Goal: Task Accomplishment & Management: Manage account settings

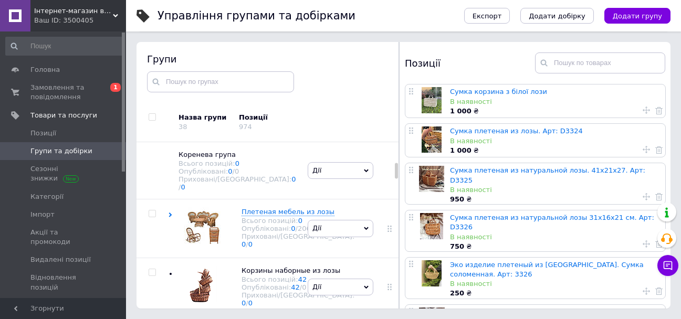
scroll to position [275, 0]
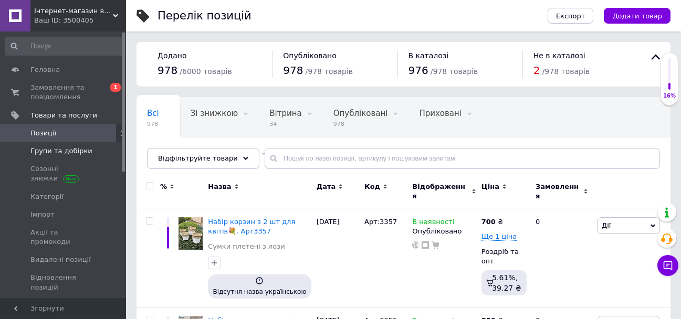
click at [72, 153] on span "Групи та добірки" at bounding box center [61, 150] width 62 height 9
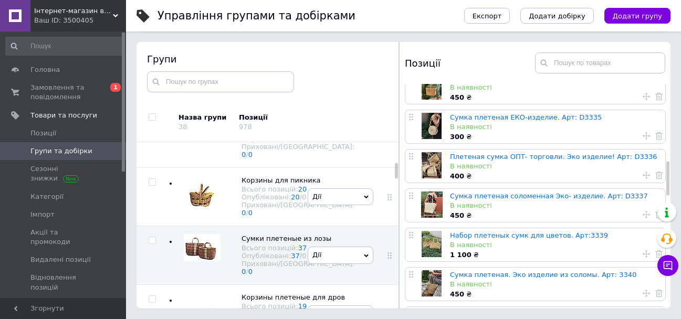
scroll to position [472, 0]
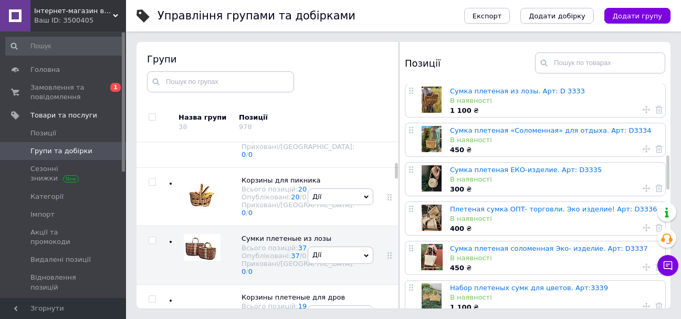
click at [642, 224] on icon at bounding box center [645, 227] width 7 height 7
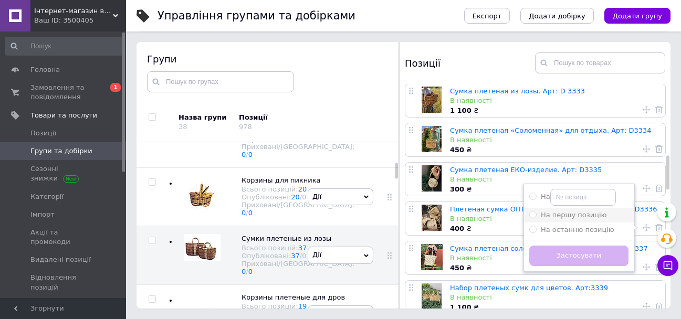
click at [598, 210] on div "На першу позицію" at bounding box center [578, 214] width 99 height 9
radio input "true"
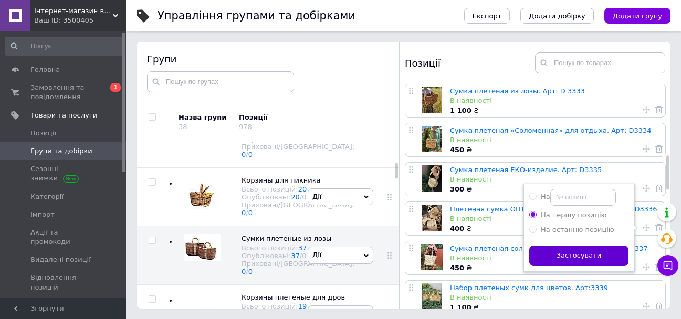
click at [577, 246] on button "Застосувати" at bounding box center [578, 256] width 99 height 20
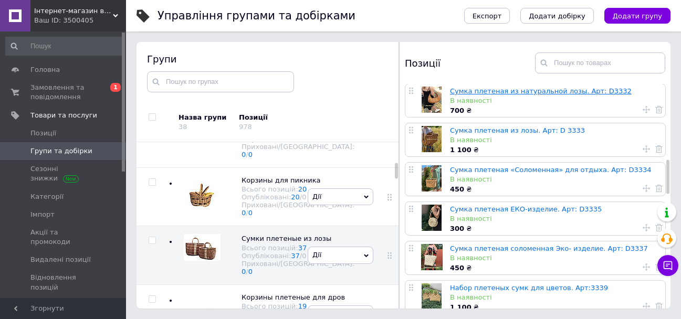
scroll to position [525, 0]
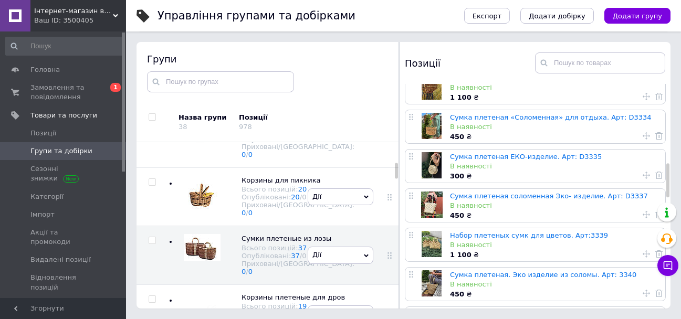
click at [642, 250] on icon at bounding box center [645, 253] width 7 height 7
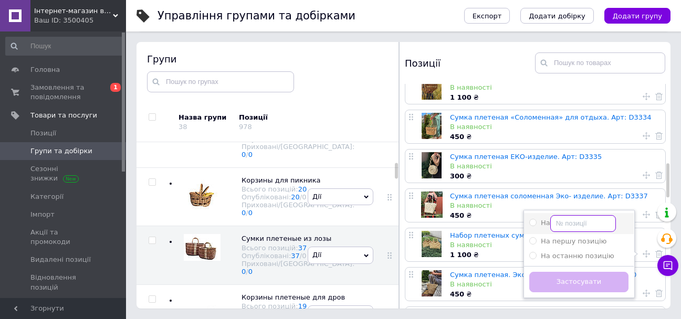
click at [578, 215] on input "На" at bounding box center [583, 223] width 66 height 17
radio input "true"
type input "2"
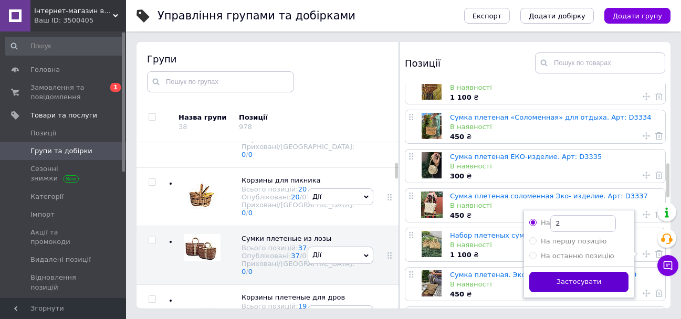
click at [583, 272] on button "Застосувати" at bounding box center [578, 282] width 99 height 20
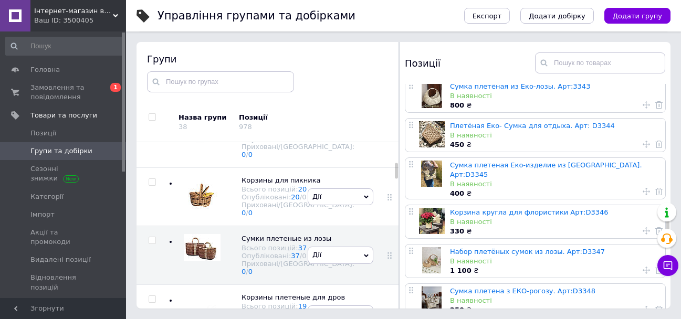
scroll to position [840, 0]
click at [642, 227] on icon at bounding box center [645, 230] width 7 height 7
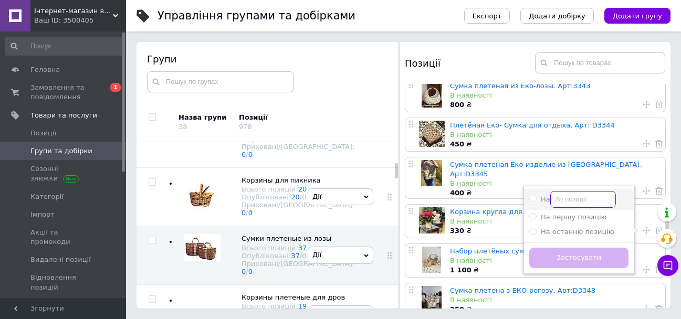
click at [589, 191] on input "На" at bounding box center [583, 199] width 66 height 17
radio input "true"
type input "3"
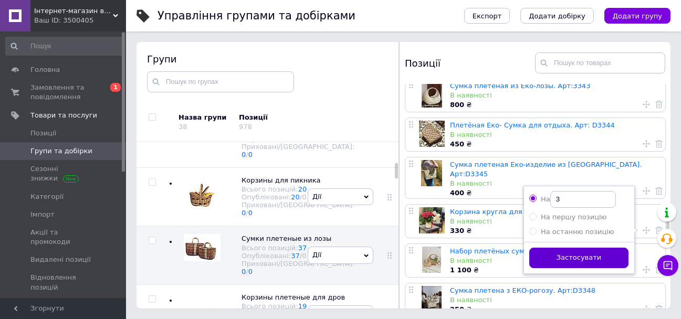
click at [576, 248] on button "Застосувати" at bounding box center [578, 258] width 99 height 20
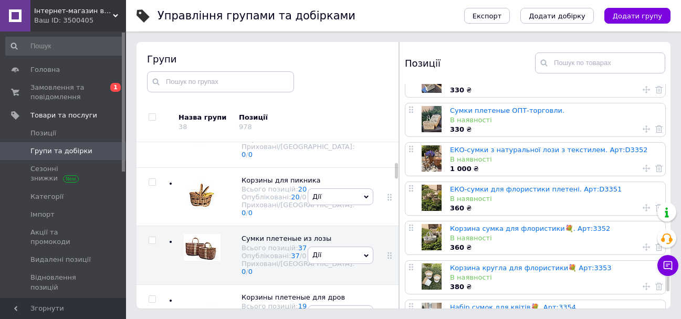
scroll to position [1155, 0]
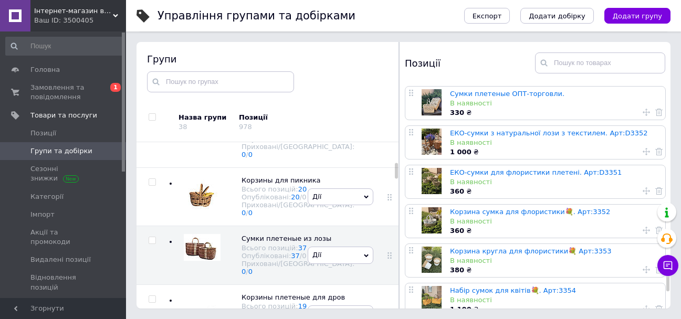
click at [642, 266] on icon at bounding box center [645, 269] width 7 height 7
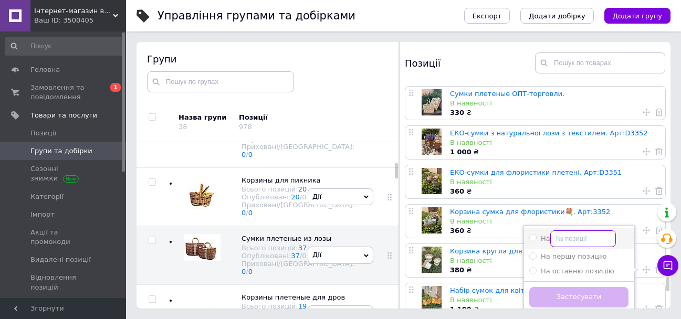
click at [599, 230] on input "На" at bounding box center [583, 238] width 66 height 17
radio input "true"
type input "4"
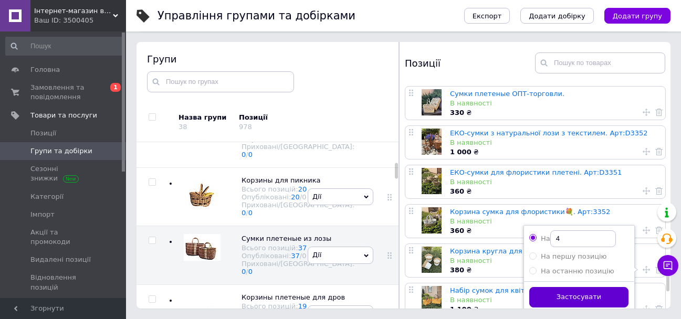
click at [575, 287] on button "Застосувати" at bounding box center [578, 297] width 99 height 20
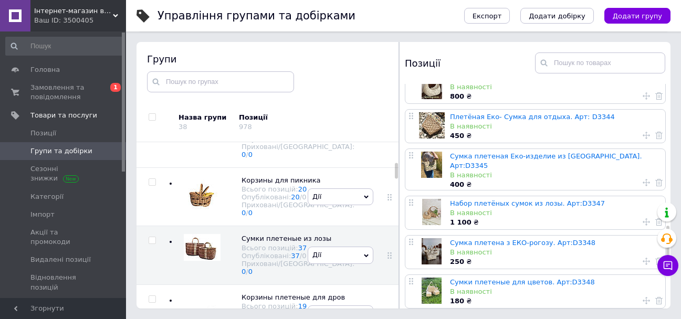
scroll to position [945, 0]
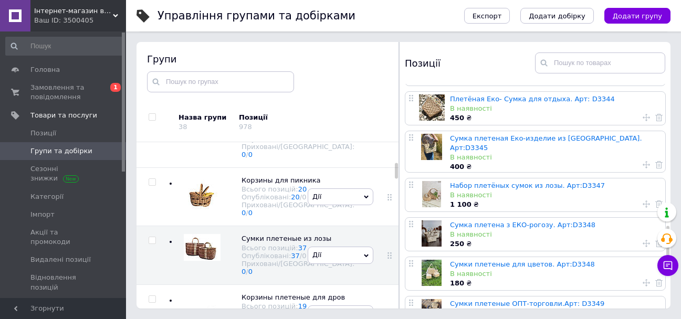
click at [643, 279] on use at bounding box center [645, 282] width 7 height 7
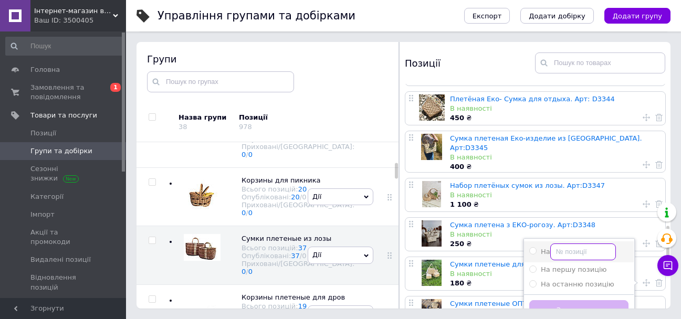
click at [592, 244] on input "На" at bounding box center [583, 252] width 66 height 17
radio input "true"
type input "5"
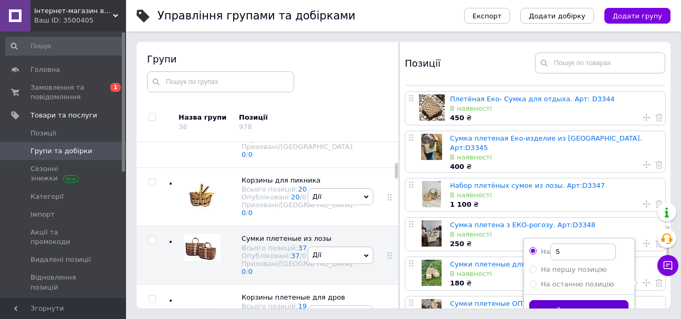
click at [573, 300] on button "Застосувати" at bounding box center [578, 310] width 99 height 20
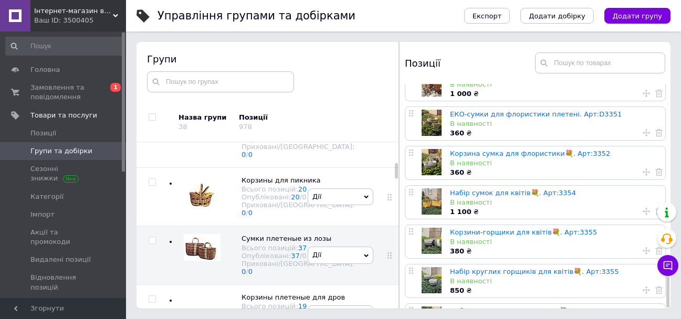
scroll to position [1263, 0]
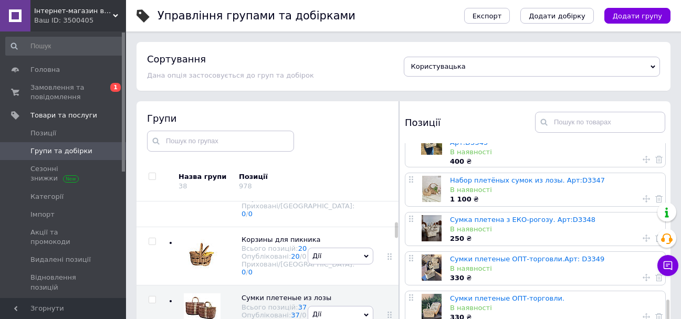
scroll to position [1050, 0]
click at [643, 234] on use at bounding box center [645, 237] width 7 height 7
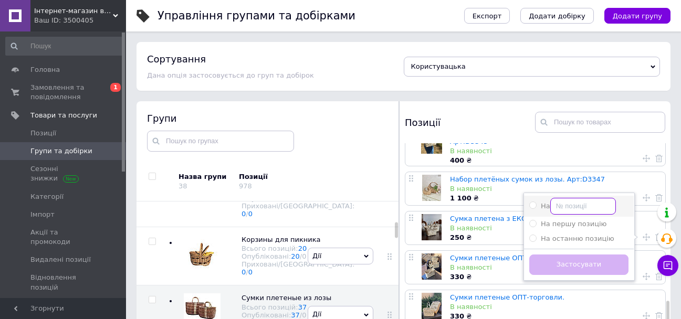
click at [585, 198] on input "На" at bounding box center [583, 206] width 66 height 17
radio input "true"
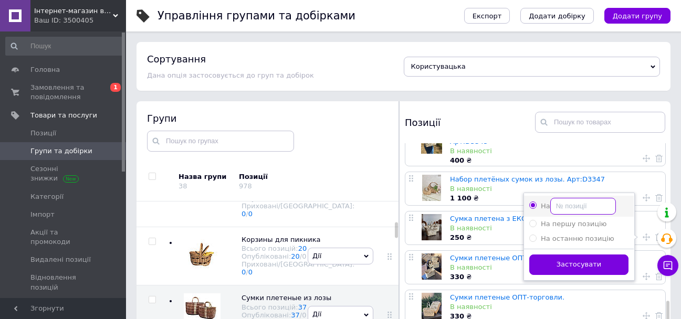
type input "6"
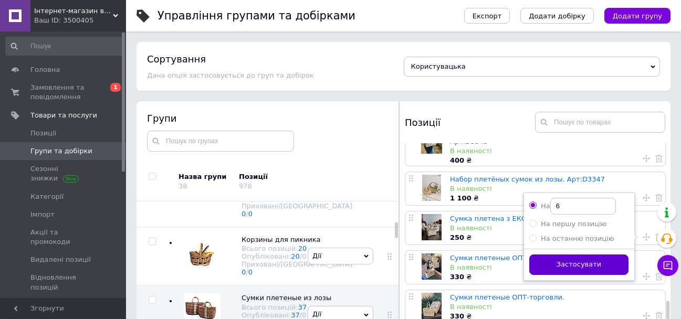
click at [545, 255] on button "Застосувати" at bounding box center [578, 265] width 99 height 20
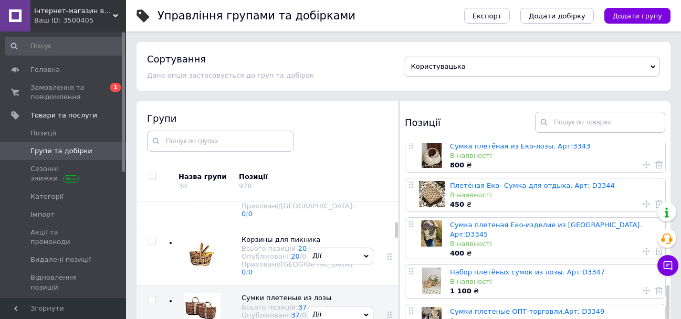
scroll to position [997, 0]
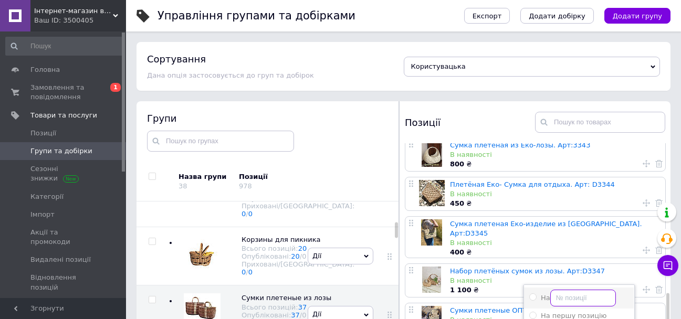
click at [592, 290] on input "На" at bounding box center [583, 298] width 66 height 17
radio input "true"
type input "7"
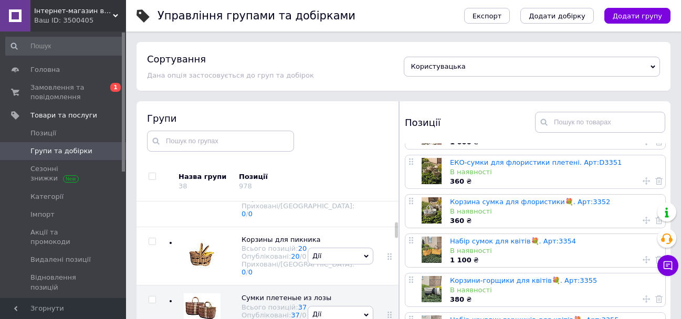
scroll to position [52, 0]
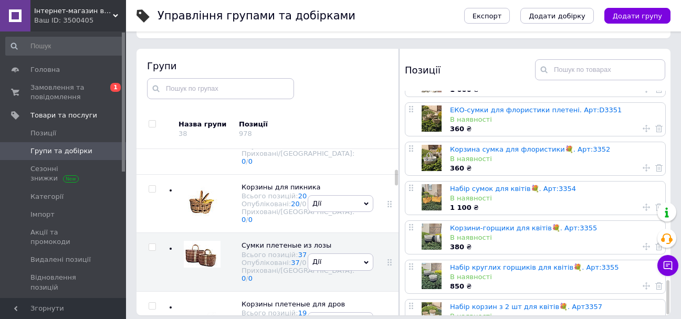
click at [642, 204] on icon at bounding box center [645, 207] width 7 height 7
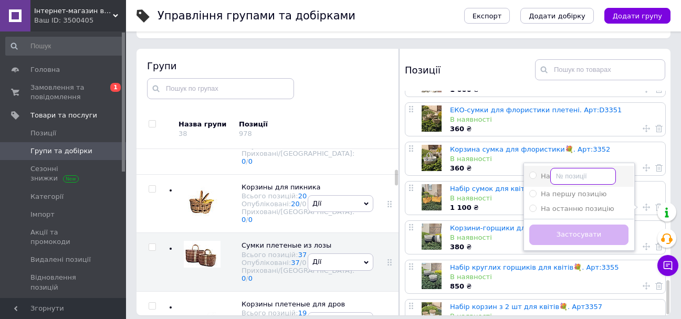
click at [595, 168] on input "На" at bounding box center [583, 176] width 66 height 17
radio input "true"
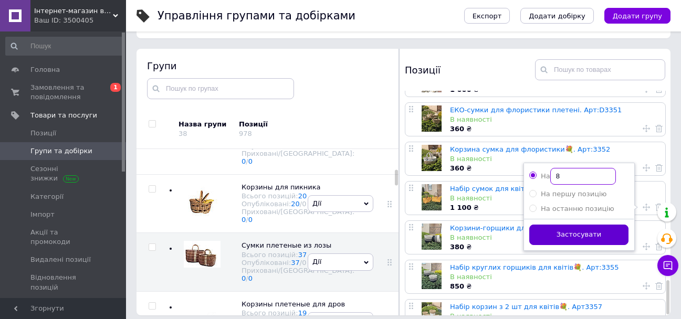
type input "8"
click at [569, 225] on button "Застосувати" at bounding box center [578, 235] width 99 height 20
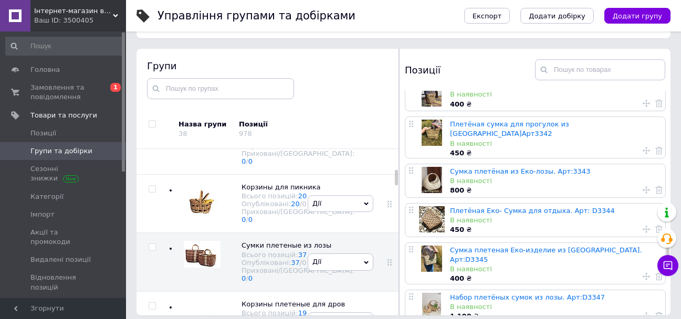
scroll to position [1050, 0]
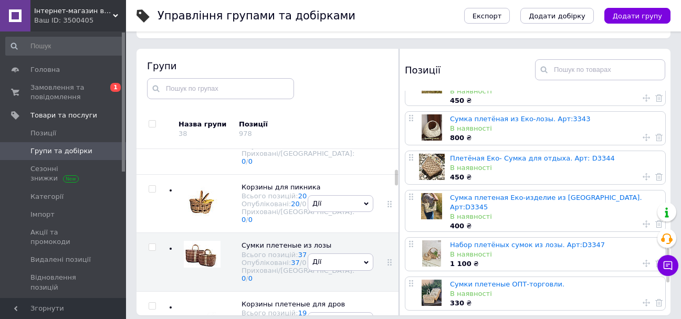
click at [646, 299] on icon at bounding box center [645, 302] width 7 height 7
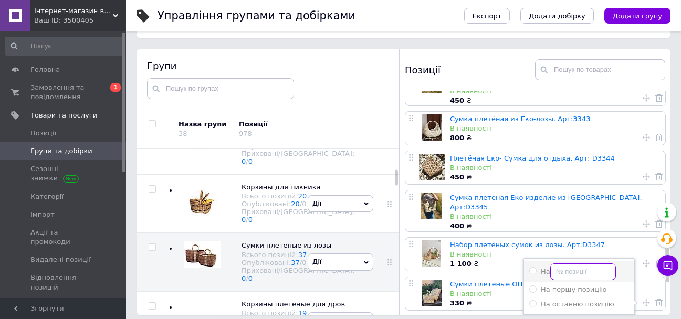
click at [587, 263] on input "На" at bounding box center [583, 271] width 66 height 17
radio input "true"
type input "9"
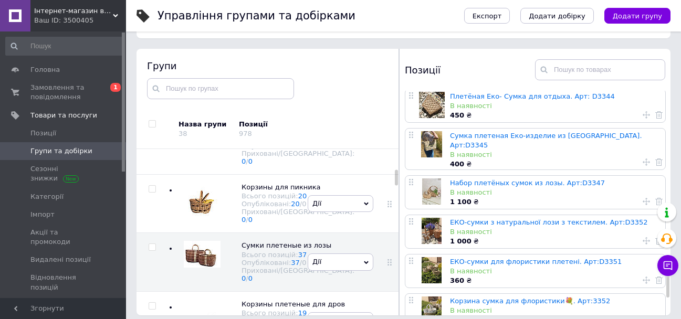
scroll to position [1207, 0]
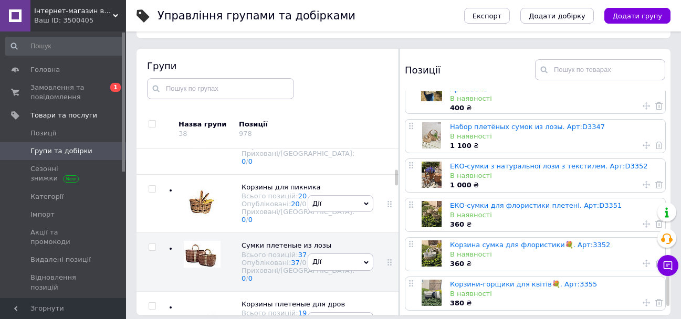
click at [642, 220] on icon at bounding box center [645, 223] width 7 height 7
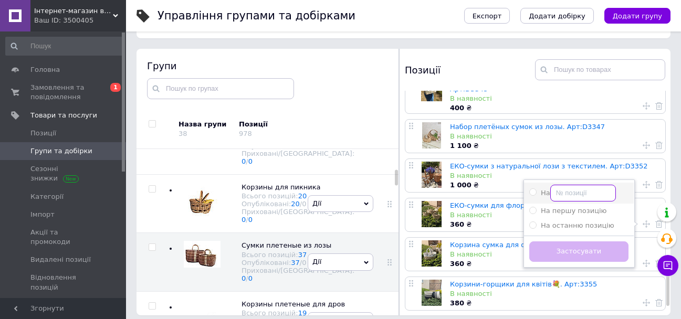
click at [588, 185] on input "На" at bounding box center [583, 193] width 66 height 17
radio input "true"
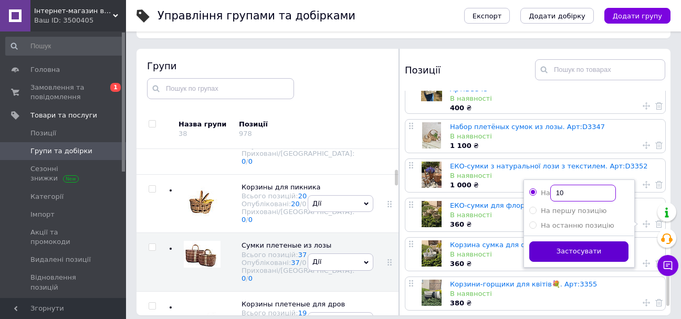
type input "10"
click at [575, 241] on button "Застосувати" at bounding box center [578, 251] width 99 height 20
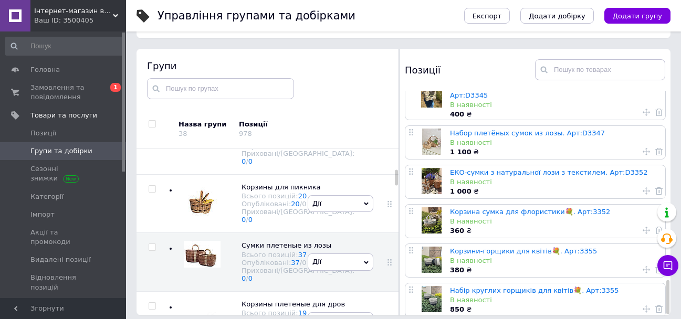
scroll to position [1263, 0]
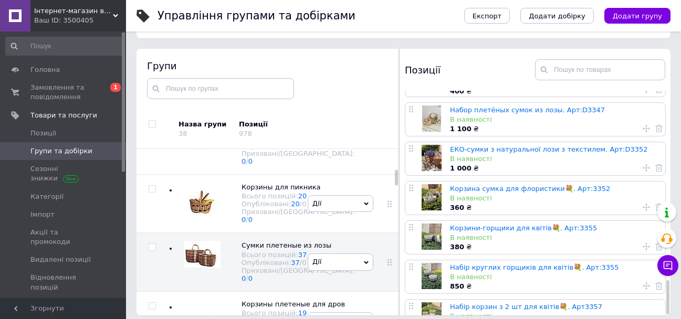
click at [642, 204] on icon at bounding box center [645, 207] width 7 height 7
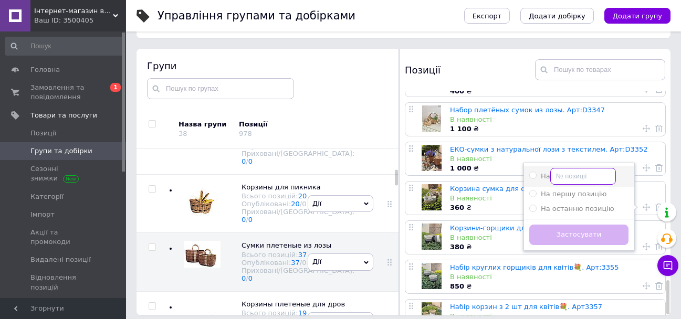
click at [568, 168] on input "На" at bounding box center [583, 176] width 66 height 17
radio input "true"
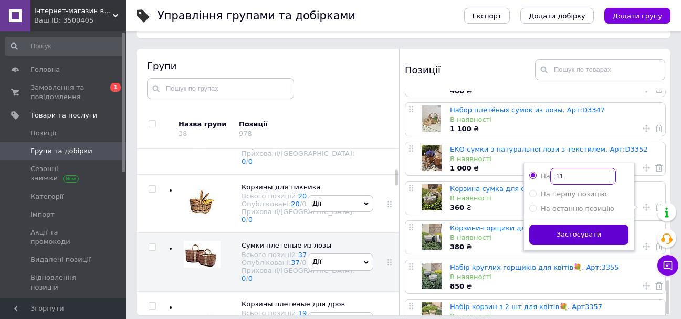
type input "11"
click at [588, 225] on button "Застосувати" at bounding box center [578, 235] width 99 height 20
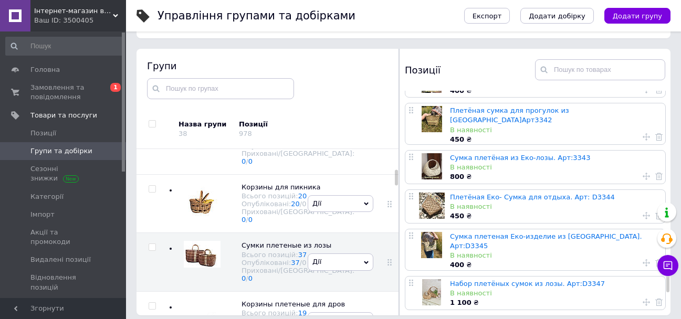
scroll to position [1155, 0]
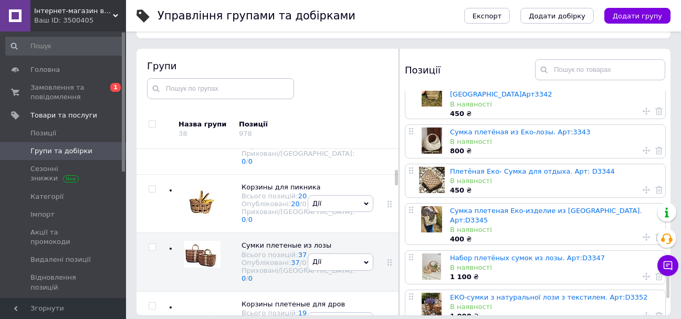
click at [643, 186] on icon at bounding box center [645, 189] width 7 height 7
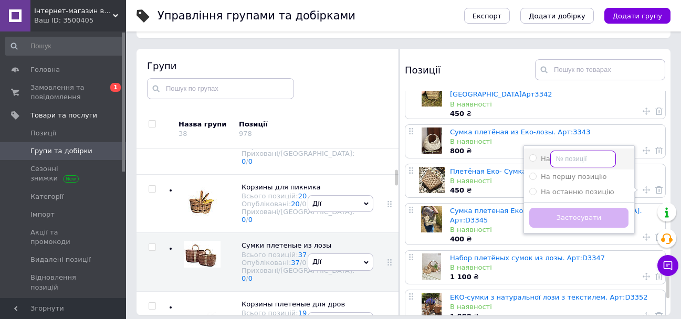
click at [571, 151] on input "На" at bounding box center [583, 159] width 66 height 17
radio input "true"
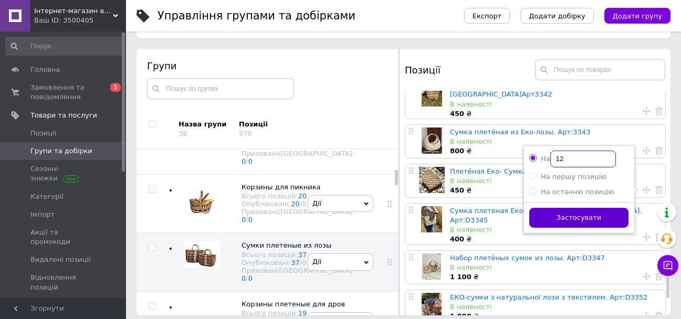
type input "12"
click at [579, 208] on button "Застосувати" at bounding box center [578, 218] width 99 height 20
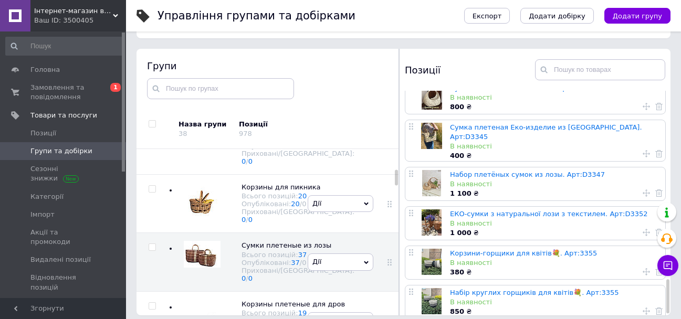
scroll to position [1263, 0]
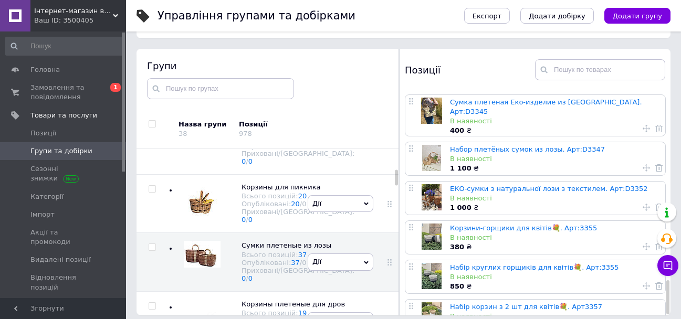
click at [643, 319] on icon at bounding box center [645, 325] width 7 height 7
click at [595, 286] on input "На" at bounding box center [583, 294] width 66 height 17
radio input "true"
type input "13"
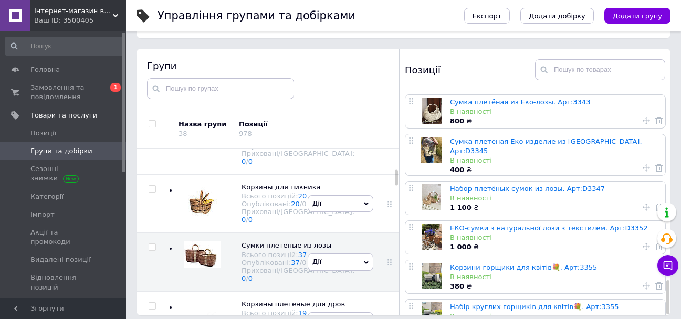
click at [644, 282] on icon at bounding box center [645, 285] width 7 height 7
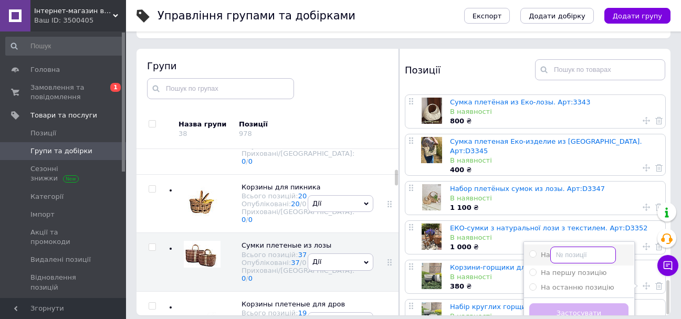
click at [596, 247] on input "На" at bounding box center [583, 255] width 66 height 17
radio input "true"
type input "14"
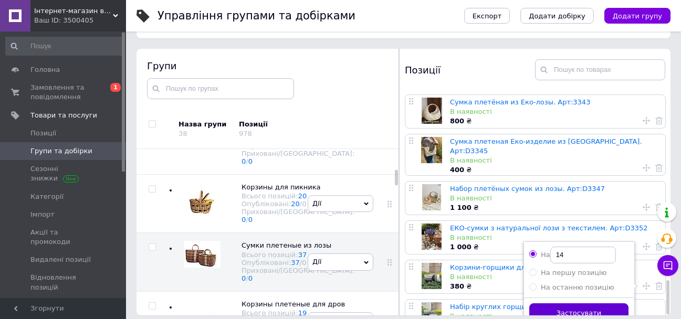
click at [600, 303] on button "Застосувати" at bounding box center [578, 313] width 99 height 20
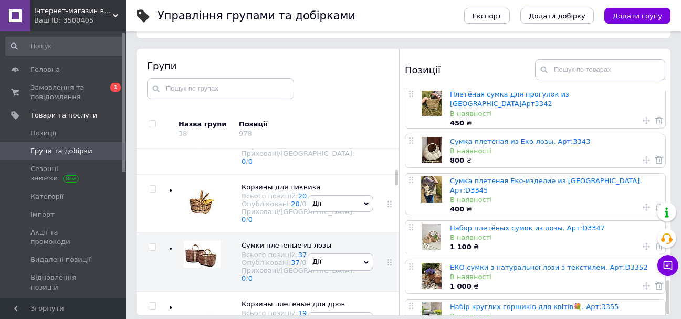
scroll to position [59, 0]
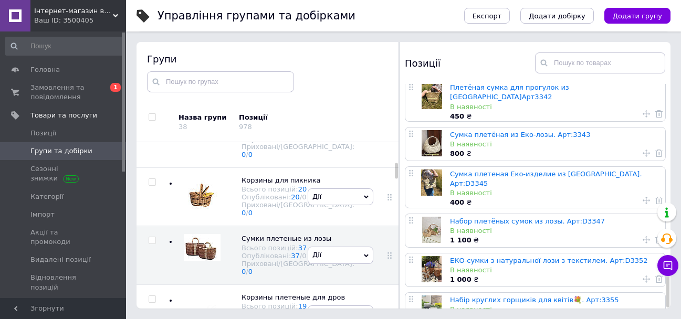
click at [645, 315] on icon at bounding box center [645, 318] width 7 height 7
click at [564, 279] on input "На" at bounding box center [583, 287] width 66 height 17
radio input "true"
type input "15"
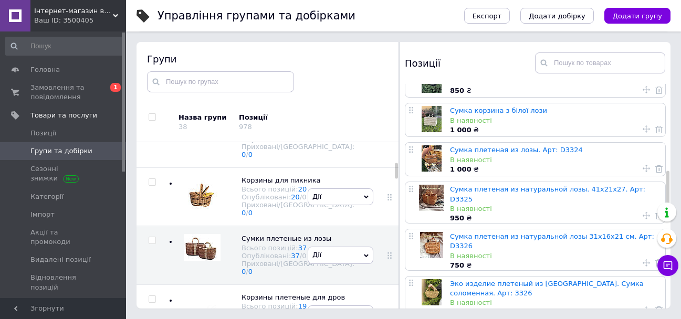
scroll to position [577, 0]
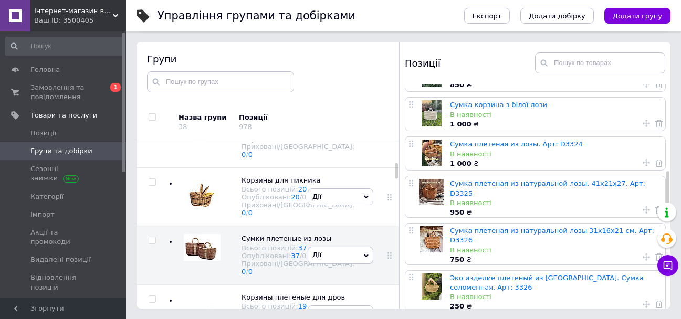
click at [643, 301] on icon at bounding box center [645, 304] width 7 height 7
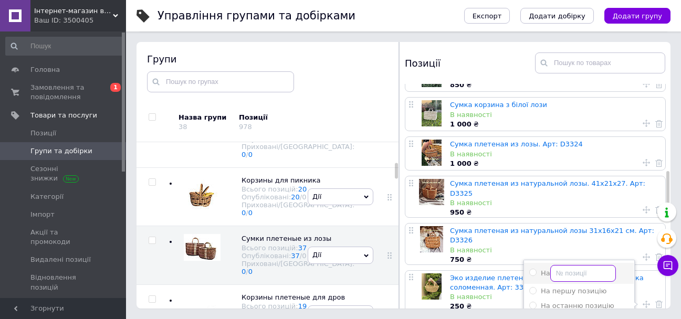
click at [608, 265] on input "На" at bounding box center [583, 273] width 66 height 17
radio input "true"
type input "16"
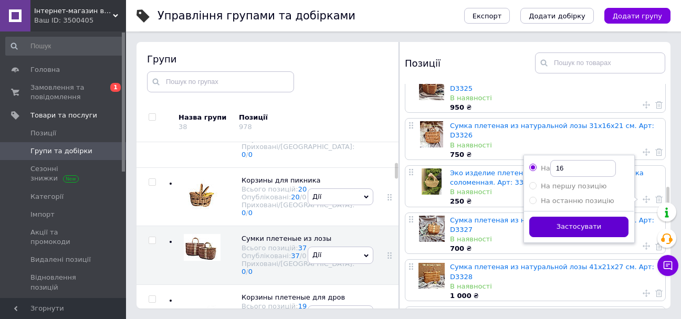
click at [597, 217] on button "Застосувати" at bounding box center [578, 227] width 99 height 20
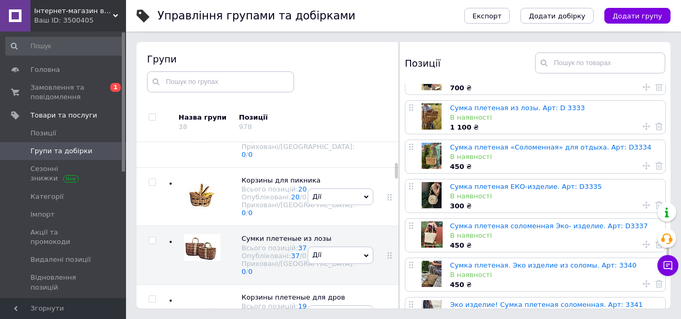
scroll to position [1050, 0]
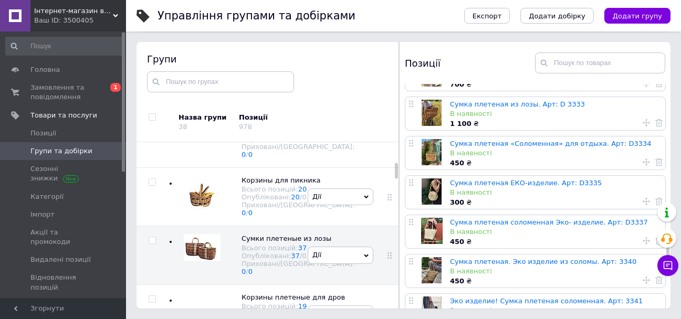
click at [646, 198] on use at bounding box center [645, 201] width 7 height 7
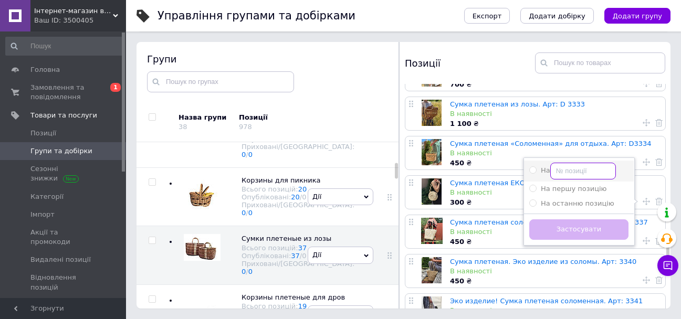
click at [577, 163] on input "На" at bounding box center [583, 171] width 66 height 17
radio input "true"
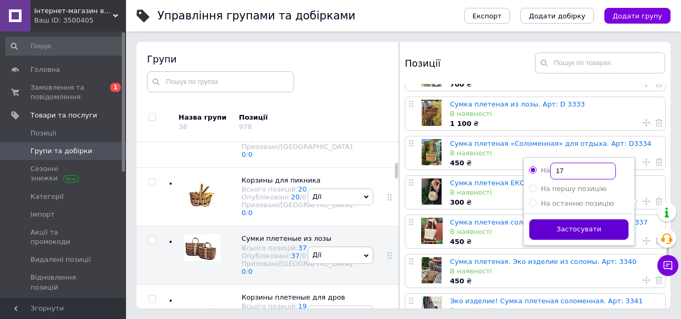
type input "17"
click at [572, 219] on button "Застосувати" at bounding box center [578, 229] width 99 height 20
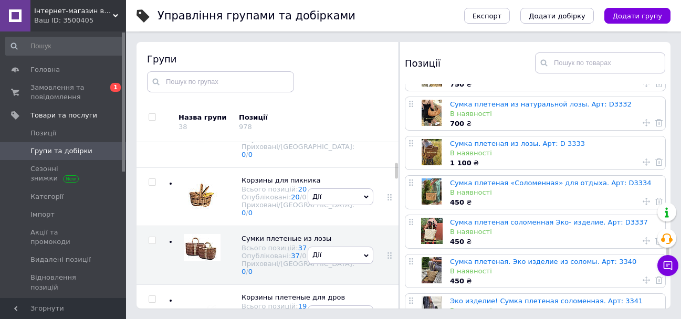
click at [642, 237] on icon at bounding box center [645, 240] width 7 height 7
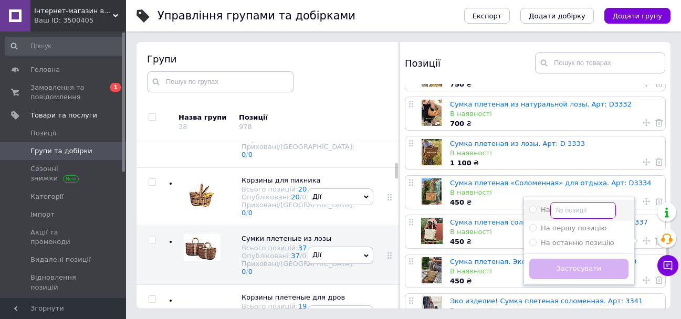
click at [589, 202] on input "На" at bounding box center [583, 210] width 66 height 17
radio input "true"
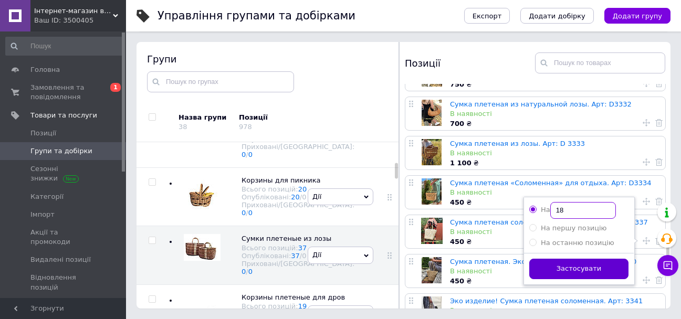
type input "18"
click at [591, 259] on button "Застосувати" at bounding box center [578, 269] width 99 height 20
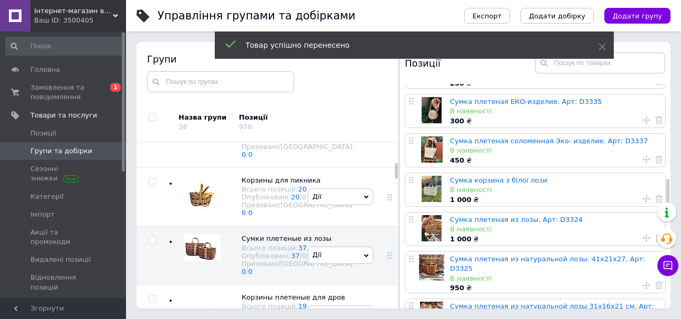
scroll to position [630, 0]
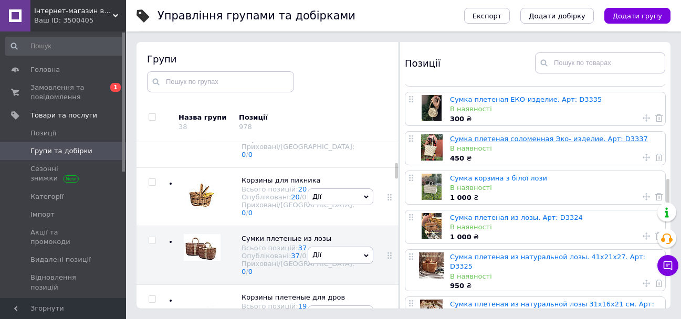
click at [540, 135] on link "Сумка плетеная соломенная Эко- изделие. Арт: D3337" at bounding box center [549, 139] width 198 height 8
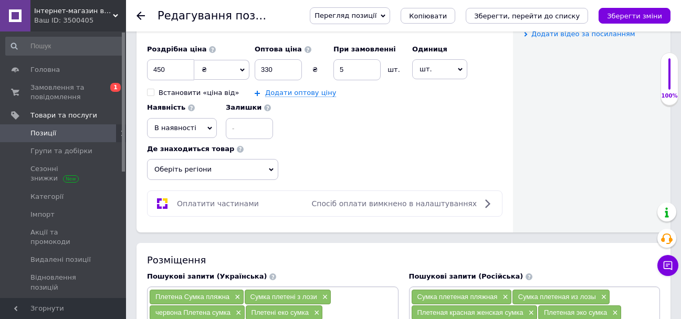
scroll to position [577, 0]
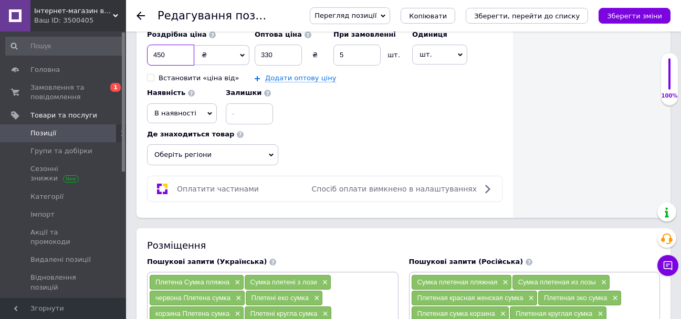
click at [164, 53] on input "450" at bounding box center [170, 55] width 47 height 21
type input "400"
click at [297, 56] on input "330" at bounding box center [278, 55] width 47 height 21
type input "3"
type input "350"
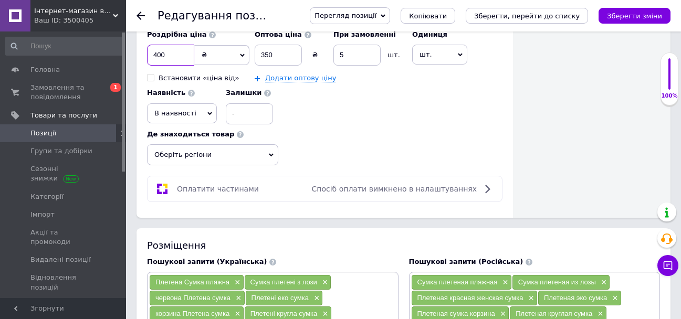
click at [187, 59] on input "400" at bounding box center [170, 55] width 47 height 21
type input "4"
type input "400"
click at [286, 57] on input "350" at bounding box center [278, 55] width 47 height 21
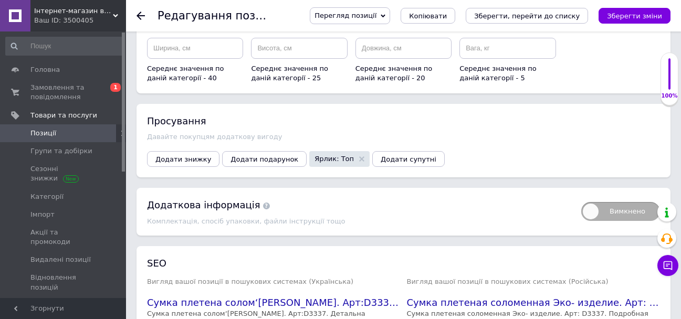
scroll to position [1322, 0]
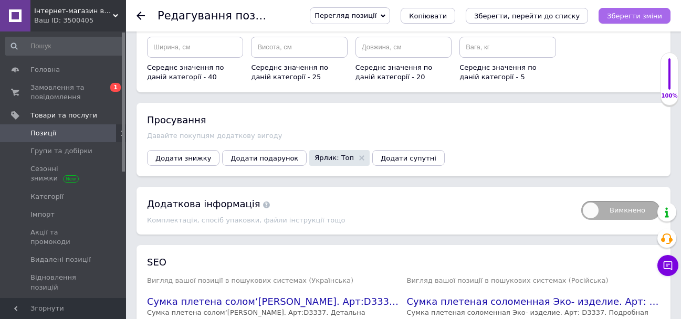
type input "330"
click at [653, 11] on button "Зберегти зміни" at bounding box center [634, 16] width 72 height 16
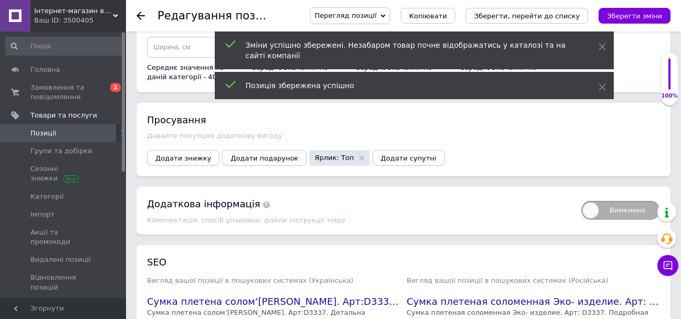
click at [638, 19] on icon "Зберегти зміни" at bounding box center [634, 16] width 55 height 8
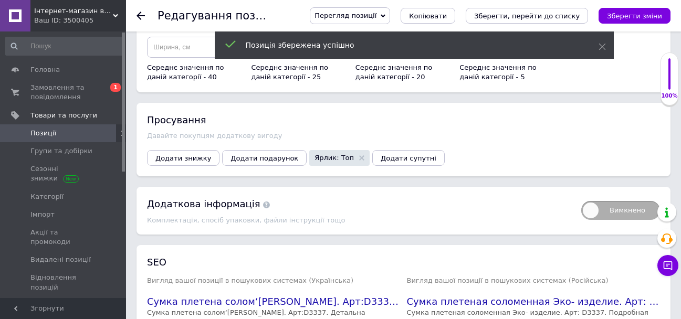
click at [140, 14] on icon at bounding box center [140, 16] width 8 height 8
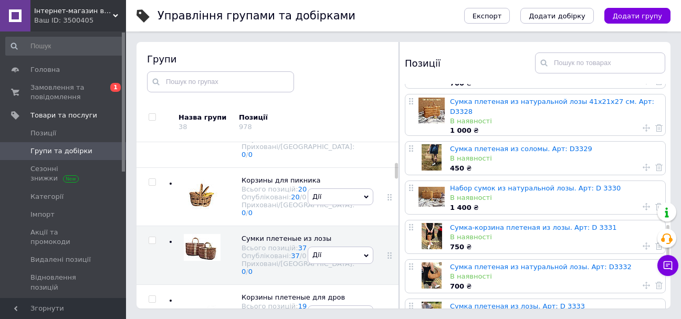
scroll to position [945, 0]
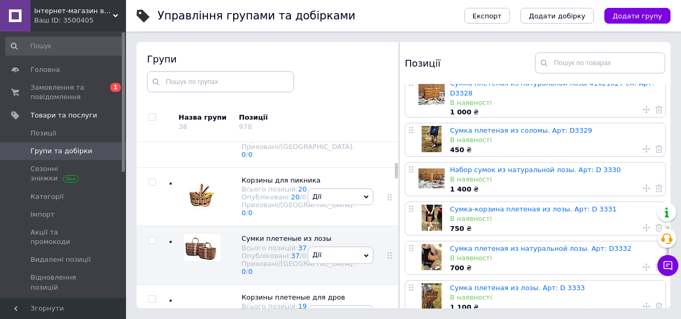
click at [643, 224] on icon at bounding box center [645, 227] width 7 height 7
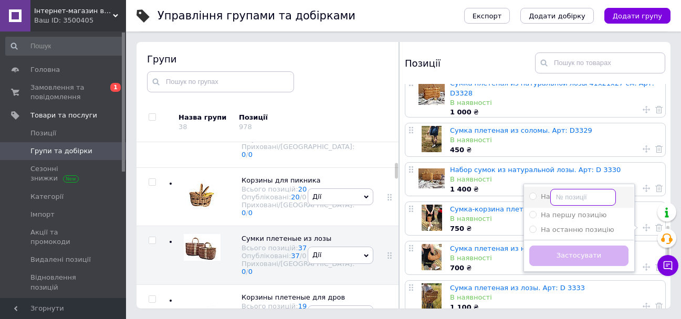
click at [594, 189] on input "На" at bounding box center [583, 197] width 66 height 17
radio input "true"
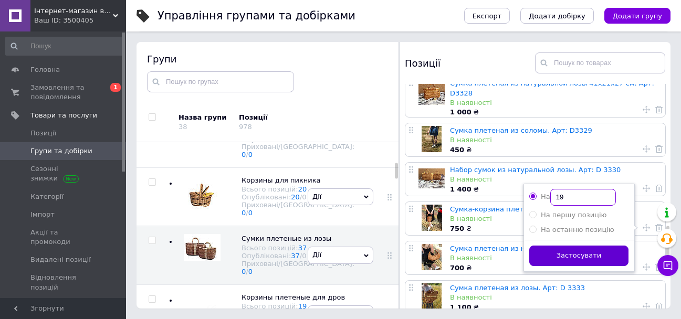
type input "19"
click at [600, 246] on button "Застосувати" at bounding box center [578, 256] width 99 height 20
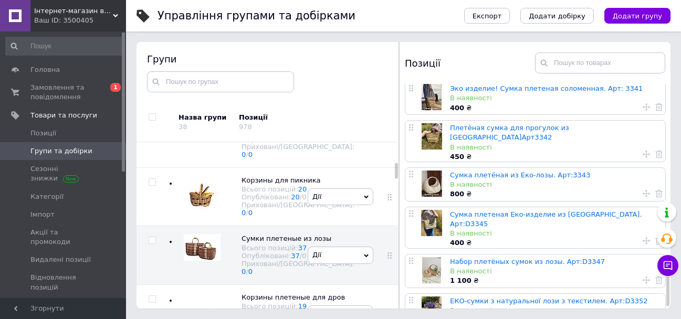
scroll to position [1263, 0]
click at [645, 315] on use at bounding box center [645, 318] width 7 height 7
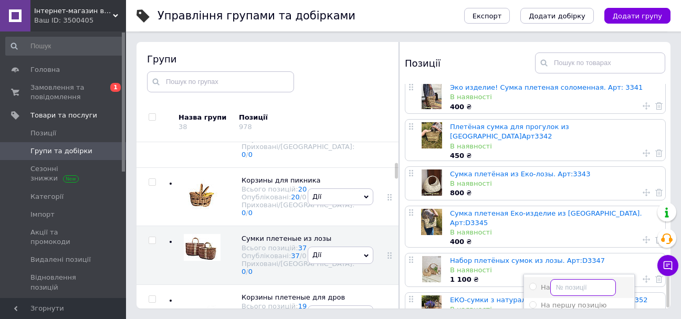
click at [591, 279] on input "На" at bounding box center [583, 287] width 66 height 17
radio input "true"
type input "20"
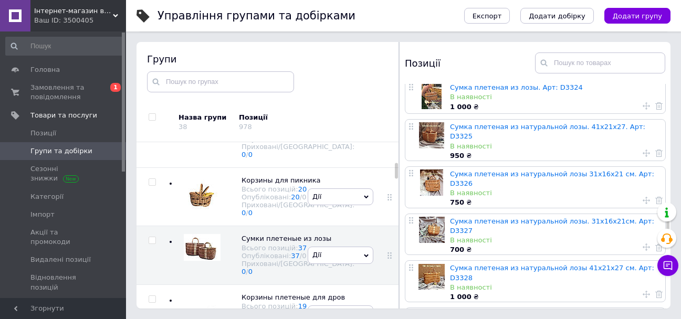
scroll to position [840, 0]
click at [642, 290] on use at bounding box center [645, 293] width 7 height 7
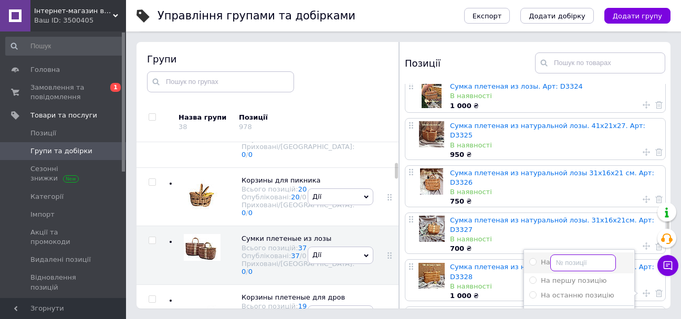
click at [593, 255] on input "На" at bounding box center [583, 263] width 66 height 17
radio input "true"
type input "21"
click at [563, 311] on button "Застосувати" at bounding box center [578, 321] width 99 height 20
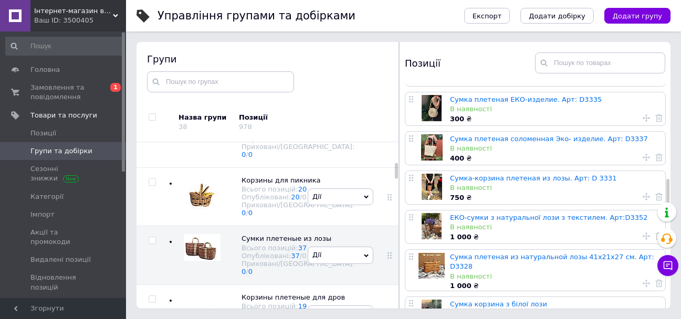
scroll to position [735, 0]
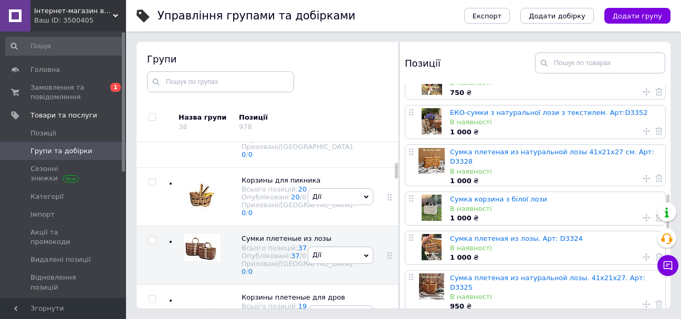
click at [644, 253] on icon at bounding box center [645, 256] width 7 height 7
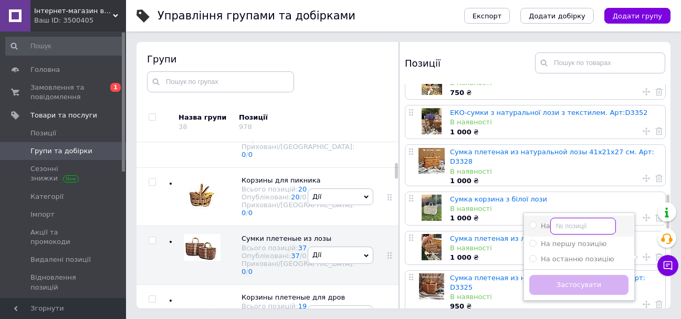
click at [592, 218] on input "На" at bounding box center [583, 226] width 66 height 17
radio input "true"
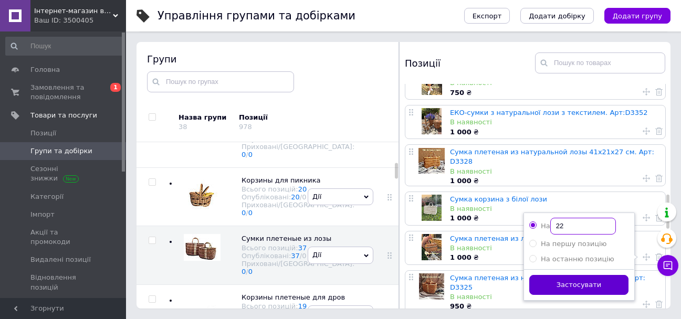
type input "22"
click at [583, 275] on button "Застосувати" at bounding box center [578, 285] width 99 height 20
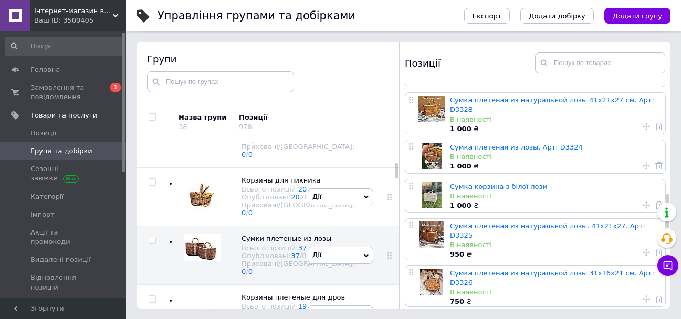
scroll to position [787, 0]
click at [488, 182] on link "Сумка корзина з білої лози" at bounding box center [498, 186] width 97 height 8
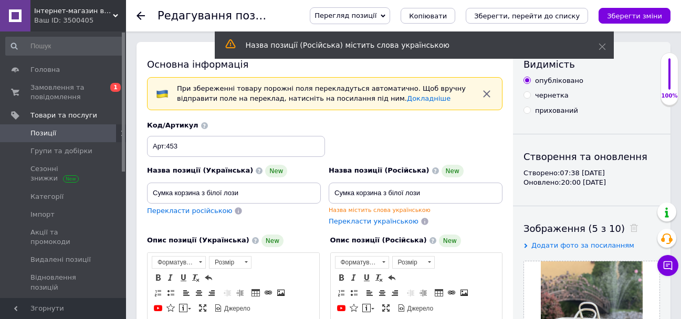
scroll to position [105, 0]
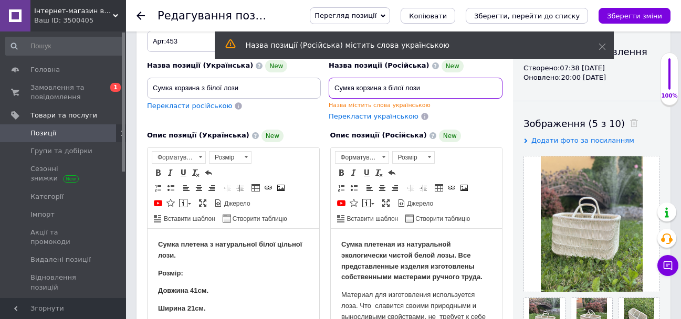
click at [382, 88] on input "Сумка корзина з білої лози" at bounding box center [416, 88] width 174 height 21
click at [446, 87] on input "Сумка з білої лози" at bounding box center [416, 88] width 174 height 21
click at [454, 125] on div "Опис позиції (Російська) New Сумка плетеная из натуральной экологически чистой …" at bounding box center [416, 260] width 183 height 272
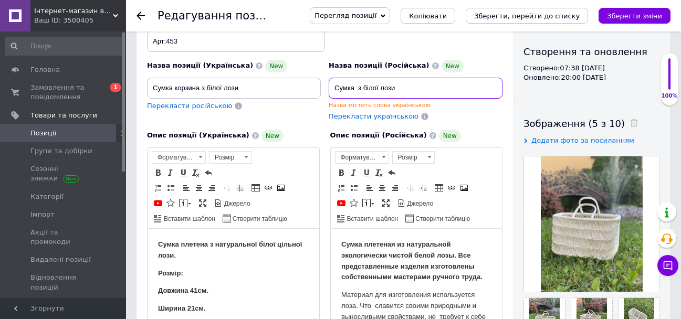
click at [378, 86] on input "Сумка з білої лози" at bounding box center [416, 88] width 174 height 21
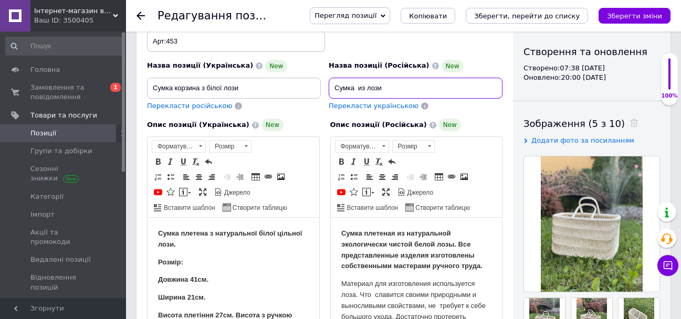
click at [384, 90] on input "Сумка из лози" at bounding box center [416, 88] width 174 height 21
click at [435, 108] on div "Перекласти українською" at bounding box center [416, 106] width 174 height 10
click at [385, 86] on input "Сумка из белой лозы" at bounding box center [416, 88] width 174 height 21
type input "Сумка из белой лозы"
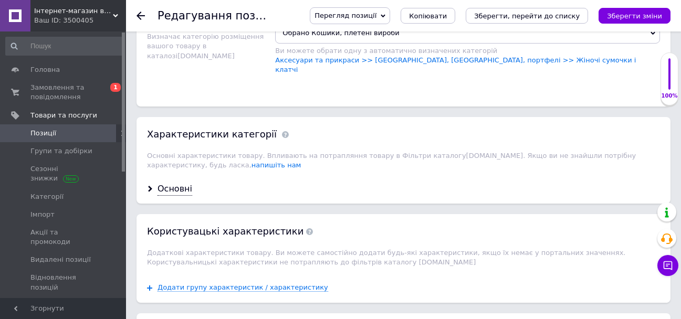
scroll to position [997, 0]
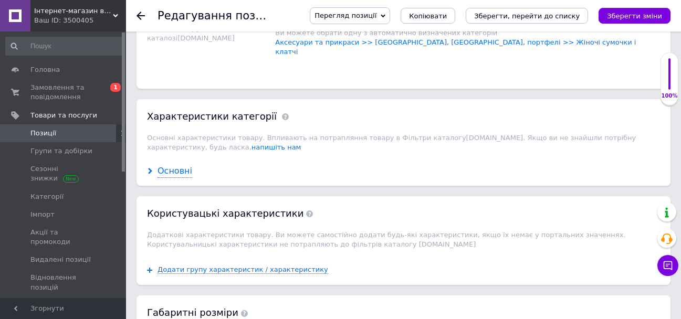
click at [176, 174] on div "Основні" at bounding box center [174, 171] width 35 height 12
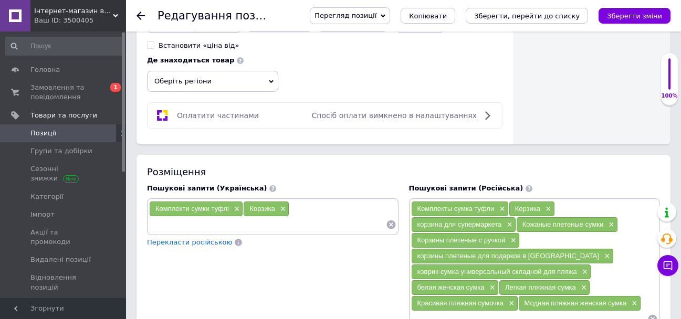
scroll to position [609, 0]
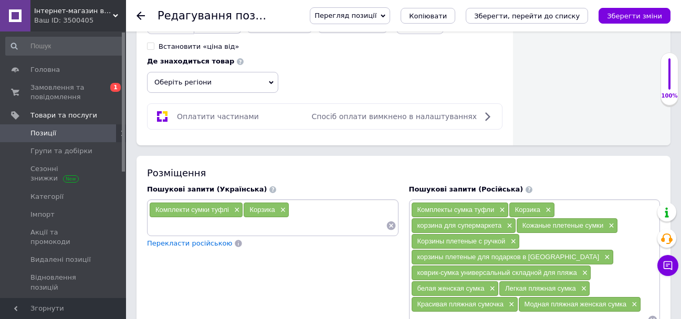
click at [365, 216] on div "Комплекти сумки туфлі × Корзика ×" at bounding box center [272, 217] width 247 height 31
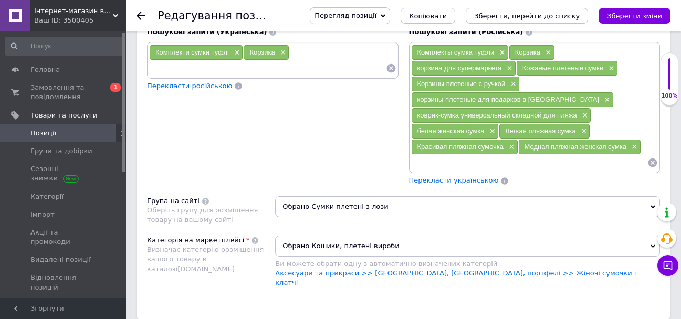
click at [437, 184] on span "Перекласти українською" at bounding box center [454, 180] width 90 height 8
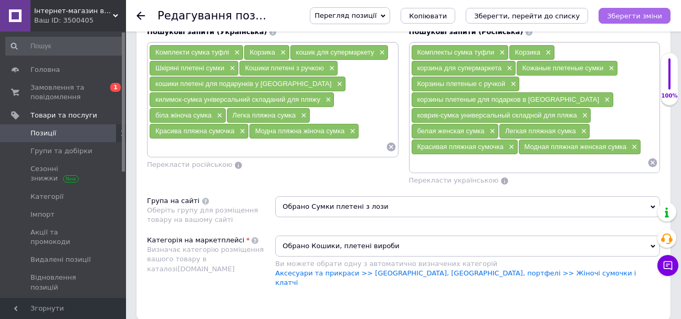
click at [634, 16] on icon "Зберегти зміни" at bounding box center [634, 16] width 55 height 8
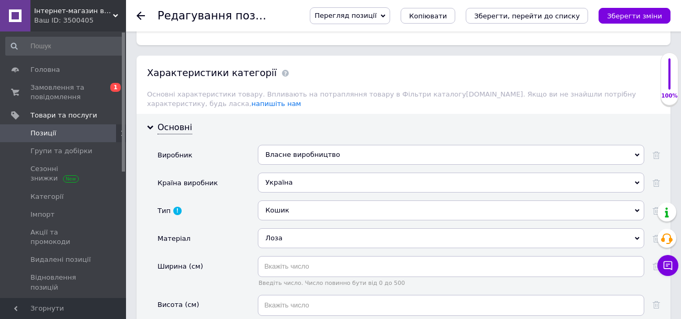
scroll to position [1081, 0]
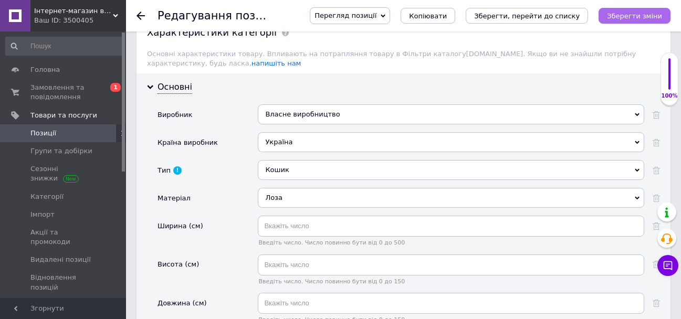
click at [623, 13] on icon "Зберегти зміни" at bounding box center [634, 16] width 55 height 8
click at [142, 15] on use at bounding box center [140, 16] width 8 height 8
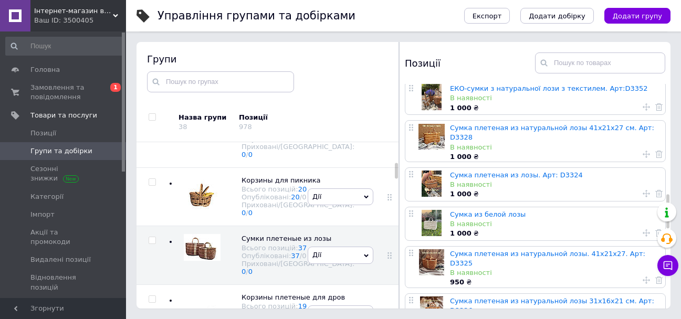
scroll to position [787, 0]
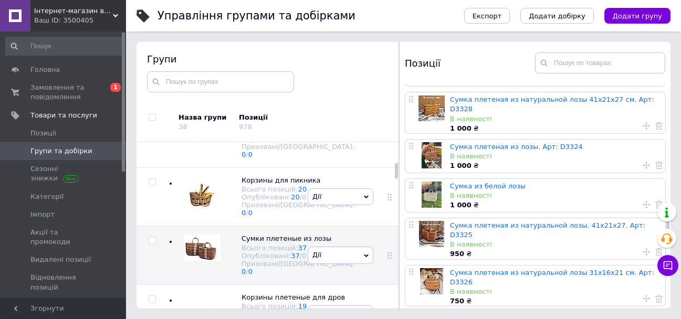
click at [643, 162] on icon at bounding box center [645, 165] width 7 height 7
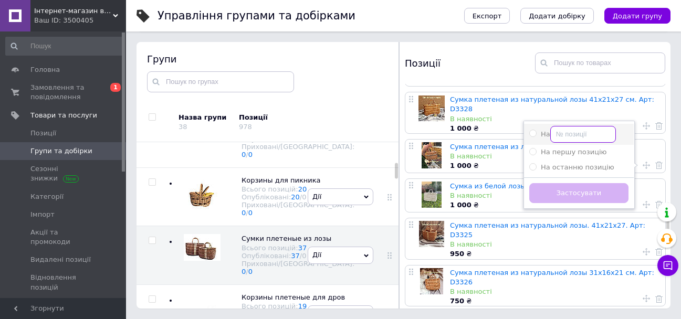
click at [589, 126] on input "На" at bounding box center [583, 134] width 66 height 17
radio input "true"
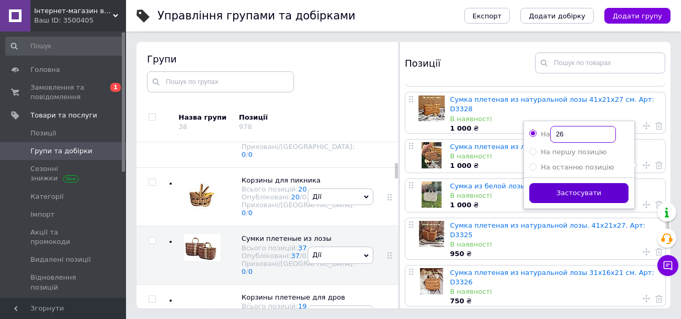
type input "26"
click at [579, 183] on button "Застосувати" at bounding box center [578, 193] width 99 height 20
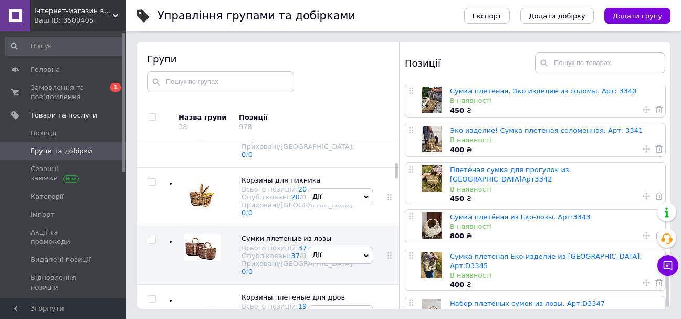
scroll to position [1263, 0]
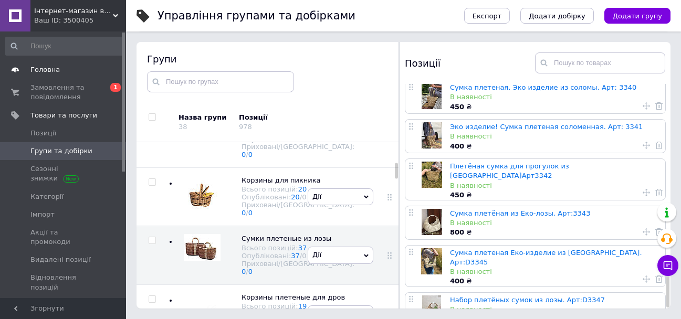
click at [39, 70] on span "Головна" at bounding box center [44, 69] width 29 height 9
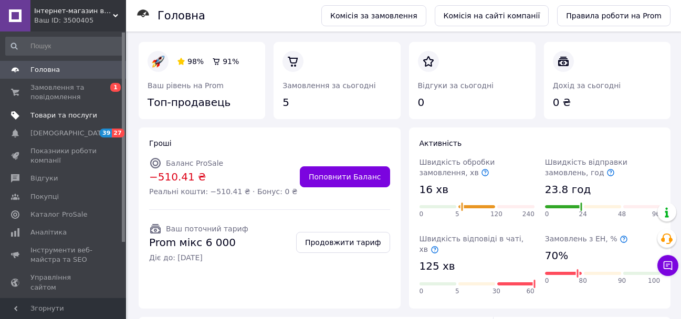
click at [61, 118] on span "Товари та послуги" at bounding box center [63, 115] width 67 height 9
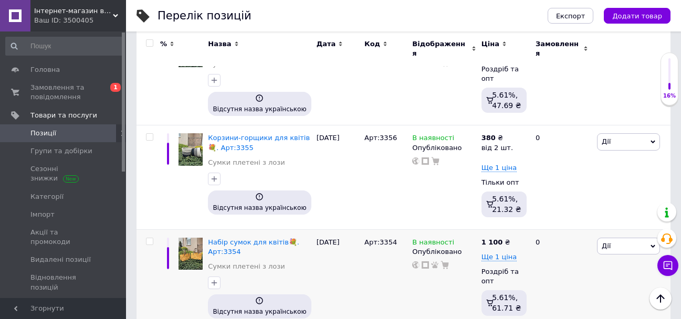
scroll to position [315, 0]
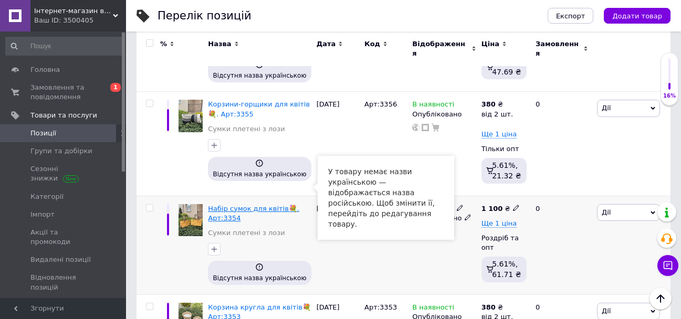
click at [232, 205] on span "Набір сумок для квітів💐. Арт:3354" at bounding box center [253, 213] width 91 height 17
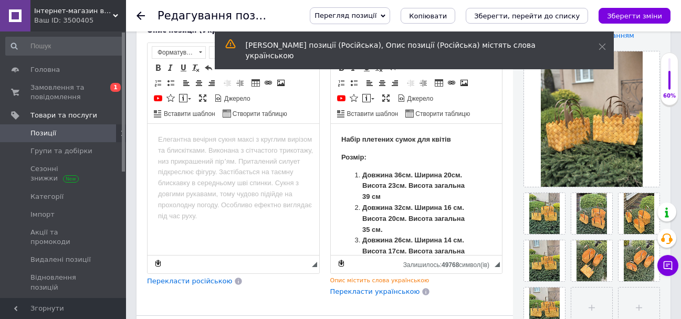
scroll to position [315, 0]
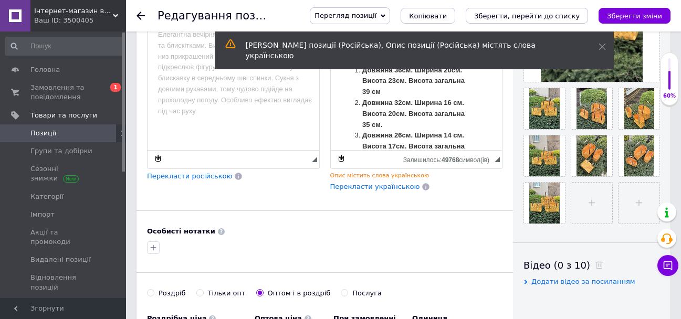
click at [386, 183] on span "Перекласти українською" at bounding box center [375, 187] width 90 height 8
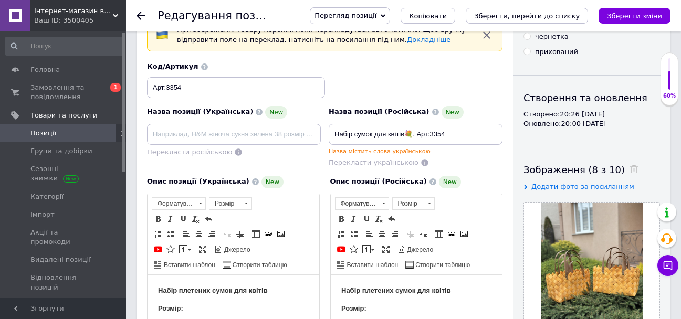
scroll to position [52, 0]
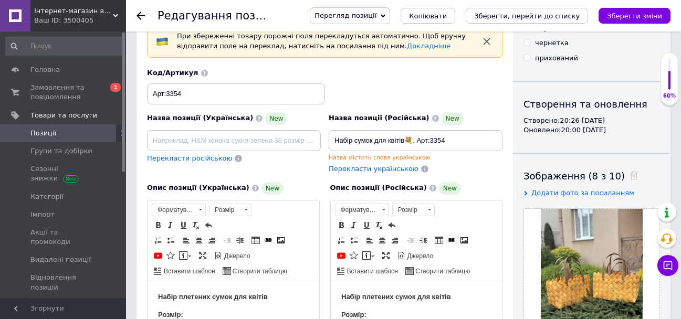
click at [385, 166] on span "Перекласти українською" at bounding box center [374, 169] width 90 height 8
type input "Набір сумок для квітів💐. Арт:3354"
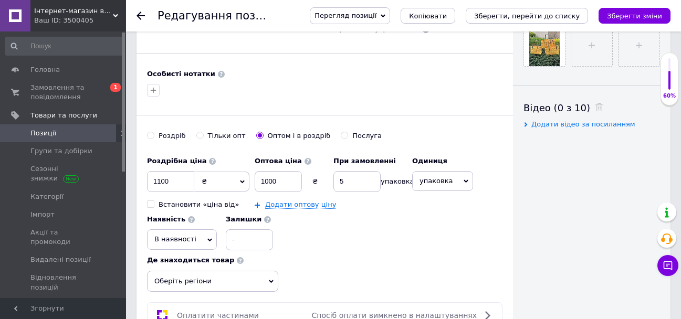
scroll to position [682, 0]
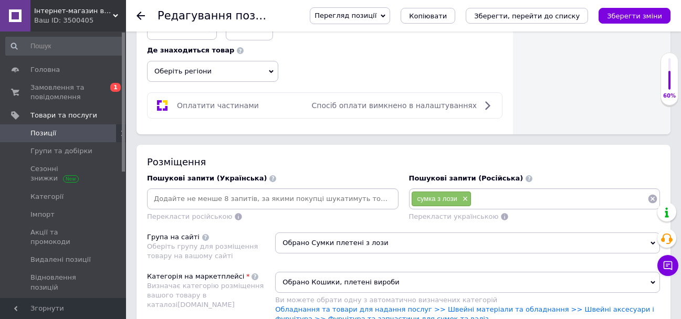
click at [527, 200] on div "Пошукові запити (Російська) сумка з лози × Перекласти українською" at bounding box center [534, 198] width 251 height 48
click at [536, 207] on input at bounding box center [559, 199] width 176 height 16
type input "корзины сумки"
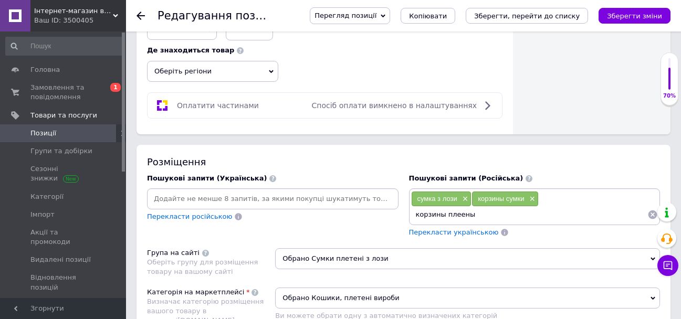
type input "корзины плееные"
type input "корзина опт"
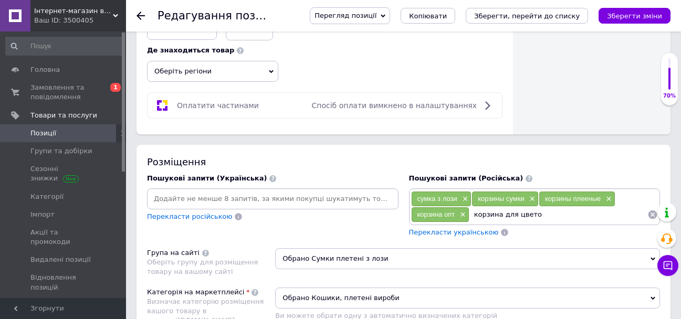
type input "корзина для цветов"
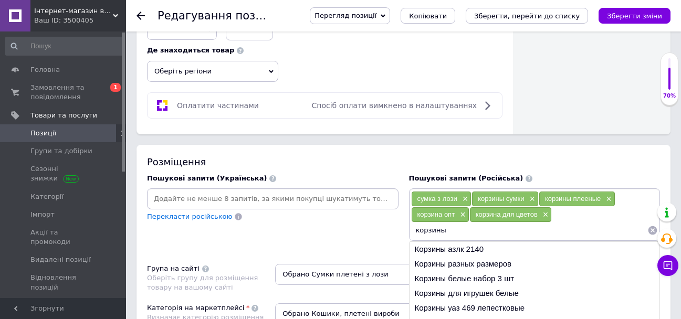
type input "корзины"
click at [461, 271] on li "Корзины разных размеров" at bounding box center [534, 264] width 250 height 15
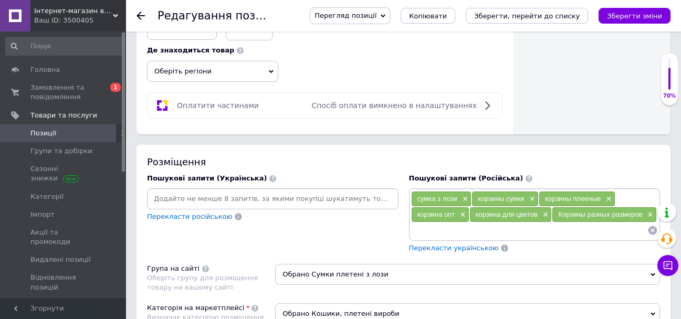
click at [432, 238] on input at bounding box center [529, 231] width 237 height 16
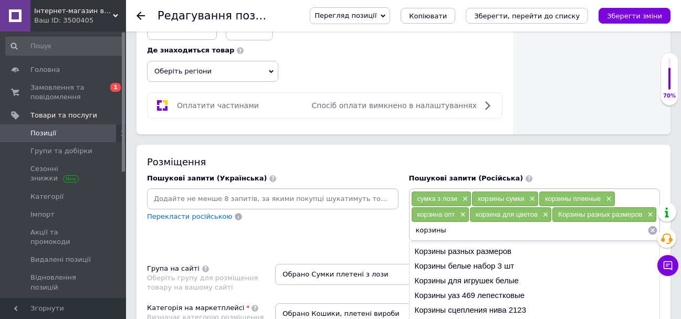
scroll to position [16, 0]
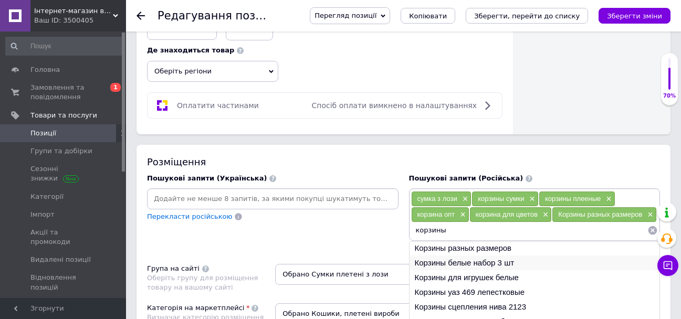
type input "корзины"
click at [505, 269] on li "Корзины белые набор 3 шт" at bounding box center [534, 263] width 250 height 15
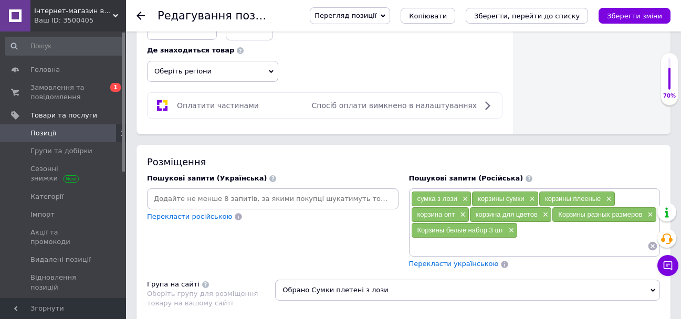
click at [520, 268] on div "сумка з лози × корзины сумки × корзины плееные × корзина опт × корзина для цвет…" at bounding box center [534, 228] width 251 height 81
click at [507, 254] on input at bounding box center [529, 246] width 237 height 16
type input "сумки коробки"
type input "коробки для конфет"
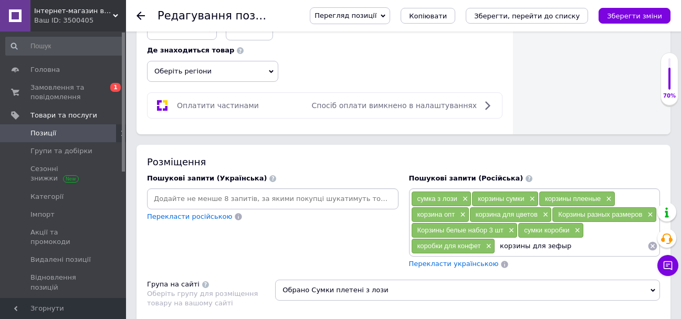
type input "корзины для зефыра"
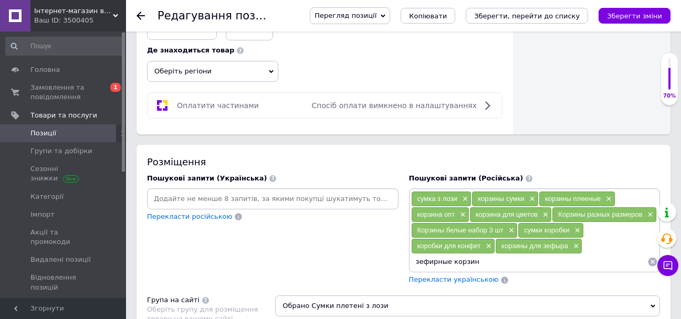
type input "зефирные корзины"
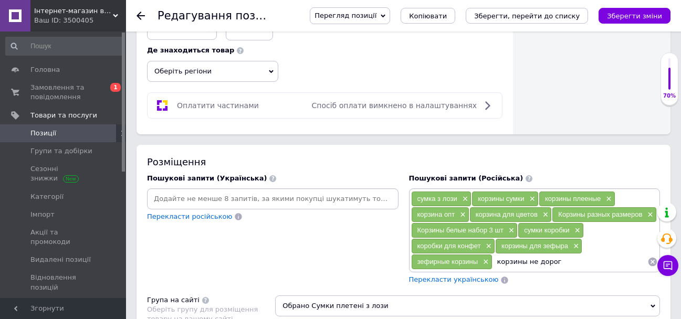
type input "корзины не дорог"
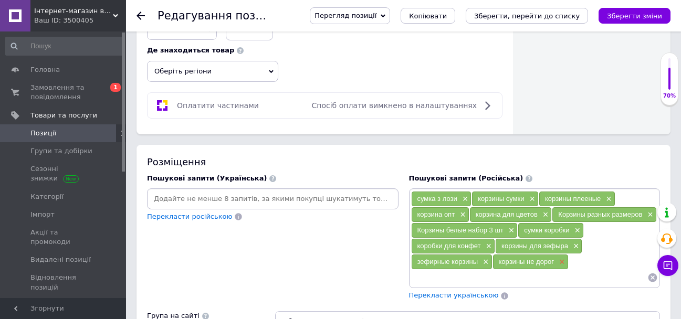
click at [564, 267] on span "×" at bounding box center [560, 262] width 8 height 9
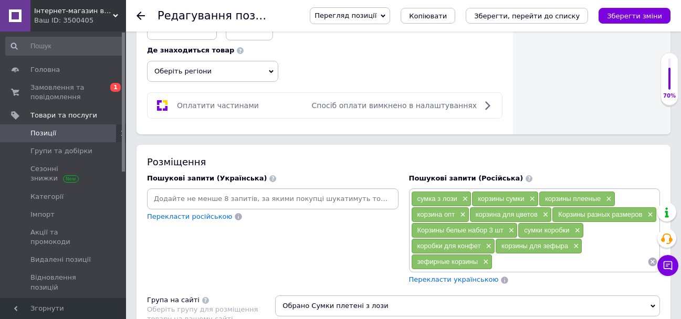
click at [557, 270] on input at bounding box center [569, 262] width 155 height 16
type input "корзины не дорого"
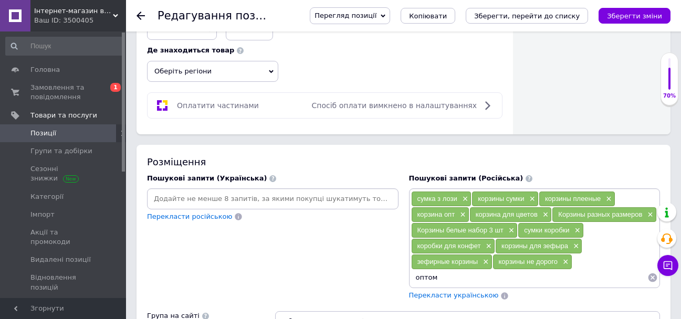
type input "оптом"
type input "лоза"
type input "кошолка"
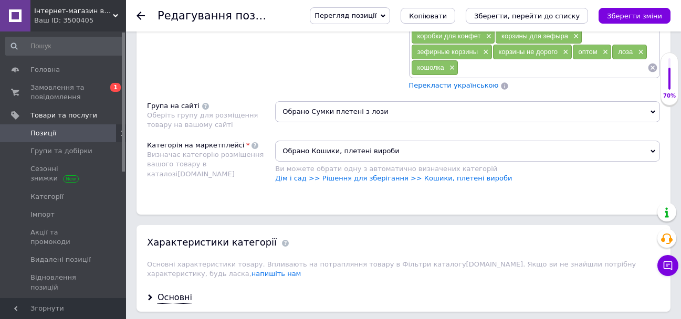
scroll to position [840, 0]
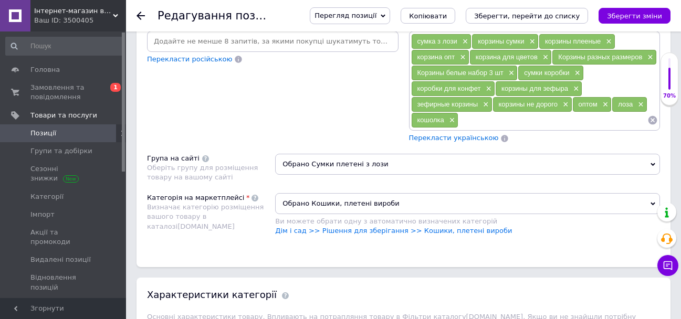
click at [424, 142] on span "Перекласти українською" at bounding box center [454, 138] width 90 height 8
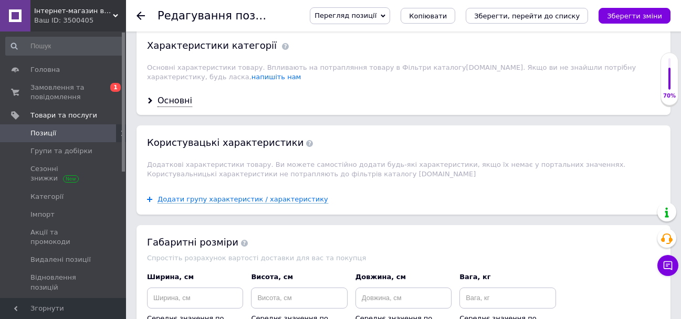
scroll to position [1102, 0]
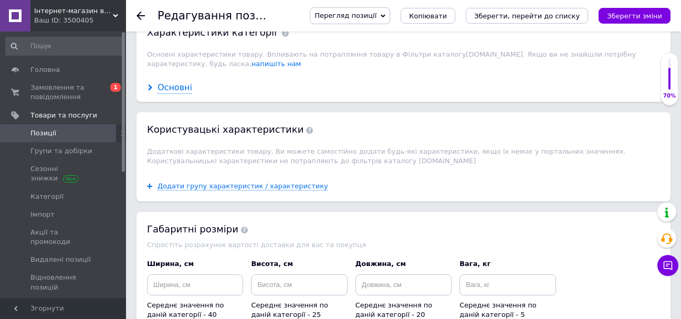
click at [168, 94] on div "Основні" at bounding box center [174, 88] width 35 height 12
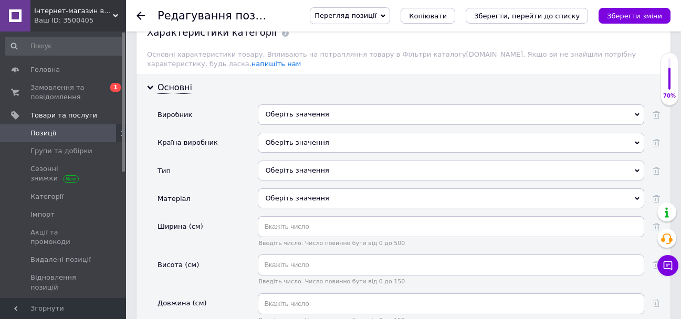
click at [324, 123] on div "Оберіть значення" at bounding box center [451, 114] width 386 height 20
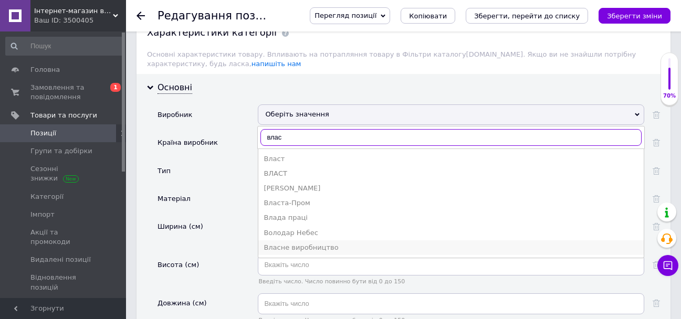
type input "влас"
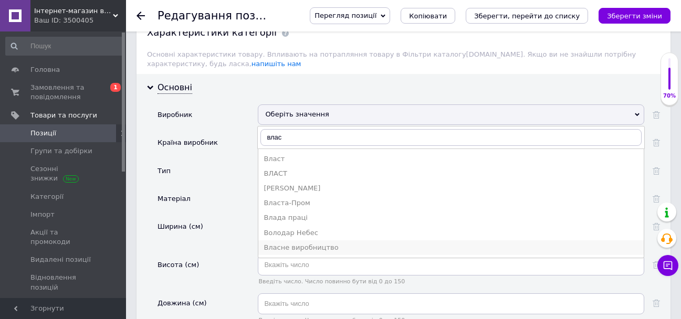
click at [357, 252] on div "Власне виробництво" at bounding box center [450, 247] width 375 height 9
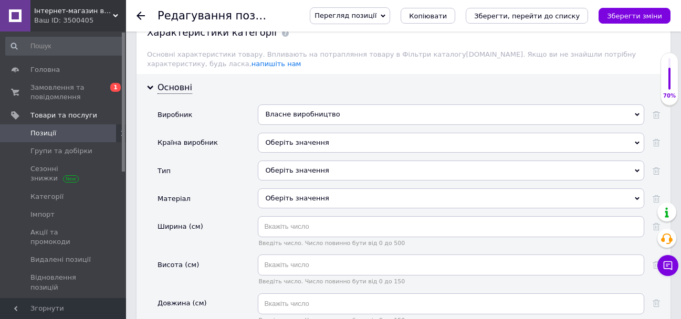
click at [308, 152] on div "Оберіть значення" at bounding box center [451, 143] width 386 height 20
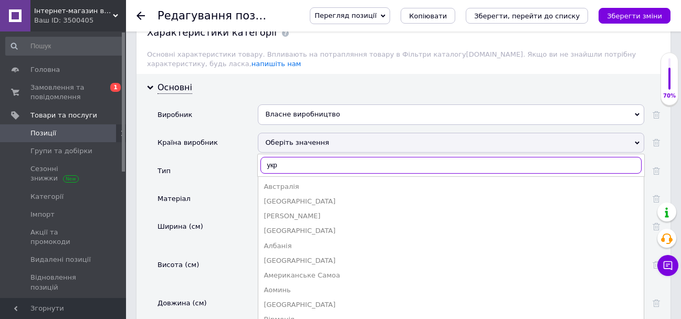
type input "укра"
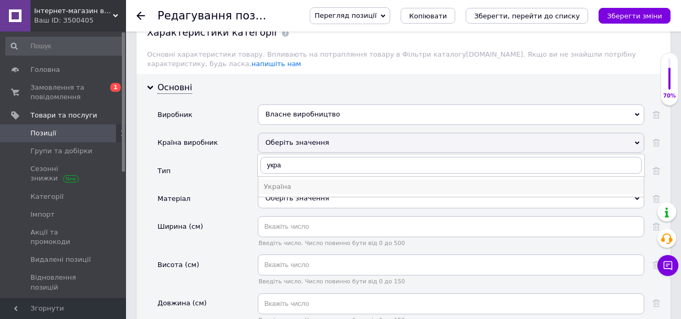
click at [302, 191] on li "Україна" at bounding box center [450, 186] width 385 height 15
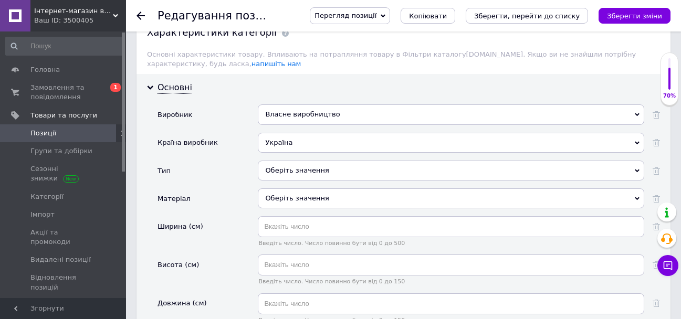
click at [297, 181] on div "Оберіть значення" at bounding box center [451, 171] width 386 height 20
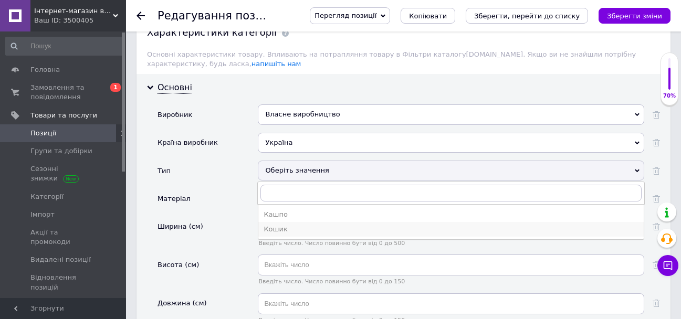
click at [293, 234] on div "Кошик" at bounding box center [450, 229] width 375 height 9
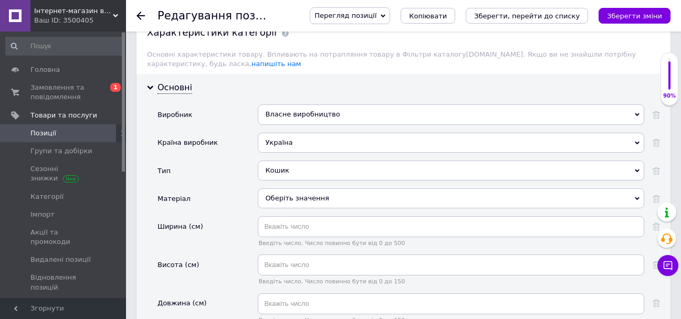
click at [288, 207] on div "Оберіть значення" at bounding box center [451, 198] width 386 height 20
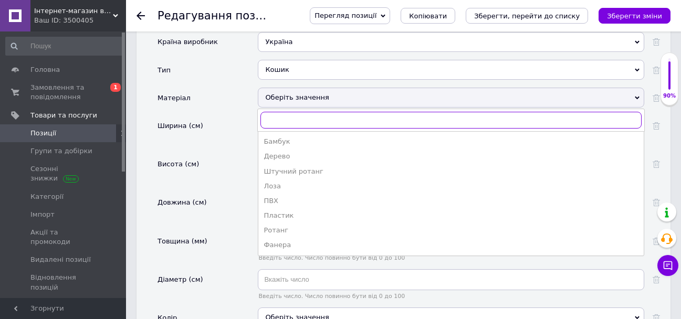
scroll to position [1207, 0]
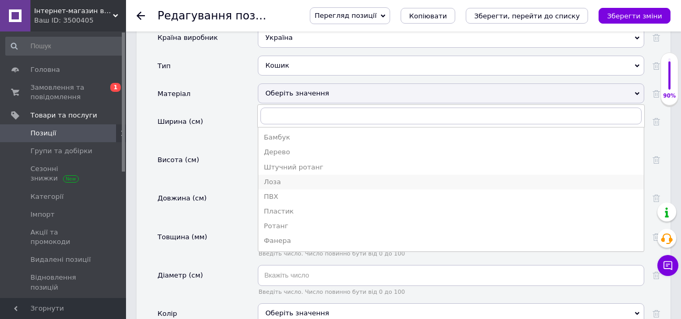
click at [282, 187] on div "Лоза" at bounding box center [450, 181] width 375 height 9
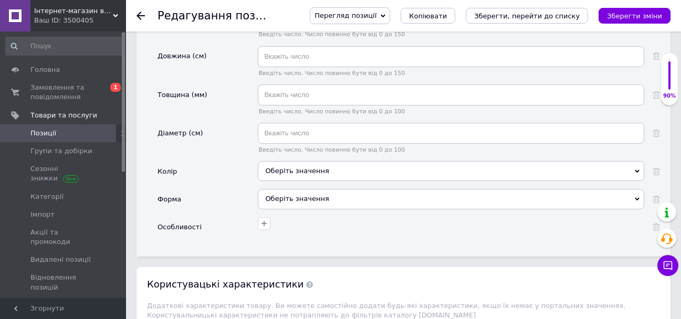
scroll to position [1365, 0]
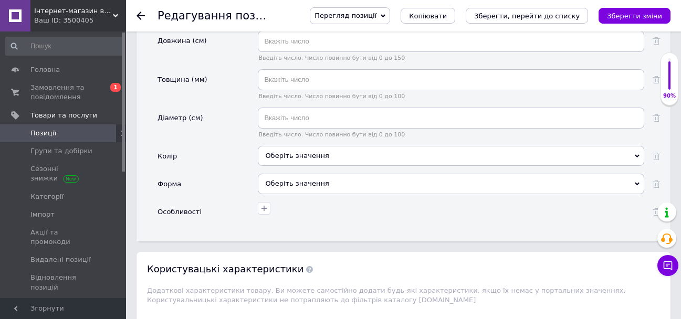
click at [302, 146] on div "Введіть число. Число повинно бути від 0 до 100" at bounding box center [451, 127] width 386 height 38
click at [300, 160] on div "Оберіть значення" at bounding box center [451, 156] width 386 height 20
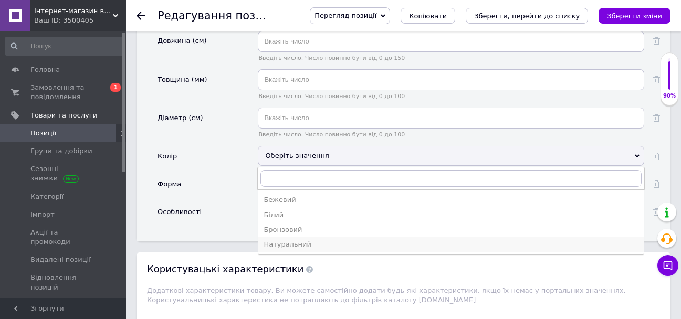
click at [333, 249] on div "Натуральний" at bounding box center [450, 244] width 375 height 9
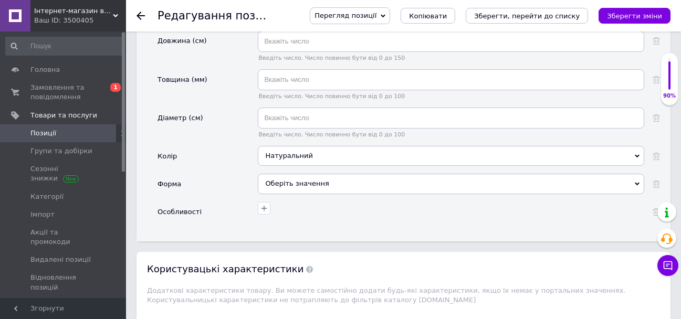
click at [304, 194] on div "Оберіть значення" at bounding box center [451, 184] width 386 height 20
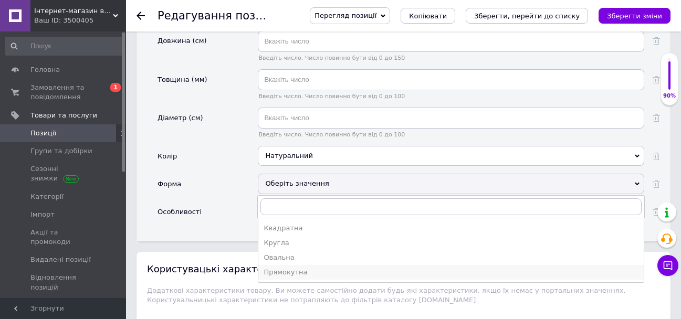
click at [330, 277] on div "Прямокутна" at bounding box center [450, 272] width 375 height 9
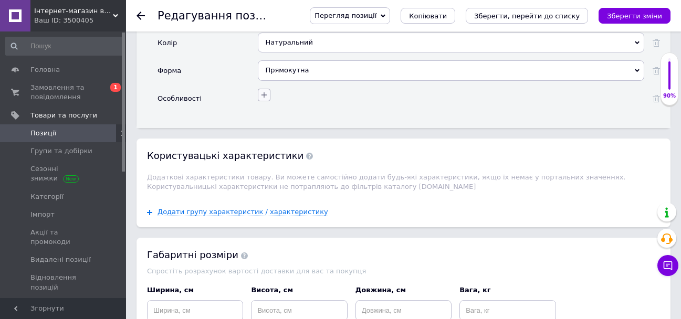
scroll to position [1522, 0]
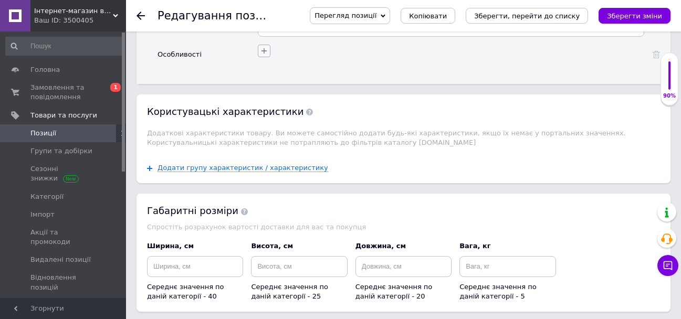
click at [263, 55] on icon "button" at bounding box center [264, 51] width 8 height 8
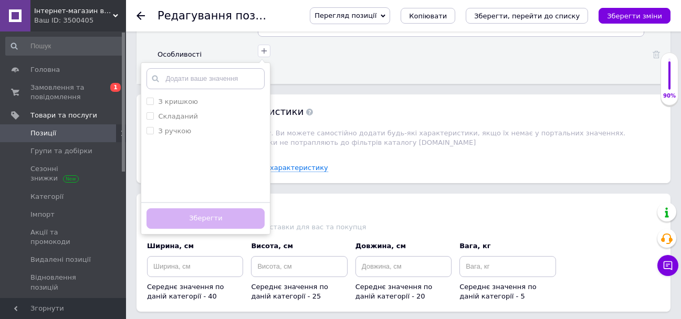
click at [380, 107] on div "Користувацькi характеристики Додаткові характеристики товару. Ви можете самості…" at bounding box center [403, 123] width 534 height 59
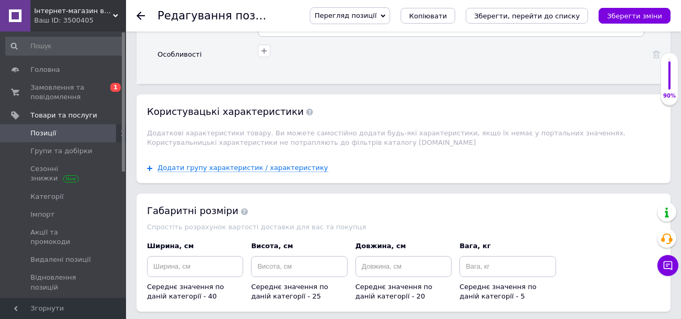
click at [407, 167] on div "Додати групу характеристик / характеристику" at bounding box center [403, 168] width 534 height 30
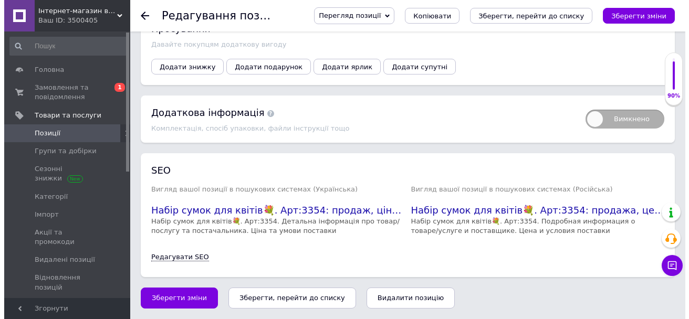
scroll to position [1847, 0]
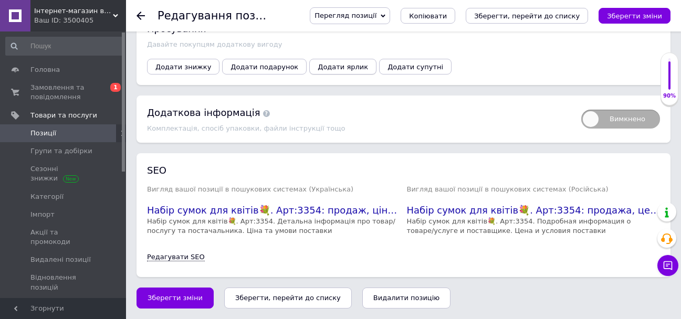
click at [337, 60] on button "Додати ярлик" at bounding box center [342, 67] width 67 height 16
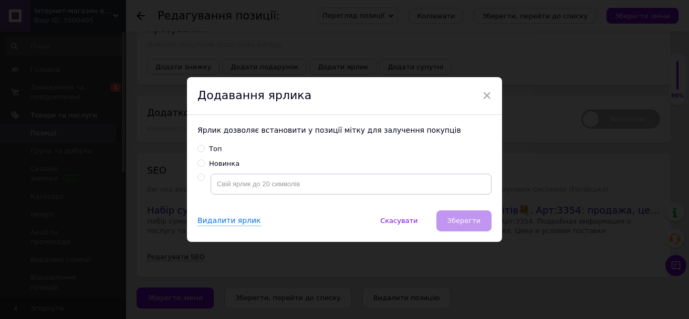
click at [266, 164] on div "Новинка" at bounding box center [344, 163] width 294 height 9
click at [198, 162] on input "Новинка" at bounding box center [200, 163] width 7 height 7
radio input "true"
click at [464, 225] on span "Зберегти" at bounding box center [463, 221] width 33 height 8
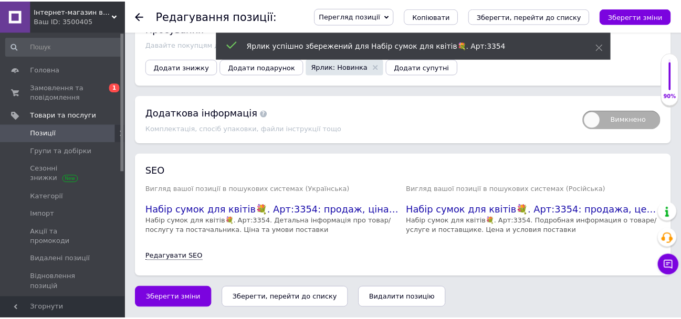
scroll to position [1837, 0]
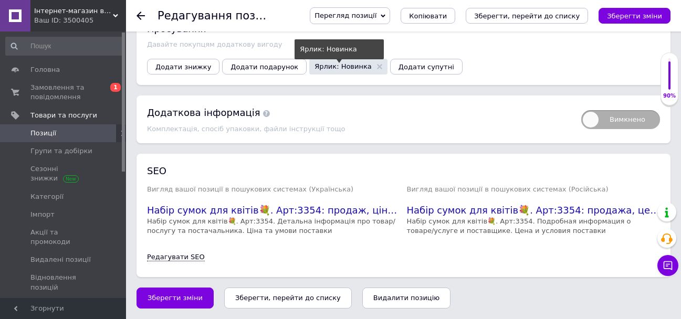
click at [334, 70] on span "Ярлик: Новинка" at bounding box center [342, 66] width 57 height 7
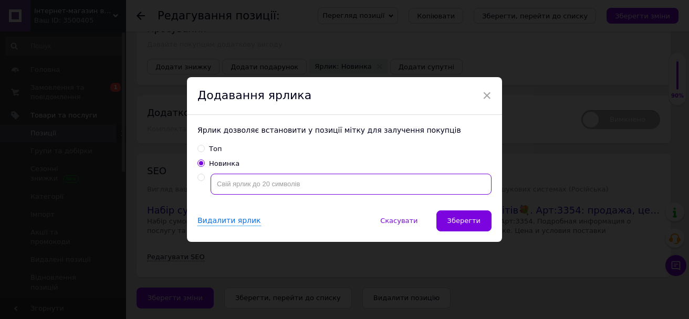
click at [270, 185] on input "text" at bounding box center [350, 184] width 281 height 21
radio input "false"
radio input "true"
type input "ОПТ/Роздріб"
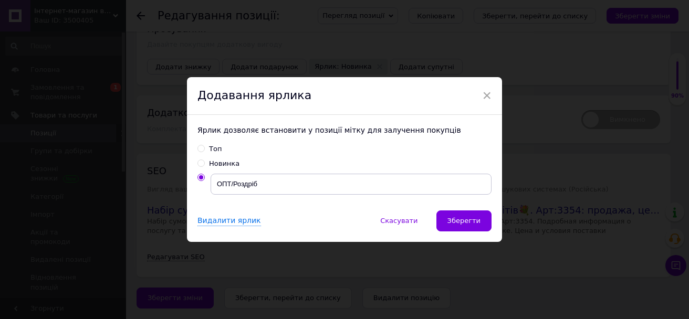
click at [471, 225] on span "Зберегти" at bounding box center [463, 221] width 33 height 8
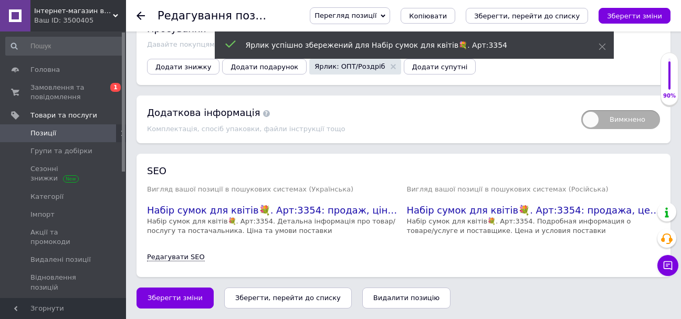
scroll to position [1847, 0]
click at [182, 294] on span "Зберегти зміни" at bounding box center [174, 298] width 55 height 8
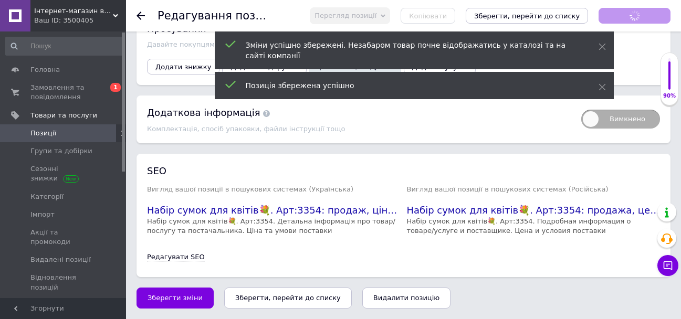
scroll to position [0, 0]
click at [142, 15] on use at bounding box center [140, 16] width 8 height 8
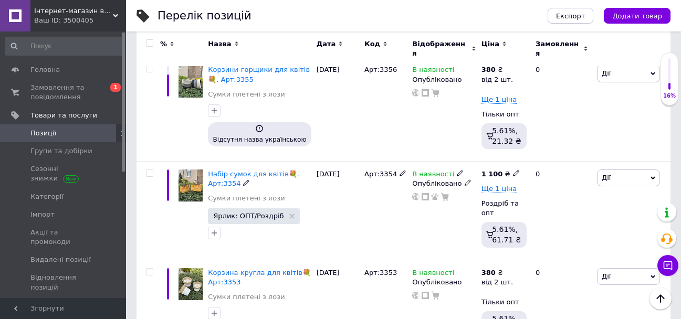
scroll to position [367, 0]
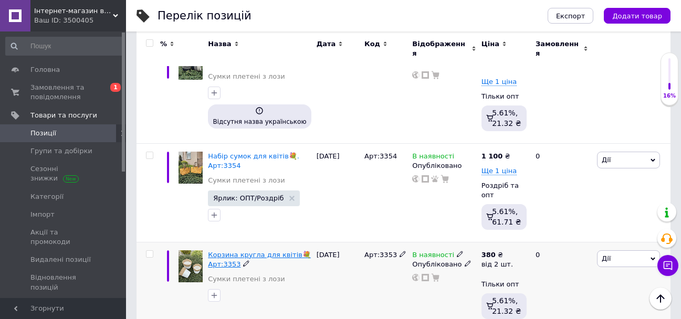
click at [252, 251] on span "Корзина кругла для квітів💐 Арт:3353" at bounding box center [259, 259] width 103 height 17
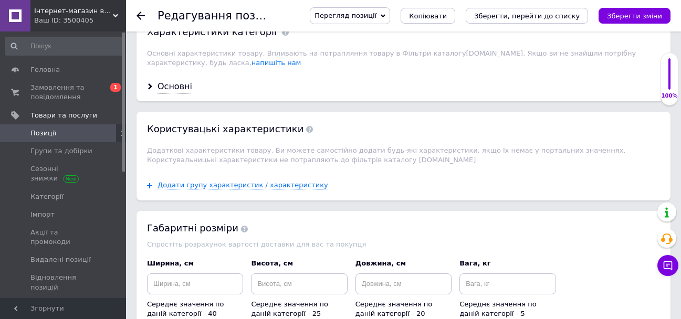
scroll to position [1102, 0]
click at [174, 88] on div "Основні" at bounding box center [174, 87] width 35 height 12
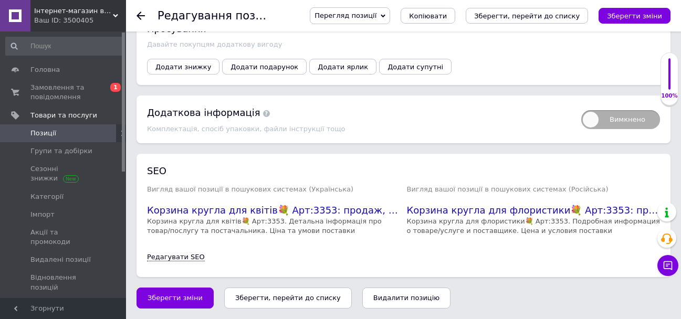
scroll to position [1836, 0]
click at [176, 301] on span "Зберегти зміни" at bounding box center [174, 298] width 55 height 8
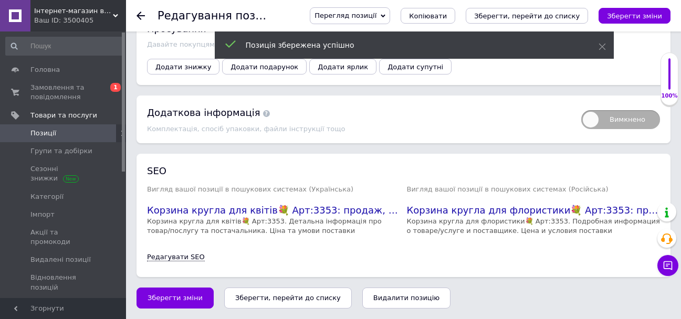
click at [140, 9] on div at bounding box center [146, 15] width 21 height 31
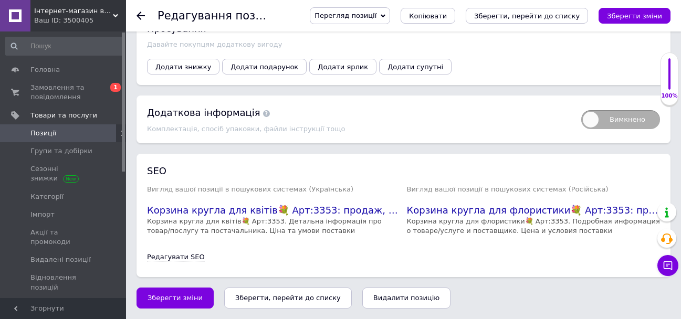
click at [146, 11] on div at bounding box center [146, 15] width 21 height 31
click at [143, 17] on icon at bounding box center [140, 16] width 8 height 8
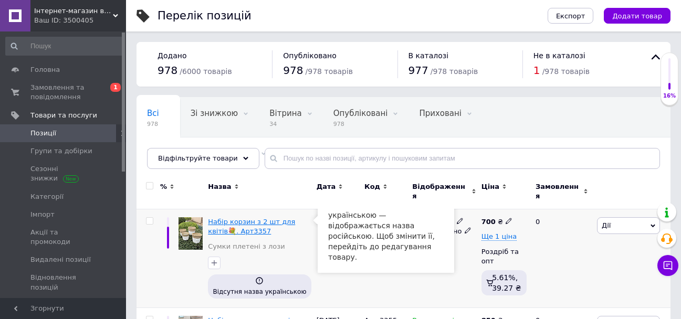
click at [231, 218] on span "Набір корзин з 2 шт для квітів💐. Арт3357" at bounding box center [251, 226] width 87 height 17
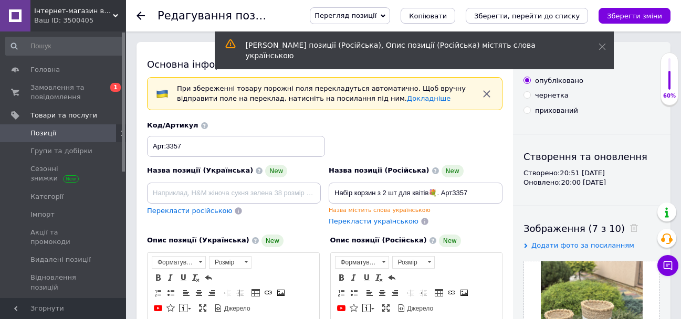
click at [360, 220] on span "Перекласти українською" at bounding box center [374, 221] width 90 height 8
type input "Набір корзин з 2 шт для квітів💐. Арт3357"
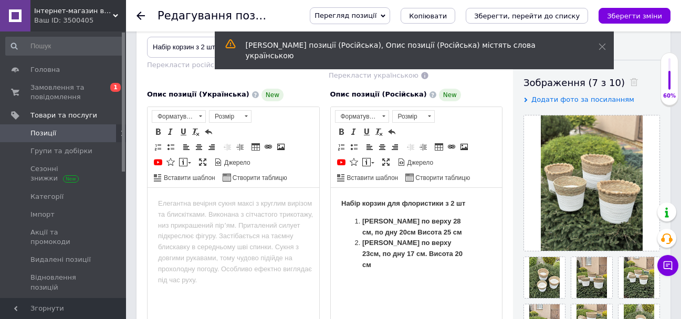
scroll to position [210, 0]
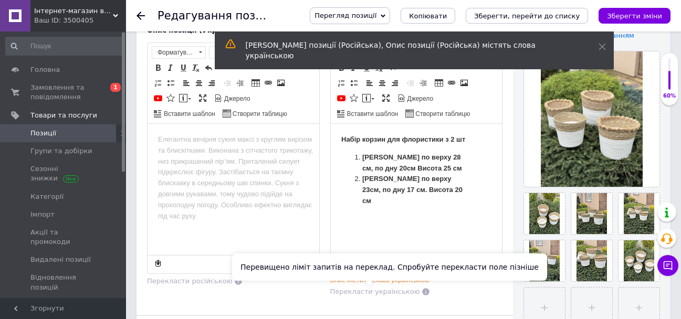
click at [383, 294] on span "Перекласти українською" at bounding box center [375, 292] width 90 height 8
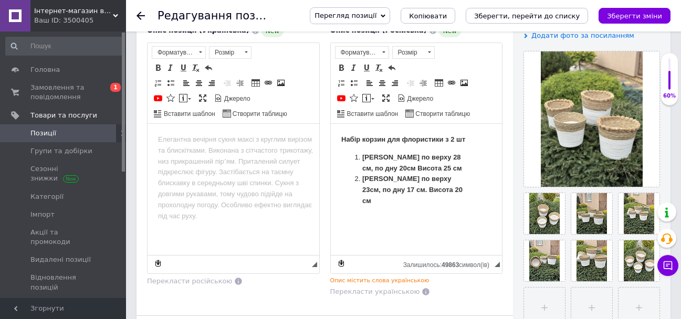
click at [355, 140] on strong "Набір корзин для флористики з 2 шт" at bounding box center [403, 139] width 124 height 8
click at [369, 155] on strong "[PERSON_NAME] по верху 28 см, по дну 20см Висота 25 см" at bounding box center [412, 162] width 100 height 19
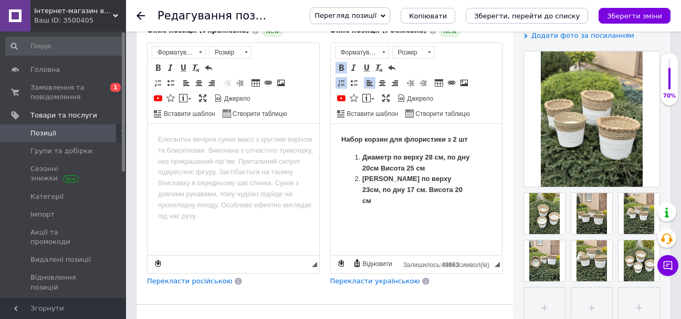
click at [389, 167] on strong "Ди аметр по верху 28 см, по дну 20см Висота 25 см" at bounding box center [415, 162] width 107 height 19
click at [369, 177] on strong "[PERSON_NAME] по верху 23см, по дну 17 см. Висота 20 см" at bounding box center [412, 189] width 100 height 30
click at [394, 191] on strong "Ди аметр по верху 23см, по дну 17 см. Висота 20 см" at bounding box center [414, 183] width 105 height 19
click at [374, 285] on span "Перекласти українською" at bounding box center [375, 281] width 90 height 8
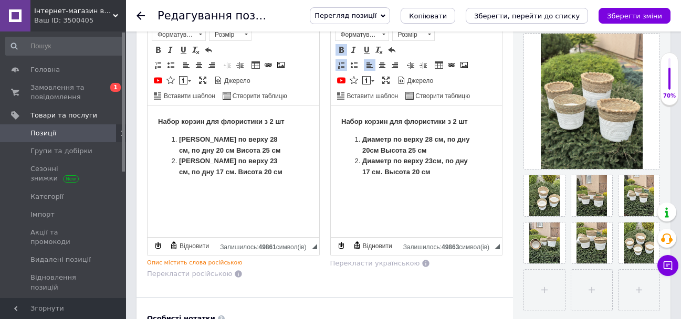
scroll to position [262, 0]
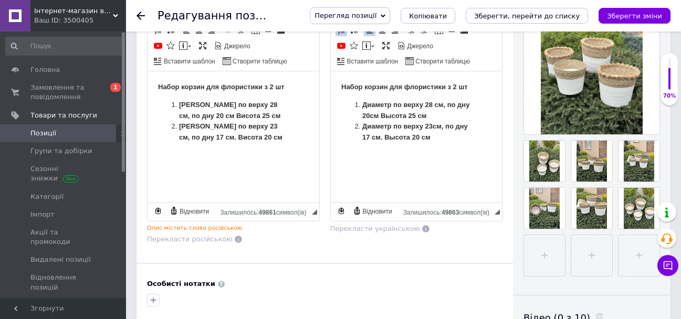
click at [175, 87] on strong "Набор корзин для флористики з 2 шт" at bounding box center [221, 86] width 126 height 8
click at [287, 264] on div "Основна інформація При збереженні товару порожні поля перекладуться автоматично…" at bounding box center [324, 167] width 376 height 775
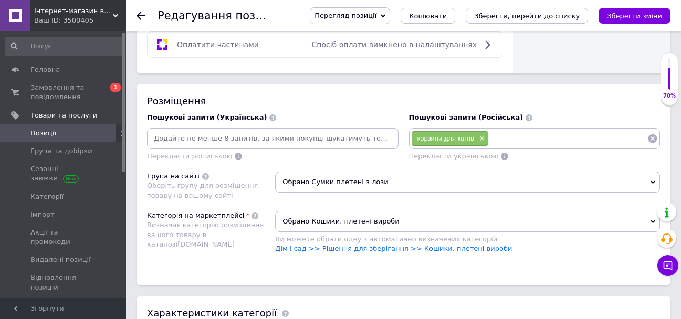
scroll to position [735, 0]
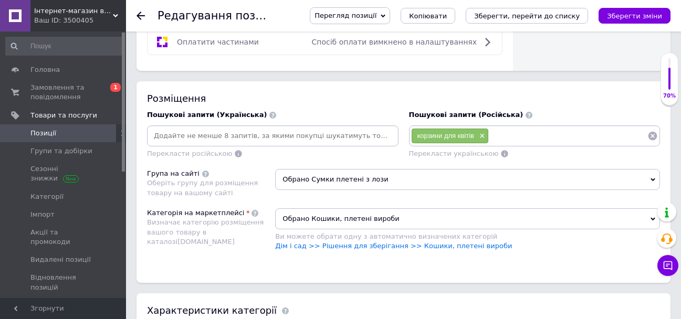
click at [521, 144] on input at bounding box center [568, 136] width 159 height 16
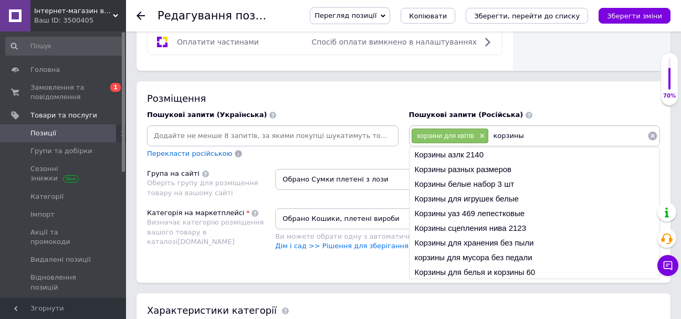
type input "корзины"
click at [517, 177] on li "Корзины разных размеров" at bounding box center [534, 169] width 250 height 15
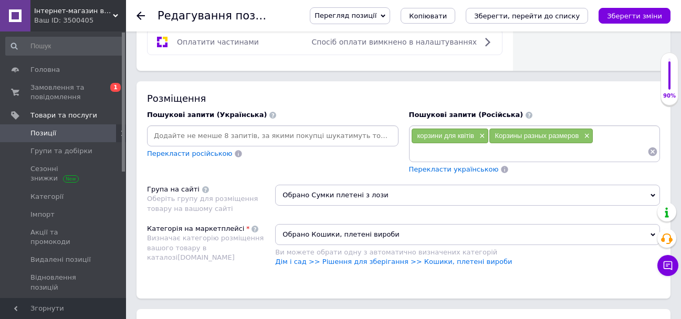
click at [496, 160] on input at bounding box center [529, 152] width 237 height 16
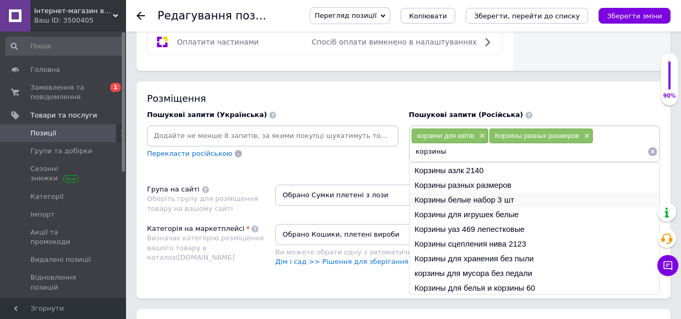
type input "корзины"
click at [513, 205] on li "Корзины белые набор 3 шт" at bounding box center [534, 200] width 250 height 15
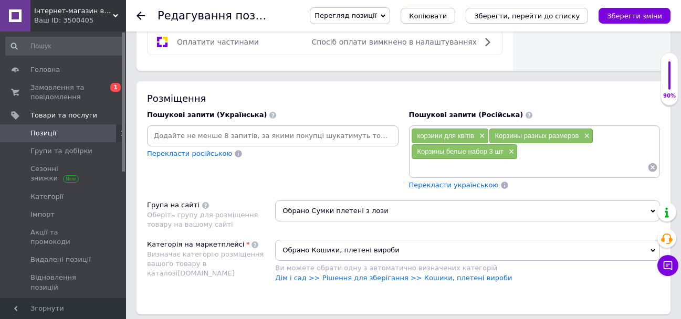
click at [489, 175] on input at bounding box center [529, 168] width 237 height 16
type input "корзины белые"
type input "корзины цветочные"
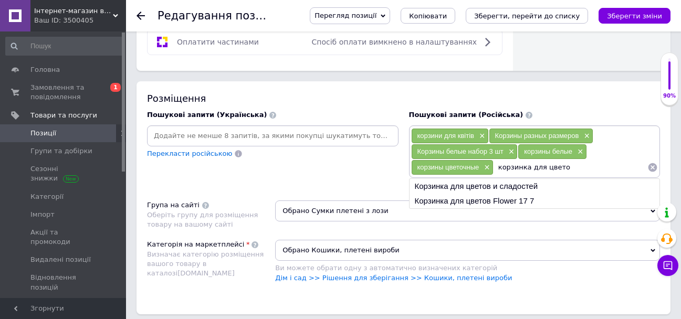
type input "корзинка для цветов"
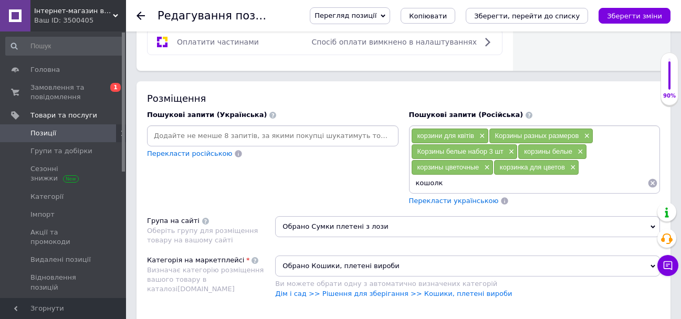
type input "кошолка"
type input "корзины для зефыра"
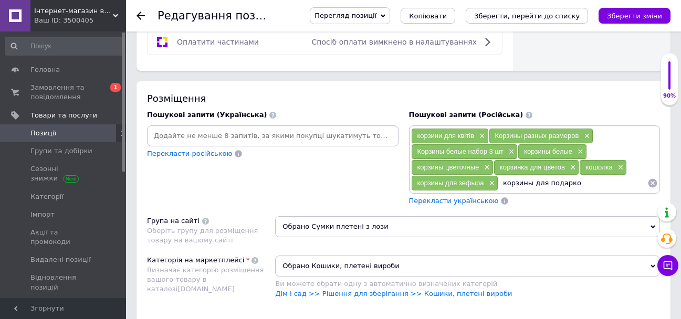
type input "корзины для подарков"
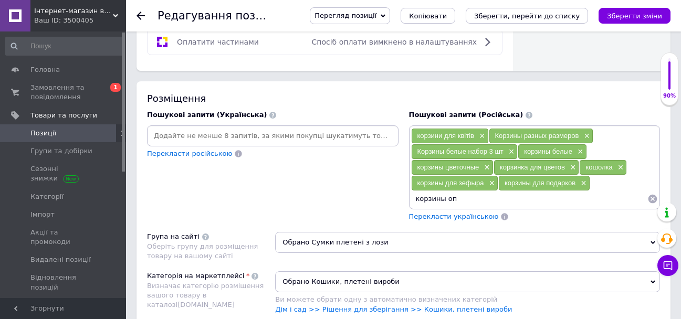
type input "корзины опт"
type input "опт"
type input "кашпо"
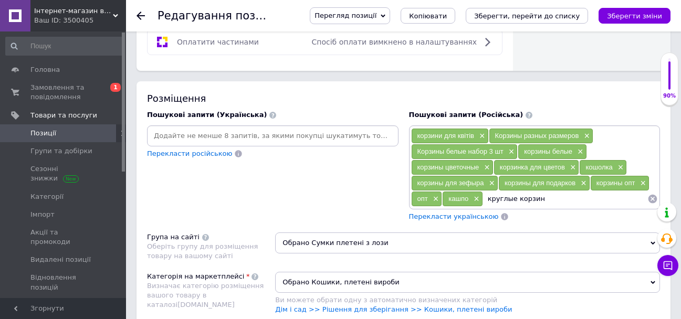
type input "круглые корзины"
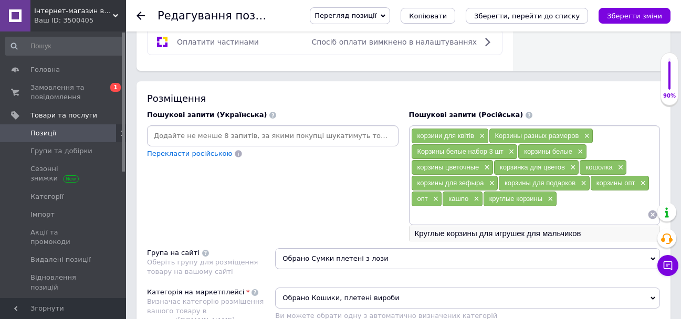
click at [504, 241] on li "Круглые корзины для игрушек для мальчиков" at bounding box center [534, 233] width 250 height 15
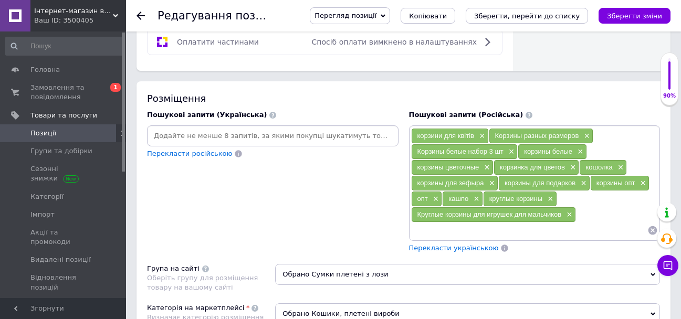
click at [461, 252] on span "Перекласти українською" at bounding box center [454, 248] width 90 height 8
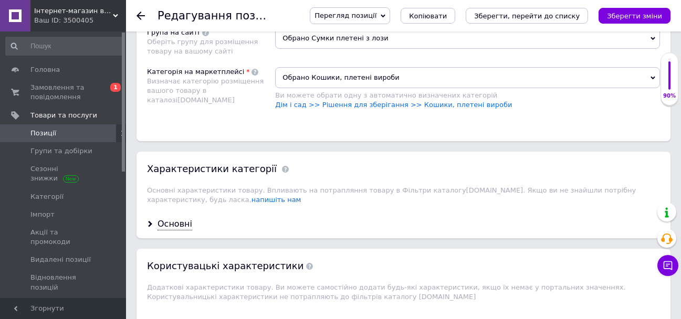
scroll to position [1050, 0]
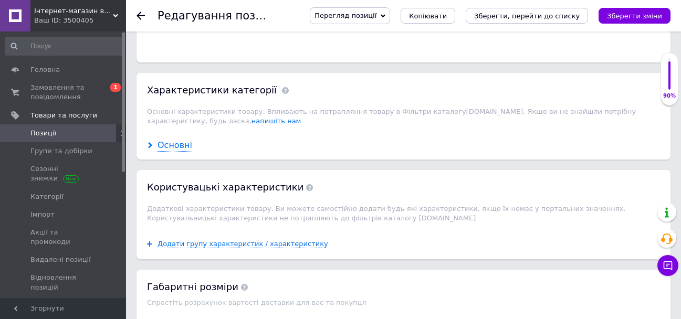
click at [159, 152] on div "Основні" at bounding box center [174, 146] width 35 height 12
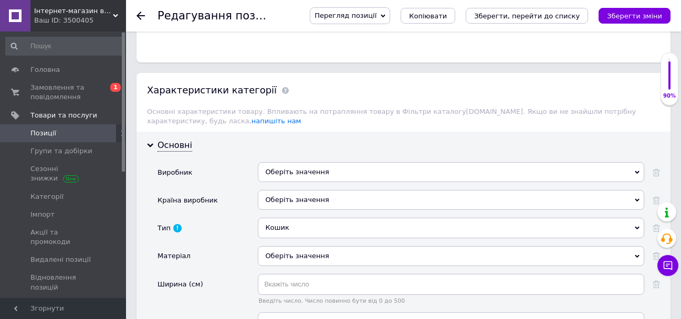
click at [307, 174] on div "Оберіть значення" at bounding box center [451, 172] width 386 height 20
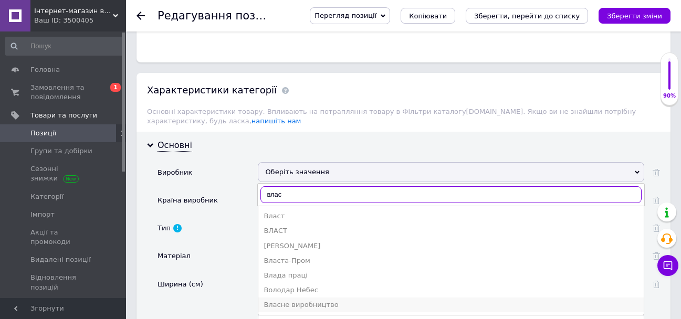
type input "влас"
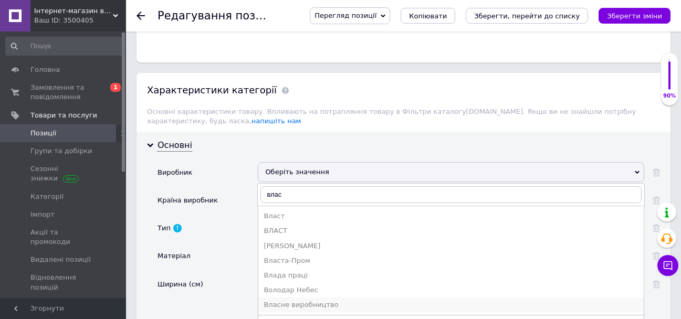
click at [331, 310] on div "Власне виробництво" at bounding box center [450, 304] width 375 height 9
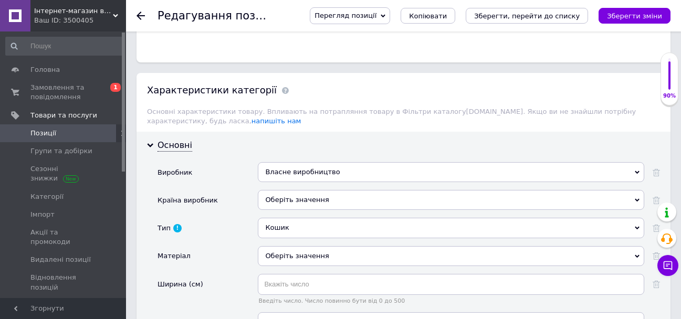
click at [326, 206] on div "Оберіть значення" at bounding box center [451, 200] width 386 height 20
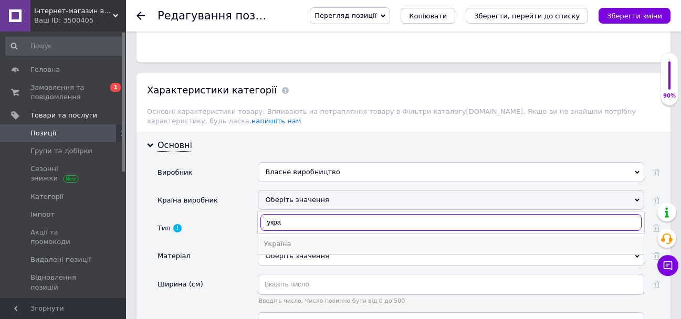
type input "укра"
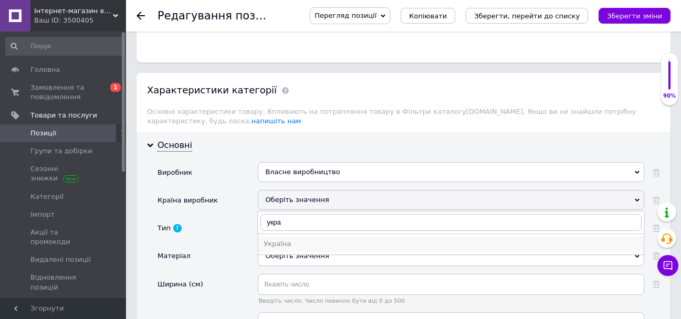
click at [329, 249] on div "Україна" at bounding box center [450, 243] width 375 height 9
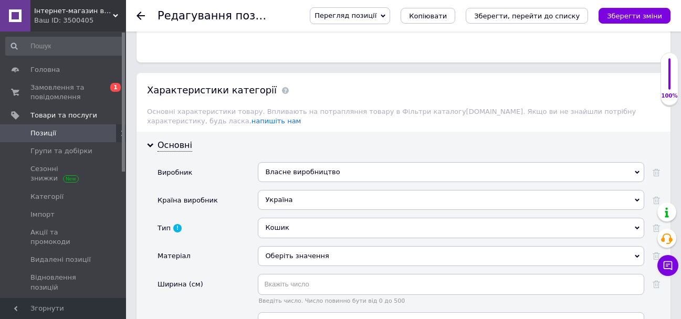
click at [292, 265] on div "Оберіть значення" at bounding box center [451, 256] width 386 height 20
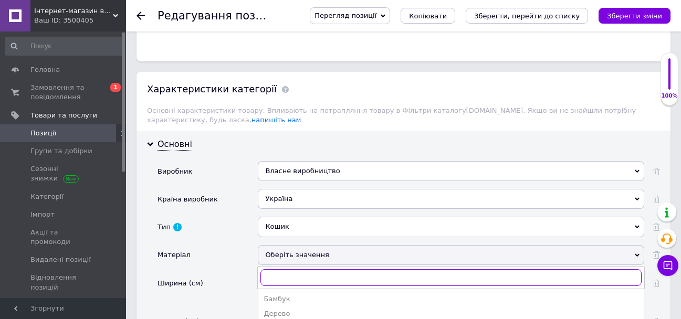
scroll to position [1207, 0]
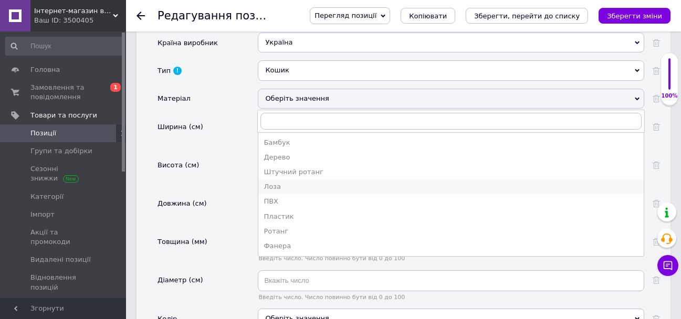
click at [305, 192] on div "Лоза" at bounding box center [450, 186] width 375 height 9
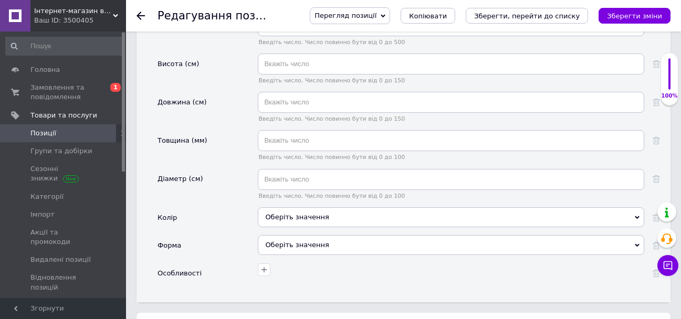
scroll to position [1312, 0]
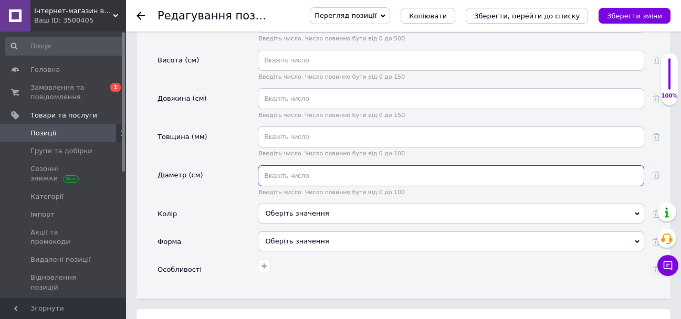
click at [321, 185] on input "text" at bounding box center [451, 175] width 386 height 21
type input "28"
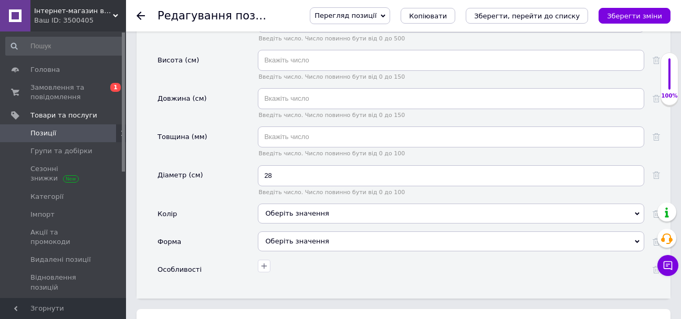
click at [343, 218] on div "Оберіть значення" at bounding box center [451, 214] width 386 height 20
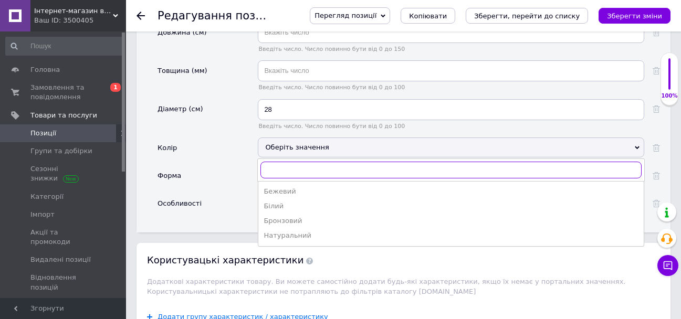
scroll to position [1470, 0]
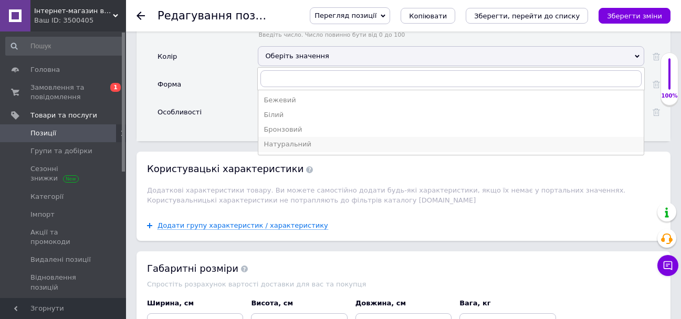
click at [298, 149] on div "Натуральний" at bounding box center [450, 144] width 375 height 9
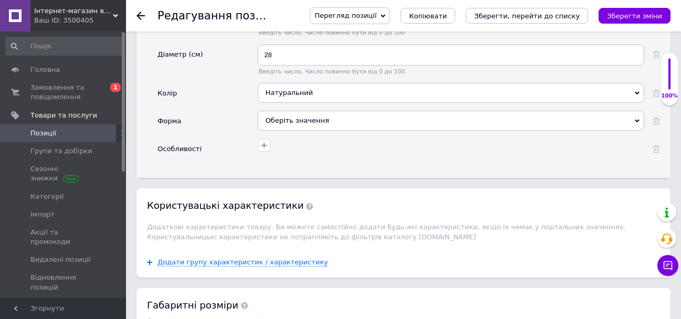
scroll to position [1417, 0]
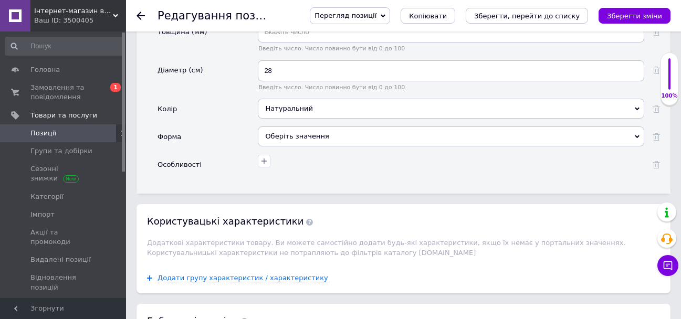
click at [325, 146] on div "Оберіть значення" at bounding box center [451, 136] width 386 height 20
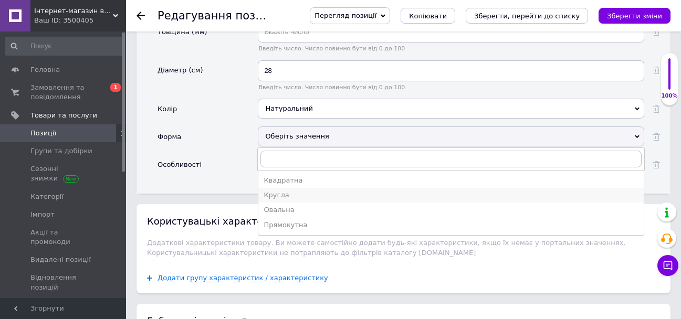
click at [327, 200] on div "Кругла" at bounding box center [450, 195] width 375 height 9
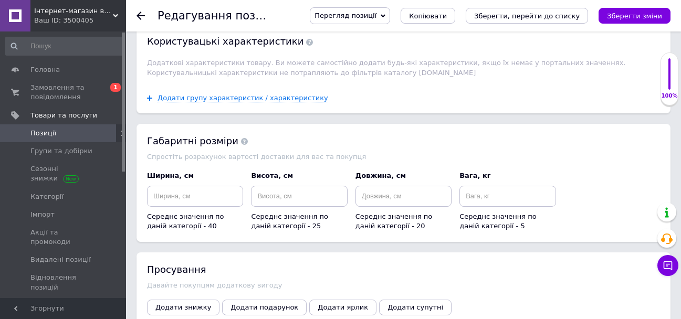
scroll to position [1732, 0]
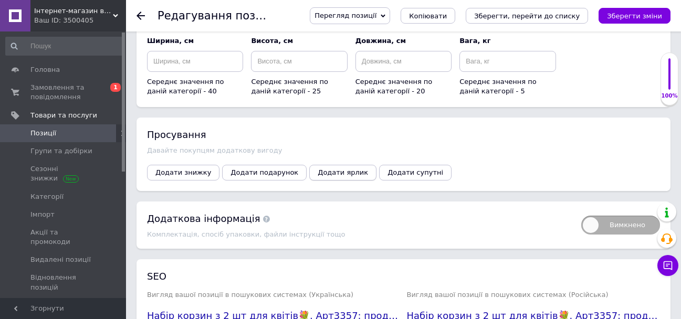
click at [334, 176] on span "Додати ярлик" at bounding box center [343, 172] width 50 height 8
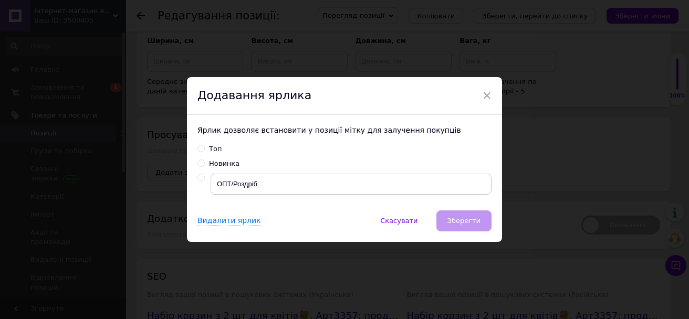
click at [201, 162] on input "Новинка" at bounding box center [200, 163] width 7 height 7
radio input "true"
click at [479, 219] on button "Зберегти" at bounding box center [463, 220] width 55 height 21
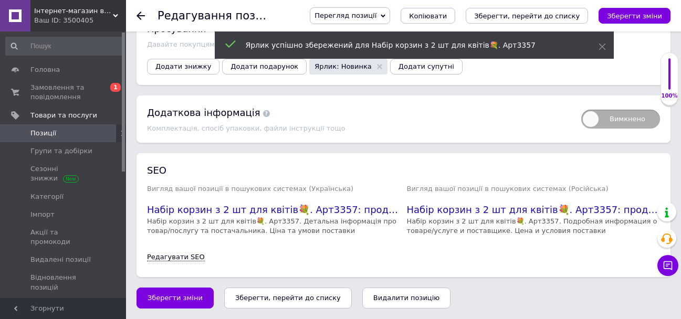
scroll to position [1852, 0]
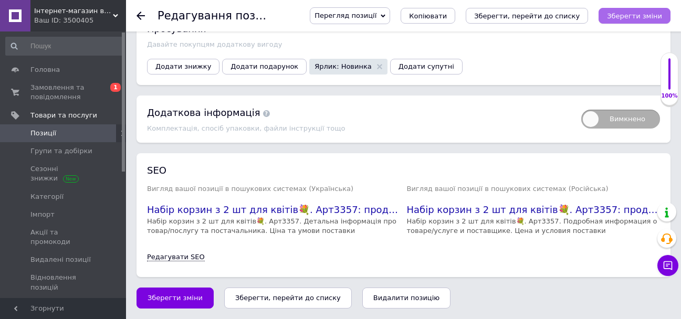
click at [641, 15] on icon "Зберегти зміни" at bounding box center [634, 16] width 55 height 8
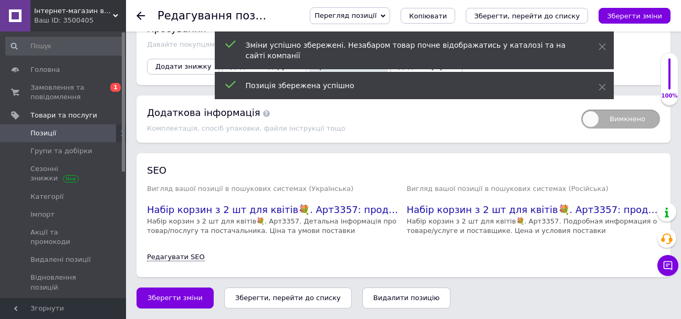
click at [142, 17] on icon at bounding box center [140, 16] width 8 height 8
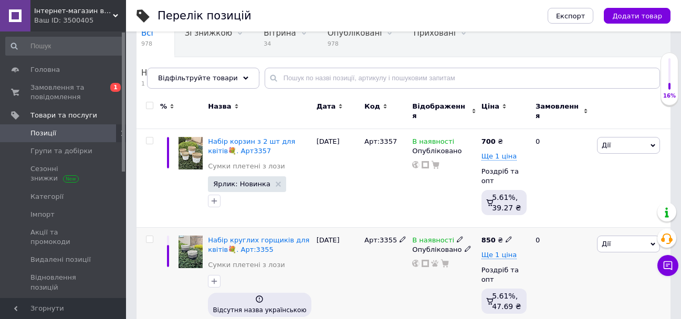
scroll to position [157, 0]
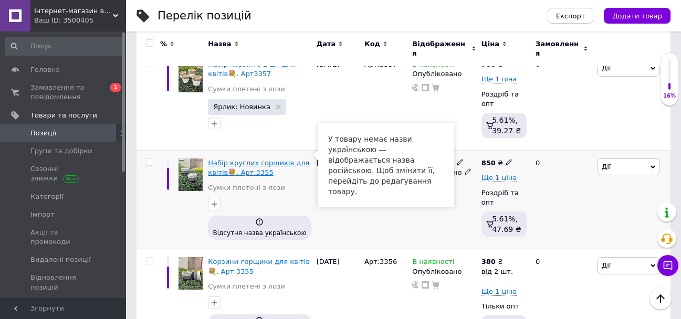
click at [264, 159] on span "Набір круглих горщиків для квітів💐. Арт:3355" at bounding box center [258, 167] width 101 height 17
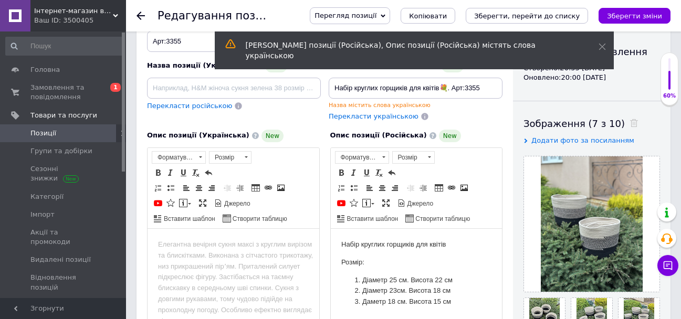
click at [380, 118] on span "Перекласти українською" at bounding box center [374, 116] width 90 height 8
type input "Набір круглих горщиків для квітів💐. Арт:3355"
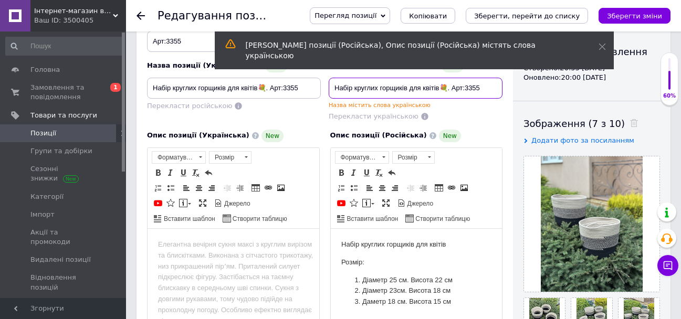
click at [349, 87] on input "Набір круглих горщиків для квітів💐. Арт:3355" at bounding box center [416, 88] width 174 height 21
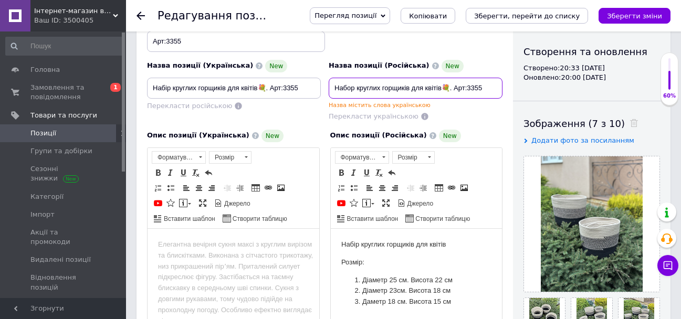
click at [377, 86] on input "Набор круглих горщиків для квітів💐. Арт:3355" at bounding box center [416, 88] width 174 height 21
click at [411, 88] on input "Набор круглых горщиків для квітів💐. Арт:3355" at bounding box center [416, 88] width 174 height 21
click at [432, 88] on input "Набор круглых крзин для квітів💐. Арт:3355" at bounding box center [416, 88] width 174 height 21
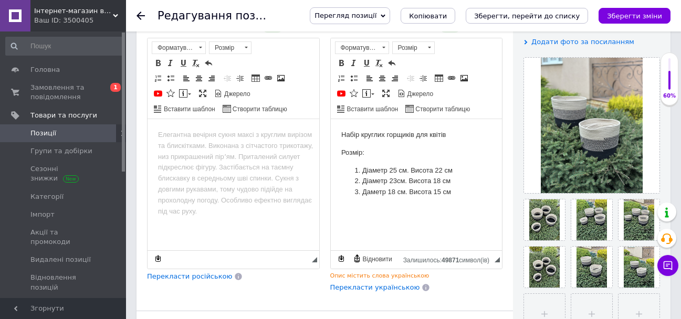
scroll to position [210, 0]
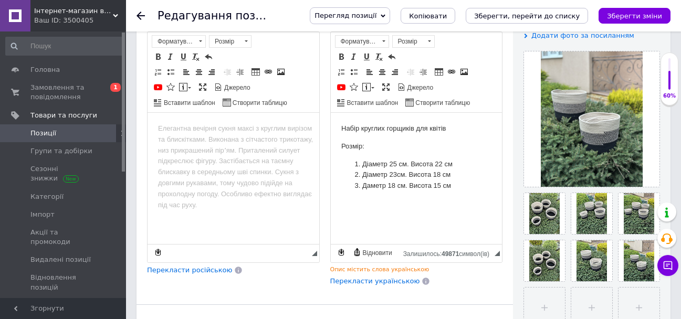
type input "Набор круглых крзин для цветов💐. Арт:3355"
click at [385, 285] on span "Перекласти українською" at bounding box center [375, 281] width 90 height 8
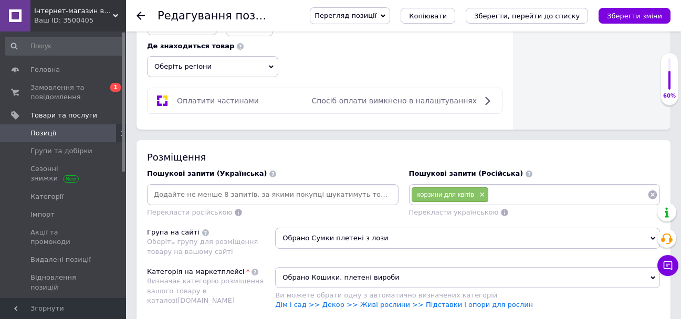
scroll to position [682, 0]
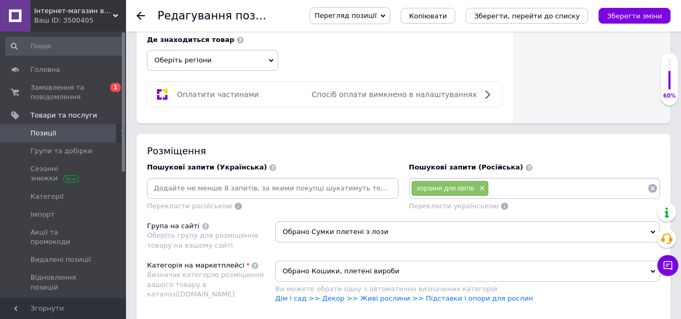
click at [554, 196] on input at bounding box center [568, 189] width 159 height 16
type input "корзины опт"
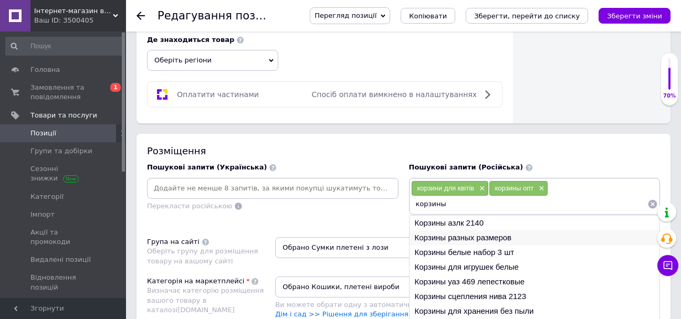
type input "корзины"
click at [504, 245] on li "Корзины разных размеров" at bounding box center [534, 237] width 250 height 15
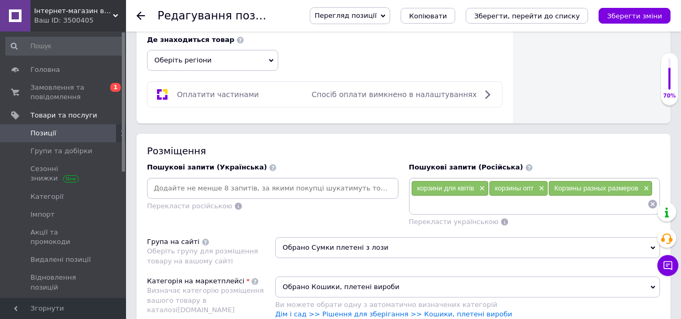
click at [473, 212] on input at bounding box center [529, 204] width 237 height 16
type input "корзины для подарков"
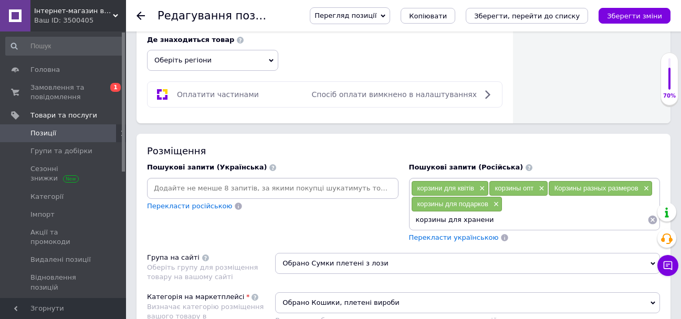
type input "корзины для хранения"
type input "кошолка"
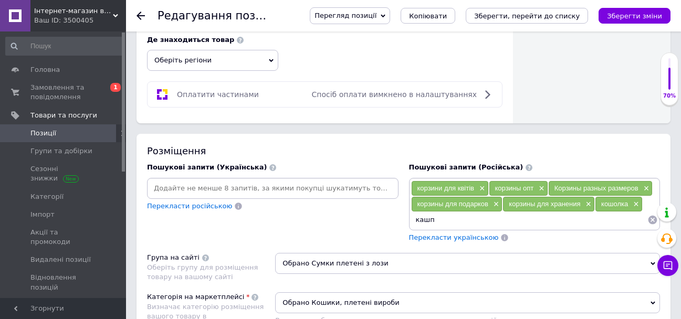
type input "кашпо"
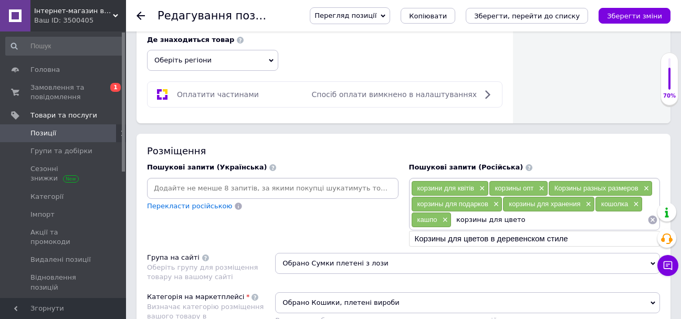
type input "корзины для цветов"
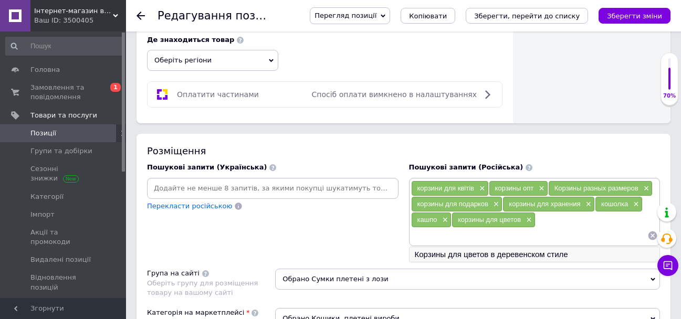
click at [550, 262] on li "Корзины для цветов в деревенском стиле" at bounding box center [534, 254] width 250 height 15
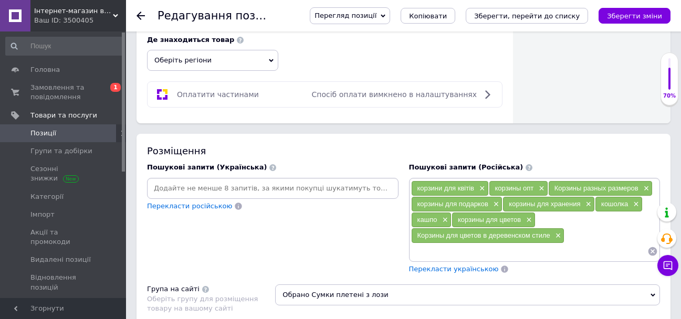
click at [550, 259] on input at bounding box center [529, 252] width 237 height 16
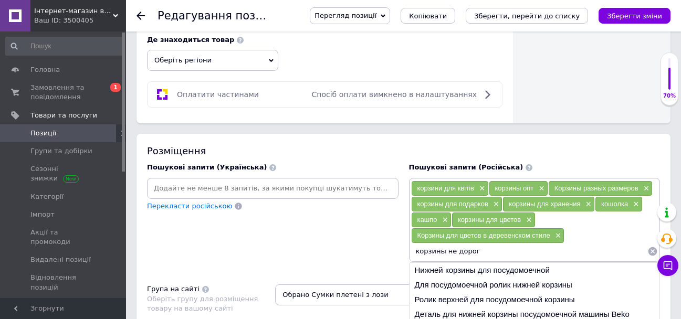
type input "корзины не дорого"
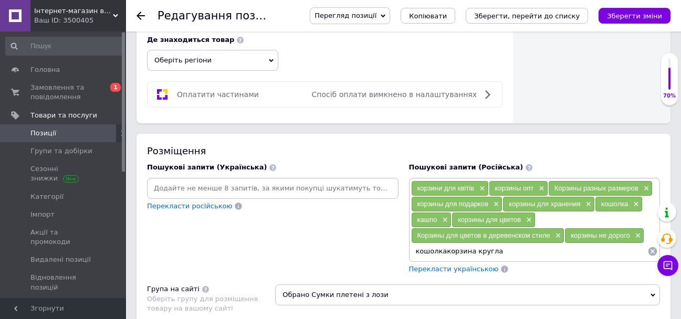
type input "кошолкакорзина круглая"
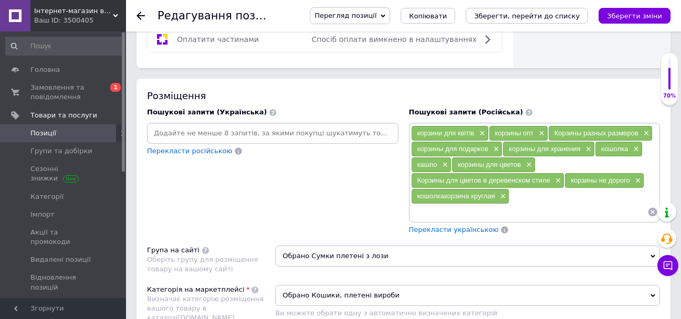
scroll to position [787, 0]
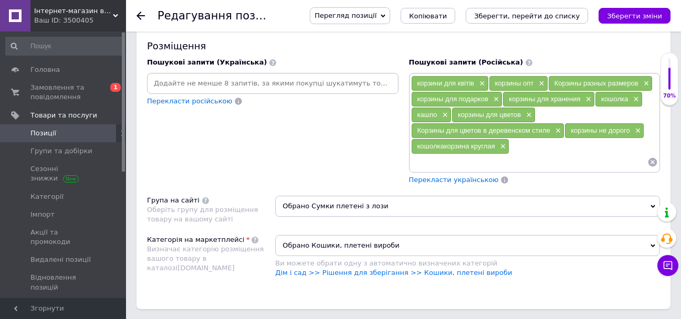
click at [459, 184] on span "Перекласти українською" at bounding box center [454, 180] width 90 height 8
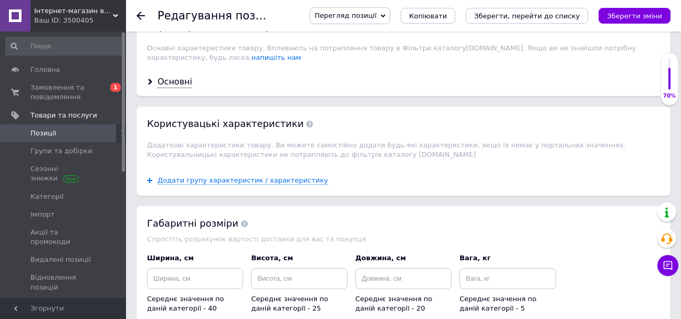
scroll to position [1102, 0]
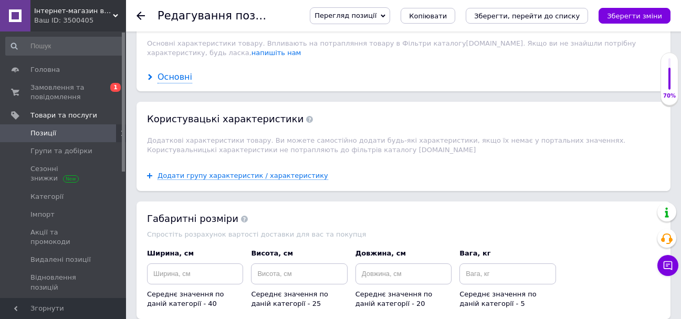
click at [169, 83] on div "Основні" at bounding box center [174, 77] width 35 height 12
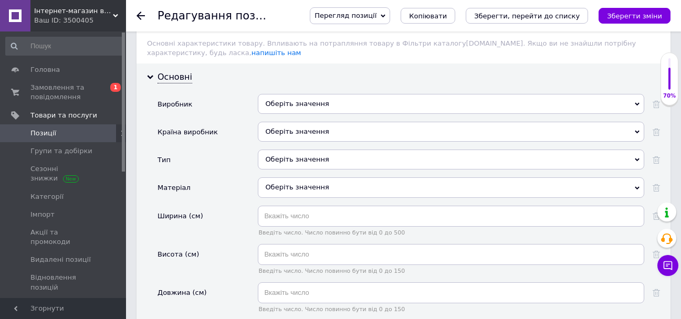
click at [333, 109] on div "Оберіть значення" at bounding box center [451, 104] width 386 height 20
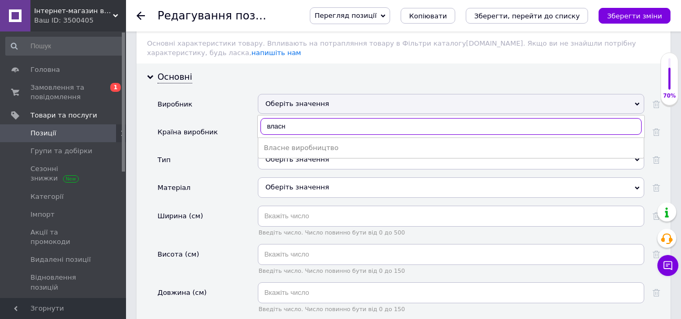
type input "власн"
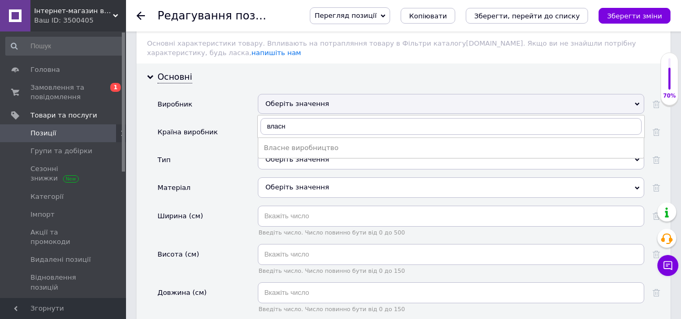
click at [322, 149] on ul "Власне виробництво" at bounding box center [451, 148] width 386 height 21
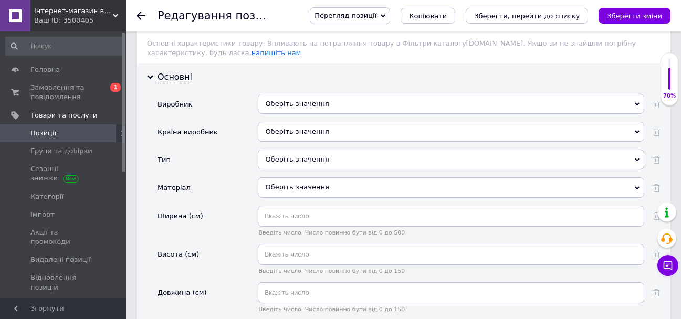
click at [326, 108] on div "Оберіть значення" at bounding box center [451, 104] width 386 height 20
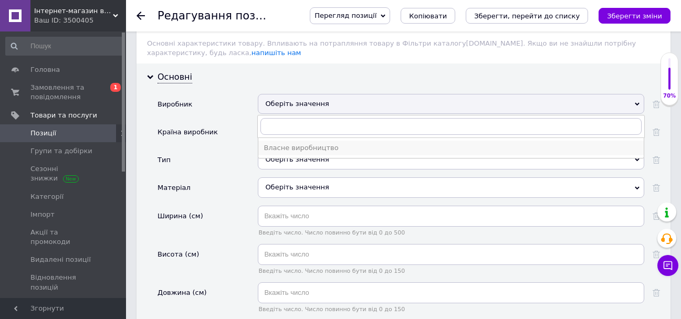
click at [326, 153] on div "Власне виробництво" at bounding box center [450, 147] width 375 height 9
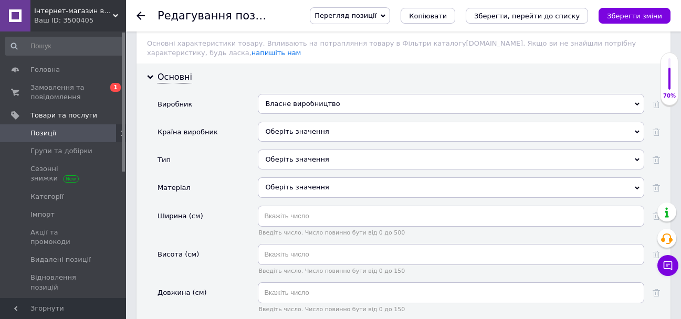
click at [320, 137] on div "Оберіть значення" at bounding box center [451, 132] width 386 height 20
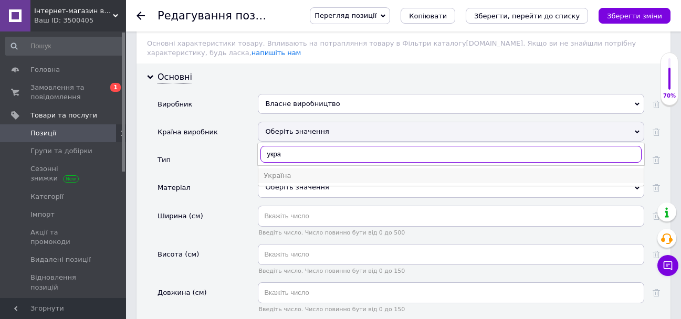
type input "укра"
click at [321, 181] on div "Україна" at bounding box center [450, 175] width 375 height 9
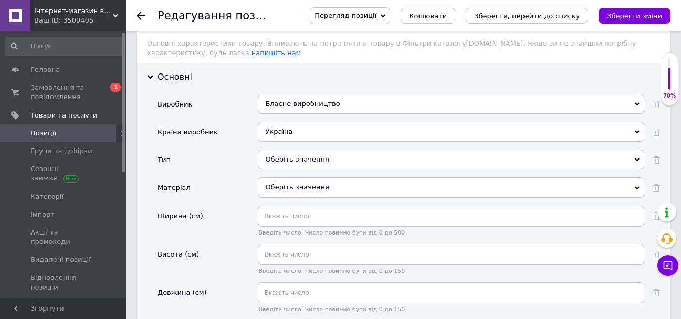
click at [303, 170] on div "Оберіть значення" at bounding box center [451, 160] width 386 height 20
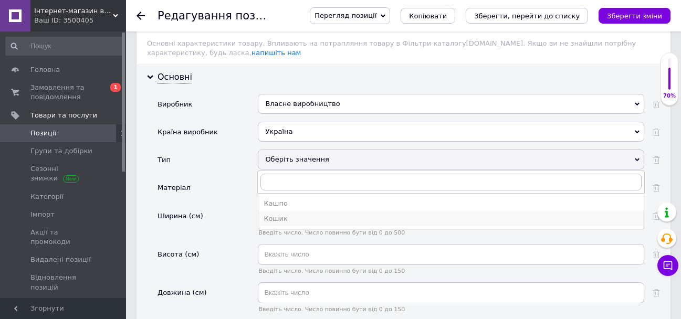
click at [292, 224] on div "Кошик" at bounding box center [450, 218] width 375 height 9
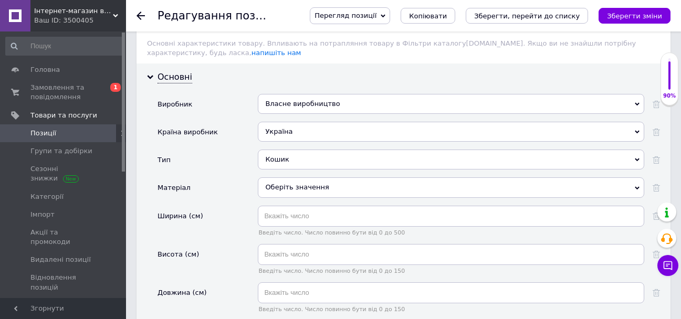
click at [286, 197] on div "Оберіть значення" at bounding box center [451, 187] width 386 height 20
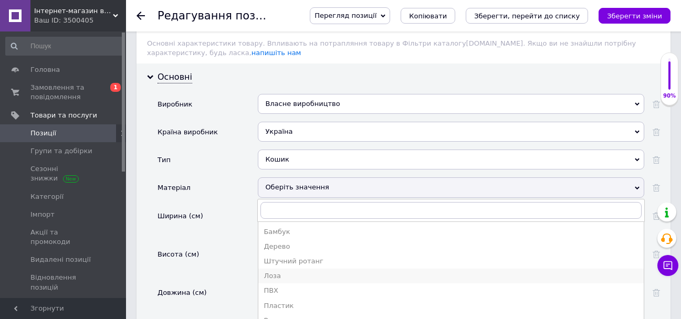
click at [291, 281] on div "Лоза" at bounding box center [450, 275] width 375 height 9
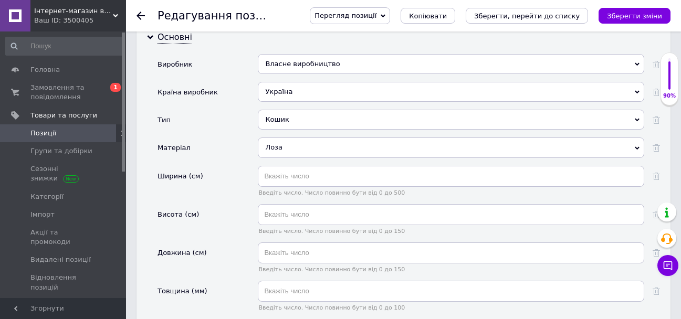
scroll to position [1207, 0]
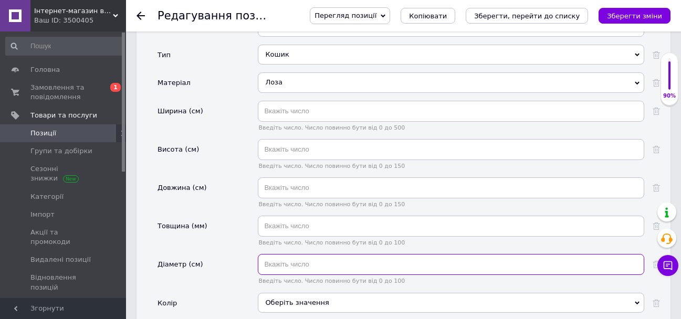
click at [310, 270] on input "text" at bounding box center [451, 264] width 386 height 21
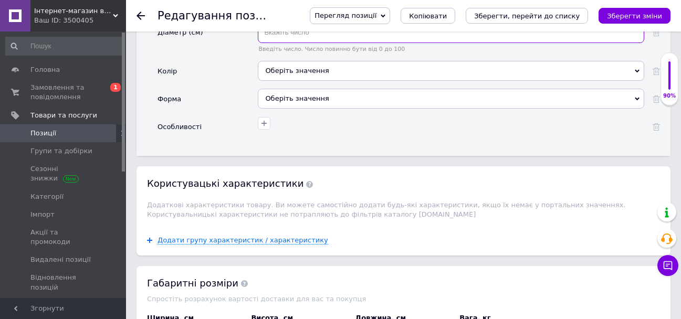
scroll to position [1470, 0]
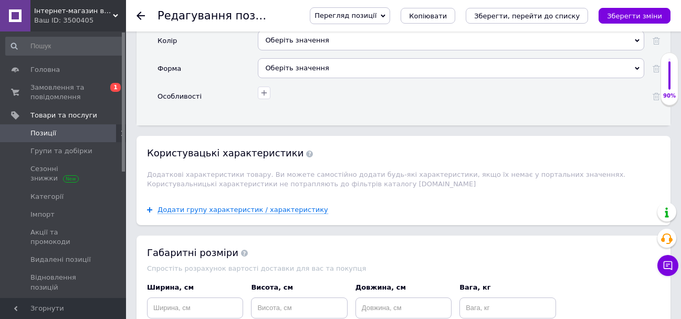
click at [305, 71] on div "Оберіть значення" at bounding box center [451, 68] width 386 height 20
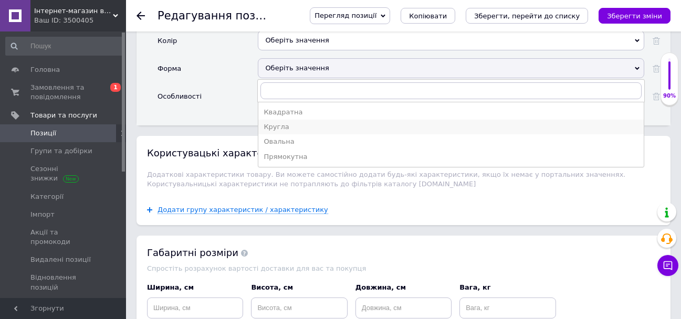
click at [299, 132] on div "Кругла" at bounding box center [450, 126] width 375 height 9
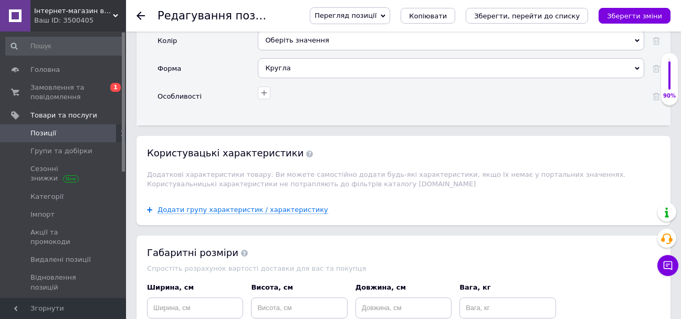
click at [312, 47] on div "Оберіть значення" at bounding box center [451, 40] width 386 height 20
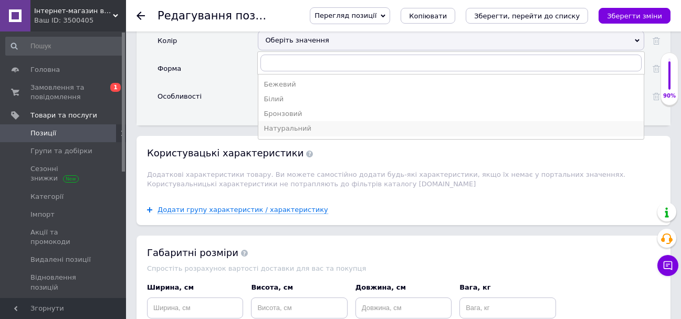
click at [304, 133] on div "Натуральний" at bounding box center [450, 128] width 375 height 9
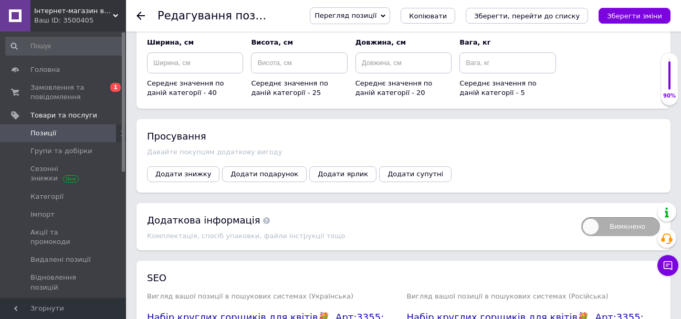
scroll to position [1784, 0]
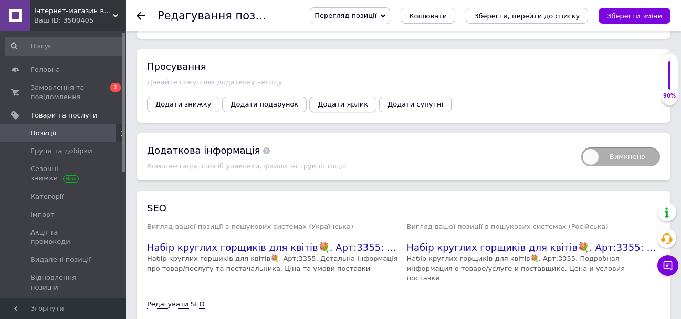
click at [327, 110] on button "Додати ярлик" at bounding box center [342, 105] width 67 height 16
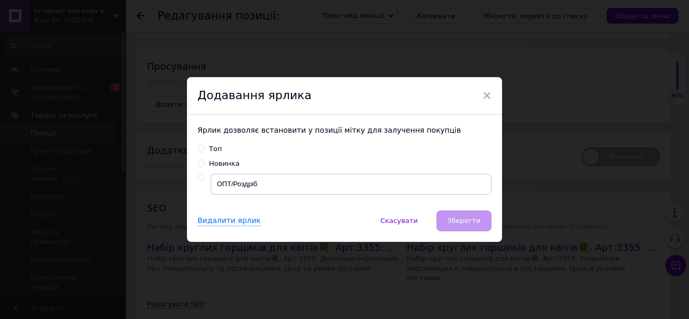
click at [242, 164] on div "Новинка" at bounding box center [344, 163] width 294 height 9
click at [205, 163] on label "Новинка" at bounding box center [218, 163] width 42 height 9
click at [204, 163] on input "Новинка" at bounding box center [200, 163] width 7 height 7
radio input "true"
click at [199, 174] on input "radio" at bounding box center [200, 177] width 7 height 7
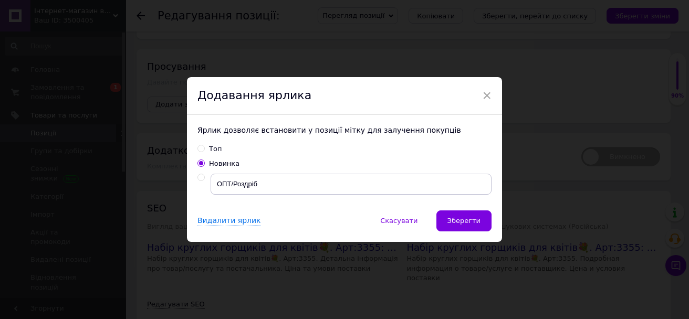
radio input "true"
click at [460, 215] on button "Зберегти" at bounding box center [463, 220] width 55 height 21
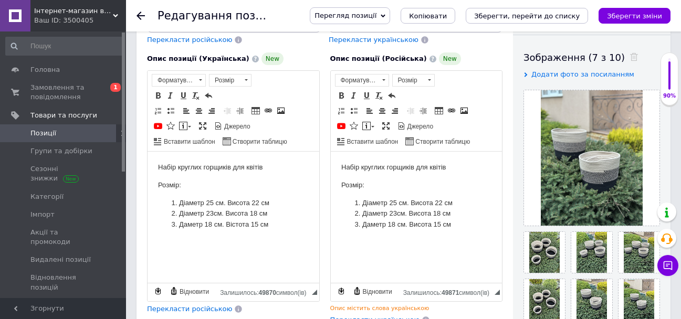
scroll to position [157, 0]
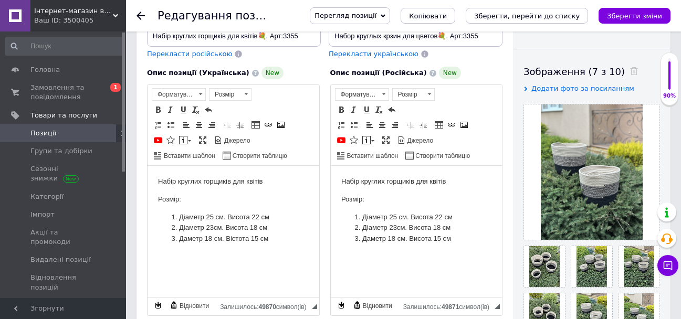
click at [355, 181] on p "Набір круглих горщиків для квітів" at bounding box center [416, 181] width 151 height 11
click at [452, 183] on p "Набор круглих горщиків для квітів" at bounding box center [416, 181] width 151 height 11
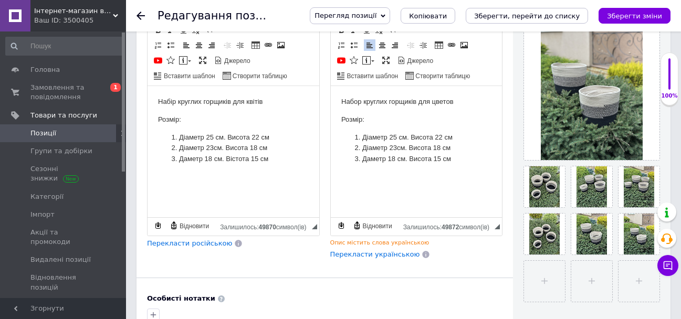
scroll to position [262, 0]
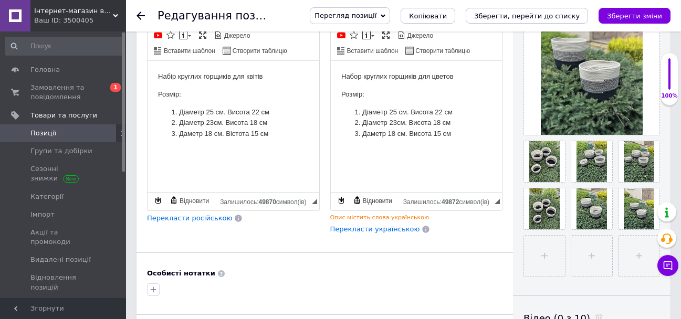
click at [415, 75] on p "Набор круглих горщиків для цветов" at bounding box center [416, 76] width 151 height 11
click at [368, 110] on li "Діаметр 25 см. Висота 22 см" at bounding box center [416, 112] width 109 height 11
click at [359, 91] on p "Розмір:" at bounding box center [416, 94] width 151 height 11
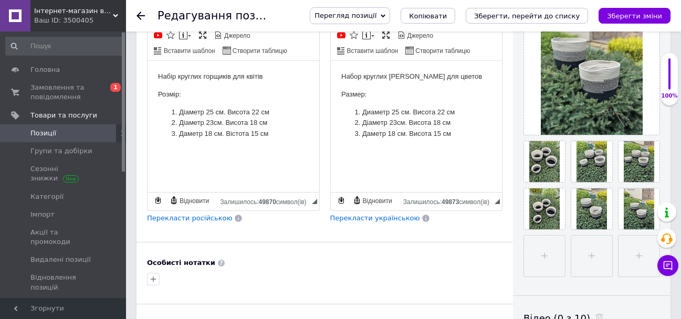
click at [421, 112] on li "Ди аметр 25 см. Висота 22 см" at bounding box center [416, 112] width 109 height 11
click at [416, 123] on li "Діаметр 23см. Висота 18 см" at bounding box center [416, 123] width 109 height 11
click at [417, 133] on li "Даметр 18 см. Висота 15 см" at bounding box center [416, 134] width 109 height 11
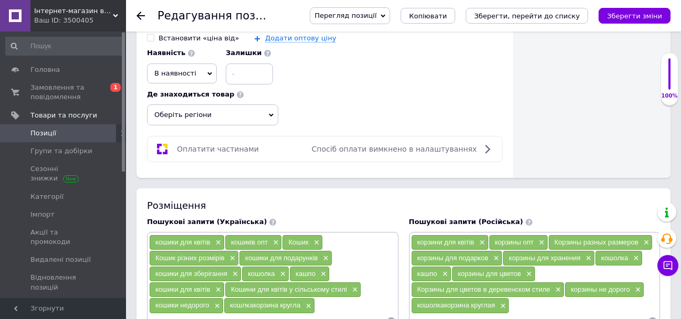
scroll to position [629, 0]
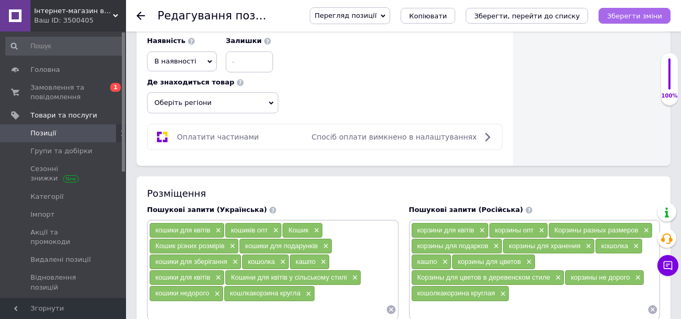
click at [645, 13] on icon "Зберегти зміни" at bounding box center [634, 16] width 55 height 8
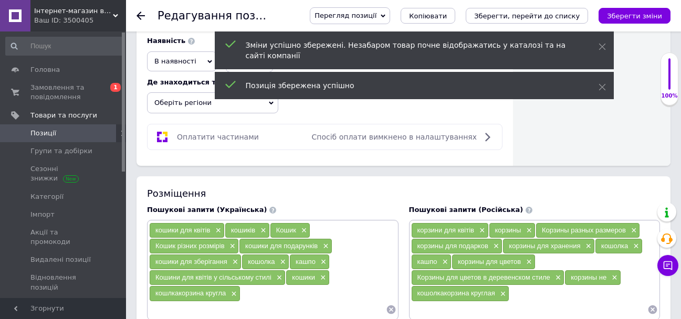
click at [140, 14] on icon at bounding box center [140, 16] width 8 height 8
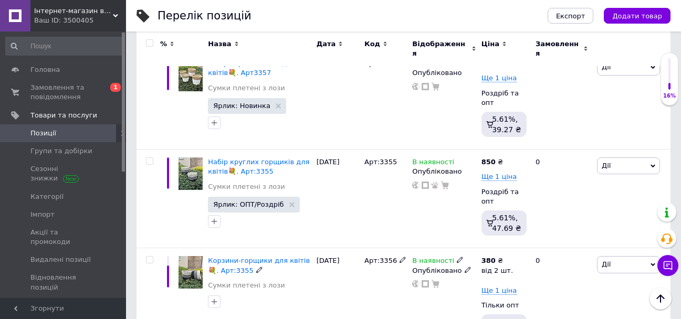
scroll to position [157, 0]
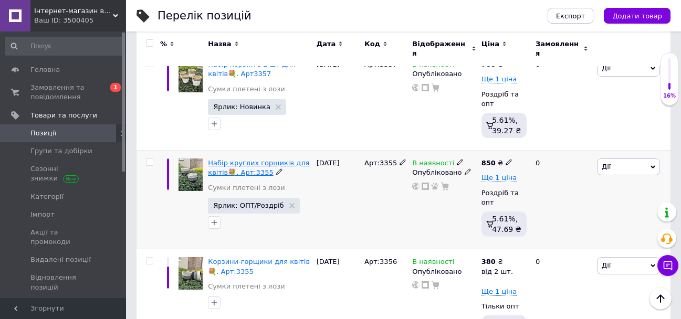
click at [259, 159] on span "Набір круглих горщиків для квітів💐. Арт:3355" at bounding box center [258, 167] width 101 height 17
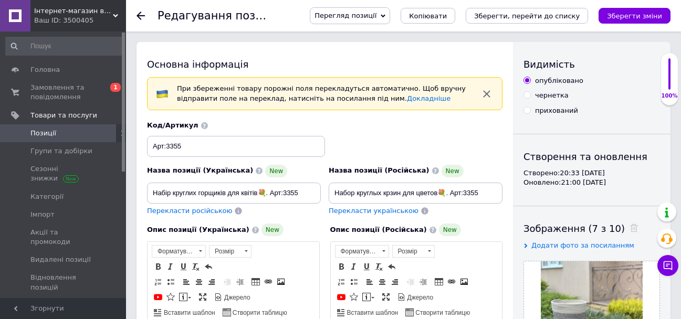
click at [137, 16] on use at bounding box center [140, 16] width 8 height 8
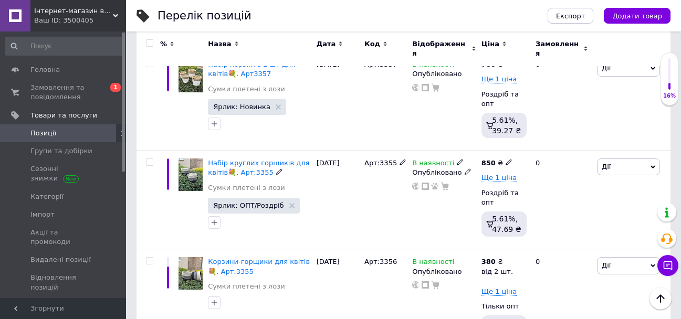
scroll to position [210, 0]
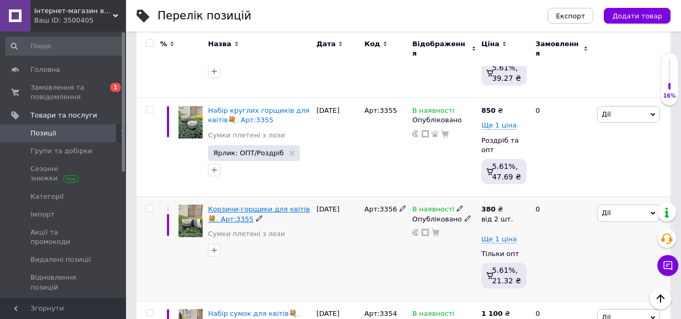
click at [257, 205] on span "Корзини-горщики для квітів💐. Арт:3355" at bounding box center [259, 213] width 102 height 17
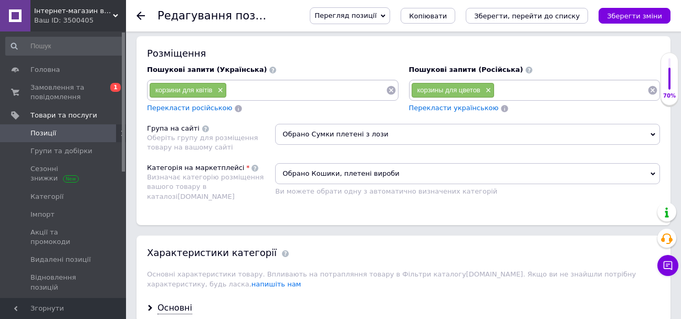
scroll to position [787, 0]
click at [531, 82] on input at bounding box center [570, 90] width 153 height 16
type input "корзинки"
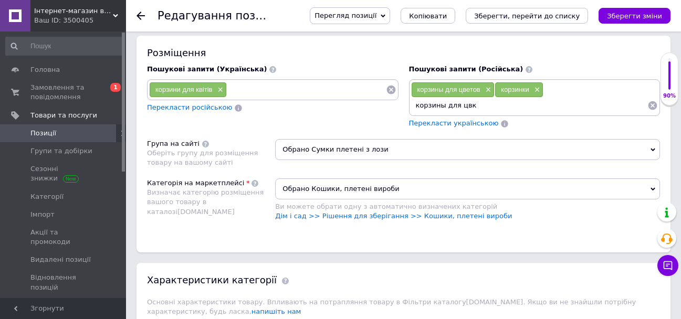
scroll to position [797, 0]
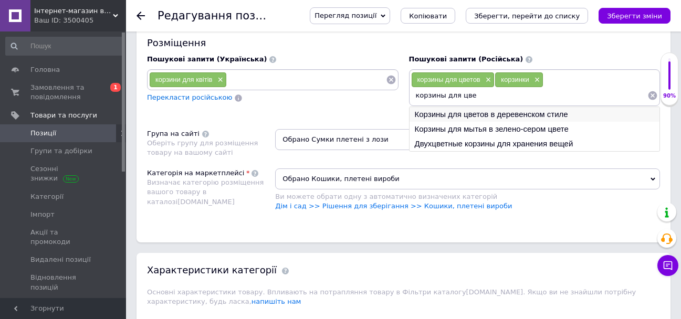
type input "корзины для цве"
click at [526, 122] on li "Корзины для цветов в деревенском стиле" at bounding box center [534, 114] width 250 height 15
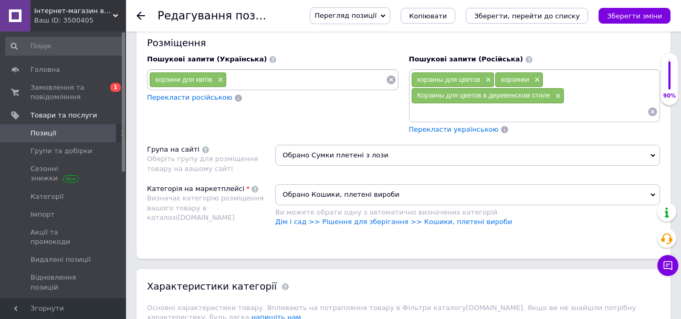
click at [499, 120] on input at bounding box center [529, 112] width 237 height 16
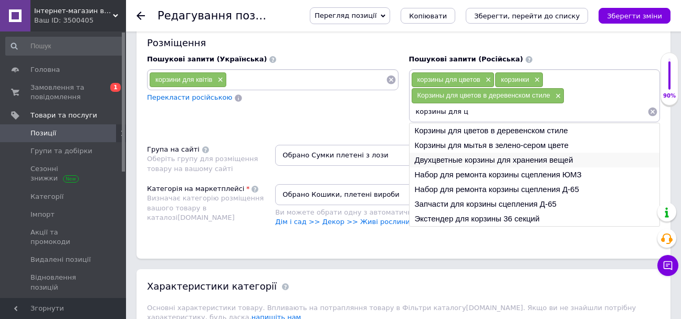
type input "корзины для ц"
click at [531, 167] on li "Двухцветные корзины для хранения вещей" at bounding box center [534, 160] width 250 height 15
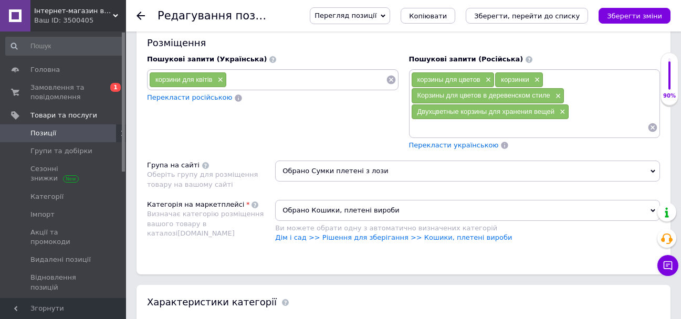
click at [485, 135] on input at bounding box center [529, 128] width 237 height 16
type input "опт"
type input "корзины оптом"
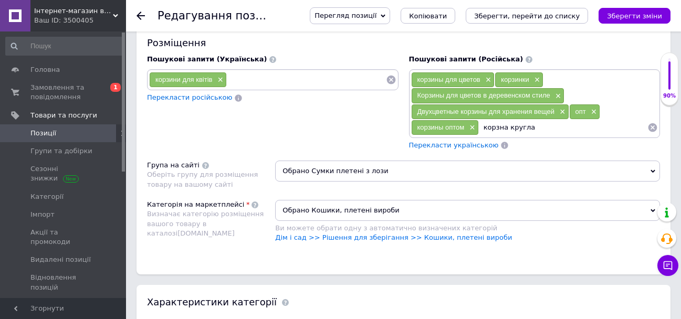
type input "корзна круглая"
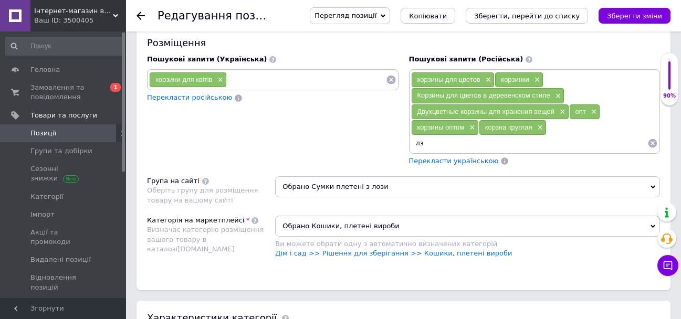
type input "лза"
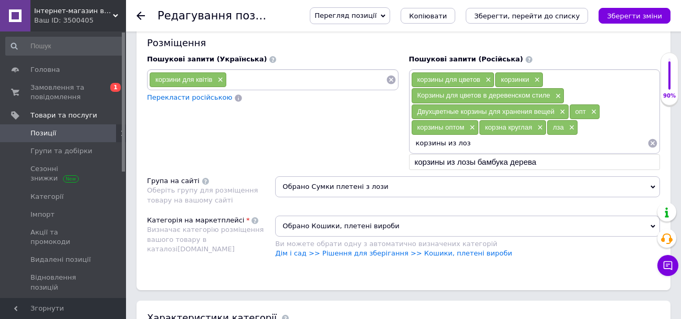
type input "корзины из лозы"
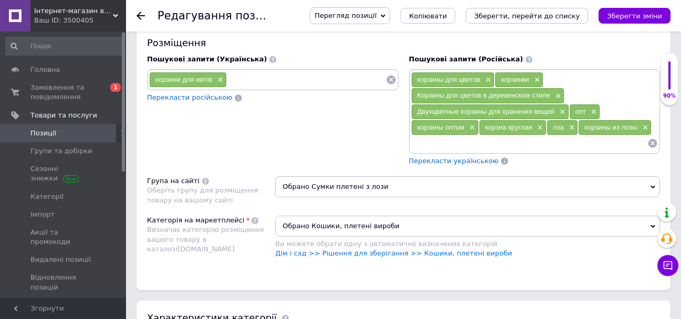
click at [454, 165] on span "Перекласти українською" at bounding box center [454, 161] width 90 height 8
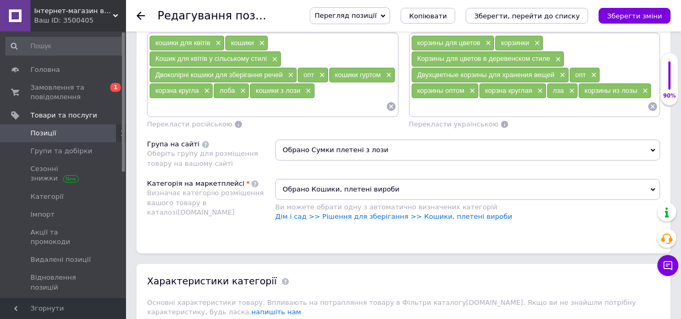
scroll to position [1007, 0]
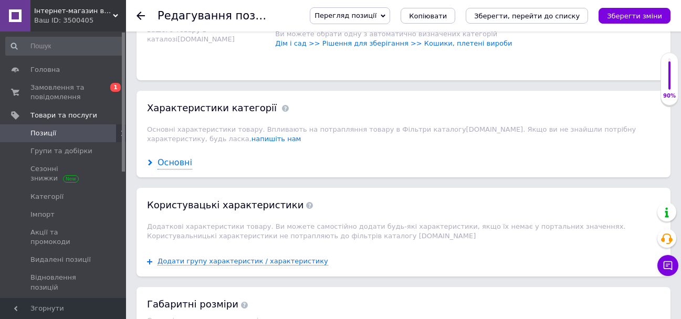
click at [178, 169] on div "Основні" at bounding box center [174, 163] width 35 height 12
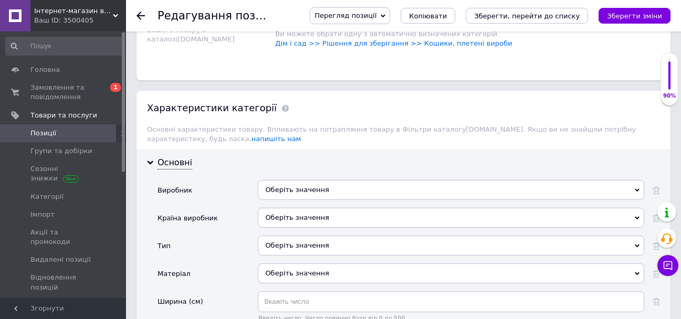
click at [337, 196] on div "Оберіть значення" at bounding box center [451, 190] width 386 height 20
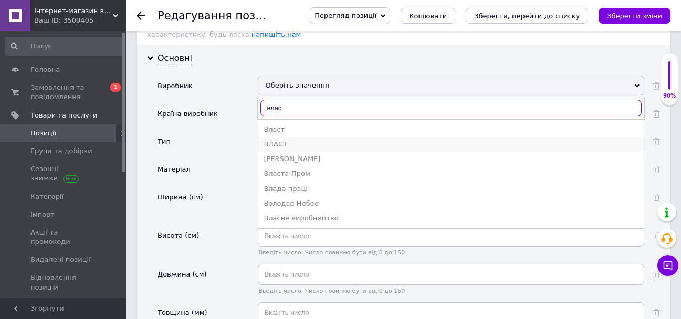
scroll to position [1112, 0]
type input "влас"
click at [327, 223] on div "Власне виробництво" at bounding box center [450, 217] width 375 height 9
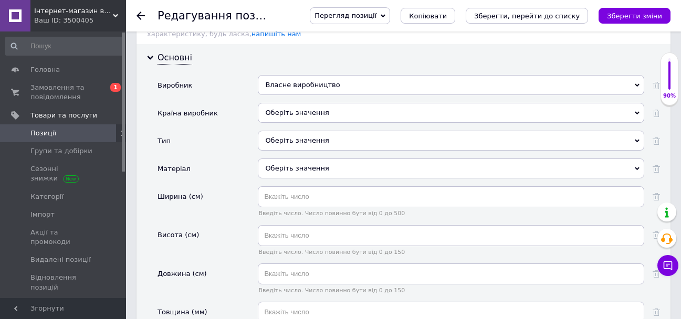
click at [324, 123] on div "Оберіть значення" at bounding box center [451, 113] width 386 height 20
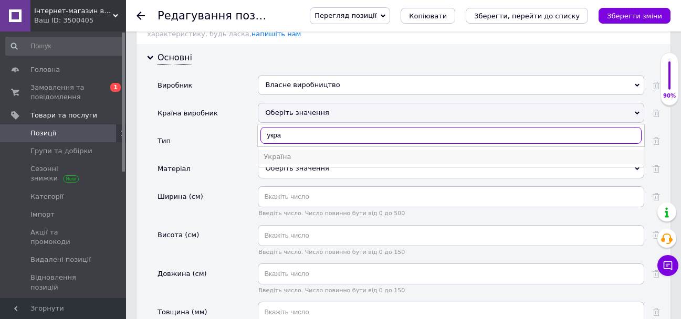
type input "укра"
click at [307, 162] on div "Україна" at bounding box center [450, 156] width 375 height 9
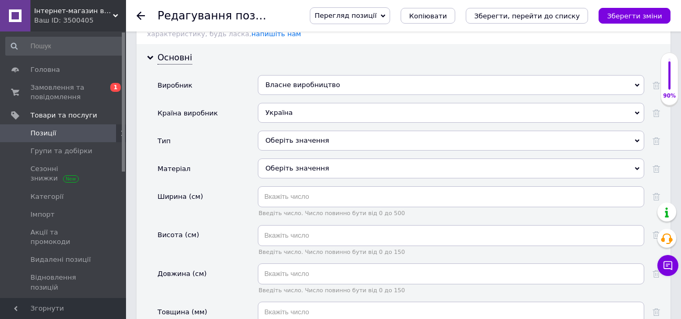
click at [294, 150] on div "Оберіть значення" at bounding box center [451, 141] width 386 height 20
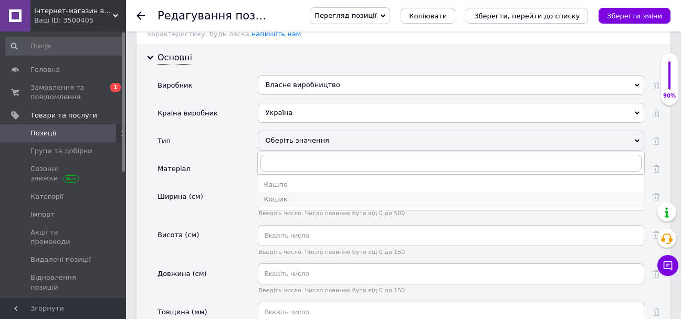
click at [293, 204] on div "Кошик" at bounding box center [450, 199] width 375 height 9
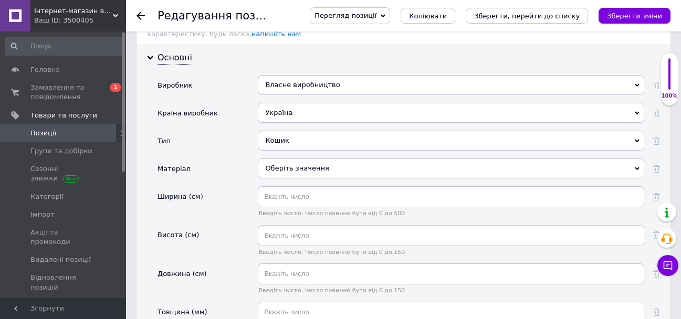
click at [280, 178] on div "Оберіть значення" at bounding box center [451, 169] width 386 height 20
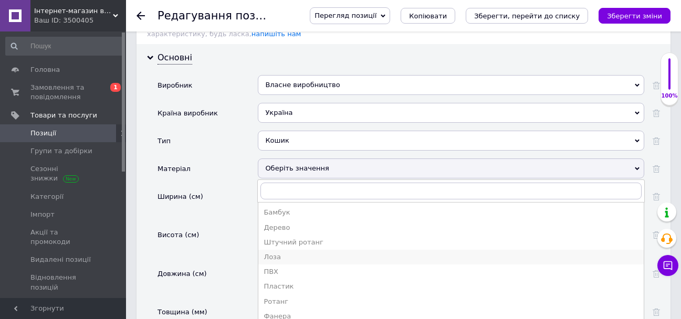
click at [274, 262] on div "Лоза" at bounding box center [450, 256] width 375 height 9
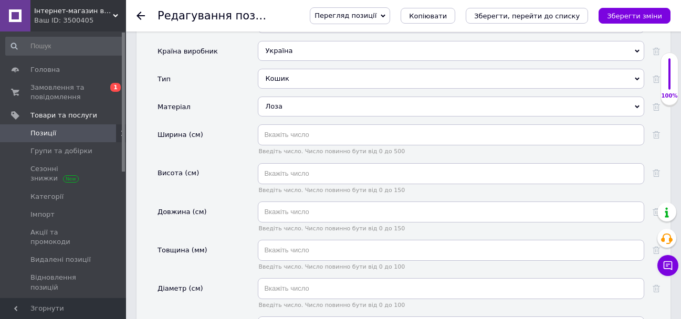
scroll to position [1270, 0]
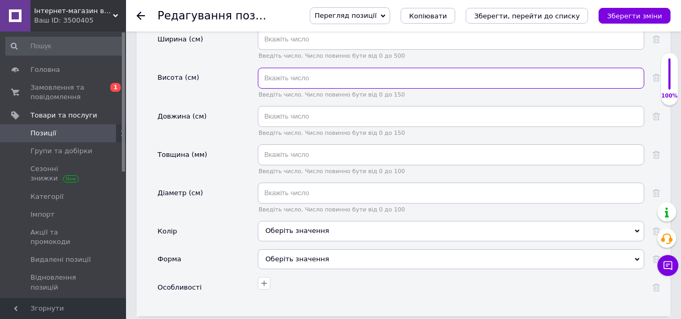
click at [298, 88] on input "text" at bounding box center [451, 78] width 386 height 21
type input "22"
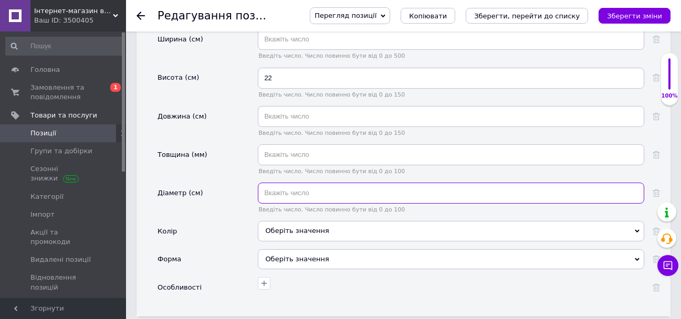
click at [344, 200] on input "text" at bounding box center [451, 193] width 386 height 21
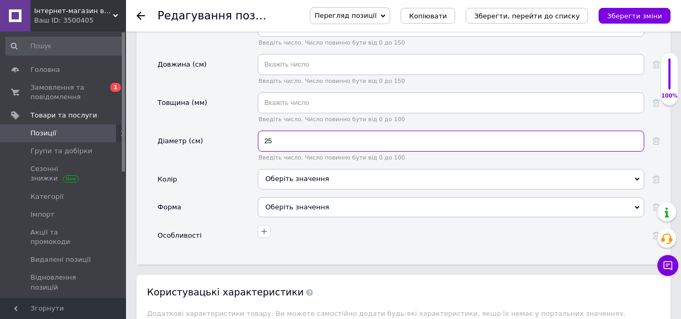
scroll to position [1322, 0]
type input "25"
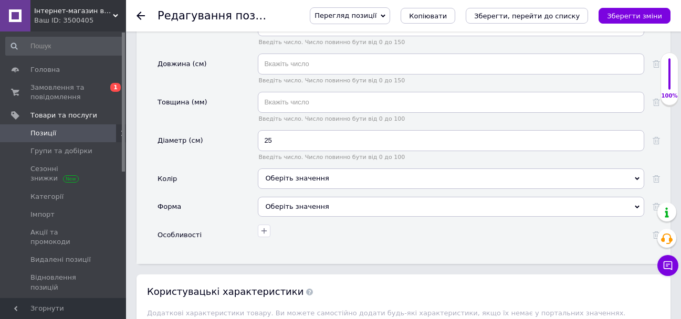
click at [345, 188] on div "Оберіть значення" at bounding box center [451, 178] width 386 height 20
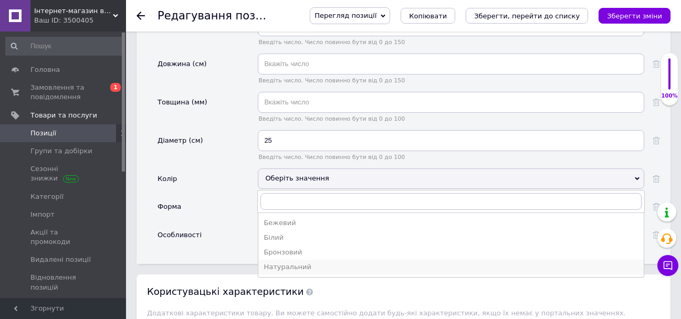
click at [315, 272] on div "Натуральний" at bounding box center [450, 266] width 375 height 9
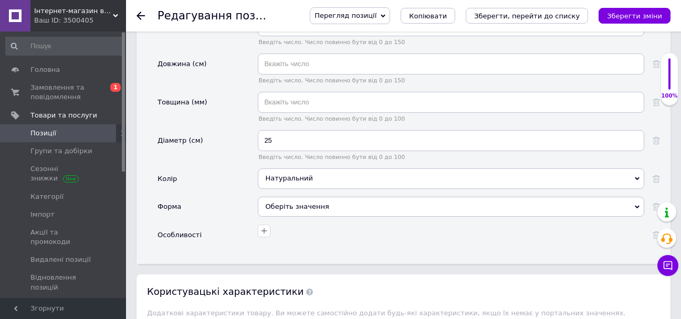
click at [290, 215] on div "Оберіть значення" at bounding box center [451, 207] width 386 height 20
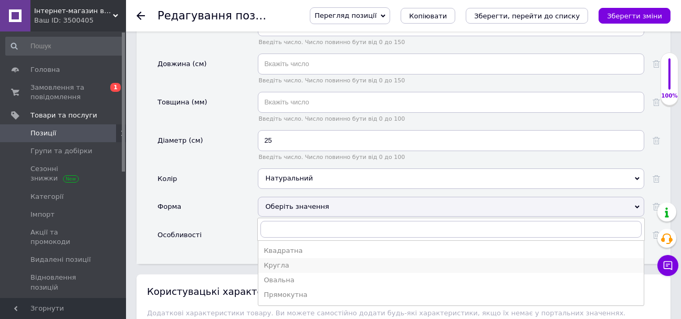
click at [311, 270] on div "Кругла" at bounding box center [450, 265] width 375 height 9
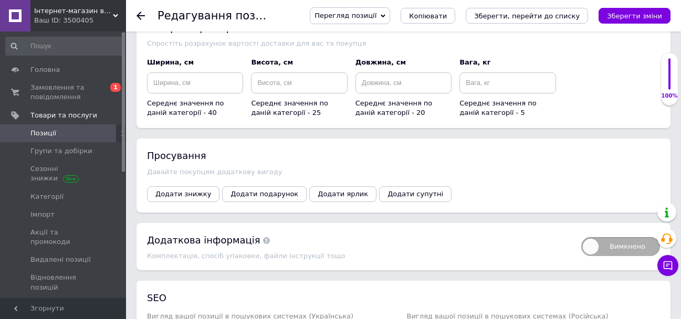
scroll to position [1689, 0]
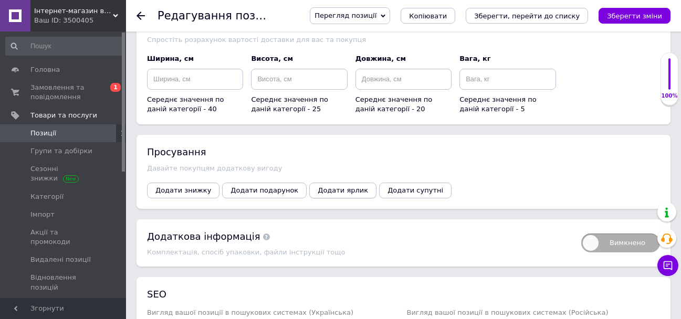
click at [340, 194] on span "Додати ярлик" at bounding box center [343, 190] width 50 height 8
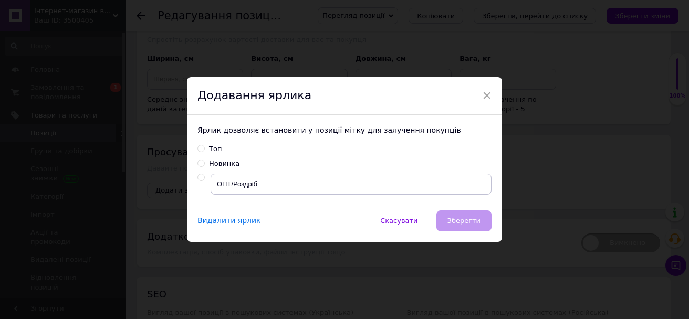
click at [231, 166] on div "Новинка" at bounding box center [224, 163] width 30 height 9
click at [204, 166] on input "Новинка" at bounding box center [200, 163] width 7 height 7
radio input "true"
click at [200, 179] on input "radio" at bounding box center [200, 177] width 7 height 7
radio input "true"
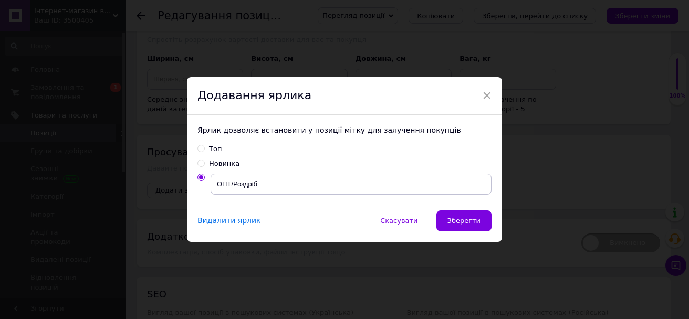
click at [475, 228] on button "Зберегти" at bounding box center [463, 220] width 55 height 21
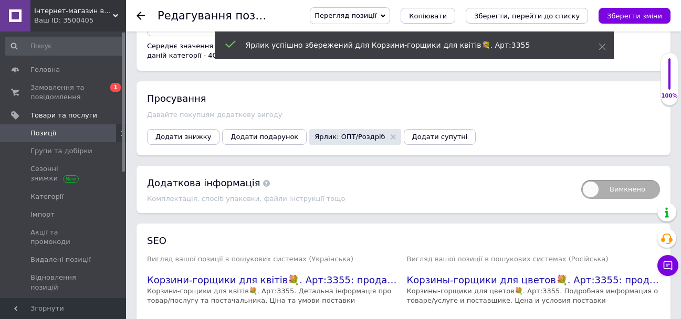
scroll to position [1827, 0]
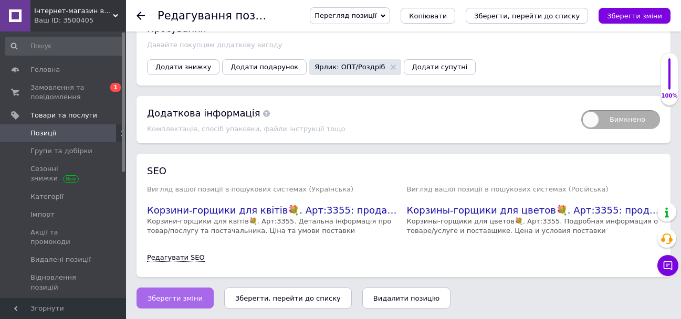
click at [143, 296] on button "Зберегти зміни" at bounding box center [174, 298] width 77 height 21
click at [143, 19] on icon at bounding box center [140, 16] width 8 height 8
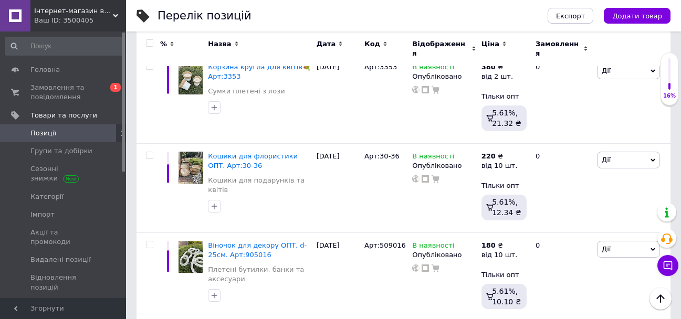
scroll to position [577, 0]
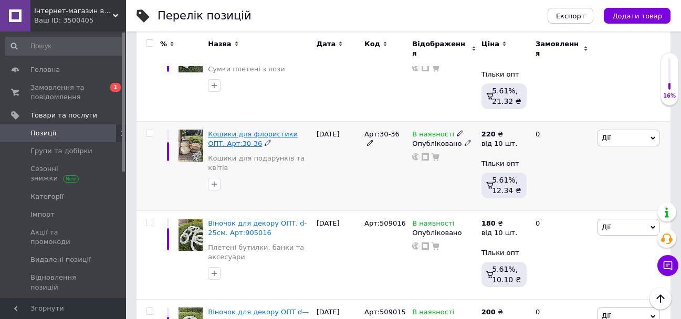
click at [223, 130] on span "Кошики для флористики ОПТ. Арт:30-36" at bounding box center [253, 138] width 90 height 17
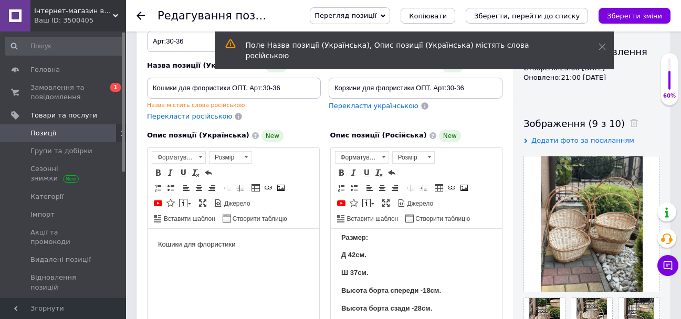
scroll to position [262, 0]
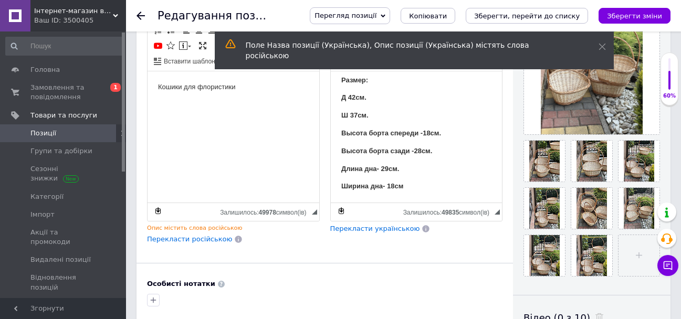
click at [257, 95] on html "Кошики для флористики" at bounding box center [233, 87] width 172 height 32
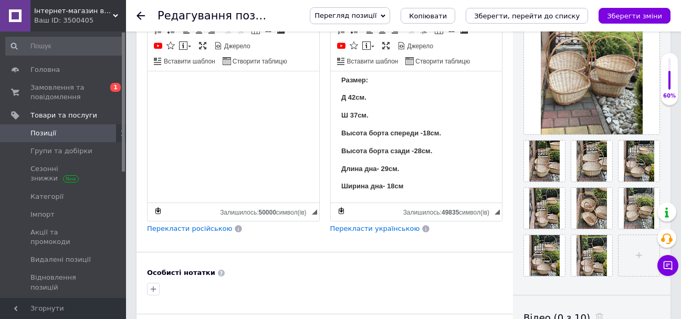
click at [358, 228] on span "Перекласти українською" at bounding box center [375, 229] width 90 height 8
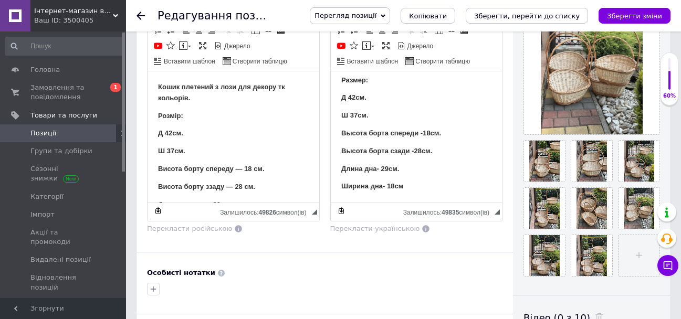
click at [290, 84] on p "Кошик плетений з лози для декору тк кольорів." at bounding box center [233, 92] width 151 height 22
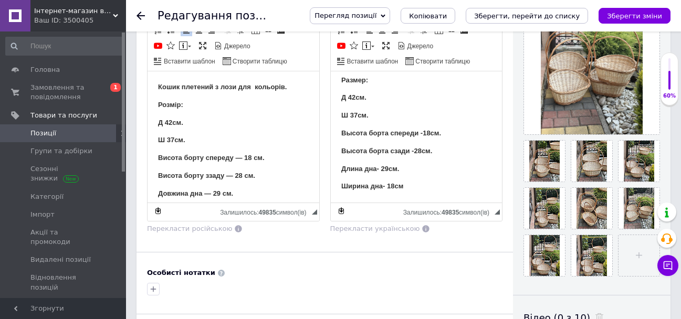
click at [292, 82] on p "Кошик плетений з лози для кольорів." at bounding box center [233, 86] width 151 height 11
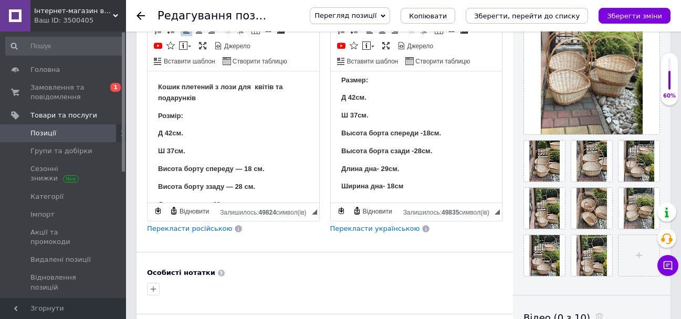
click at [163, 136] on p "Д 42см." at bounding box center [233, 133] width 151 height 11
click at [164, 153] on strong "Ш 37см." at bounding box center [171, 150] width 27 height 8
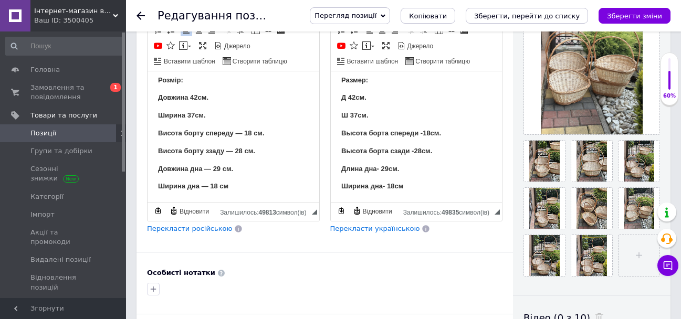
click at [203, 151] on strong "Висота борту ззаду — 28 см." at bounding box center [206, 150] width 97 height 8
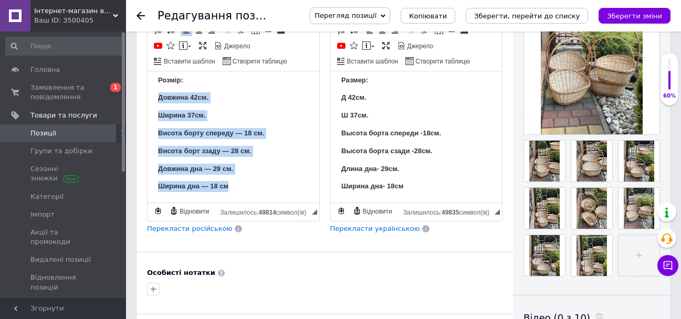
drag, startPoint x: 151, startPoint y: 130, endPoint x: 267, endPoint y: 206, distance: 138.4
click at [267, 202] on html "Кошик плетений з лози для квітів та подарунків Розмір: Довжина 42см. Ширина 37с…" at bounding box center [233, 118] width 172 height 167
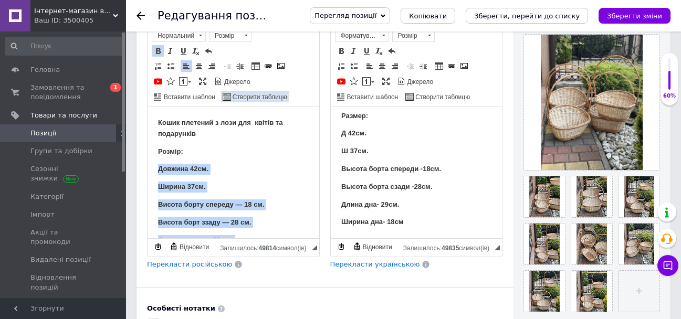
scroll to position [157, 0]
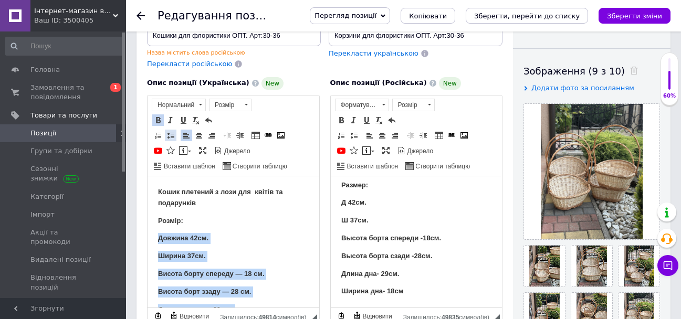
click at [166, 135] on span at bounding box center [170, 135] width 8 height 8
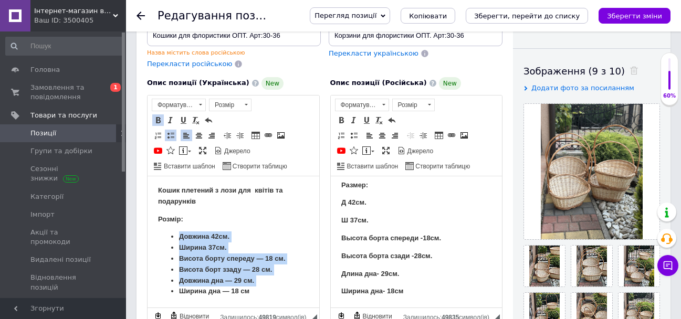
scroll to position [13, 0]
click at [278, 231] on li "Довжина 42см." at bounding box center [233, 236] width 109 height 11
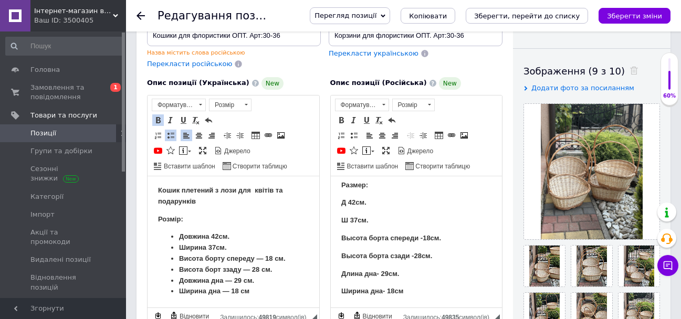
drag, startPoint x: 258, startPoint y: 269, endPoint x: 469, endPoint y: 452, distance: 279.7
click at [258, 269] on strong "Висота борт ззаду — 28 см." at bounding box center [225, 269] width 93 height 8
click at [252, 254] on strong "Висота борту спереду — 18 см." at bounding box center [232, 258] width 107 height 8
click at [255, 254] on strong "Висота борту спереду — 18 см." at bounding box center [232, 258] width 107 height 8
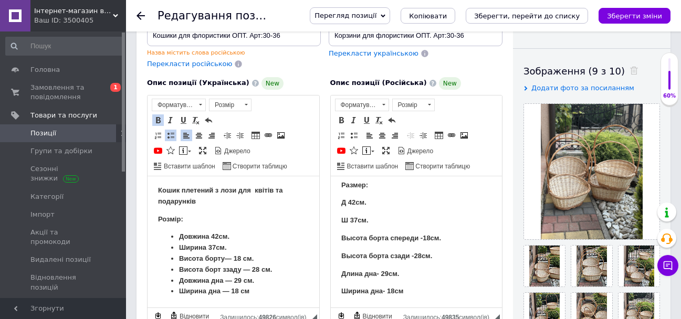
click at [245, 256] on strong "Висота борту — 18 см." at bounding box center [216, 258] width 75 height 8
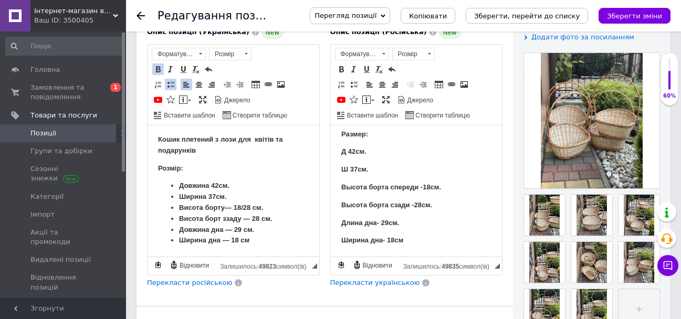
scroll to position [210, 0]
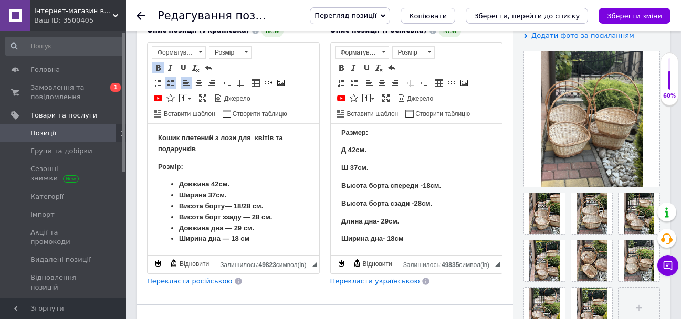
click at [282, 220] on ul "Довжина 42см. Ширина 37см. Висота борту — 18/28 см. Висота борт ззаду — 28 см. …" at bounding box center [233, 211] width 151 height 66
click at [221, 218] on strong "Довжина дна — 29 см." at bounding box center [216, 218] width 75 height 8
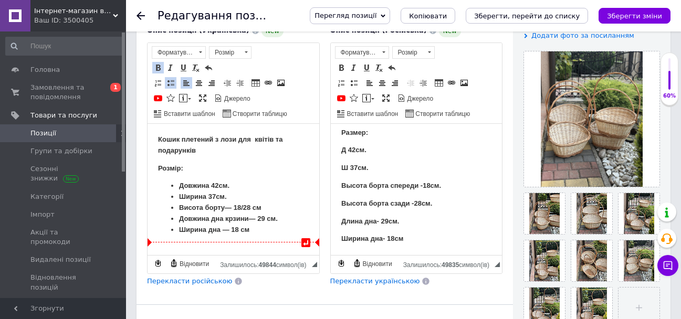
drag, startPoint x: 219, startPoint y: 231, endPoint x: 277, endPoint y: 227, distance: 58.4
click at [219, 231] on strong "Ширина дна — 18 см" at bounding box center [214, 229] width 70 height 8
click at [228, 217] on strong "Довжина дна крзини — 29 см." at bounding box center [228, 218] width 99 height 8
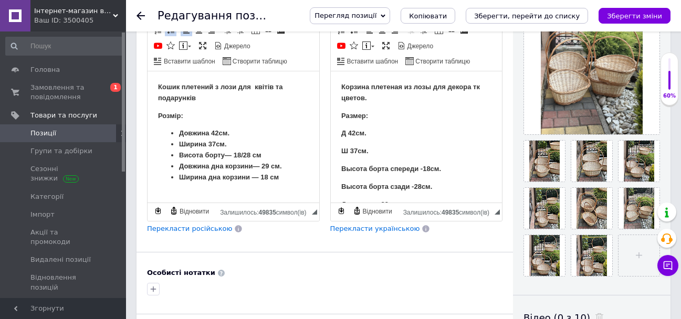
click at [480, 87] on p "Корзина плетеная из лозы для декора тк цветов." at bounding box center [416, 92] width 151 height 22
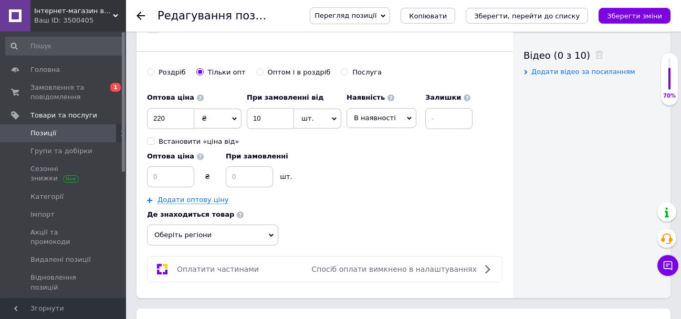
scroll to position [682, 0]
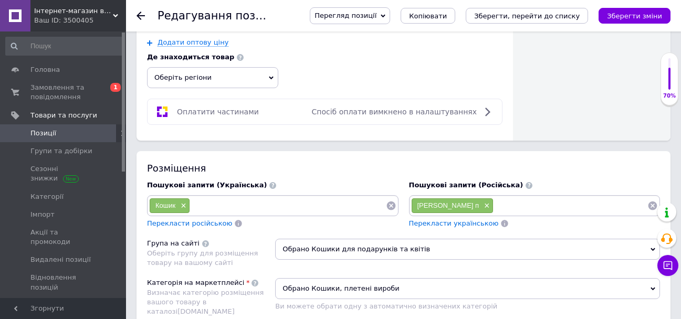
click at [551, 214] on input at bounding box center [570, 206] width 154 height 16
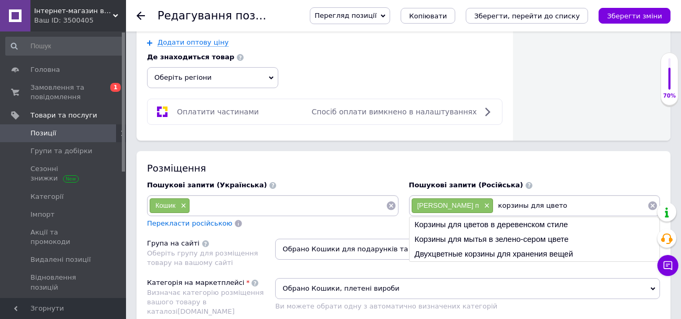
type input "корзины для цветов"
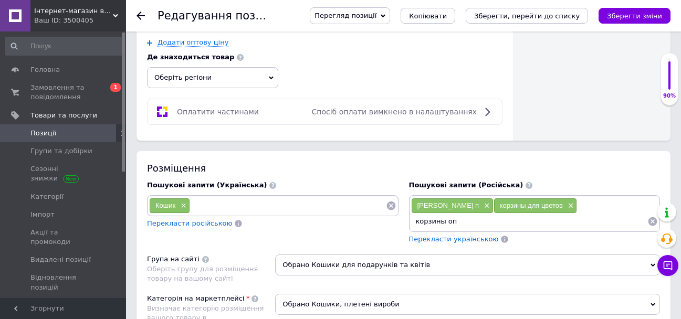
type input "корзины опт"
type input "оптом"
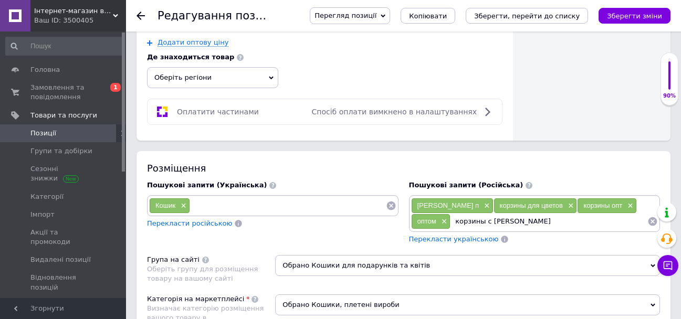
type input "корзины с ручкой"
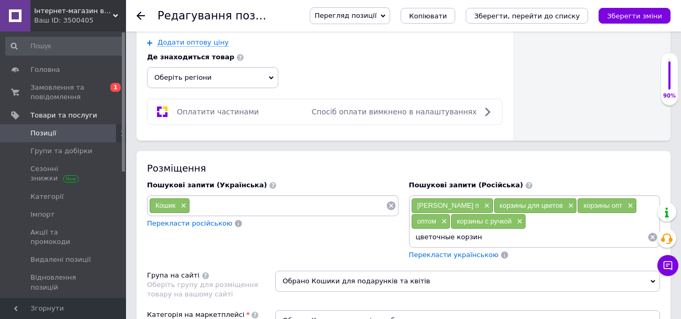
type input "цветочные корзины"
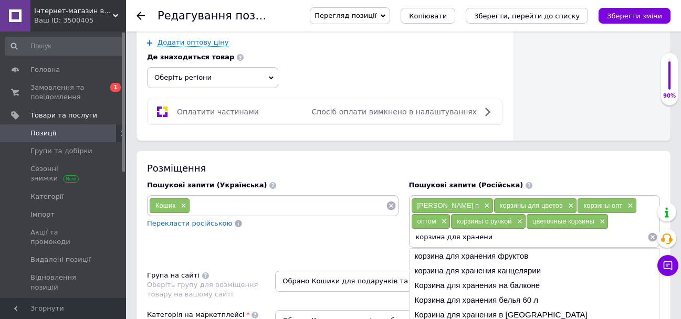
type input "корзина для хранения"
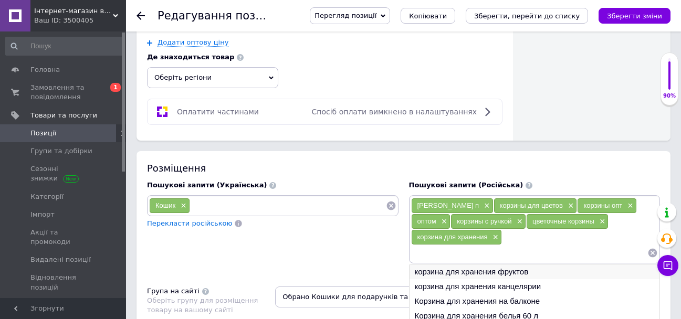
click at [533, 279] on li "корзина для хранения фруктов" at bounding box center [534, 272] width 250 height 15
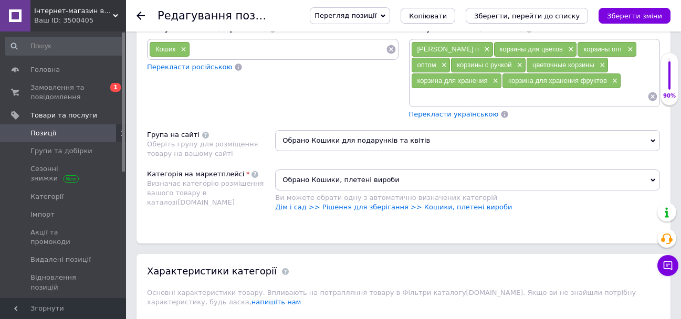
scroll to position [840, 0]
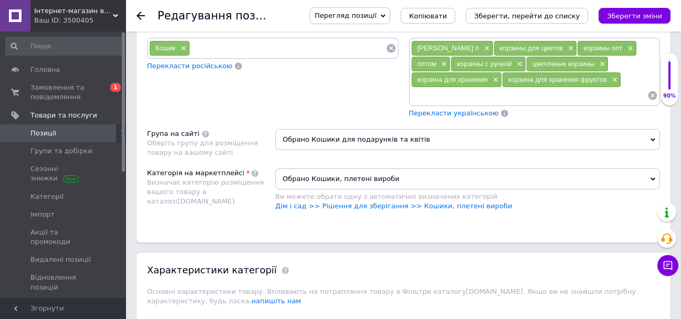
click at [452, 117] on span "Перекласти українською" at bounding box center [454, 113] width 90 height 8
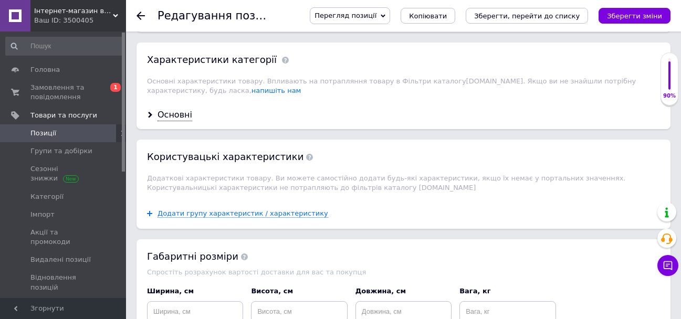
scroll to position [1050, 0]
click at [163, 122] on div "Основні" at bounding box center [174, 116] width 35 height 12
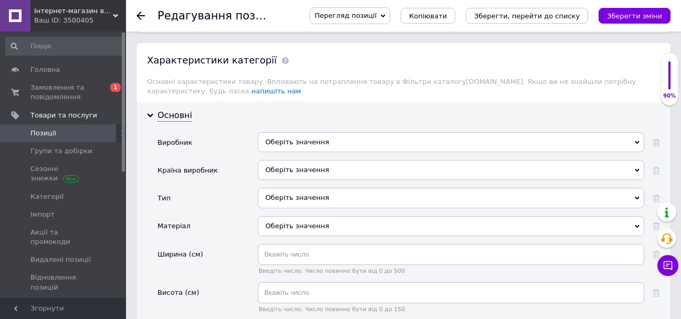
click at [340, 152] on div "Оберіть значення" at bounding box center [451, 142] width 386 height 20
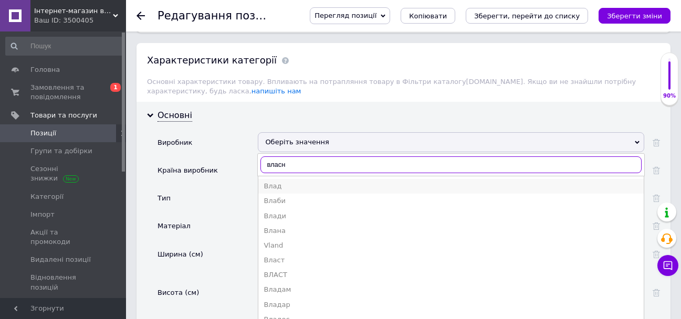
type input "власне"
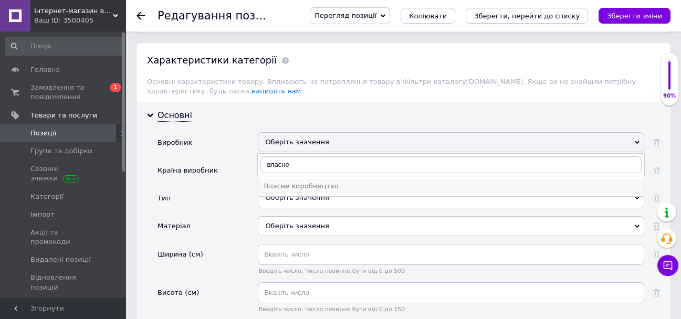
click at [342, 191] on div "Власне виробництво" at bounding box center [450, 186] width 375 height 9
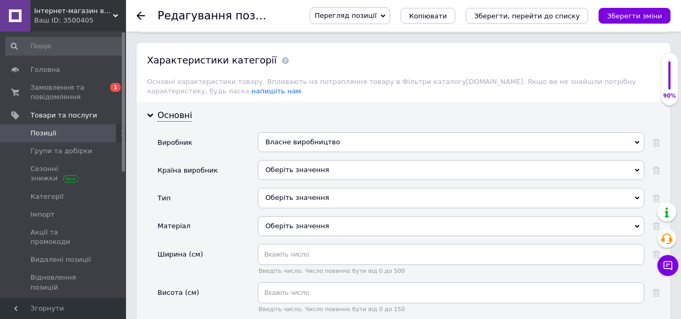
click at [321, 175] on div "Оберіть значення" at bounding box center [451, 170] width 386 height 20
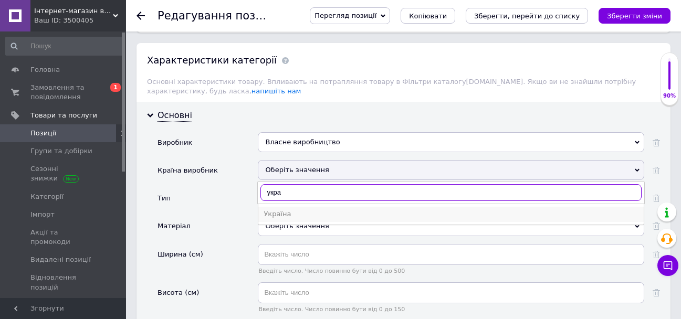
type input "укра"
click at [314, 219] on div "Україна" at bounding box center [450, 213] width 375 height 9
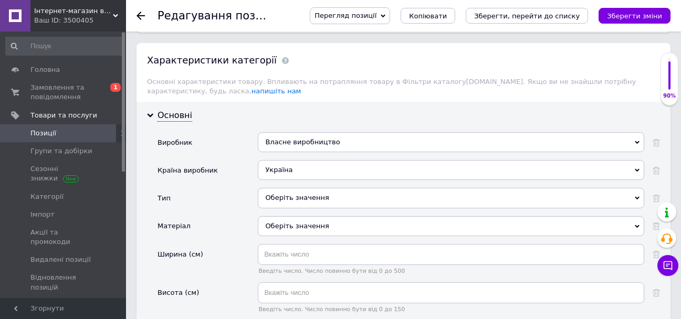
click at [303, 204] on div "Оберіть значення" at bounding box center [451, 198] width 386 height 20
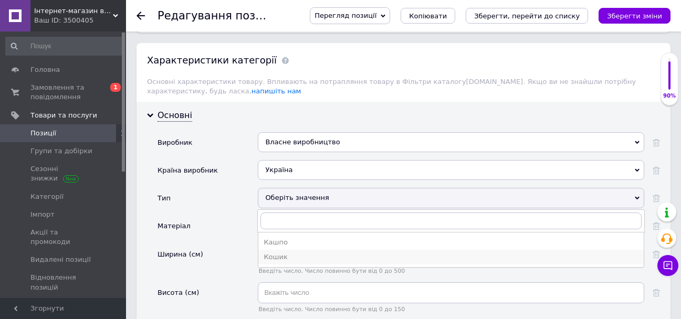
click at [298, 262] on div "Кошик" at bounding box center [450, 256] width 375 height 9
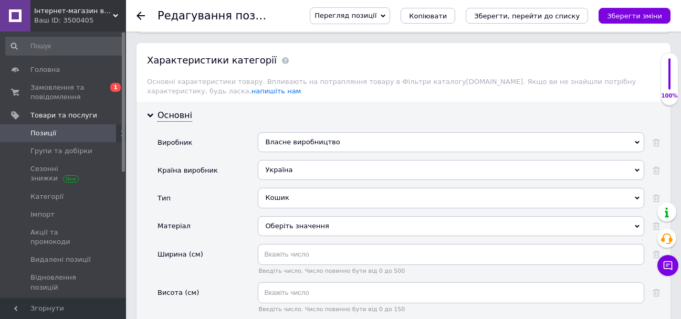
click at [307, 235] on div "Оберіть значення" at bounding box center [451, 226] width 386 height 20
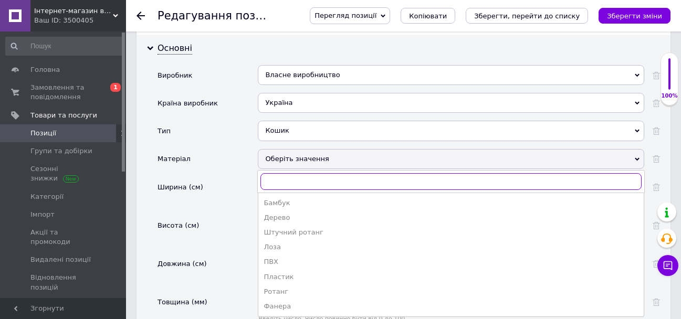
scroll to position [1207, 0]
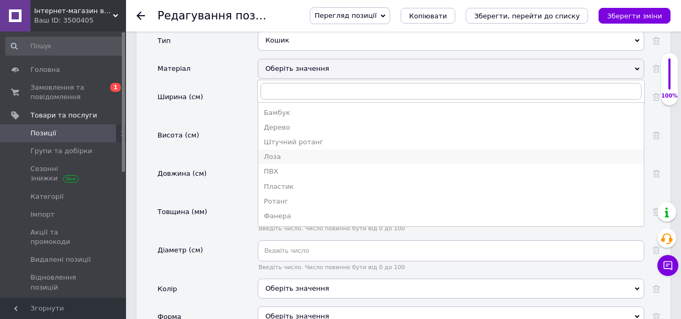
click at [305, 162] on div "Лоза" at bounding box center [450, 156] width 375 height 9
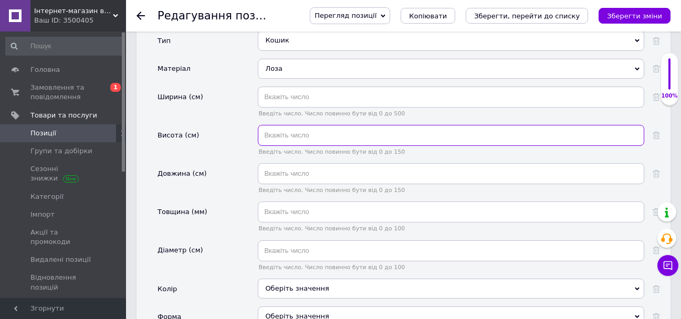
click at [324, 145] on input "text" at bounding box center [451, 135] width 386 height 21
type input "28"
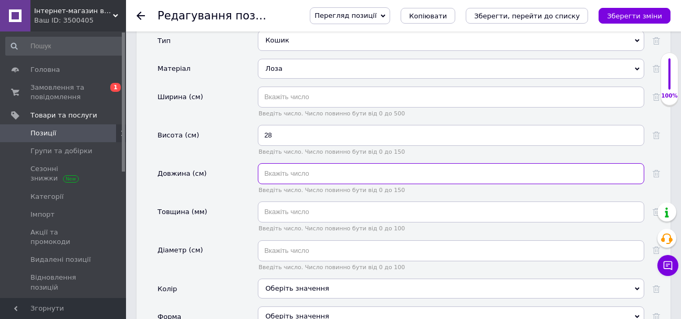
click at [331, 184] on input "text" at bounding box center [451, 173] width 386 height 21
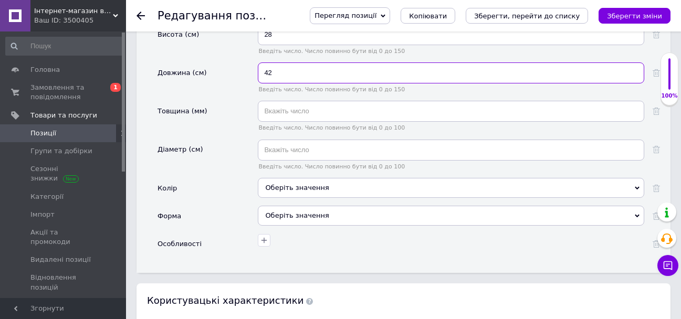
scroll to position [1312, 0]
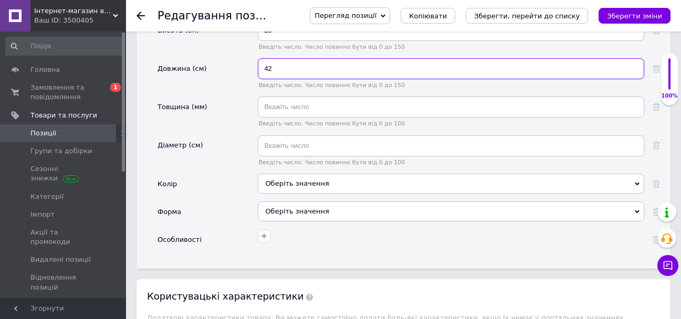
type input "42"
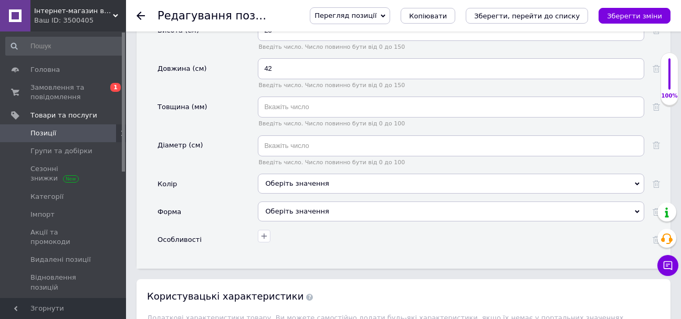
click at [331, 192] on div "Оберіть значення" at bounding box center [451, 184] width 386 height 20
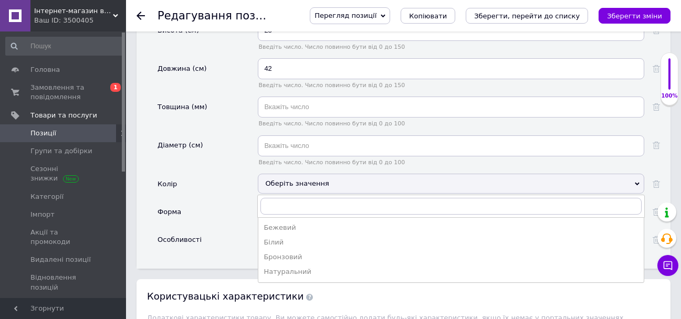
click at [318, 277] on div "Натуральний" at bounding box center [450, 271] width 375 height 9
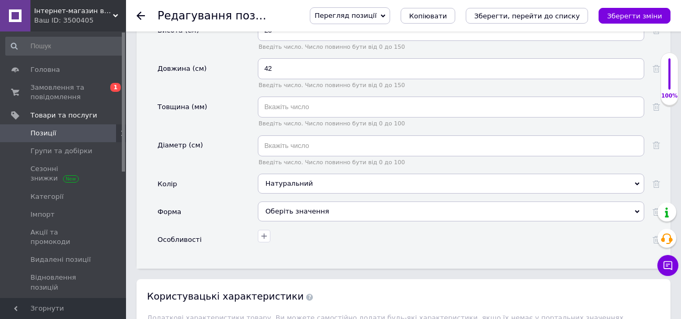
click at [296, 220] on div "Оберіть значення" at bounding box center [451, 212] width 386 height 20
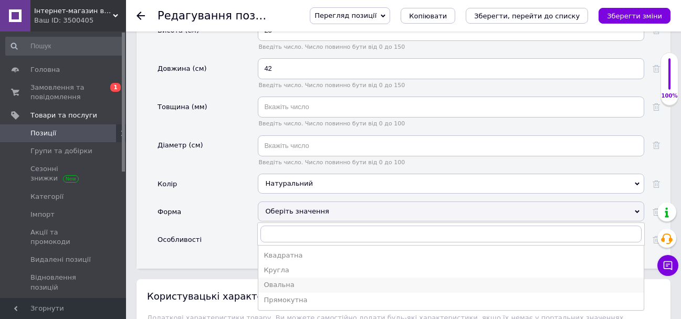
click at [321, 290] on div "Овальна" at bounding box center [450, 284] width 375 height 9
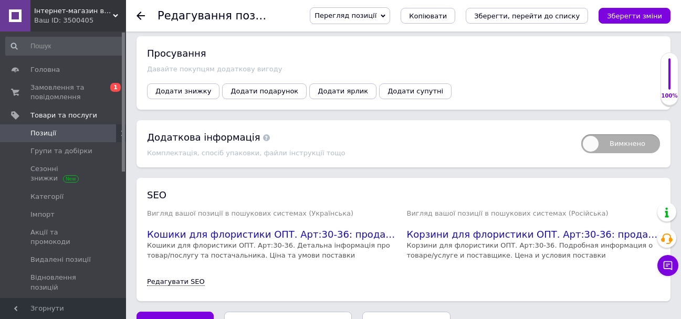
scroll to position [1784, 0]
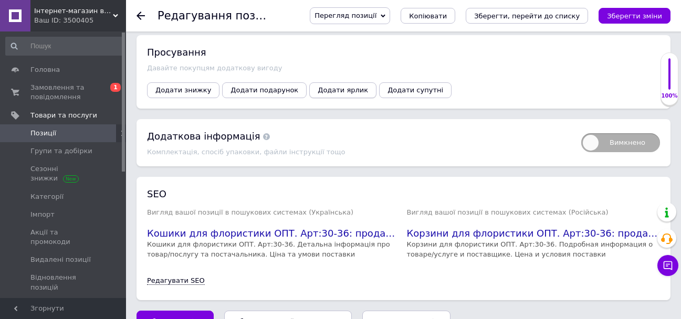
click at [318, 94] on span "Додати ярлик" at bounding box center [343, 90] width 50 height 8
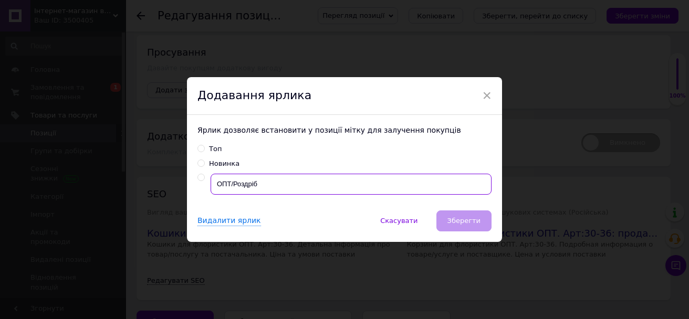
click at [289, 191] on input "ОПТ/Роздріб" at bounding box center [350, 184] width 281 height 21
radio input "true"
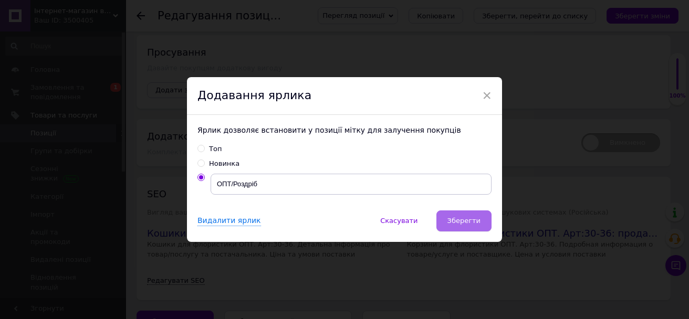
click at [452, 212] on button "Зберегти" at bounding box center [463, 220] width 55 height 21
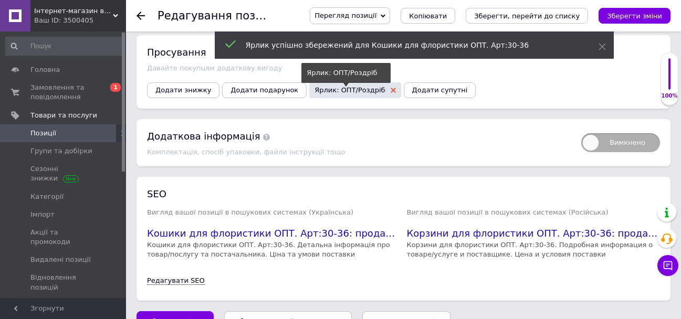
click at [390, 93] on use at bounding box center [392, 90] width 5 height 5
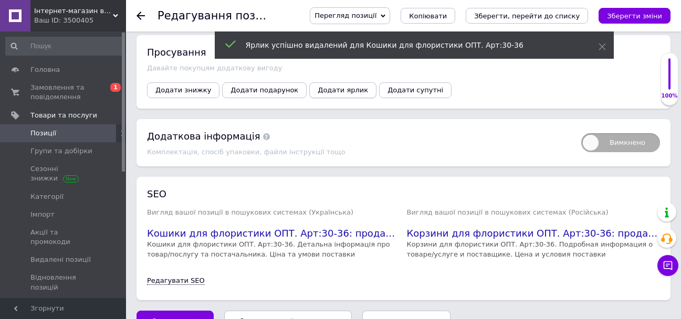
click at [321, 98] on button "Додати ярлик" at bounding box center [342, 90] width 67 height 16
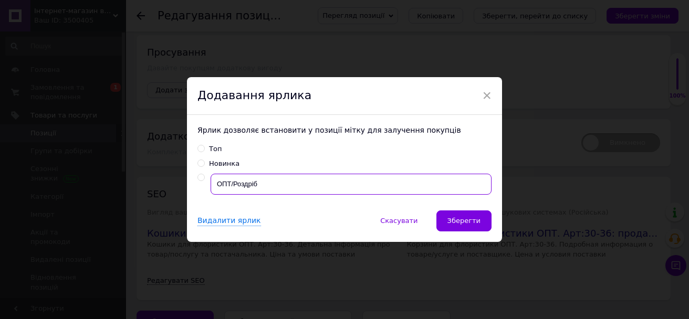
click at [262, 184] on input "ОПТ/Роздріб" at bounding box center [350, 184] width 281 height 21
radio input "true"
type input "ОПТ"
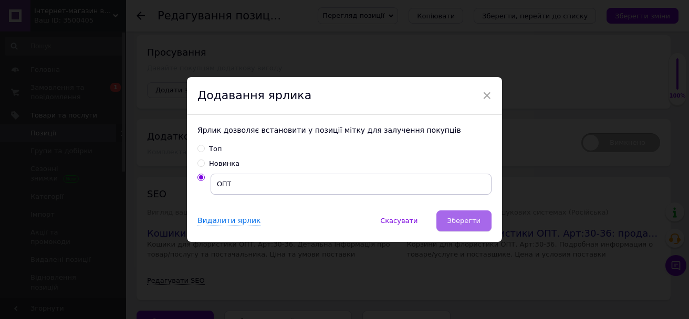
click at [461, 215] on button "Зберегти" at bounding box center [463, 220] width 55 height 21
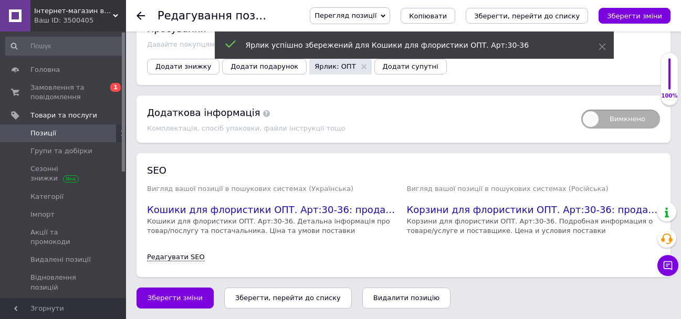
scroll to position [1822, 0]
click at [647, 15] on icon "Зберегти зміни" at bounding box center [634, 16] width 55 height 8
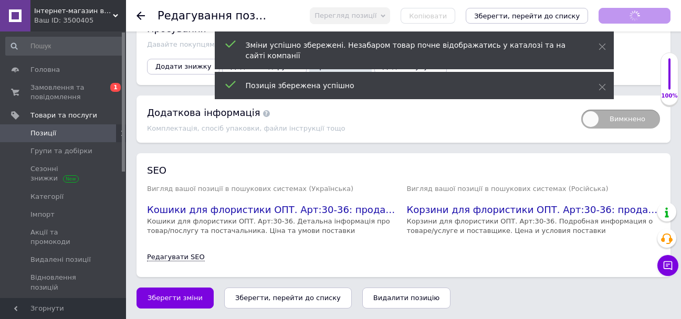
scroll to position [0, 0]
click at [140, 15] on icon at bounding box center [140, 16] width 8 height 8
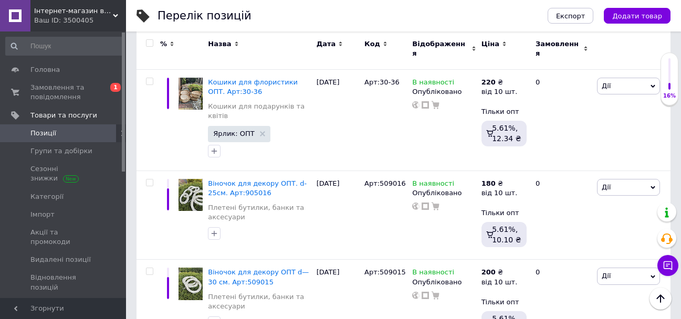
scroll to position [630, 0]
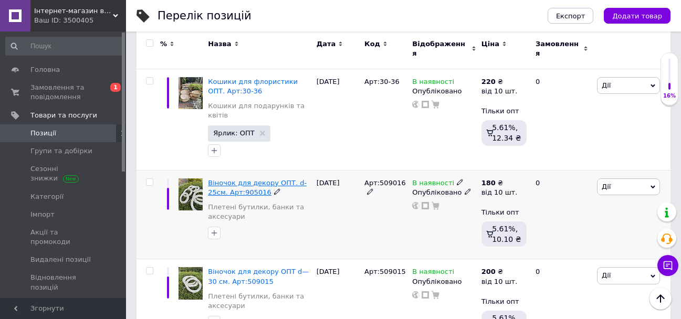
click at [252, 179] on span "Віночок для декору ОПТ. d-25см. Арт:905016" at bounding box center [257, 187] width 99 height 17
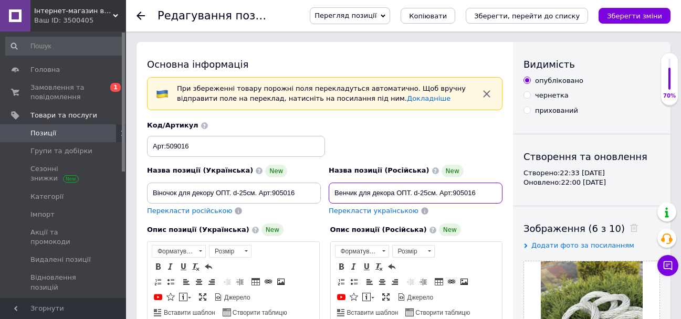
click at [347, 194] on input "Венчик для декора ОПТ. d-25см. Арт:905016" at bounding box center [416, 193] width 174 height 21
click at [358, 194] on input "Веночик для декора ОПТ. d-25см. Арт:905016" at bounding box center [416, 193] width 174 height 21
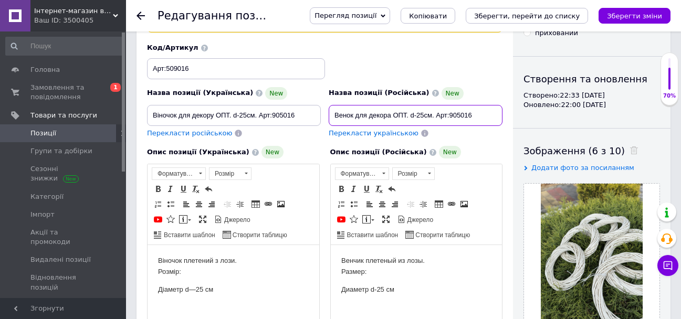
scroll to position [105, 0]
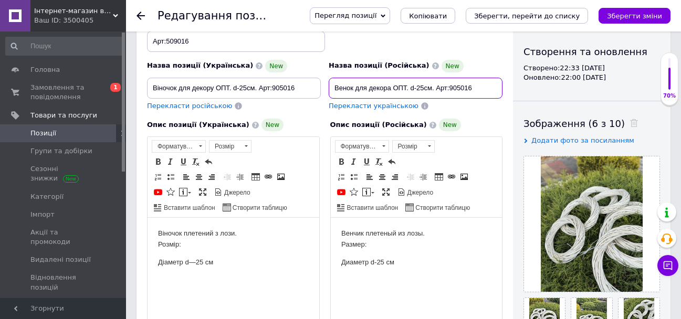
type input "Венок для декора ОПТ. d-25см. Арт:905016"
click at [351, 234] on p "Венчик плетеный из лозы. Размер:" at bounding box center [416, 239] width 151 height 22
click at [285, 272] on html "Віночок плетений з лози. Розмір: [PERSON_NAME] d—25 см" at bounding box center [233, 248] width 172 height 60
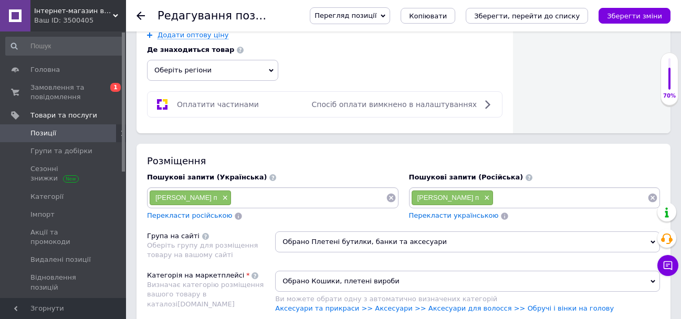
scroll to position [787, 0]
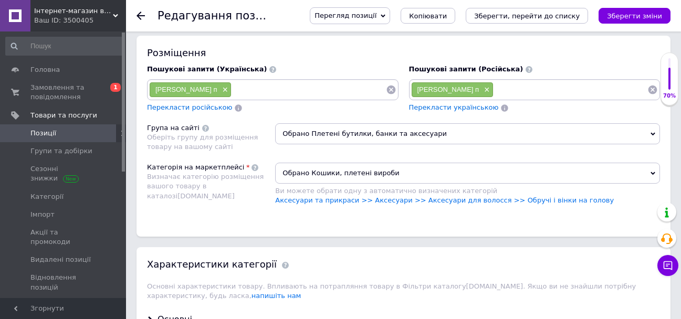
click at [524, 98] on input at bounding box center [570, 90] width 154 height 16
type input "декор"
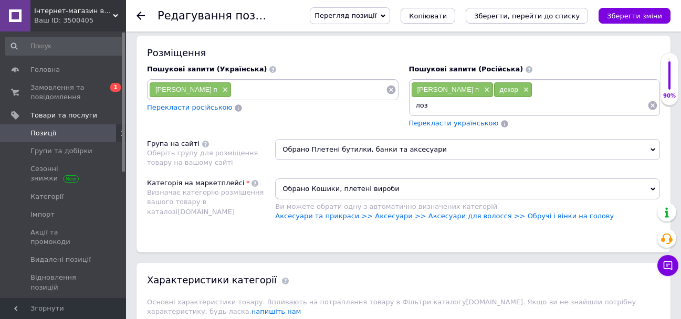
type input "лоза"
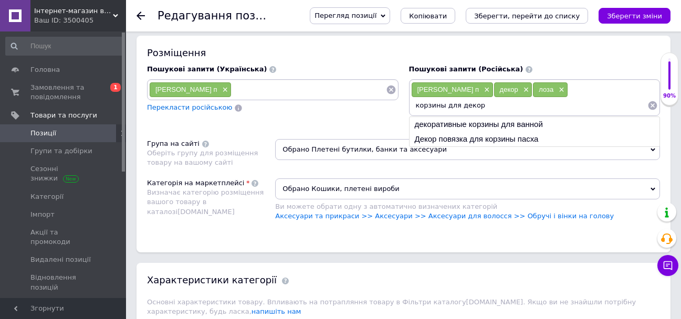
type input "корзины для декора"
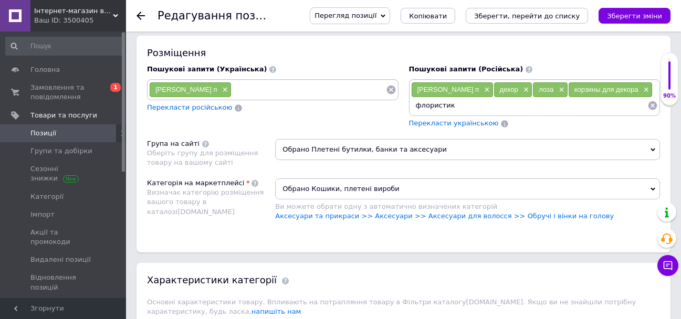
type input "флористика"
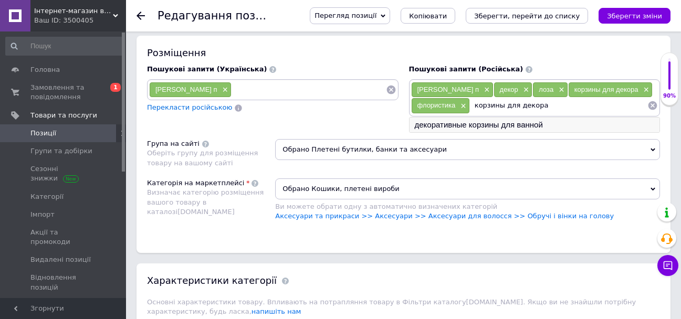
type input "корзины для декора"
click at [542, 132] on li "декоративные корзины для ванной" at bounding box center [534, 125] width 250 height 15
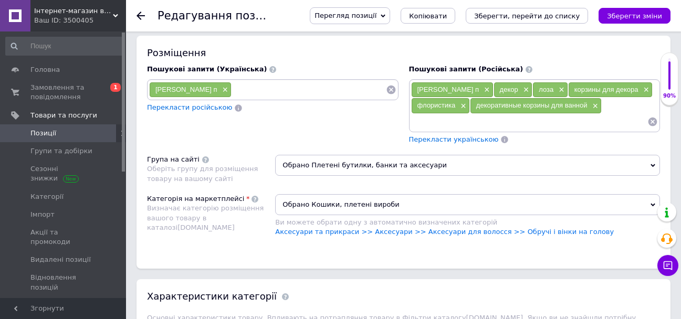
click at [455, 143] on span "Перекласти українською" at bounding box center [454, 139] width 90 height 8
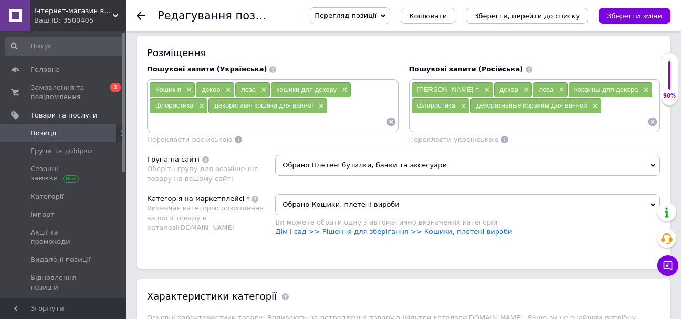
click at [463, 130] on input at bounding box center [529, 122] width 237 height 16
type input "опт"
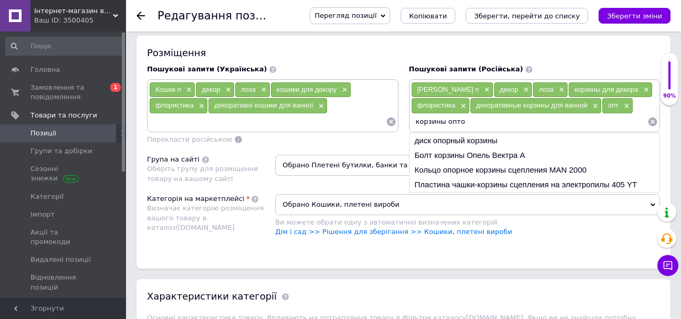
type input "корзины оптом"
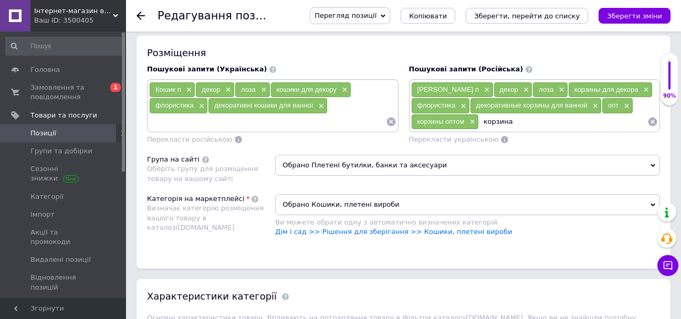
type input "корзина"
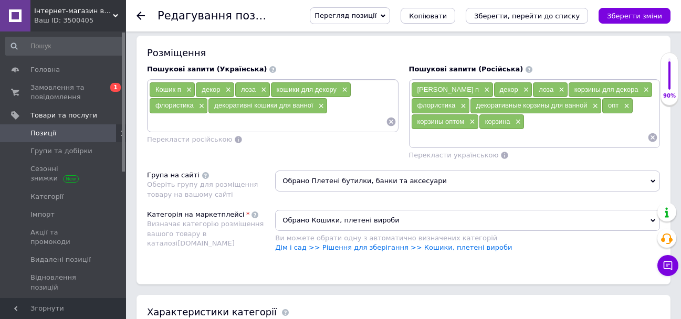
click at [269, 128] on input at bounding box center [267, 122] width 237 height 16
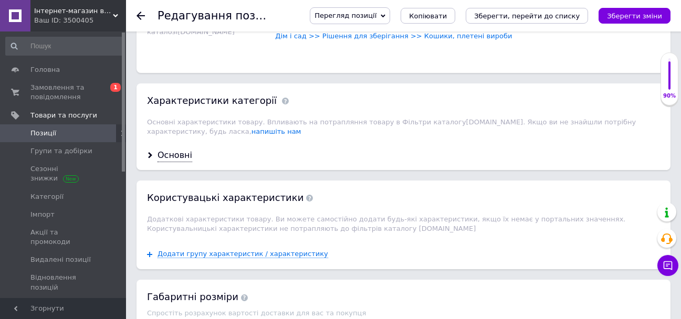
scroll to position [1050, 0]
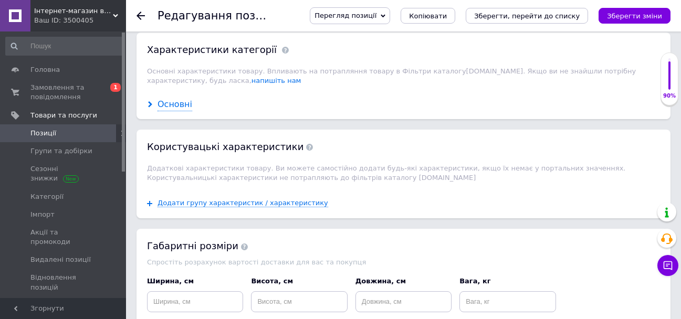
click at [171, 111] on div "Основні" at bounding box center [174, 105] width 35 height 12
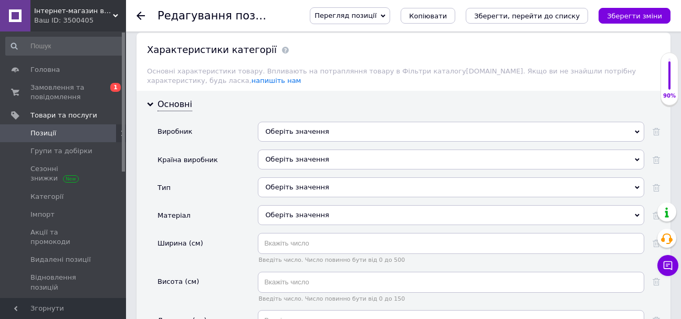
click at [297, 142] on div "Оберіть значення" at bounding box center [451, 132] width 386 height 20
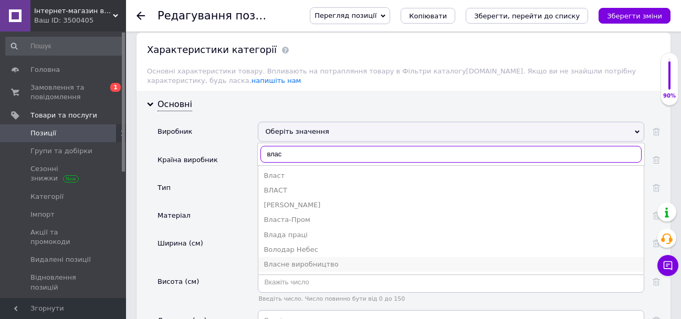
type input "влас"
click at [328, 269] on div "Власне виробництво" at bounding box center [450, 264] width 375 height 9
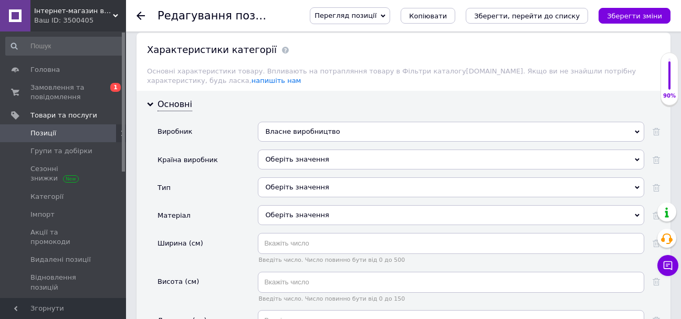
click at [305, 165] on div "Оберіть значення" at bounding box center [451, 160] width 386 height 20
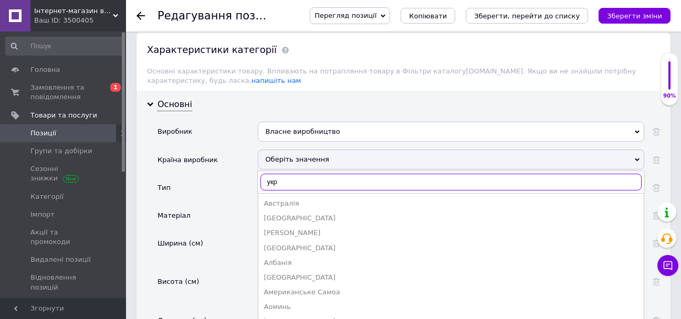
type input "укра"
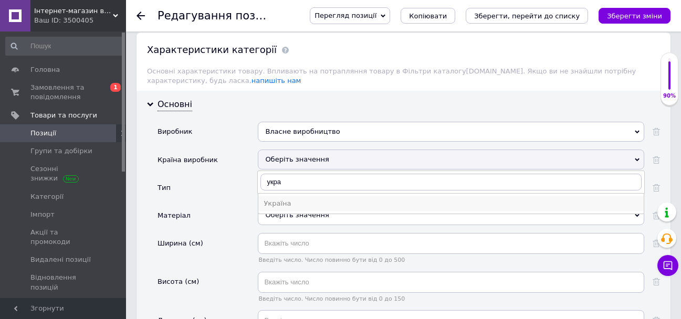
click at [303, 208] on div "Україна" at bounding box center [450, 203] width 375 height 9
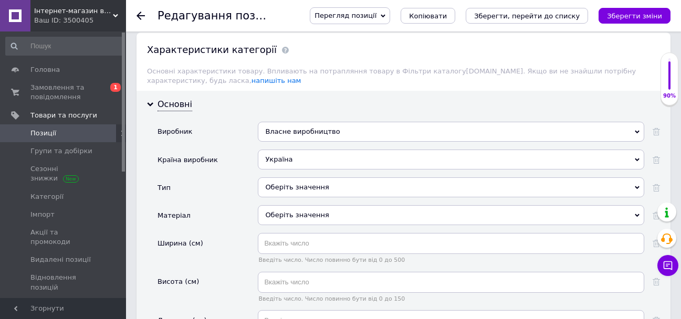
click at [292, 197] on div "Оберіть значення" at bounding box center [451, 187] width 386 height 20
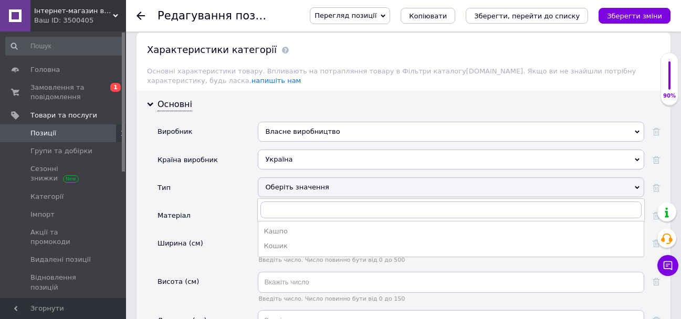
click at [311, 233] on ul "Кашпо Кошик" at bounding box center [451, 239] width 386 height 36
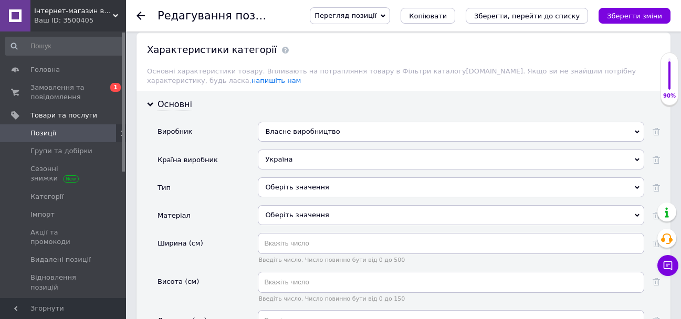
click at [308, 193] on div "Оберіть значення" at bounding box center [451, 187] width 386 height 20
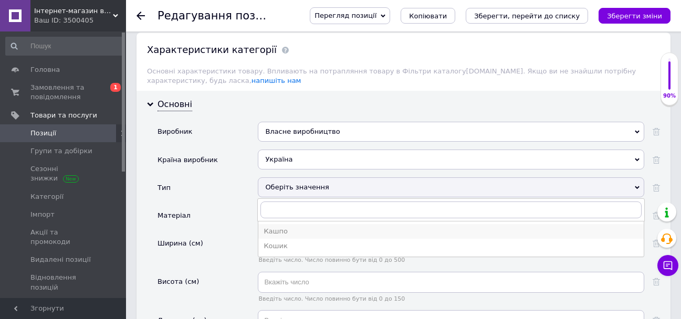
click at [307, 236] on div "Кашпо" at bounding box center [450, 231] width 375 height 9
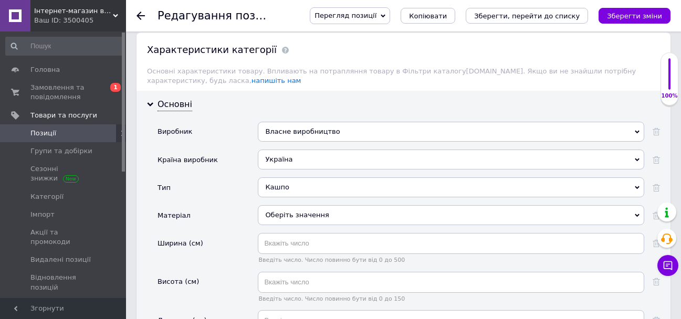
click at [316, 221] on div "Оберіть значення" at bounding box center [451, 215] width 386 height 20
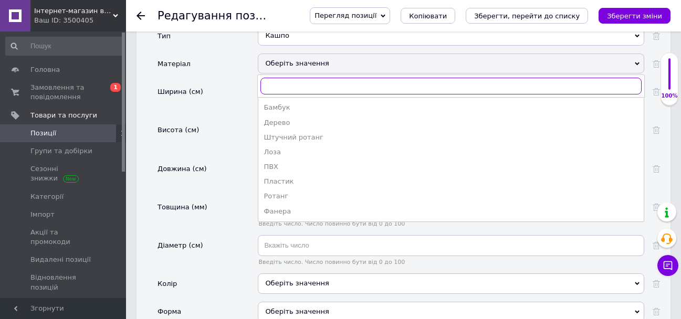
scroll to position [1207, 0]
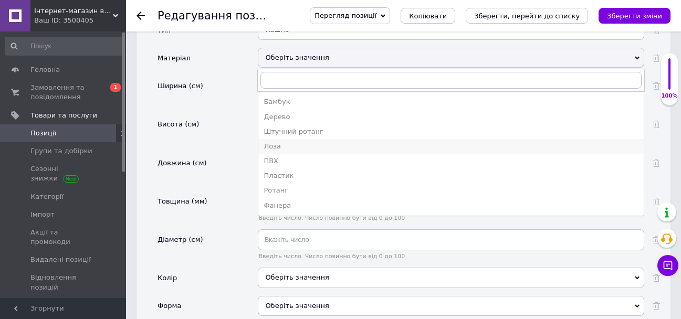
click at [304, 151] on div "Лоза" at bounding box center [450, 146] width 375 height 9
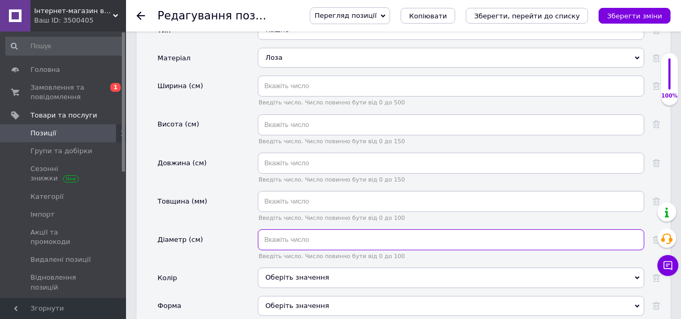
click at [321, 250] on input "text" at bounding box center [451, 239] width 386 height 21
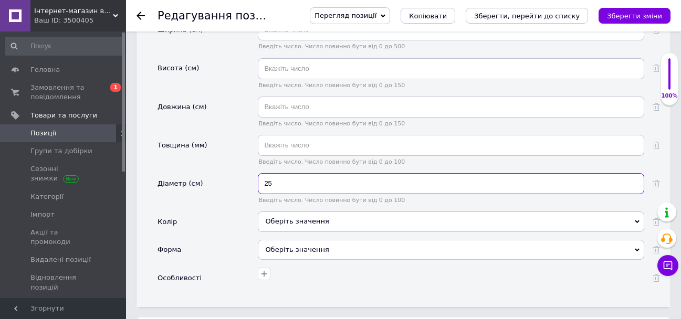
scroll to position [1312, 0]
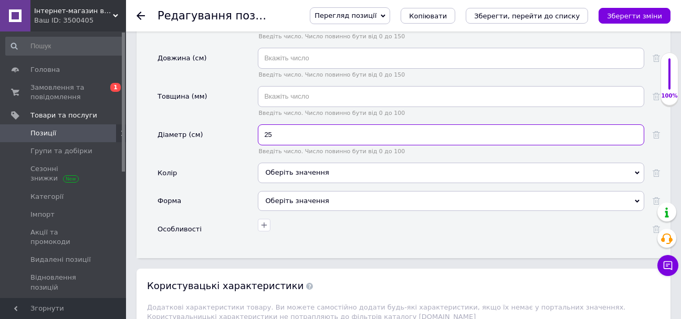
type input "25"
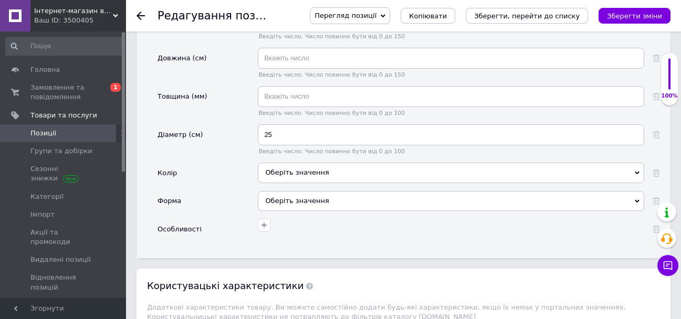
click at [305, 183] on div "Оберіть значення" at bounding box center [451, 173] width 386 height 20
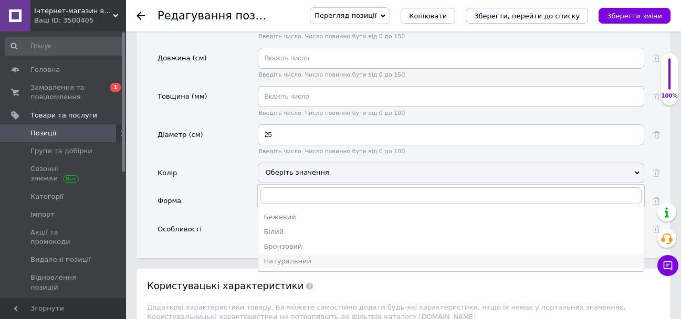
click at [312, 266] on div "Натуральний" at bounding box center [450, 261] width 375 height 9
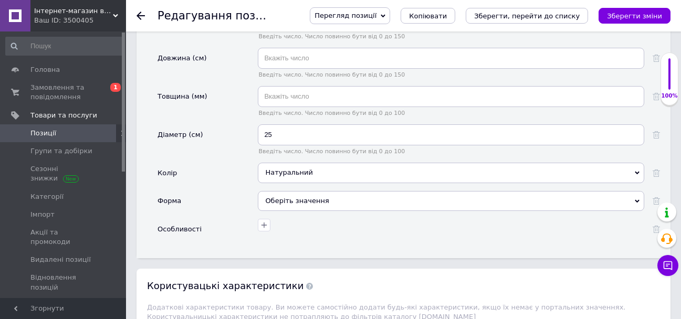
click at [310, 211] on div "Оберіть значення" at bounding box center [451, 201] width 386 height 20
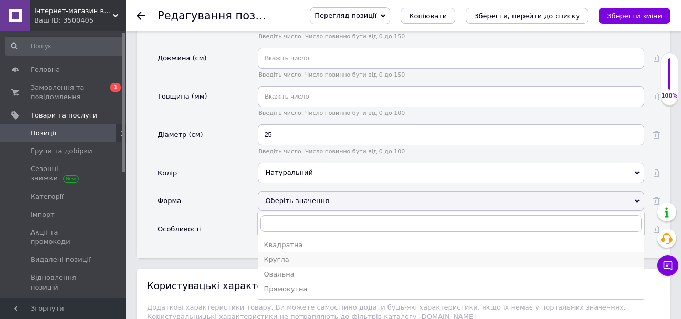
click at [304, 265] on div "Кругла" at bounding box center [450, 259] width 375 height 9
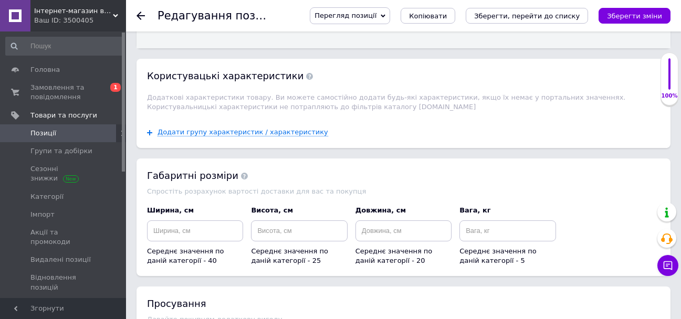
scroll to position [1627, 0]
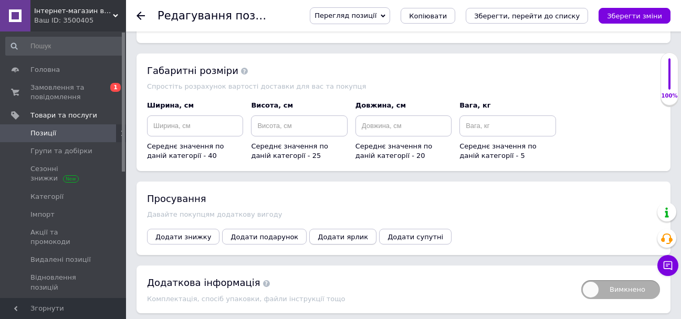
click at [341, 243] on button "Додати ярлик" at bounding box center [342, 237] width 67 height 16
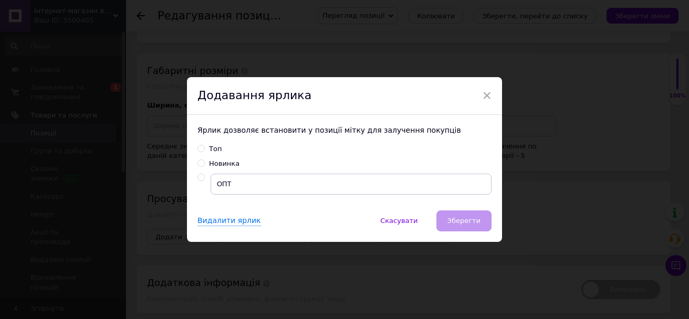
click at [200, 176] on input "radio" at bounding box center [200, 177] width 7 height 7
radio input "true"
click at [474, 225] on span "Зберегти" at bounding box center [463, 221] width 33 height 8
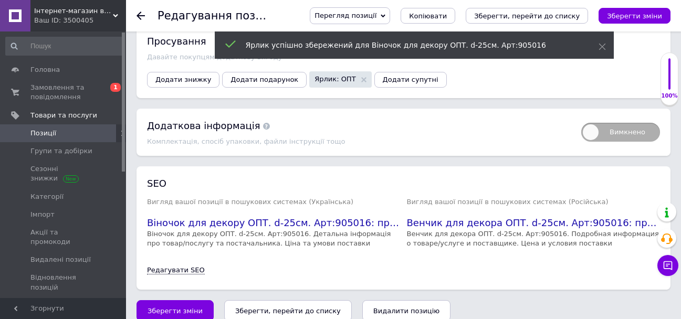
scroll to position [1811, 0]
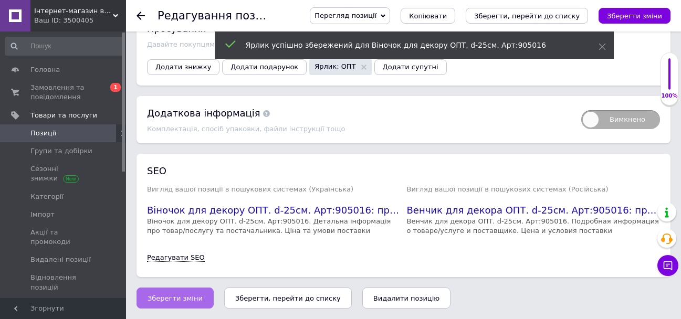
click at [153, 296] on span "Зберегти зміни" at bounding box center [174, 298] width 55 height 8
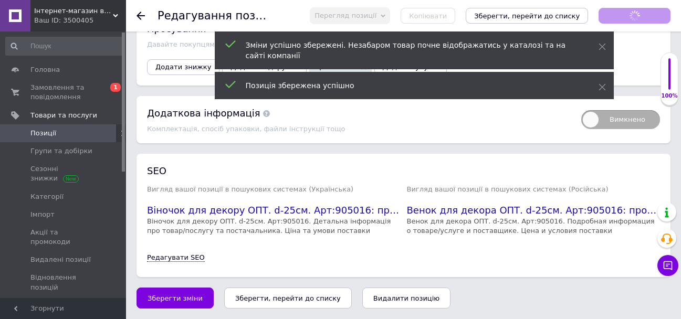
scroll to position [1795, 0]
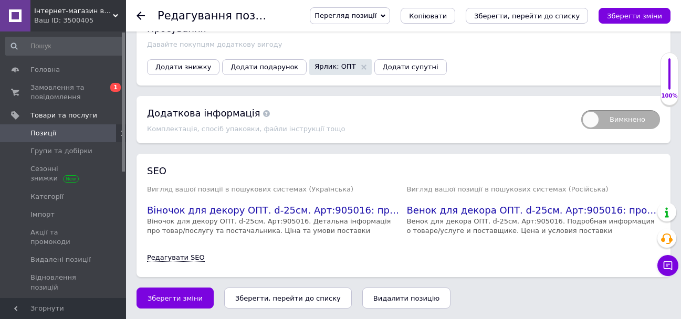
click at [142, 13] on icon at bounding box center [140, 16] width 8 height 8
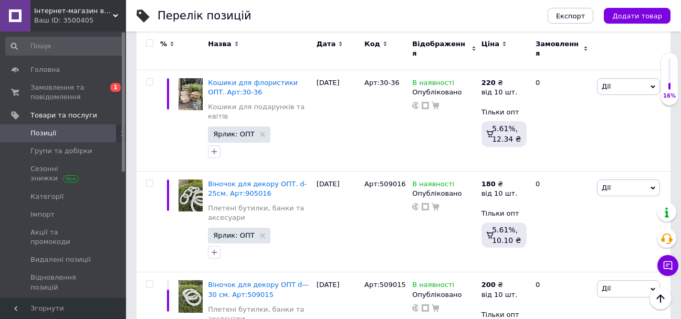
scroll to position [630, 0]
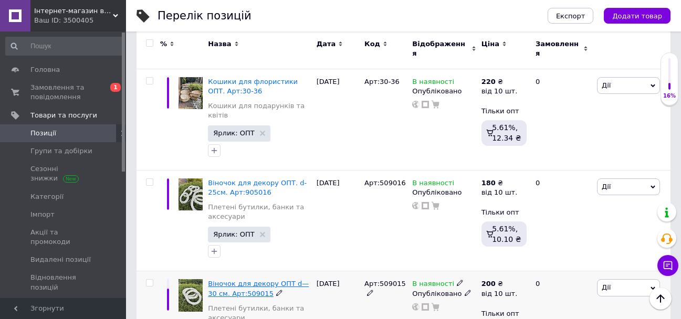
click at [230, 280] on span "Віночок для декору ОПТ d—30 см. Арт:509015" at bounding box center [258, 288] width 101 height 17
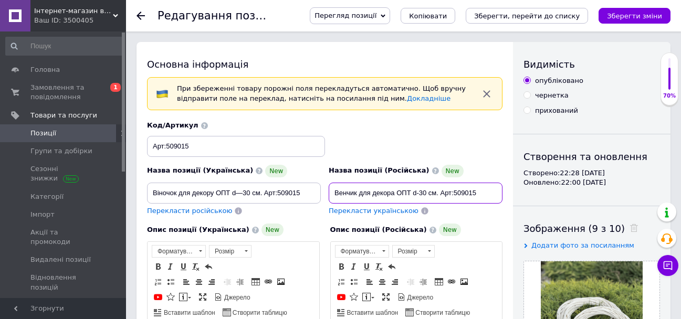
click at [345, 192] on input "Венчик для декора ОПТ d-30 см. Арт:509015" at bounding box center [416, 193] width 174 height 21
click at [355, 194] on input "Венчик для декора ОПТ d-30 см. Арт:509015" at bounding box center [416, 193] width 174 height 21
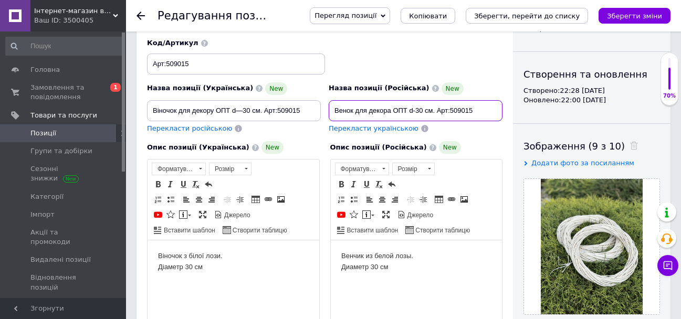
scroll to position [105, 0]
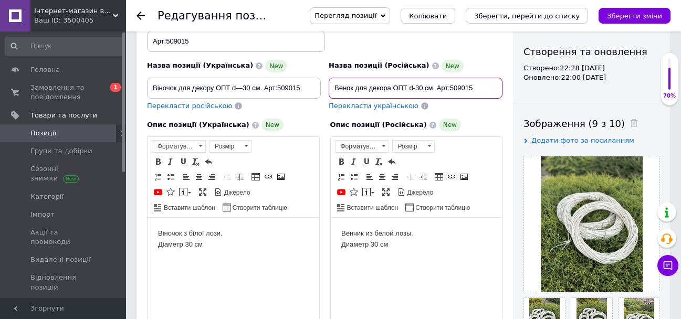
type input "Венок для декора ОПТ d-30 см. Арт:509015"
click at [367, 233] on body "Венчик из белой лозы. Диаметр 30 см" at bounding box center [416, 239] width 151 height 22
click at [364, 235] on body "Венчик из белой лозы. Диаметр 30 см" at bounding box center [416, 239] width 151 height 22
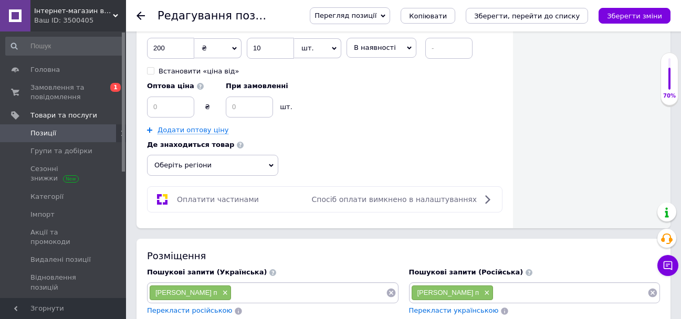
scroll to position [630, 0]
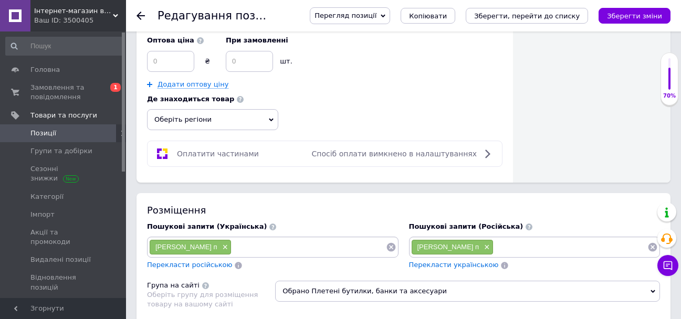
click at [506, 244] on input at bounding box center [570, 247] width 154 height 16
type input "корзины"
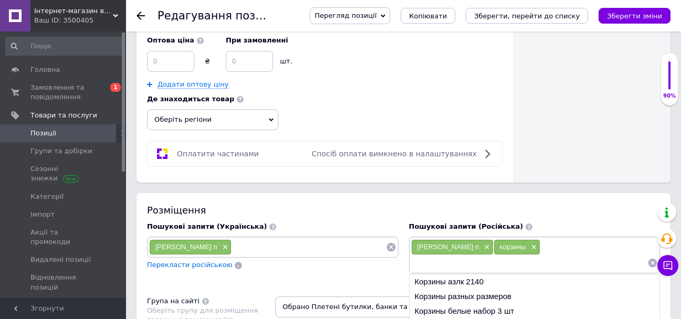
scroll to position [640, 0]
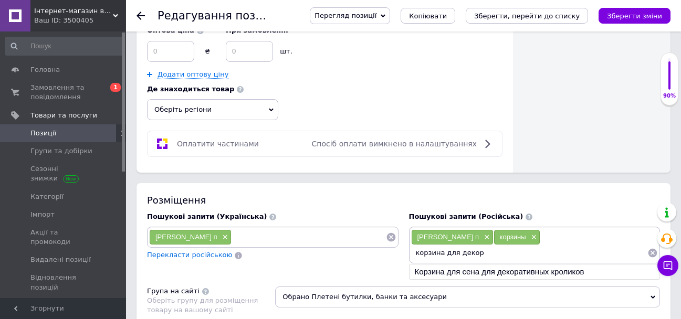
type input "корзина для декора"
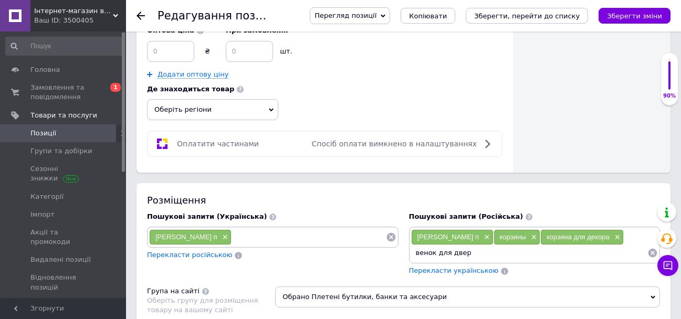
type input "венок для двери"
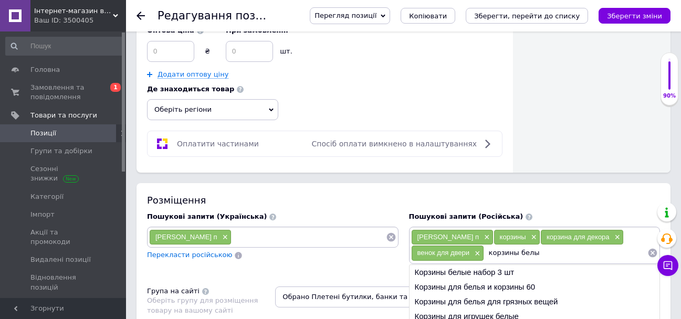
type input "корзины белые"
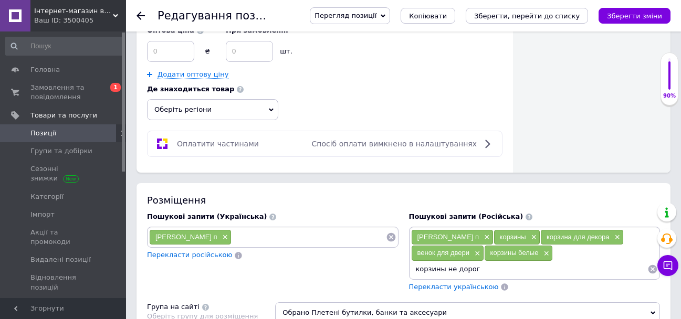
type input "корзины не дорого"
type input "корзины для хранения"
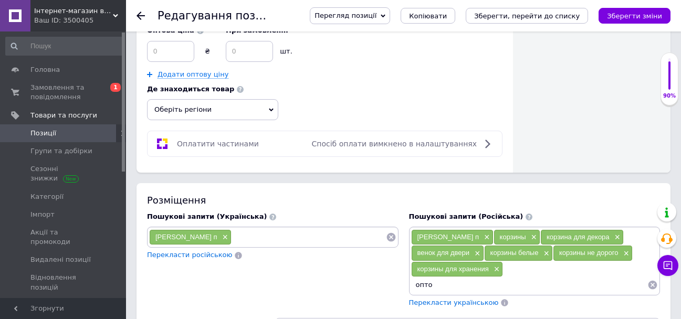
type input "оптом"
type input "лоза"
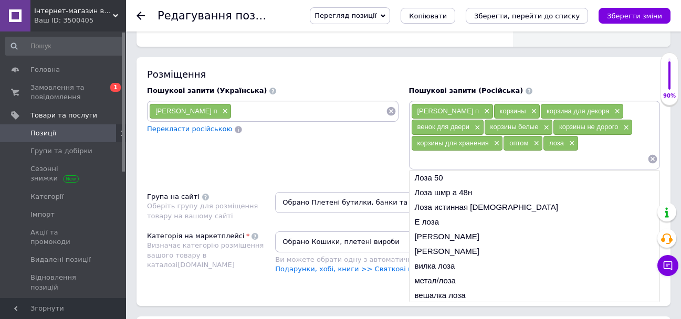
scroll to position [797, 0]
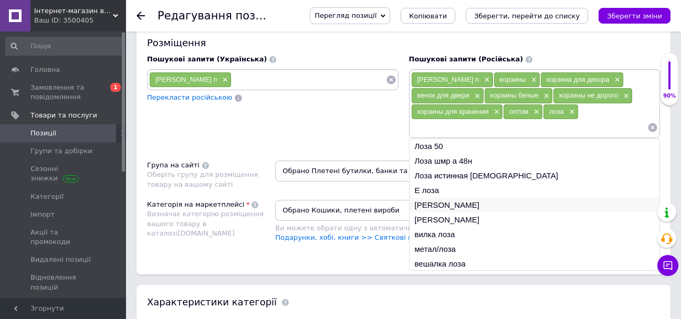
click at [470, 213] on li "[PERSON_NAME]" at bounding box center [534, 205] width 250 height 15
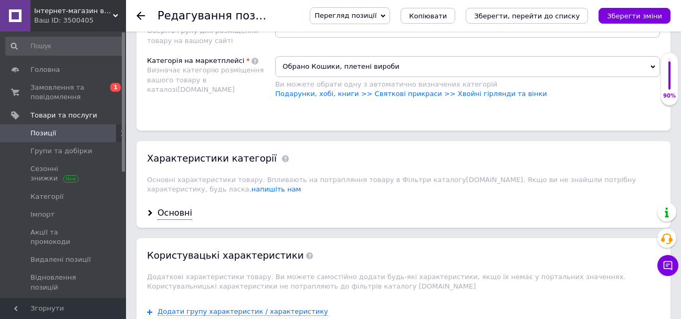
scroll to position [955, 0]
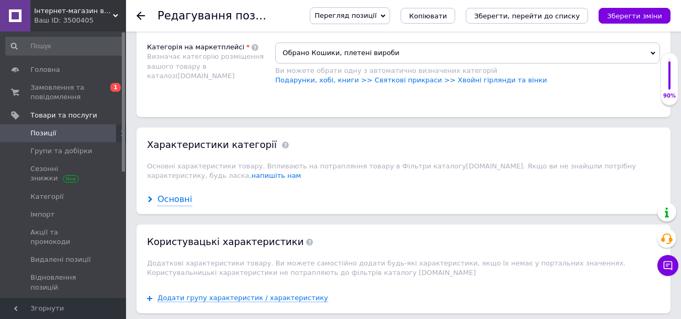
click at [173, 206] on div "Основні" at bounding box center [174, 200] width 35 height 12
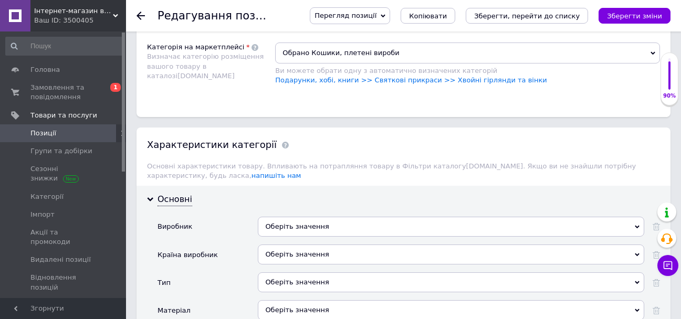
scroll to position [745, 0]
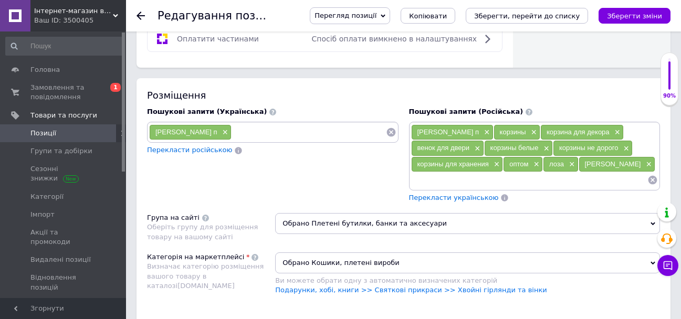
click at [464, 202] on span "Перекласти українською" at bounding box center [454, 198] width 90 height 8
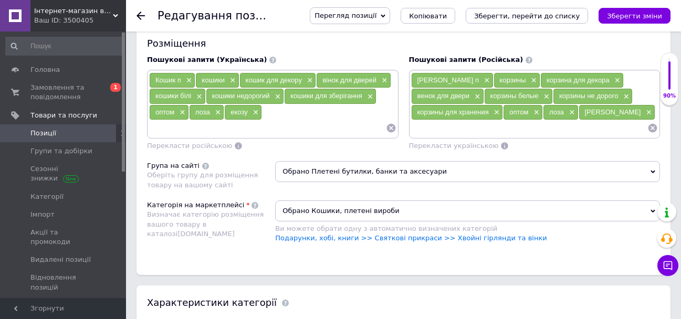
scroll to position [797, 0]
click at [255, 117] on span "×" at bounding box center [254, 112] width 8 height 9
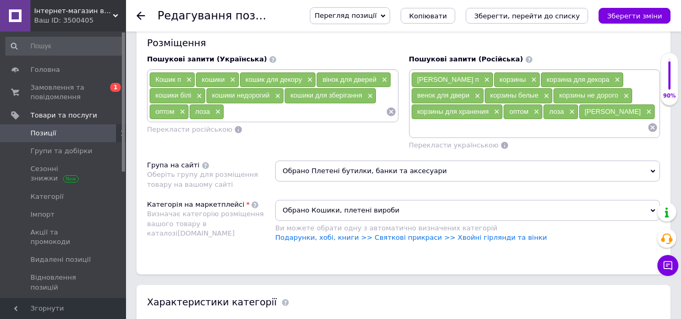
click at [255, 120] on input at bounding box center [304, 112] width 161 height 16
type input "[PERSON_NAME]"
click at [256, 138] on li "[PERSON_NAME]" at bounding box center [272, 130] width 250 height 15
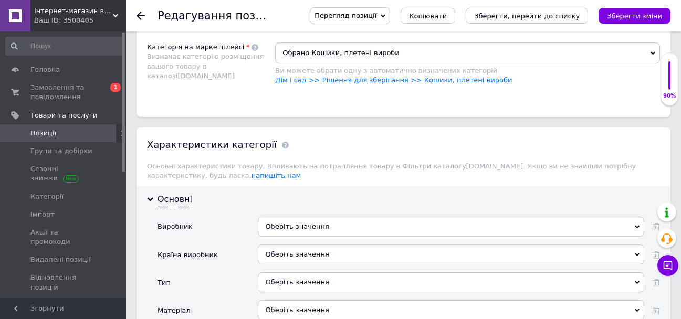
scroll to position [1007, 0]
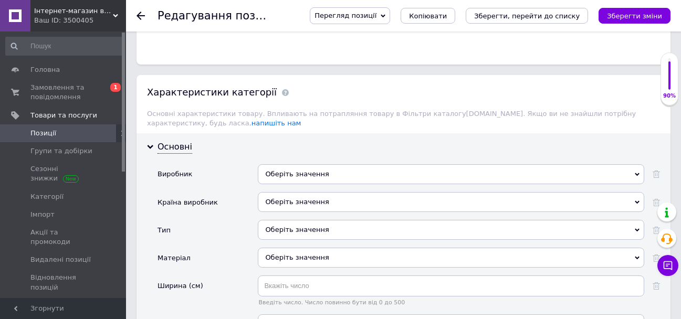
click at [341, 178] on div "Оберіть значення" at bounding box center [451, 174] width 386 height 20
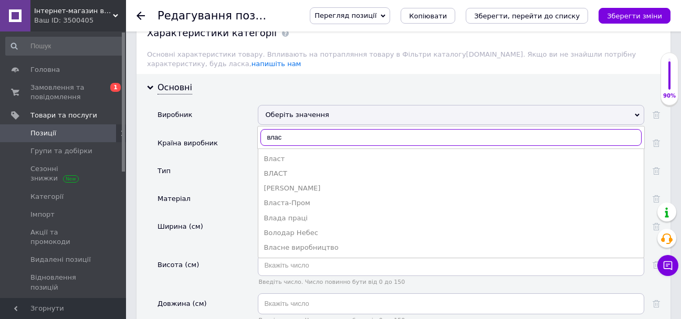
scroll to position [1112, 0]
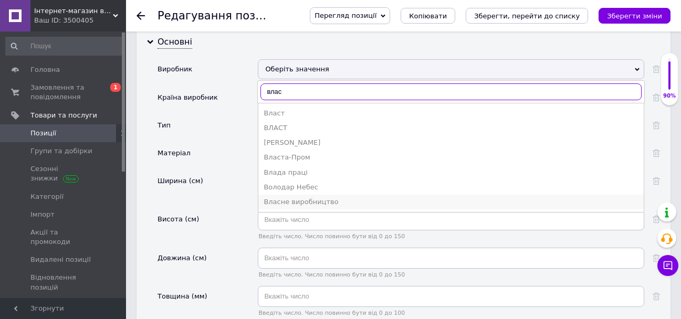
type input "влас"
click at [339, 207] on div "Власне виробництво" at bounding box center [450, 201] width 375 height 9
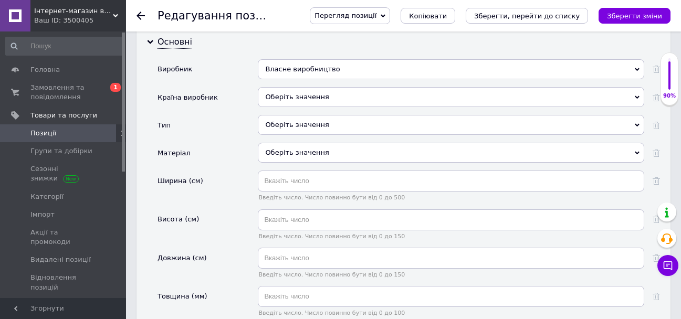
click at [313, 104] on div "Оберіть значення" at bounding box center [451, 97] width 386 height 20
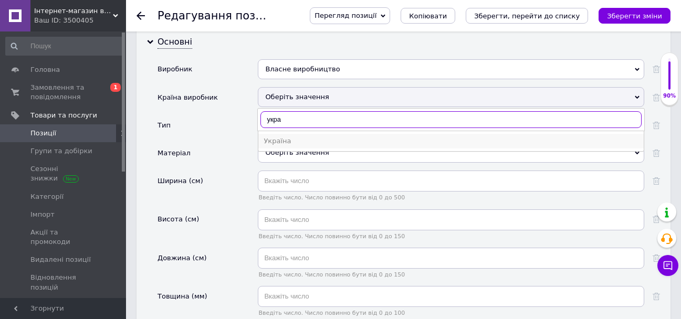
type input "укра"
click at [290, 146] on div "Україна" at bounding box center [450, 140] width 375 height 9
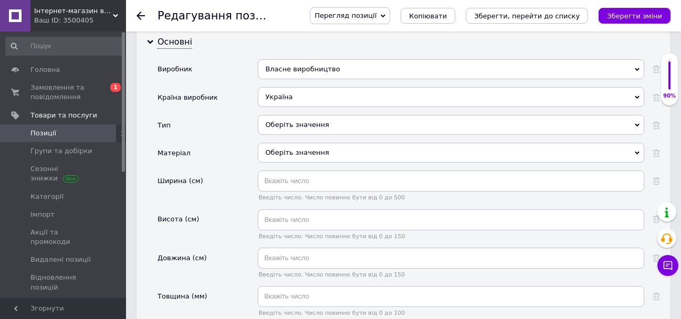
click at [286, 133] on div "Оберіть значення" at bounding box center [451, 125] width 386 height 20
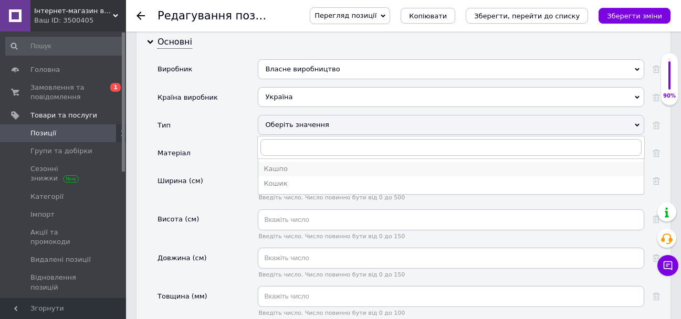
click at [292, 174] on div "Кашпо" at bounding box center [450, 168] width 375 height 9
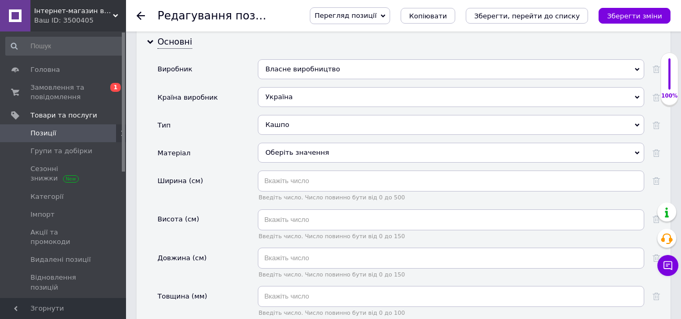
click at [283, 158] on div "Оберіть значення" at bounding box center [451, 153] width 386 height 20
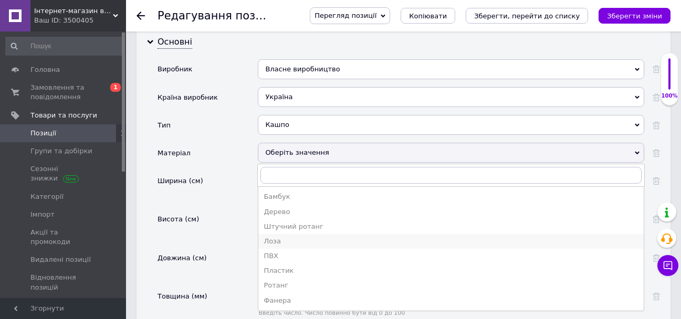
click at [305, 246] on div "Лоза" at bounding box center [450, 241] width 375 height 9
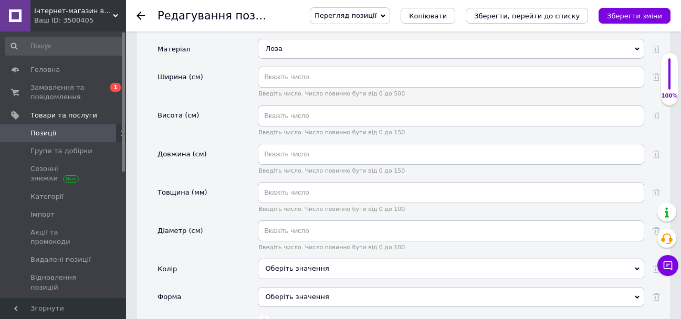
scroll to position [1217, 0]
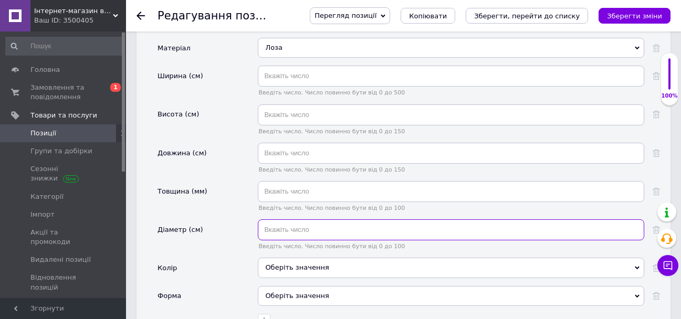
click at [301, 237] on input "text" at bounding box center [451, 229] width 386 height 21
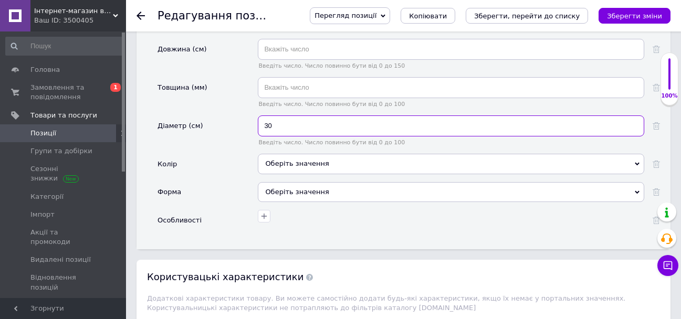
scroll to position [1322, 0]
type input "30"
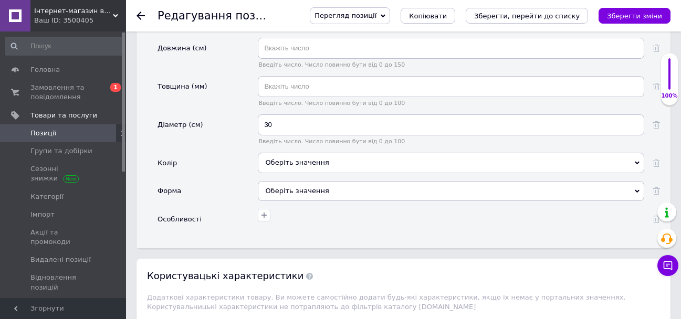
click at [315, 201] on div "Оберіть значення" at bounding box center [451, 191] width 386 height 20
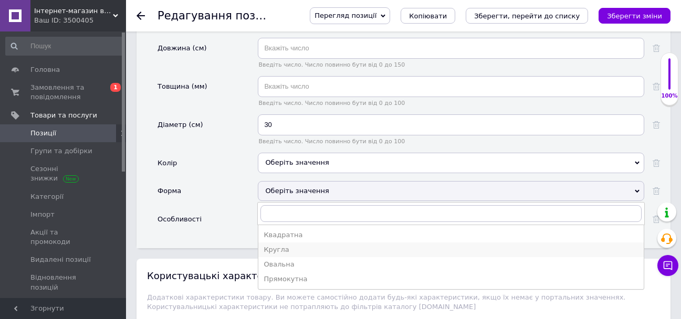
click at [332, 255] on div "Кругла" at bounding box center [450, 249] width 375 height 9
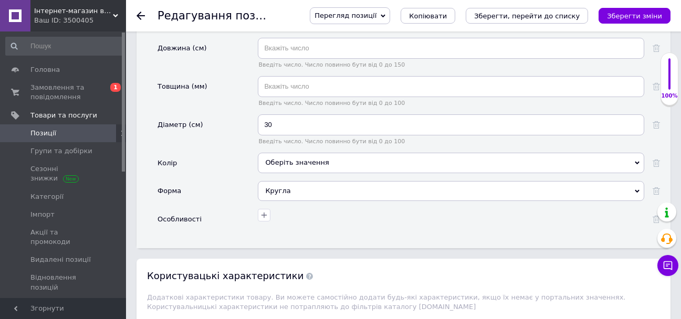
click at [331, 170] on div "Оберіть значення" at bounding box center [451, 163] width 386 height 20
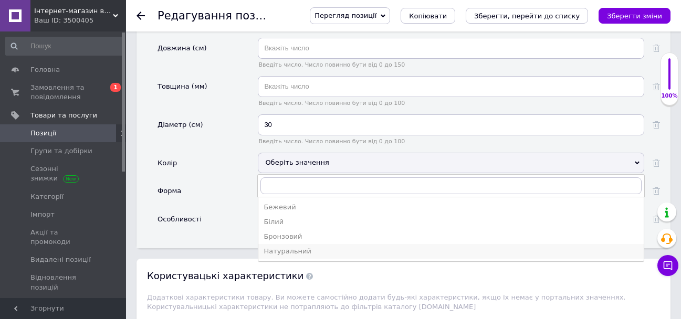
click at [353, 256] on div "Натуральний" at bounding box center [450, 251] width 375 height 9
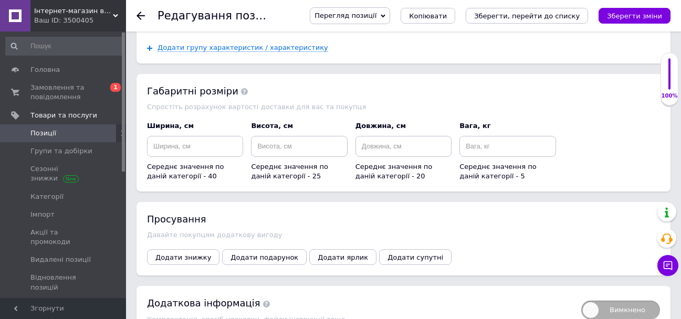
scroll to position [1637, 0]
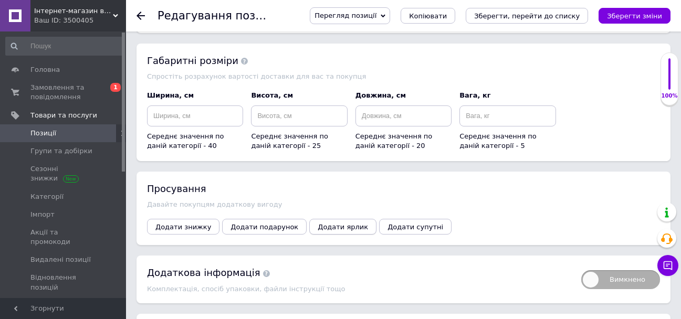
click at [339, 231] on span "Додати ярлик" at bounding box center [343, 227] width 50 height 8
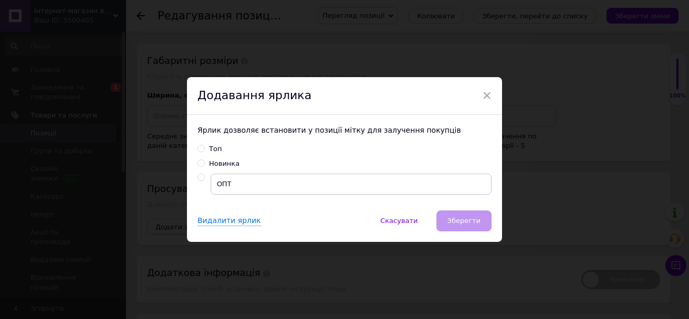
click at [198, 176] on input "radio" at bounding box center [200, 177] width 7 height 7
radio input "true"
click at [467, 223] on span "Зберегти" at bounding box center [463, 221] width 33 height 8
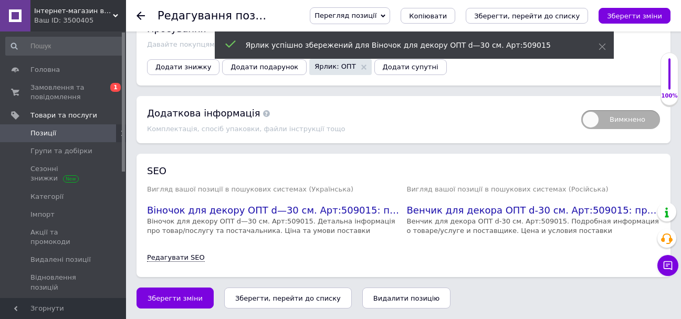
scroll to position [1811, 0]
click at [174, 295] on span "Зберегти зміни" at bounding box center [174, 298] width 55 height 8
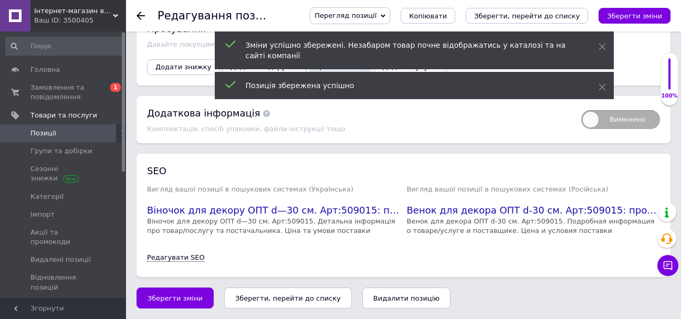
click at [138, 14] on icon at bounding box center [140, 16] width 8 height 8
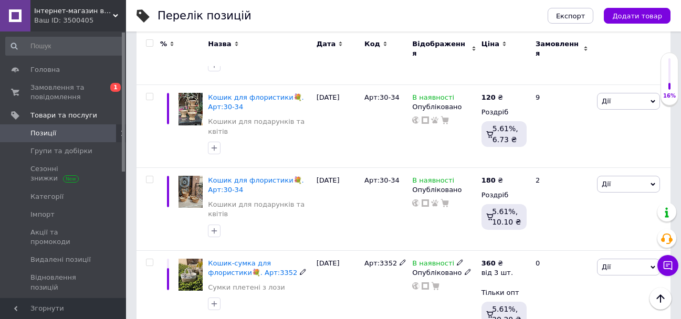
scroll to position [1575, 0]
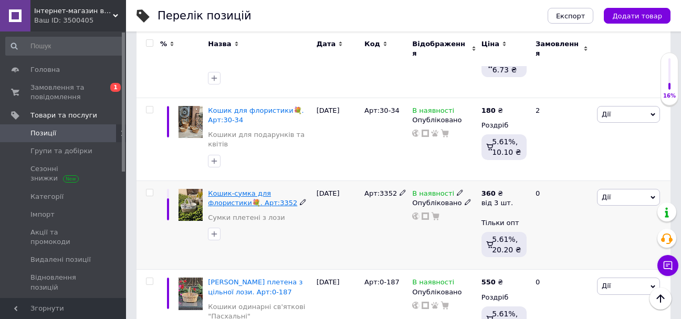
click at [270, 189] on span "Кошик-сумка для флористики💐. Арт:3352" at bounding box center [252, 197] width 89 height 17
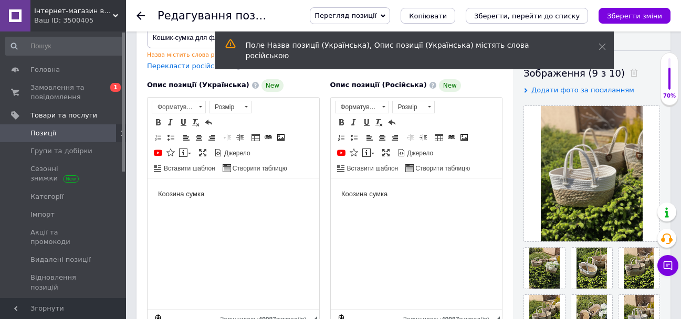
scroll to position [157, 0]
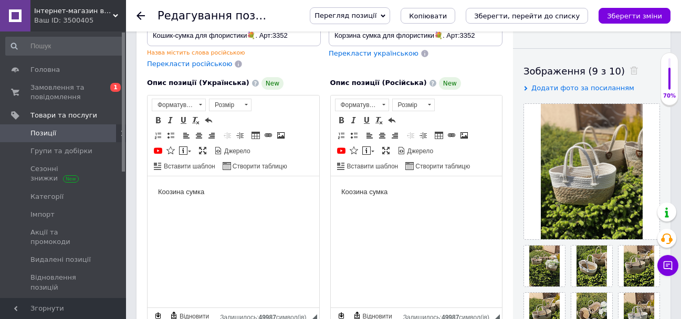
click at [354, 189] on body "Коозина сумка" at bounding box center [416, 191] width 151 height 11
click at [351, 193] on body "Коозина сумка" at bounding box center [416, 191] width 151 height 11
click at [428, 188] on body "Корзина сумка" at bounding box center [416, 191] width 151 height 11
click at [355, 134] on span at bounding box center [354, 135] width 8 height 8
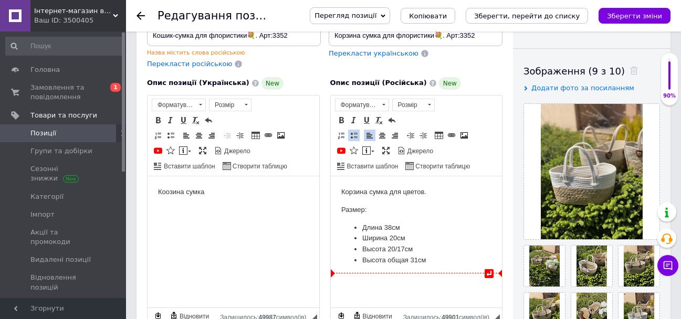
scroll to position [315, 0]
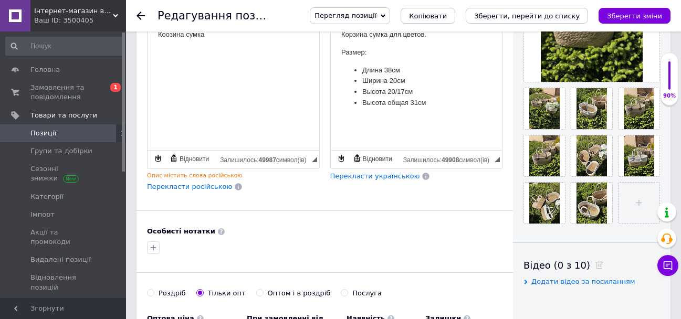
click at [351, 180] on span "Перекласти українською" at bounding box center [375, 176] width 90 height 8
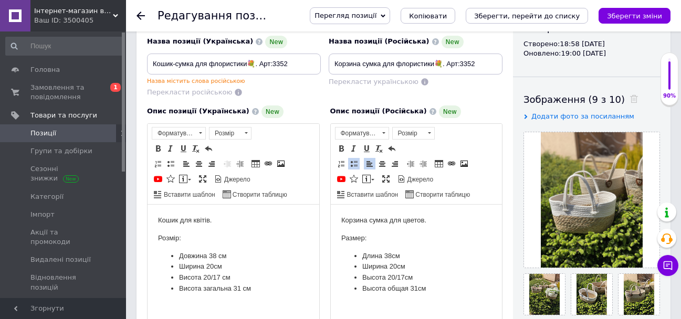
scroll to position [105, 0]
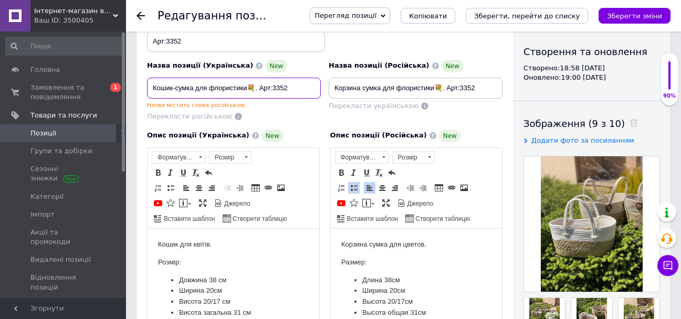
click at [249, 87] on input "Кошик-сумка для флористики💐. Арт:3352" at bounding box center [234, 88] width 174 height 21
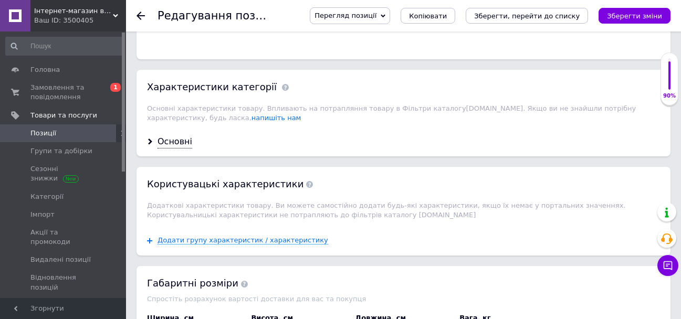
scroll to position [997, 0]
type input "Кошик-сумка для квітів💐. Арт:3352"
click at [158, 147] on div "Основні" at bounding box center [174, 141] width 35 height 12
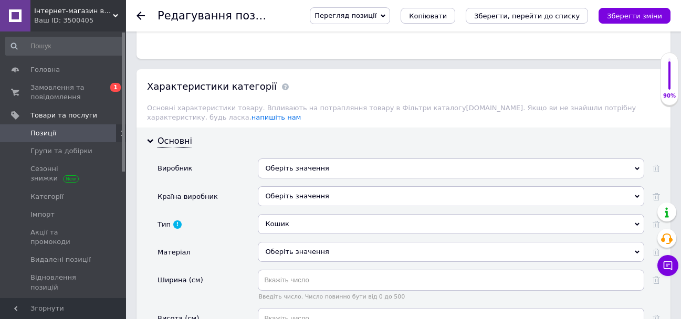
click at [422, 173] on div "Оберіть значення" at bounding box center [451, 169] width 386 height 20
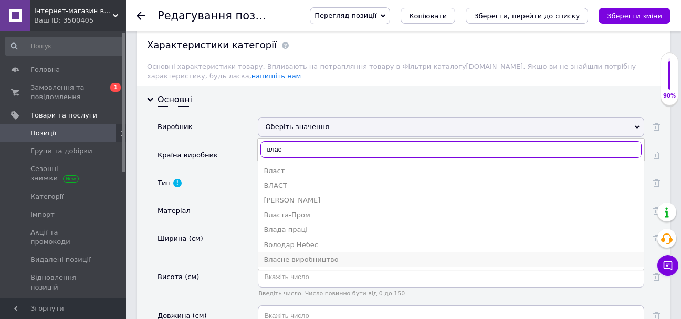
scroll to position [1050, 0]
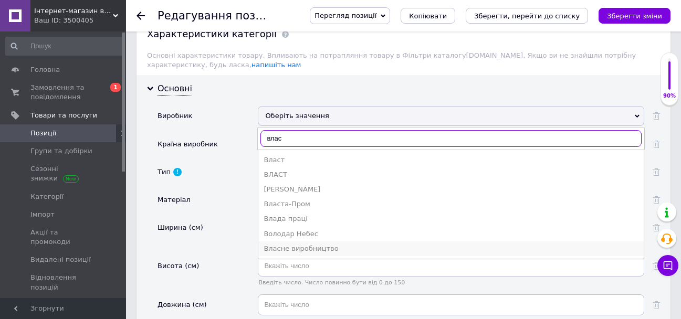
type input "влас"
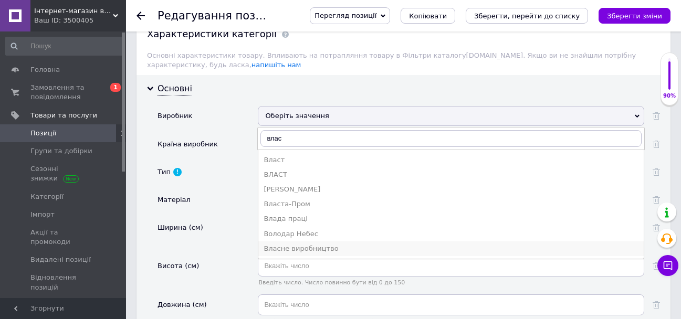
click at [374, 253] on div "Власне виробництво" at bounding box center [450, 248] width 375 height 9
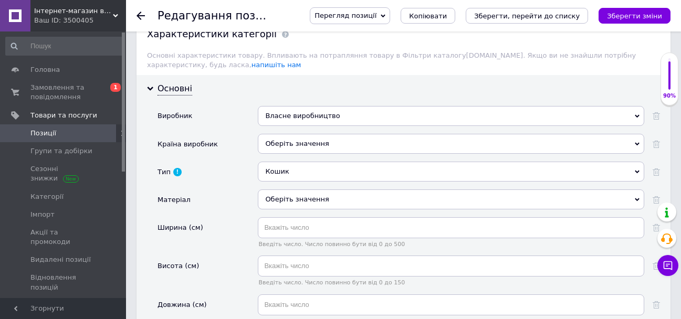
click at [307, 150] on div "Оберіть значення" at bounding box center [451, 144] width 386 height 20
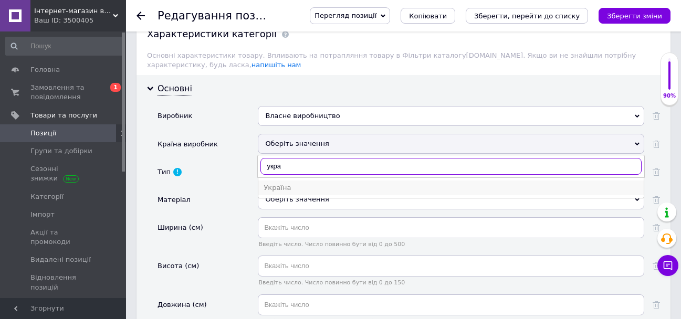
type input "укра"
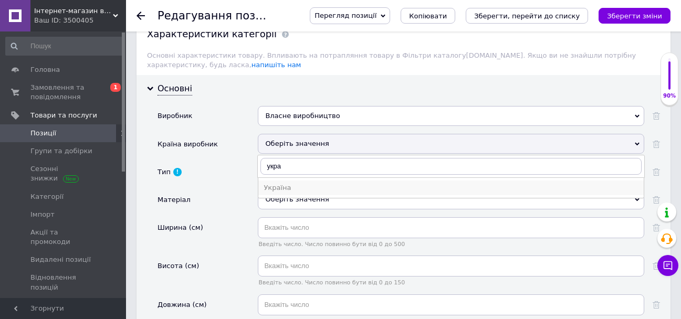
click at [311, 193] on div "Україна" at bounding box center [450, 187] width 375 height 9
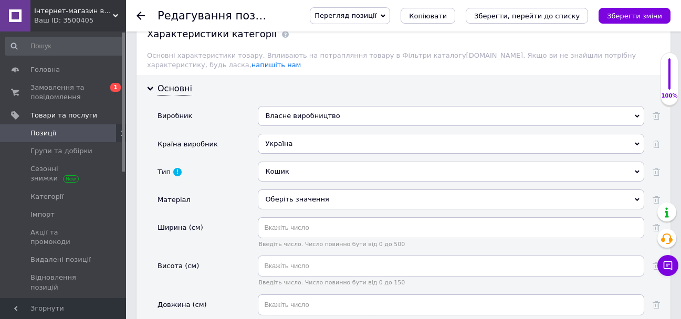
click at [287, 209] on div "Оберіть значення" at bounding box center [451, 199] width 386 height 20
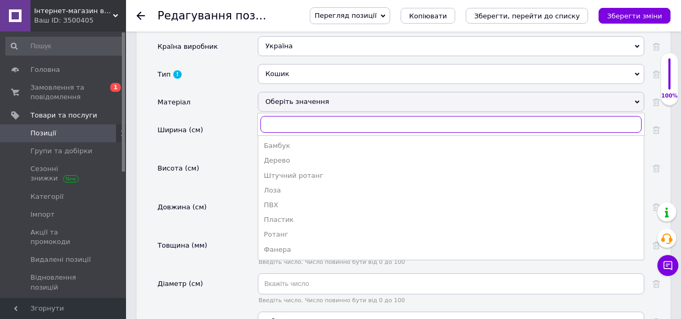
scroll to position [1155, 0]
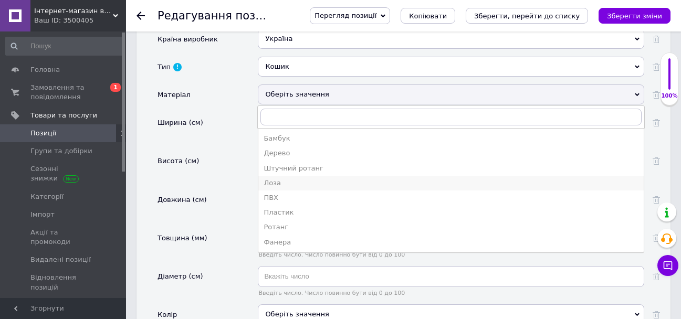
click at [287, 188] on div "Лоза" at bounding box center [450, 182] width 375 height 9
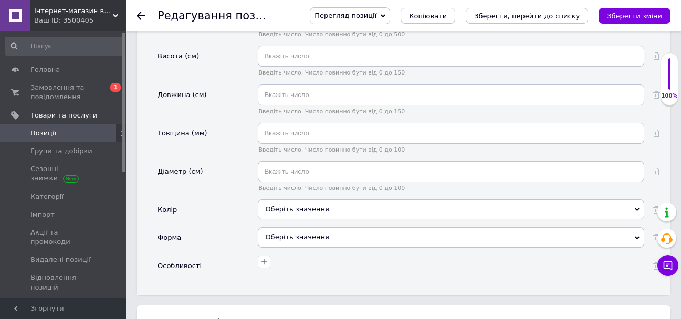
scroll to position [1207, 0]
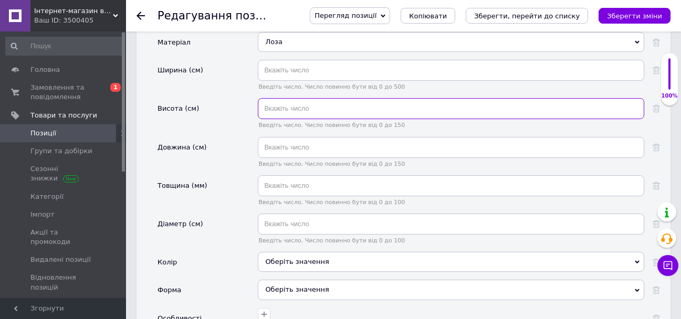
click at [304, 116] on input "text" at bounding box center [451, 108] width 386 height 21
type input "20"
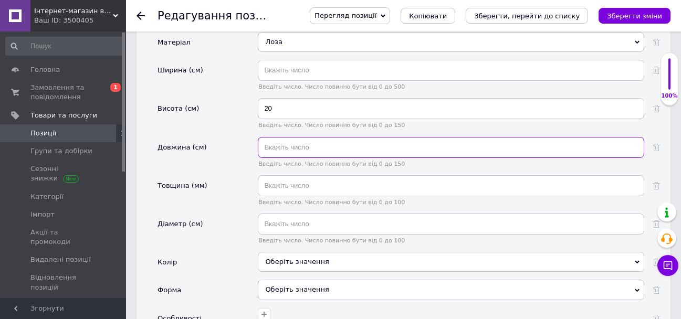
click at [315, 157] on input "text" at bounding box center [451, 147] width 386 height 21
type input "38"
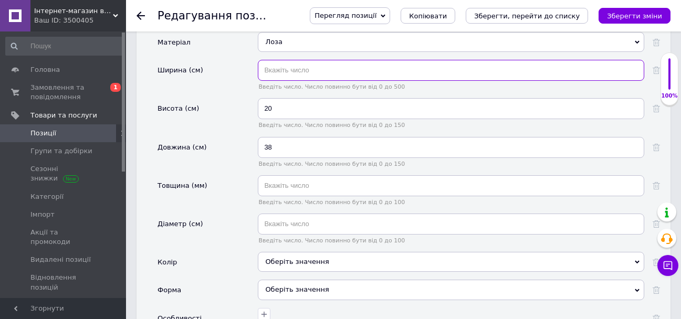
click at [333, 78] on input "text" at bounding box center [451, 70] width 386 height 21
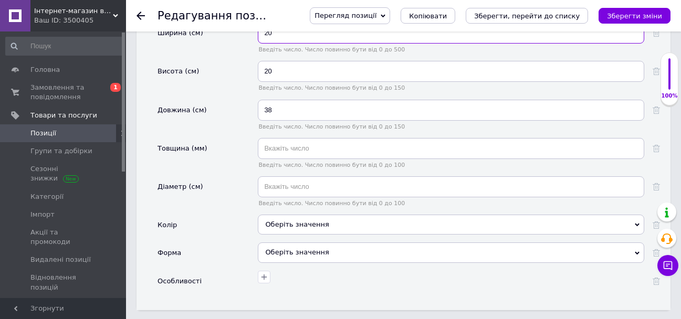
scroll to position [1312, 0]
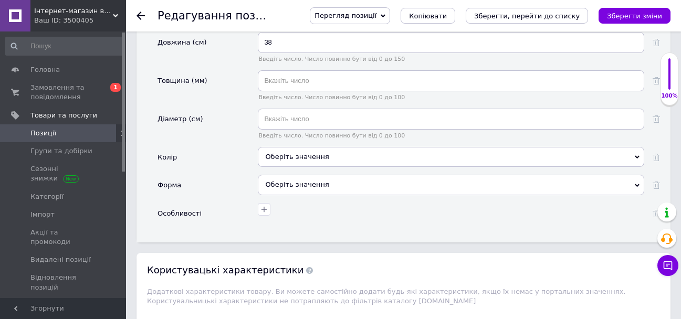
type input "20"
click at [351, 166] on div "Оберіть значення" at bounding box center [451, 157] width 386 height 20
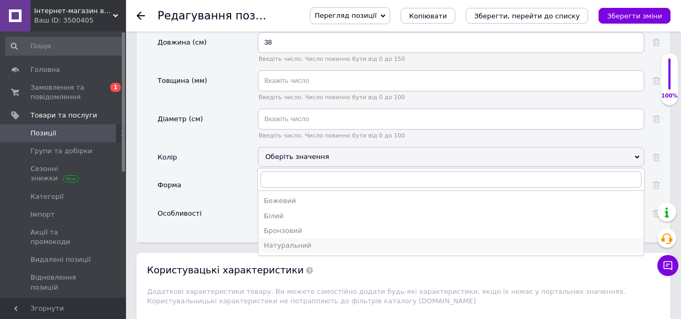
click at [350, 250] on div "Натуральний" at bounding box center [450, 245] width 375 height 9
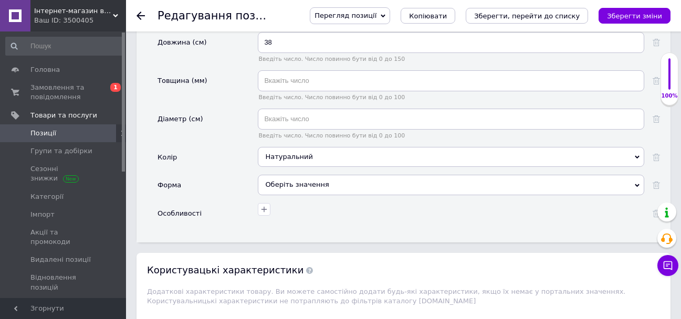
click at [325, 167] on div "Натуральний" at bounding box center [451, 157] width 386 height 20
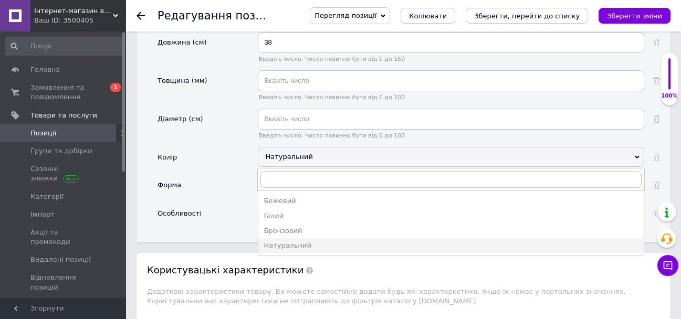
drag, startPoint x: 213, startPoint y: 195, endPoint x: 282, endPoint y: 193, distance: 69.8
click at [213, 194] on div "Форма" at bounding box center [207, 189] width 100 height 28
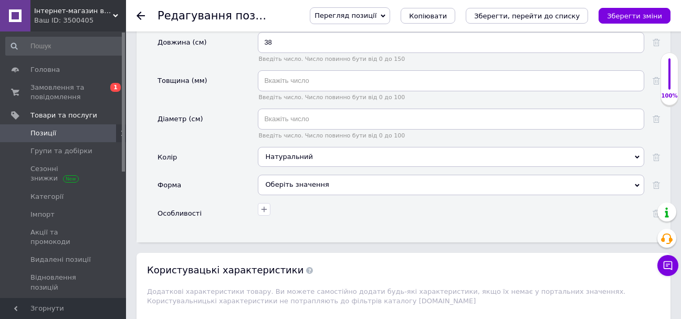
click at [286, 192] on div "Оберіть значення" at bounding box center [451, 185] width 386 height 20
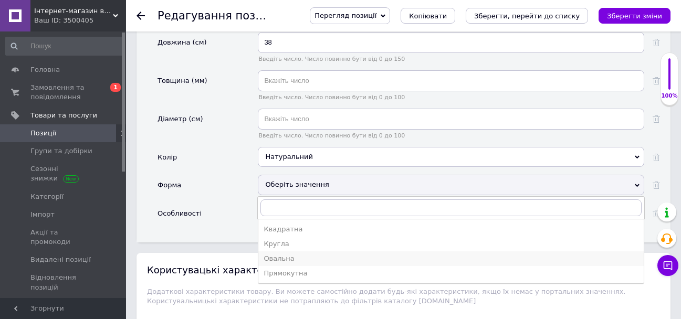
click at [319, 263] on div "Овальна" at bounding box center [450, 258] width 375 height 9
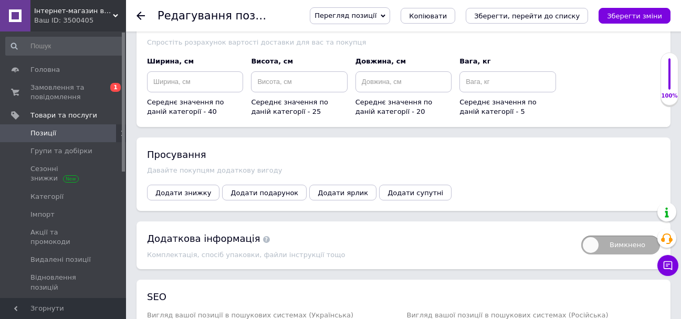
scroll to position [1679, 0]
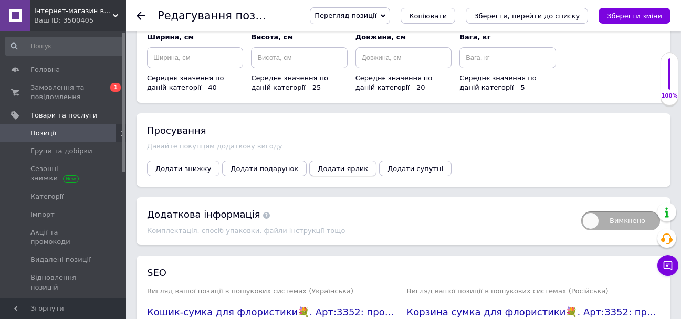
click at [341, 173] on span "Додати ярлик" at bounding box center [343, 169] width 50 height 8
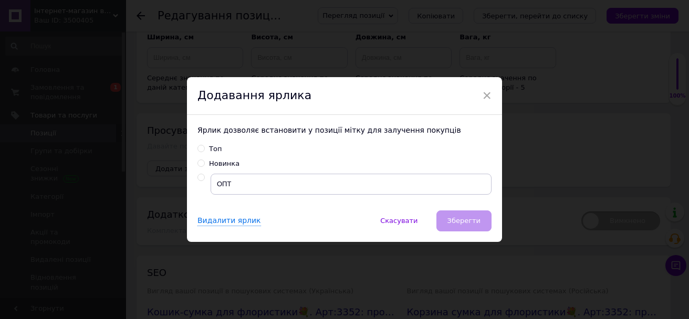
click at [199, 179] on input "radio" at bounding box center [200, 177] width 7 height 7
radio input "true"
click at [456, 226] on button "Зберегти" at bounding box center [463, 220] width 55 height 21
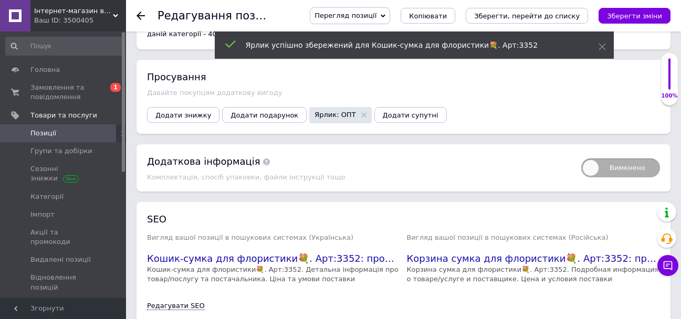
scroll to position [1795, 0]
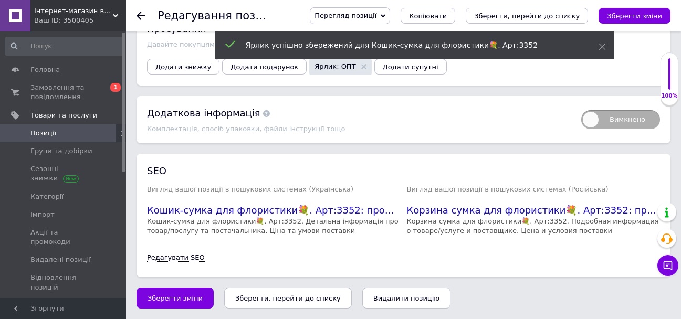
click at [173, 290] on button "Зберегти зміни" at bounding box center [174, 298] width 77 height 21
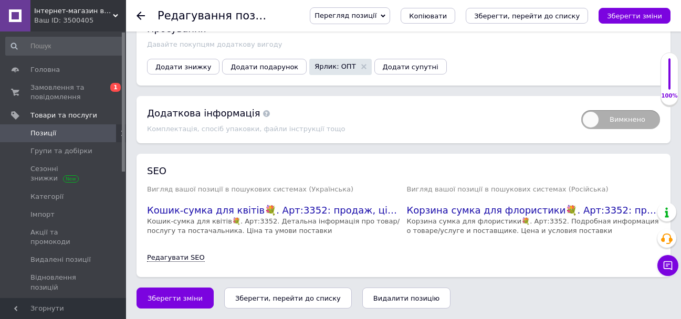
click at [142, 13] on icon at bounding box center [140, 16] width 8 height 8
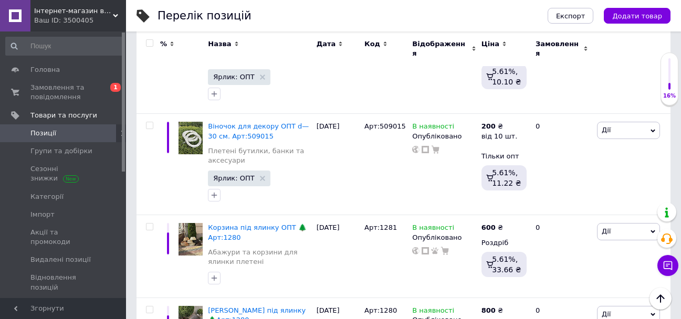
scroll to position [840, 0]
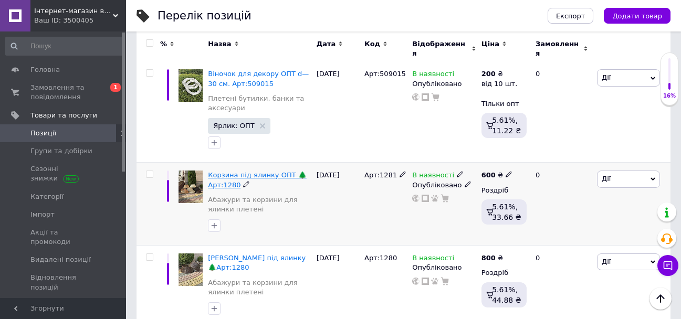
click at [249, 171] on span "Корзина під ялинку ОПТ 🌲Арт:1280" at bounding box center [257, 179] width 98 height 17
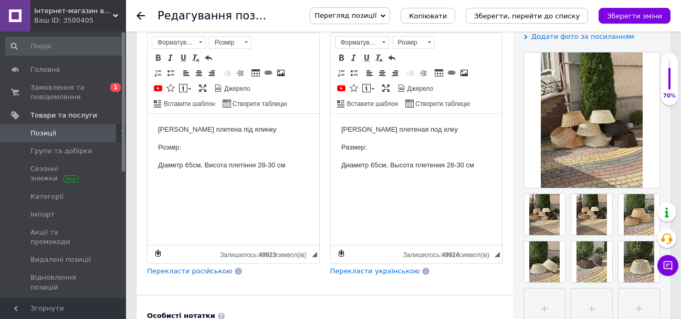
scroll to position [210, 0]
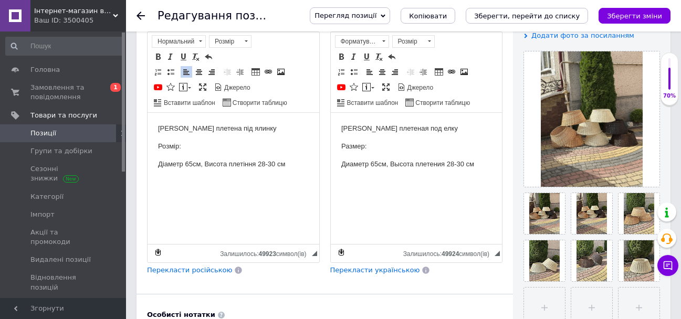
drag, startPoint x: 152, startPoint y: 129, endPoint x: 291, endPoint y: 168, distance: 144.5
click at [291, 168] on html "Корзина плетена під ялинку Розмір: Діаметр 65см, Висота плетіння 28-30 см" at bounding box center [233, 146] width 172 height 67
click at [156, 55] on span at bounding box center [158, 56] width 8 height 8
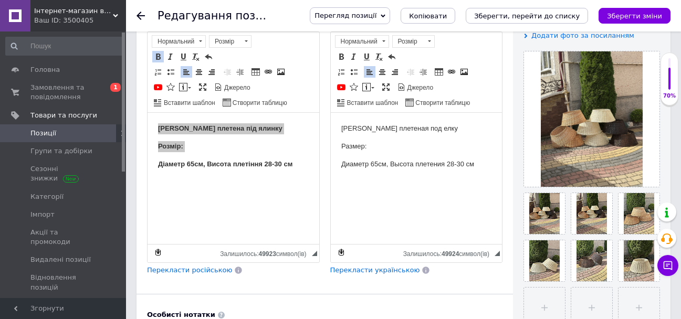
drag, startPoint x: 340, startPoint y: 130, endPoint x: 453, endPoint y: 146, distance: 115.0
click at [477, 177] on html "Корзина плетеная под елку Размер: Диаметр 65см, Высота плетения 28-30 см" at bounding box center [416, 146] width 172 height 67
click at [341, 58] on span at bounding box center [341, 56] width 8 height 8
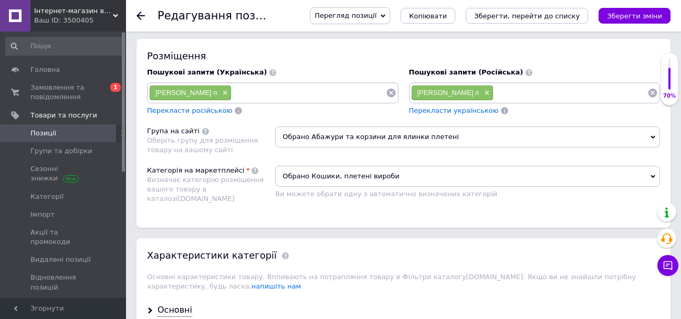
scroll to position [735, 0]
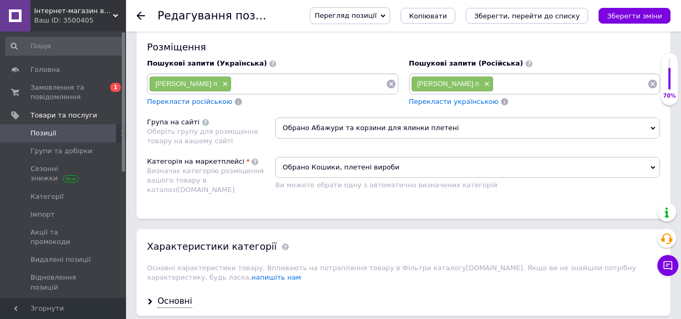
click at [511, 84] on input at bounding box center [570, 84] width 154 height 16
type input "опт"
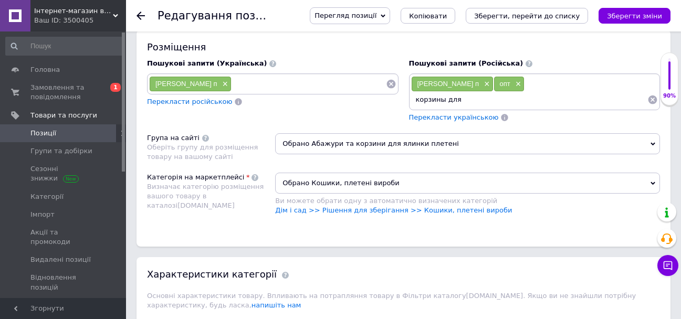
scroll to position [745, 0]
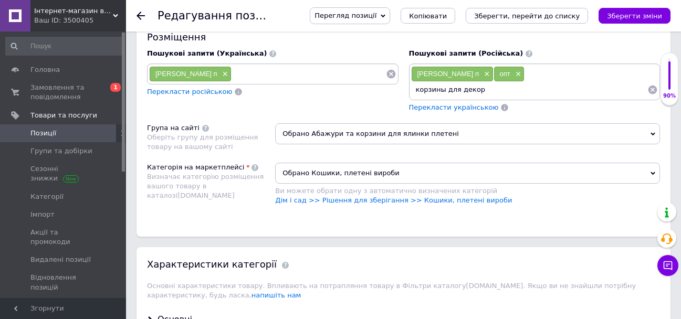
type input "корзины для декора"
click at [459, 98] on input "корзина для элки" at bounding box center [529, 90] width 237 height 16
type input "корзина для елки"
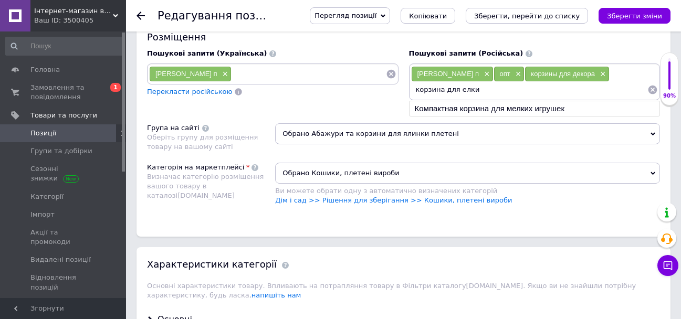
click at [494, 98] on input "корзина для елки" at bounding box center [529, 90] width 237 height 16
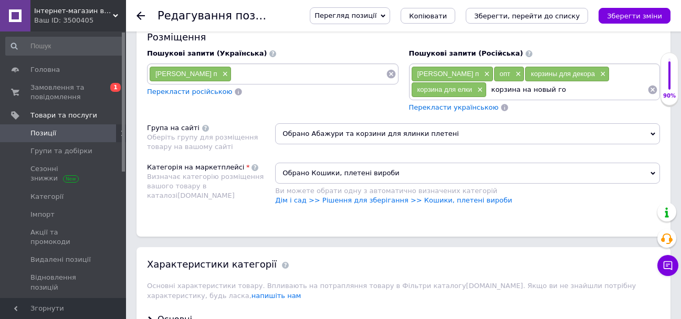
type input "корзина на [DATE]"
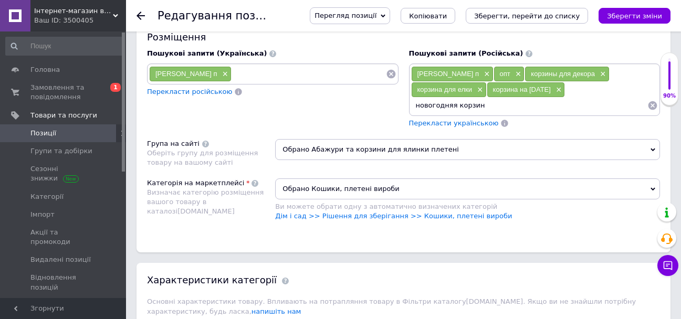
type input "новогодняя корзина"
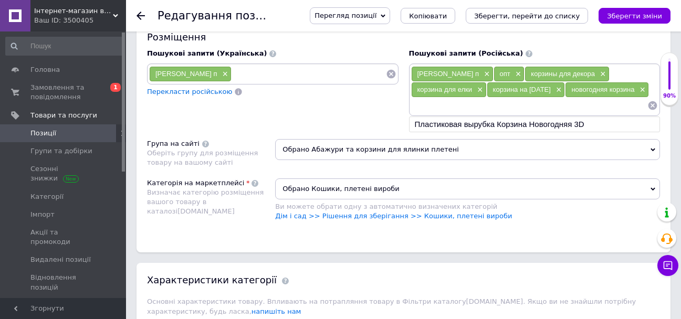
click at [374, 128] on div "Пошукові запити (Українська) Корзина п × Перекласти російською" at bounding box center [273, 89] width 262 height 90
click at [429, 127] on span "Перекласти українською" at bounding box center [454, 123] width 90 height 8
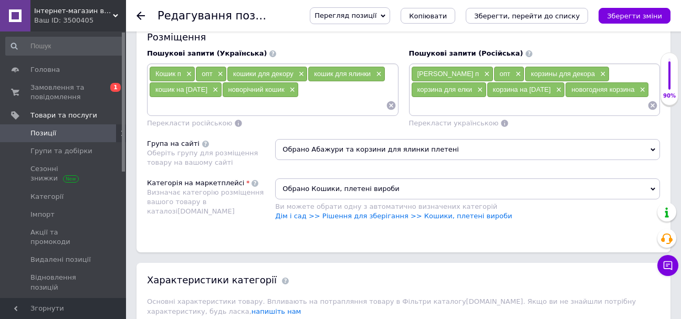
click at [198, 113] on input at bounding box center [267, 106] width 237 height 16
type input "кошики"
type input "крзини"
type input "корзини білі"
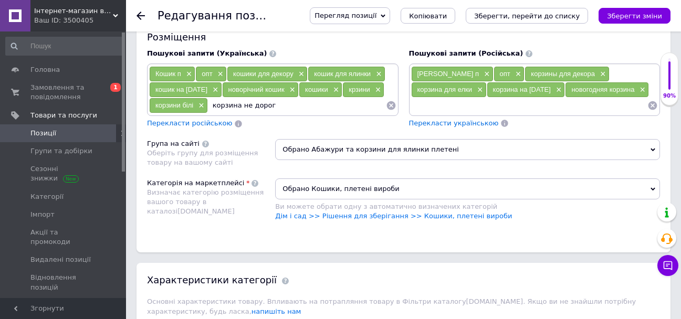
type input "корзина не дорого"
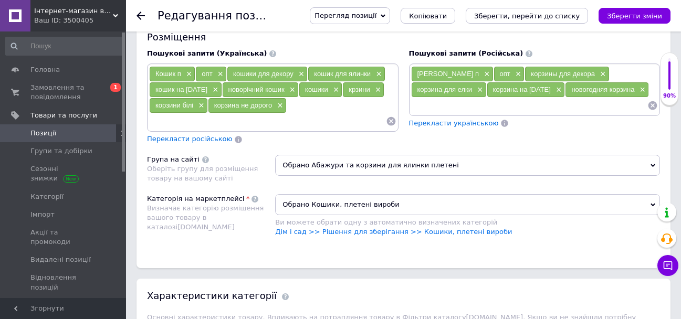
click at [196, 143] on span "Перекласти російською" at bounding box center [189, 139] width 85 height 8
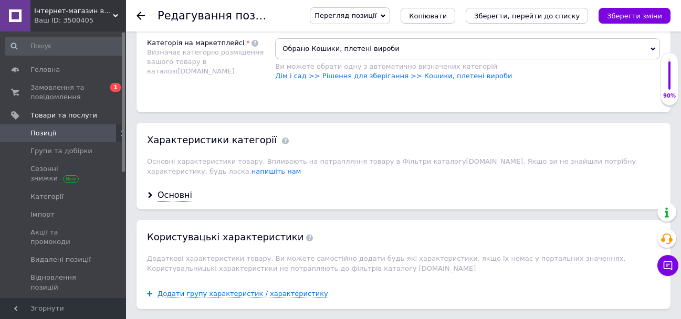
scroll to position [955, 0]
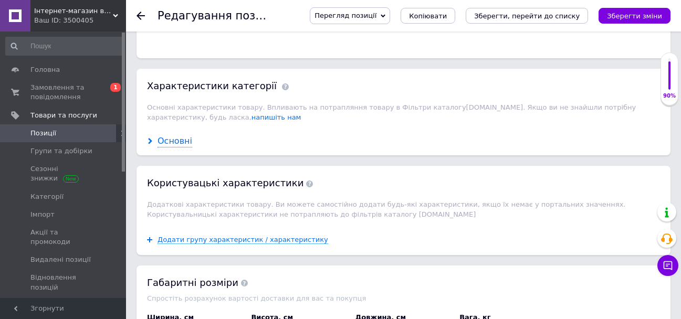
click at [177, 147] on div "Основні" at bounding box center [174, 141] width 35 height 12
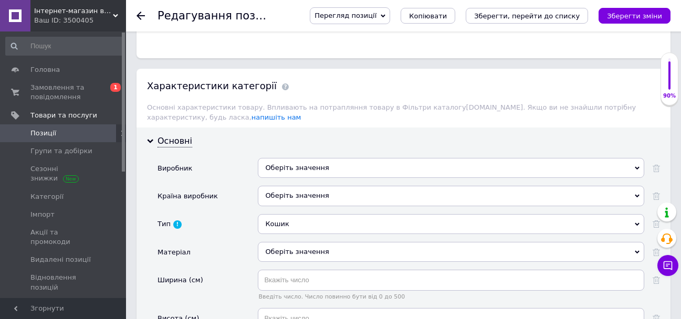
click at [344, 178] on div "Оберіть значення" at bounding box center [451, 168] width 386 height 20
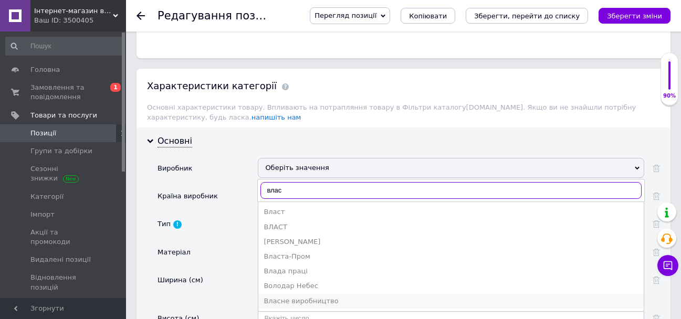
type input "влас"
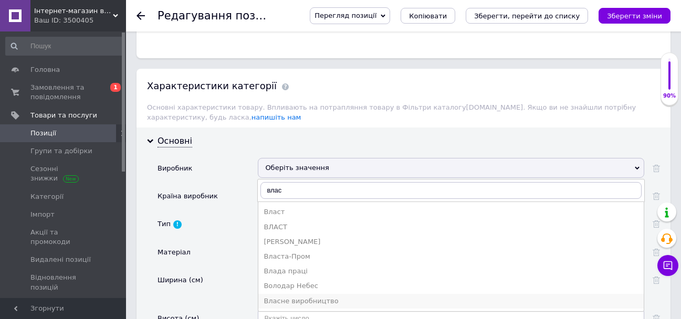
click at [341, 304] on li "Власне виробництво" at bounding box center [450, 301] width 385 height 15
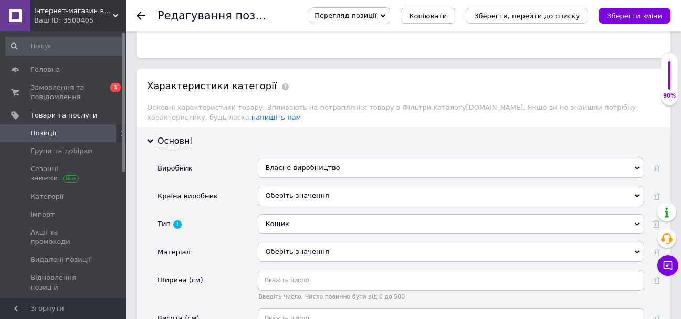
click at [310, 206] on div "Оберіть значення" at bounding box center [451, 196] width 386 height 20
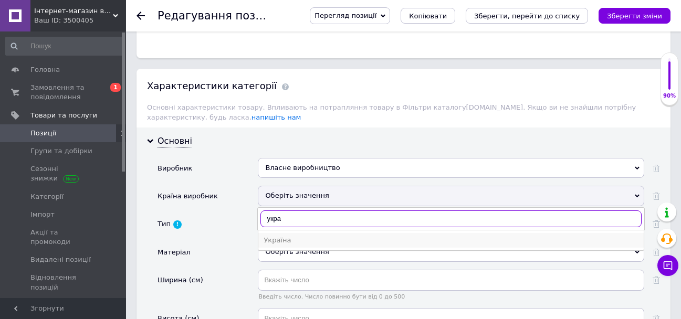
type input "укра"
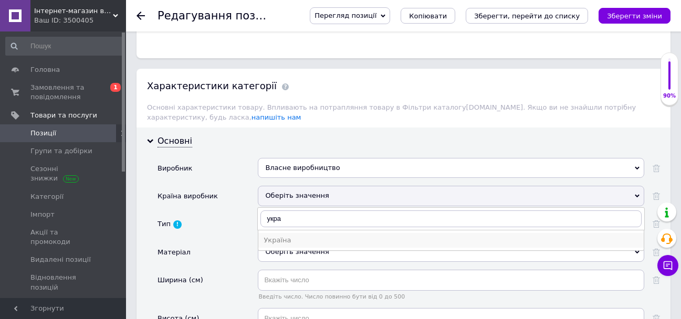
click at [340, 245] on div "Україна" at bounding box center [450, 240] width 375 height 9
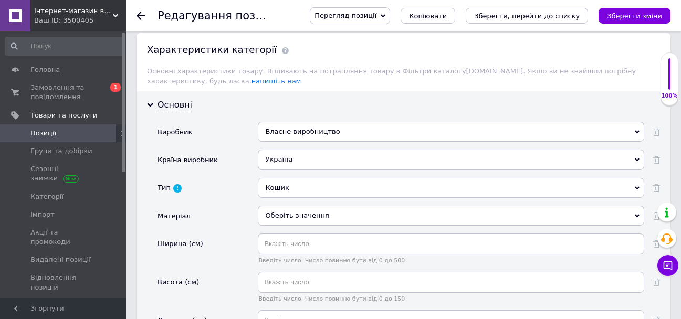
scroll to position [1060, 0]
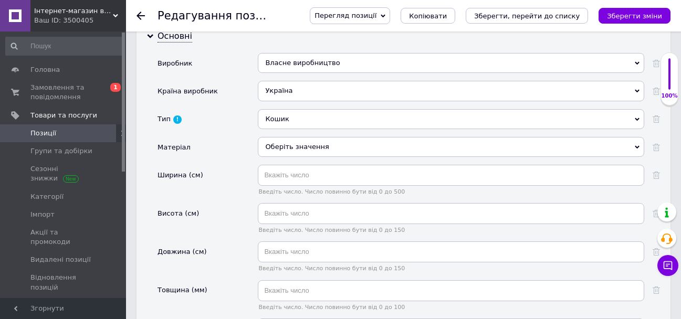
click at [321, 157] on div "Оберіть значення" at bounding box center [451, 147] width 386 height 20
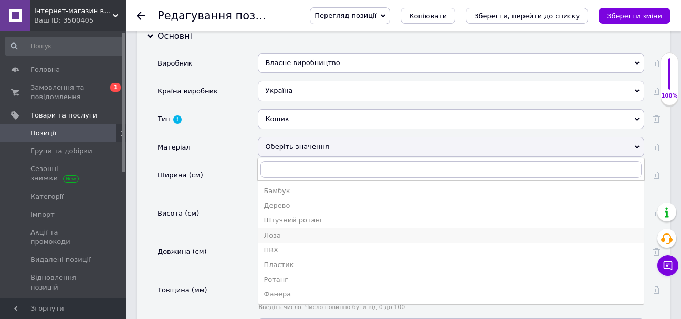
click at [312, 240] on div "Лоза" at bounding box center [450, 235] width 375 height 9
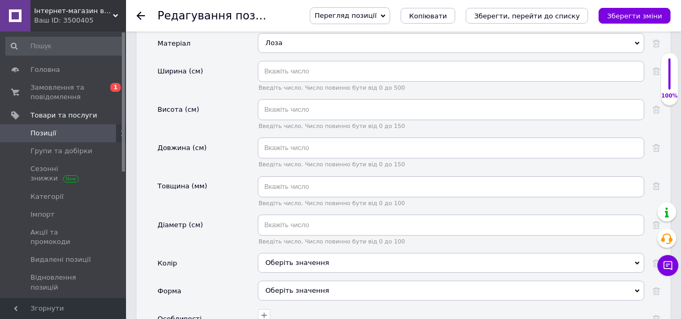
scroll to position [1165, 0]
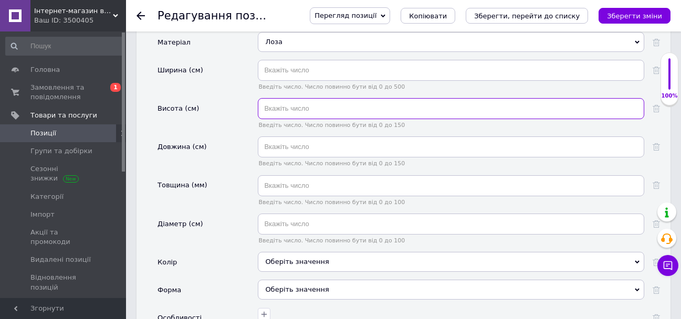
click at [341, 117] on input "text" at bounding box center [451, 108] width 386 height 21
type input "30"
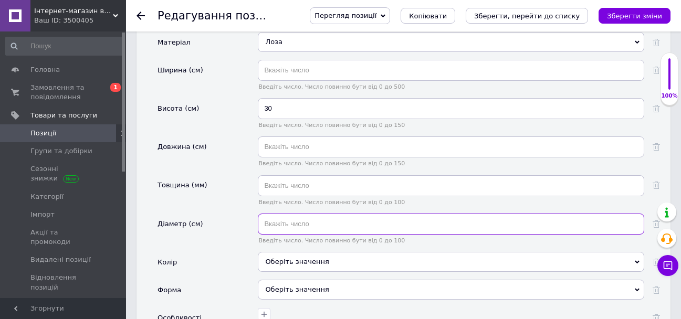
click at [344, 235] on input "text" at bounding box center [451, 224] width 386 height 21
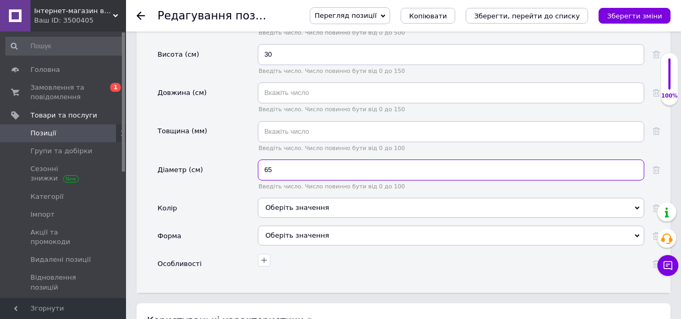
scroll to position [1270, 0]
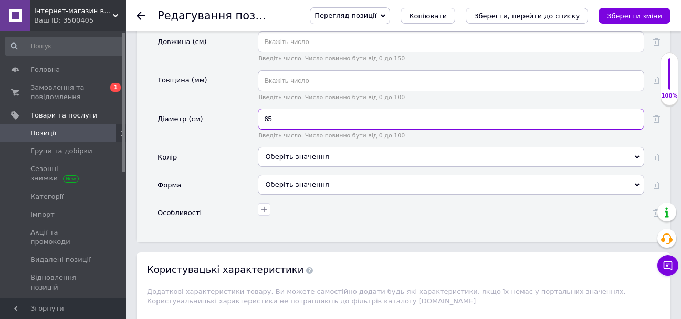
type input "65"
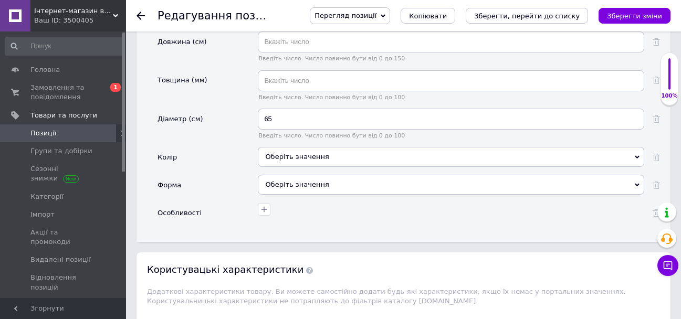
click at [331, 167] on div "Оберіть значення" at bounding box center [451, 157] width 386 height 20
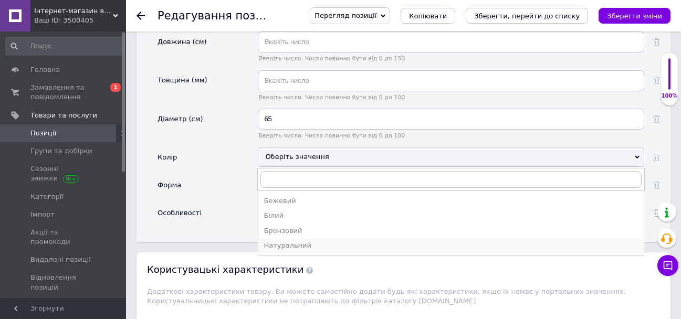
click at [310, 250] on div "Натуральний" at bounding box center [450, 245] width 375 height 9
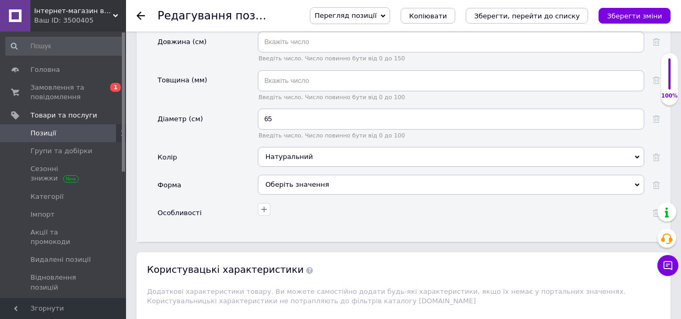
click at [284, 192] on div "Оберіть значення" at bounding box center [451, 185] width 386 height 20
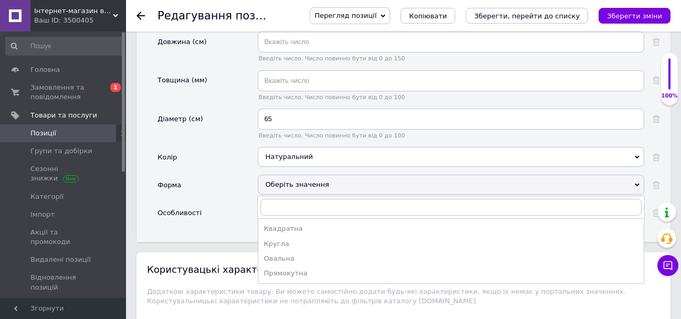
click at [311, 247] on li "Кругла" at bounding box center [450, 244] width 385 height 15
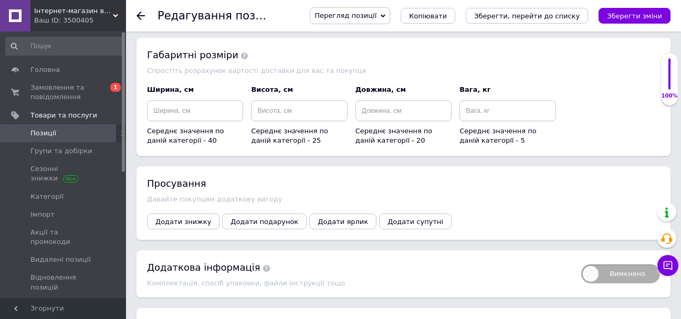
scroll to position [1584, 0]
click at [327, 225] on span "Додати ярлик" at bounding box center [343, 221] width 50 height 8
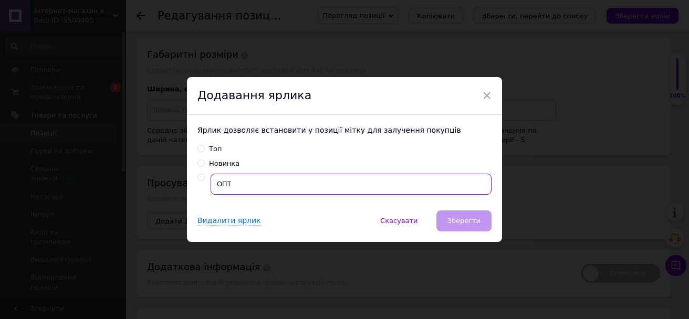
click at [294, 183] on input "ОПТ" at bounding box center [350, 184] width 281 height 21
radio input "true"
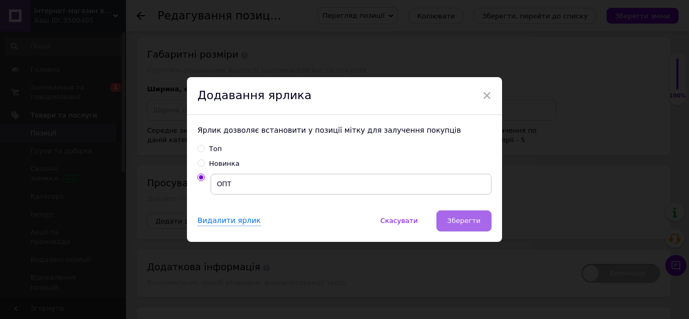
click at [455, 223] on span "Зберегти" at bounding box center [463, 221] width 33 height 8
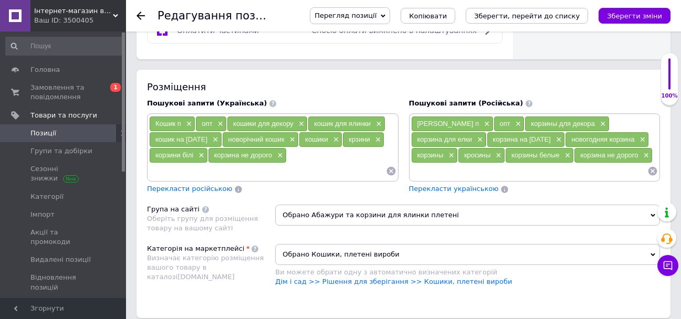
scroll to position [735, 0]
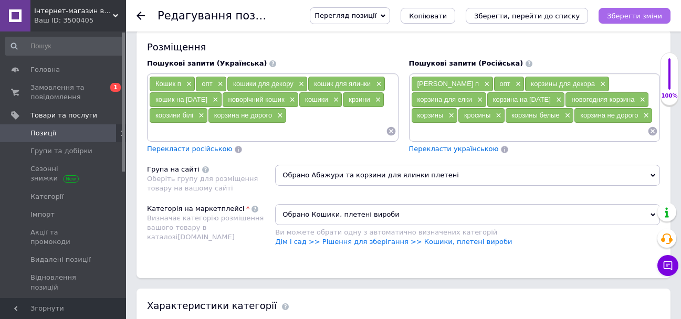
click at [642, 14] on icon "Зберегти зміни" at bounding box center [634, 16] width 55 height 8
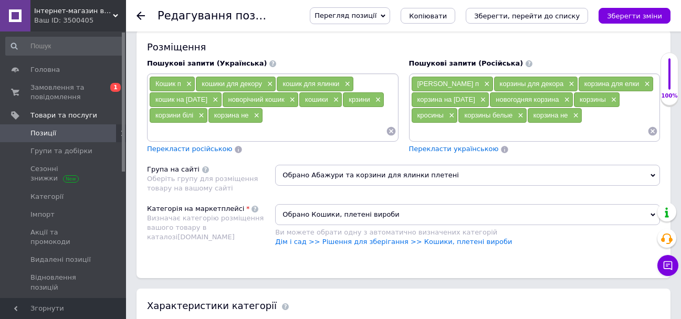
click at [141, 16] on use at bounding box center [140, 16] width 8 height 8
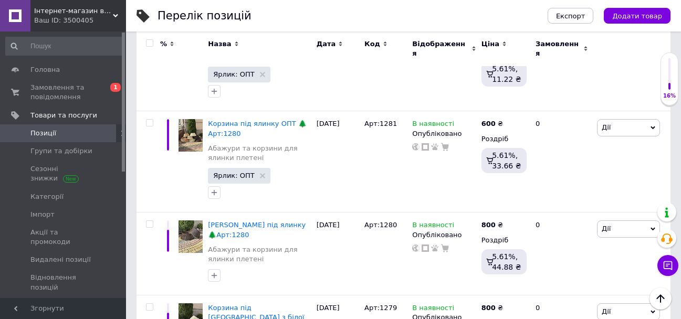
scroll to position [892, 0]
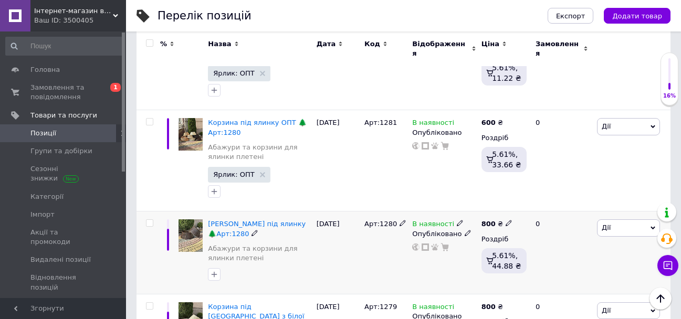
click at [253, 212] on div "Корзина під ялинку 🌲Арт:1280 Абажури та корзини для ялинки плетені" at bounding box center [259, 253] width 108 height 83
click at [263, 220] on span "[PERSON_NAME] під ялинку 🌲Арт:1280" at bounding box center [257, 228] width 98 height 17
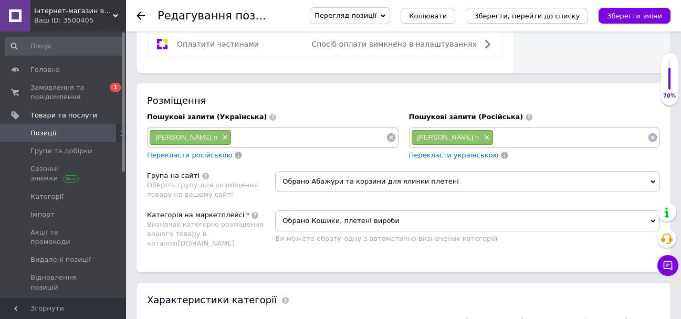
scroll to position [682, 0]
click at [523, 131] on input at bounding box center [570, 137] width 154 height 16
click at [382, 142] on input at bounding box center [308, 137] width 154 height 16
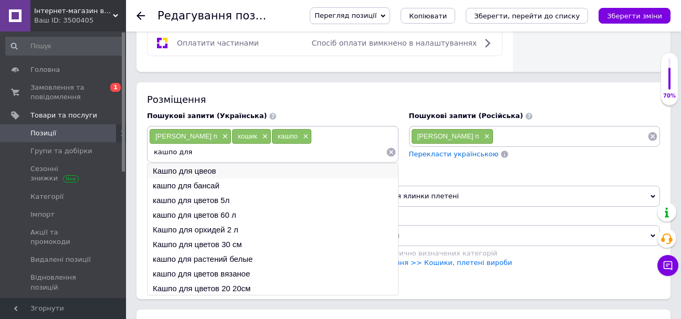
click at [233, 171] on li "Кашпо для цвеов" at bounding box center [272, 171] width 250 height 15
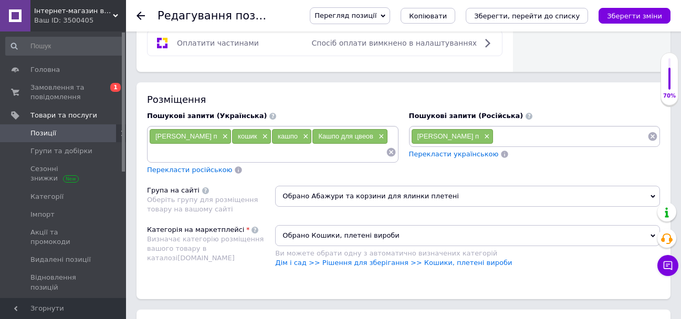
click at [227, 155] on input at bounding box center [267, 152] width 237 height 16
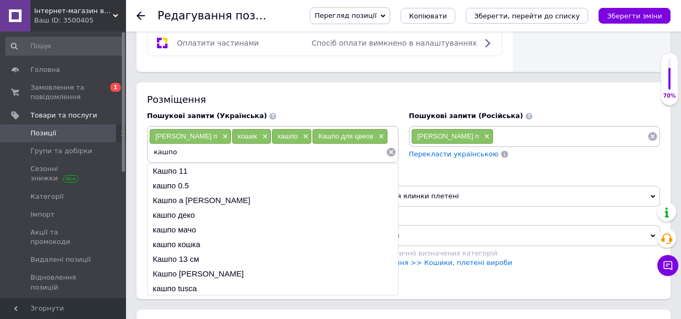
scroll to position [692, 0]
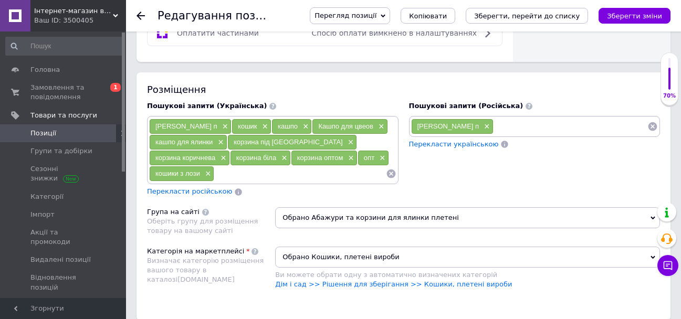
click at [200, 195] on span "Перекласти російською" at bounding box center [189, 191] width 85 height 8
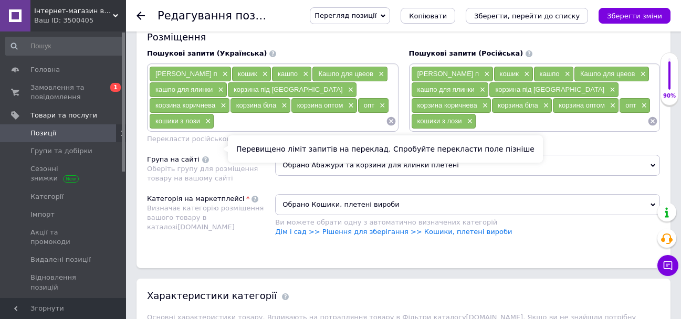
scroll to position [850, 0]
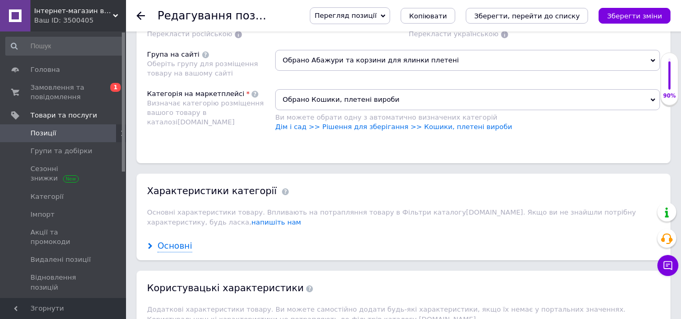
click at [177, 251] on div "Основні" at bounding box center [174, 246] width 35 height 12
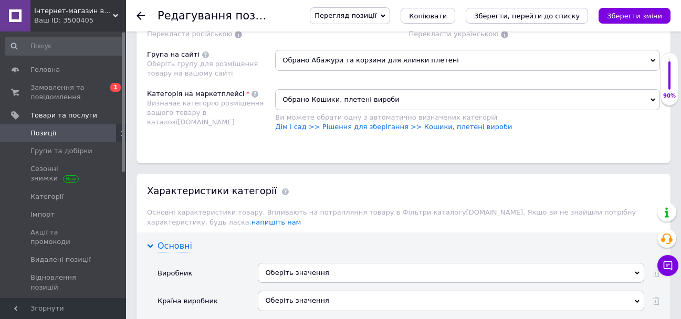
scroll to position [1007, 0]
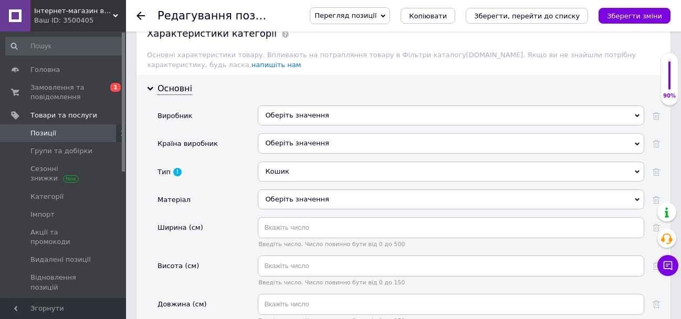
click at [321, 115] on div "Основні Виробник Оберіть значення Країна виробник Оберіть значення Тип Кошик Ко…" at bounding box center [403, 290] width 534 height 430
click at [322, 122] on div "Оберіть значення" at bounding box center [451, 115] width 386 height 20
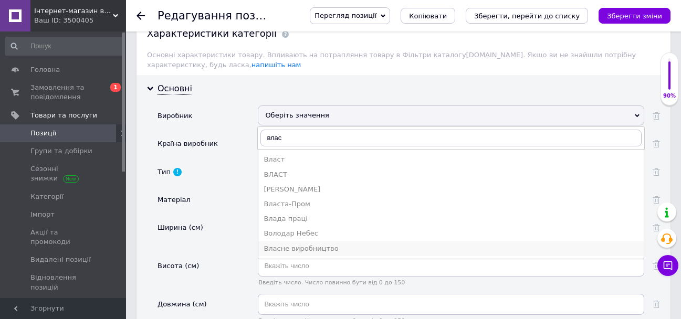
click at [352, 253] on div "Власне виробництво" at bounding box center [450, 248] width 375 height 9
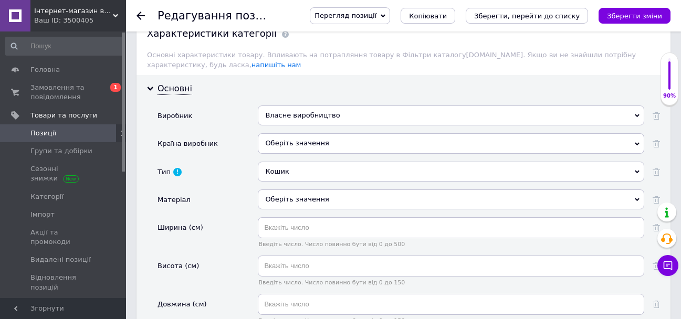
click at [300, 148] on div "Оберіть значення" at bounding box center [451, 143] width 386 height 20
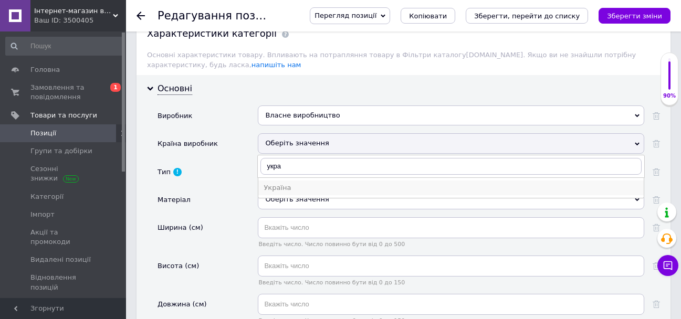
click at [309, 193] on div "Україна" at bounding box center [450, 187] width 375 height 9
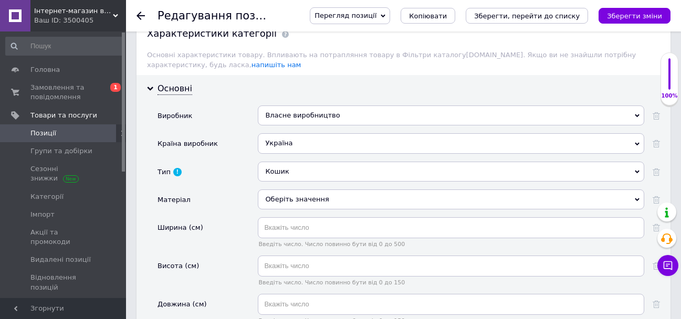
click at [291, 209] on div "Оберіть значення" at bounding box center [451, 199] width 386 height 20
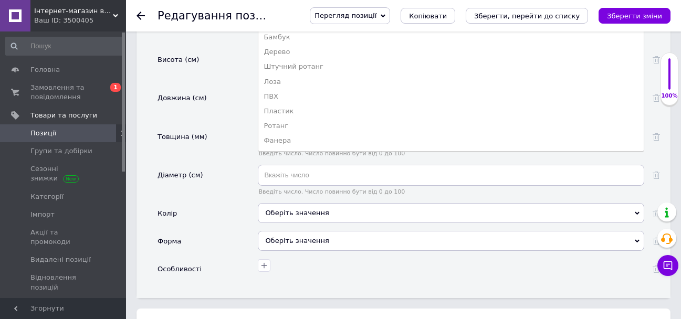
scroll to position [1217, 0]
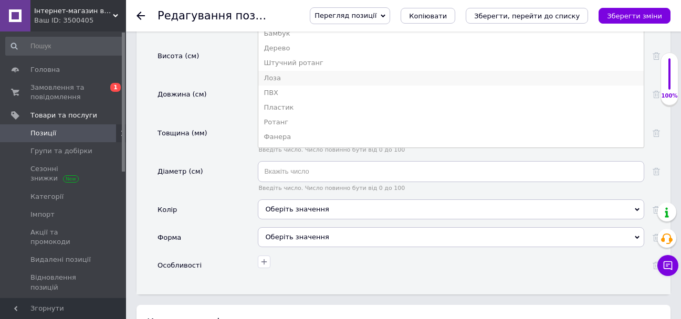
click at [309, 83] on div "Лоза" at bounding box center [450, 77] width 375 height 9
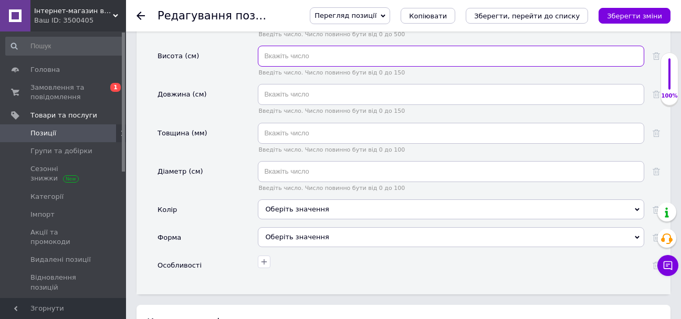
click at [312, 64] on input "text" at bounding box center [451, 56] width 386 height 21
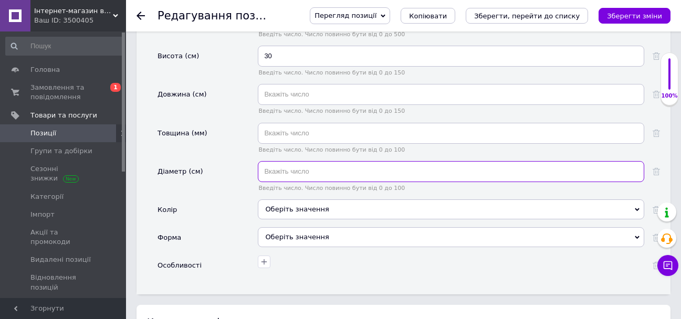
click at [323, 180] on input "text" at bounding box center [451, 171] width 386 height 21
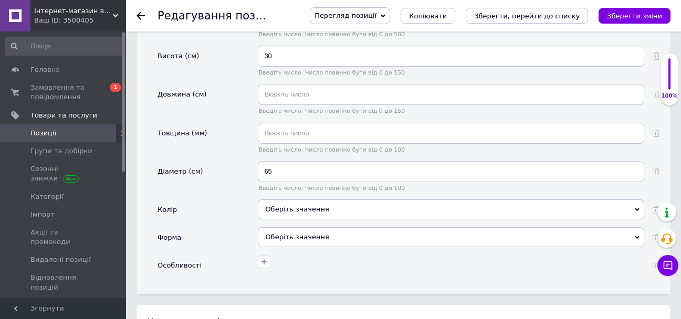
click at [342, 213] on div "Оберіть значення" at bounding box center [451, 209] width 386 height 20
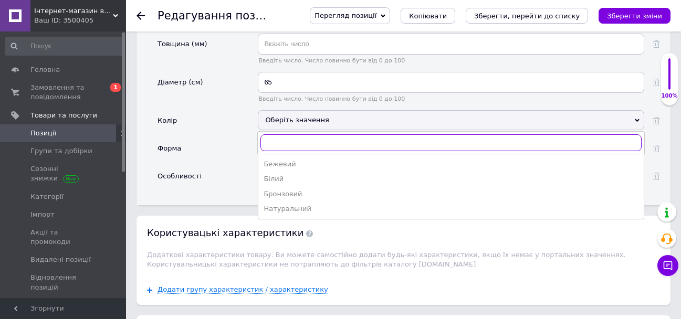
scroll to position [1322, 0]
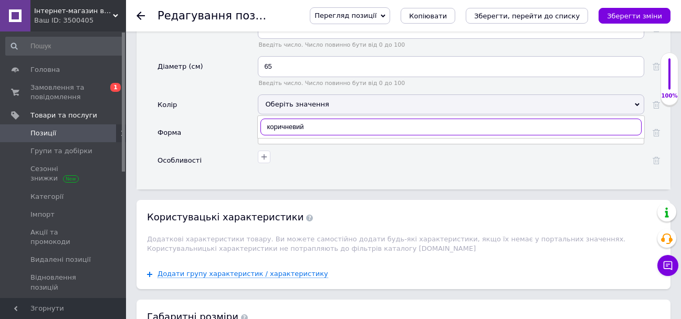
click at [315, 135] on input "коричневий" at bounding box center [450, 127] width 381 height 17
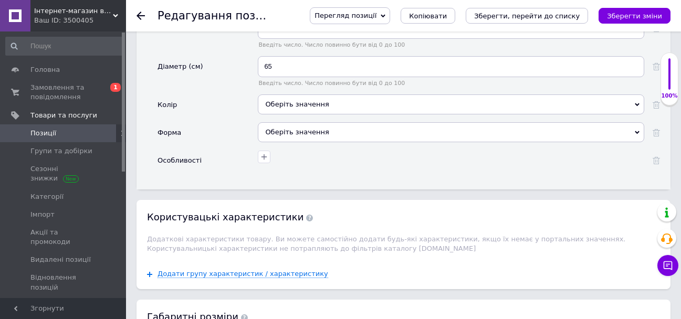
click at [278, 142] on div "Оберіть значення" at bounding box center [451, 132] width 386 height 20
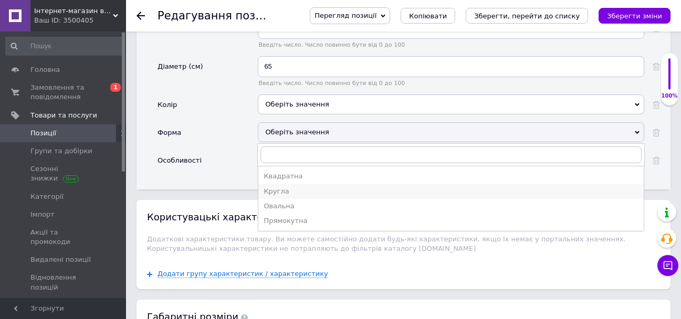
click at [303, 196] on div "Кругла" at bounding box center [450, 191] width 375 height 9
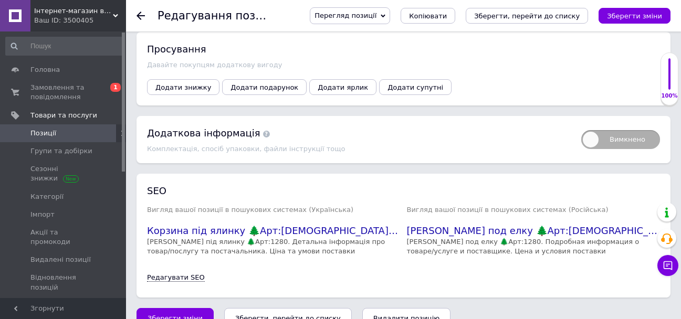
scroll to position [1700, 0]
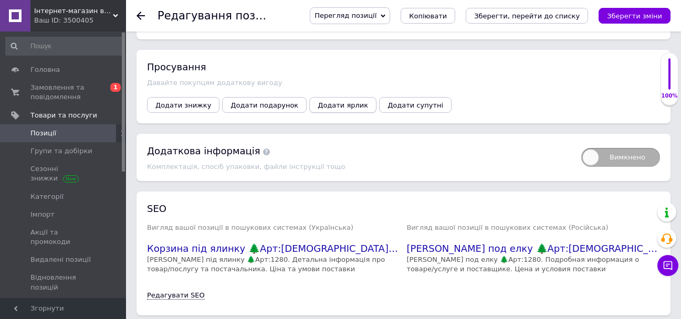
click at [327, 109] on span "Додати ярлик" at bounding box center [343, 105] width 50 height 8
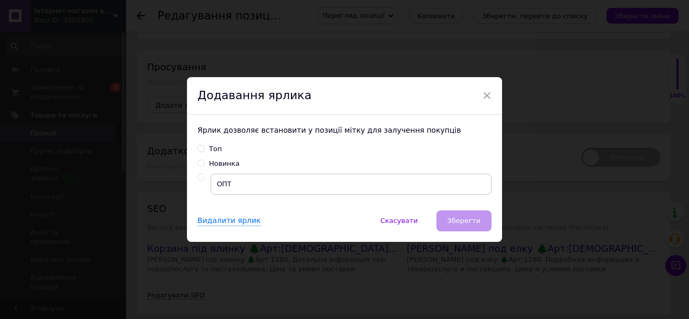
click at [220, 169] on div "Ярлик дозволяє встановити у позиції мітку для залучення покупців Топ Новинка ОПТ" at bounding box center [344, 163] width 315 height 96
click at [201, 163] on input "Новинка" at bounding box center [200, 163] width 7 height 7
click at [471, 221] on span "Зберегти" at bounding box center [463, 221] width 33 height 8
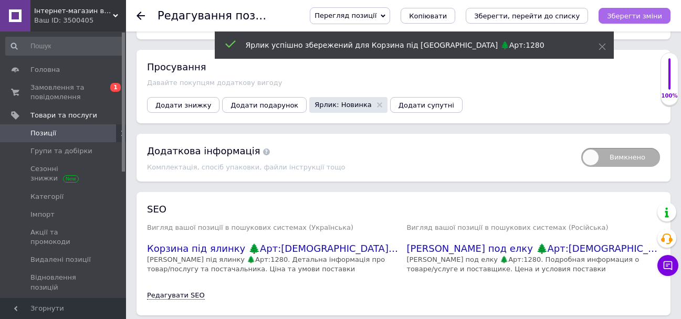
click at [630, 15] on icon "Зберегти зміни" at bounding box center [634, 16] width 55 height 8
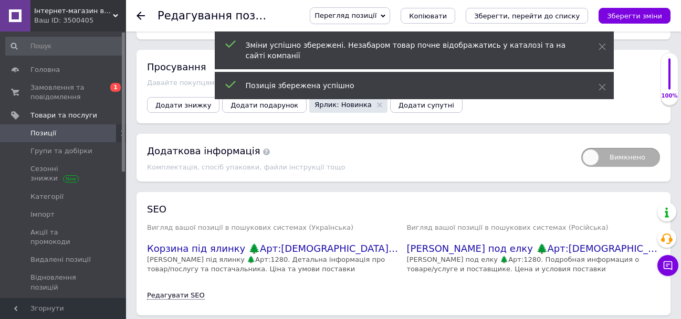
click at [142, 17] on icon at bounding box center [140, 16] width 8 height 8
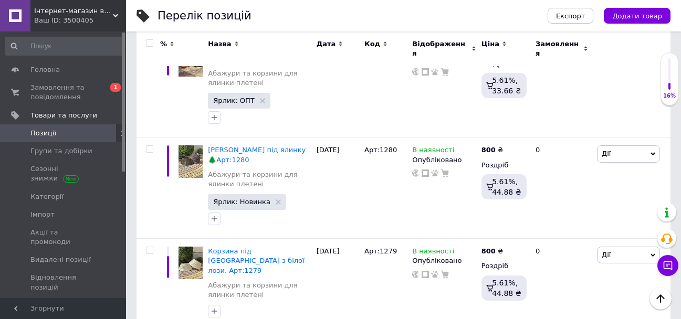
scroll to position [997, 0]
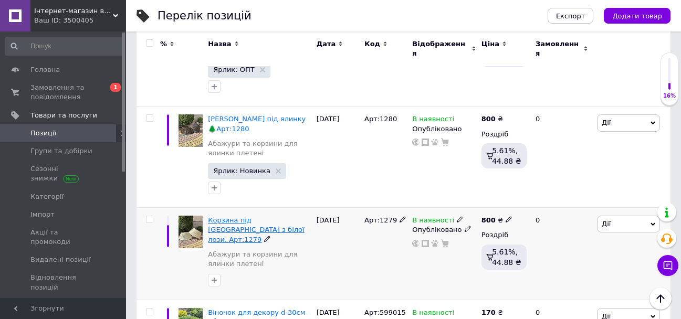
click at [255, 216] on span "Корзина під [GEOGRAPHIC_DATA] з білої лози. Арт:1279" at bounding box center [256, 229] width 96 height 27
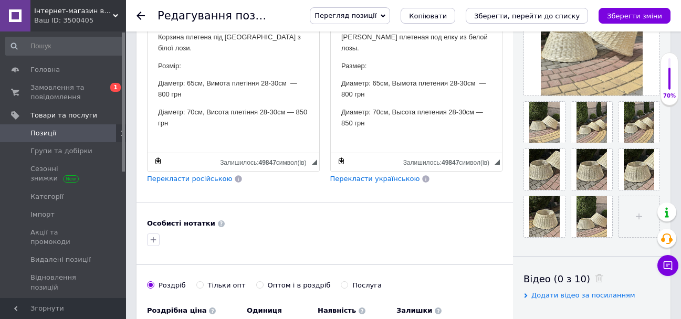
scroll to position [315, 0]
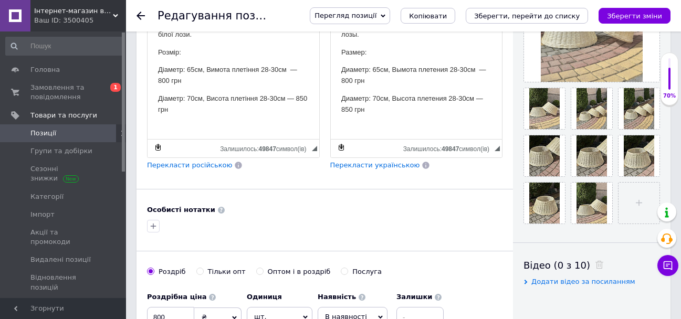
click at [406, 65] on p "Диаметр: 65см, Вымота плетения 28-30см — 800 грн" at bounding box center [416, 76] width 151 height 22
click at [220, 65] on p "Діаметр: 65см, Вимота плетіння 28-30см — 800 грн" at bounding box center [233, 76] width 151 height 22
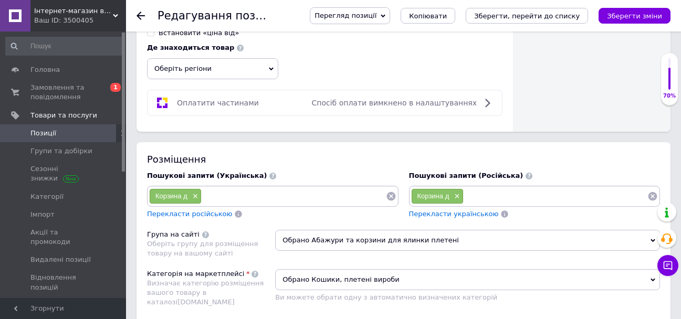
scroll to position [682, 0]
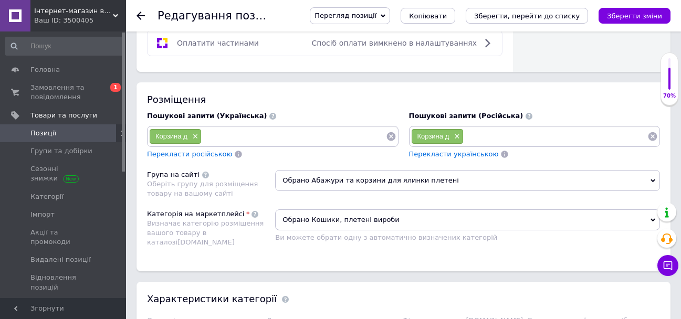
click at [503, 133] on input at bounding box center [555, 137] width 184 height 16
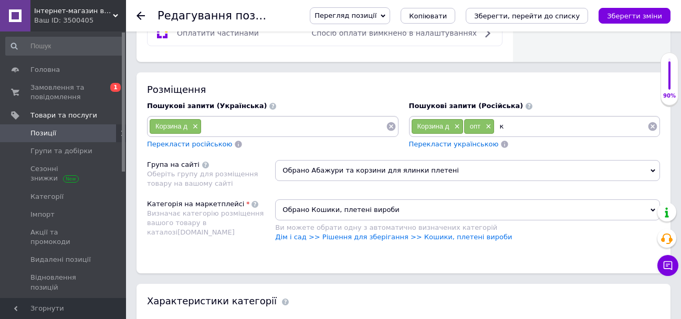
click at [249, 132] on input at bounding box center [294, 127] width 184 height 16
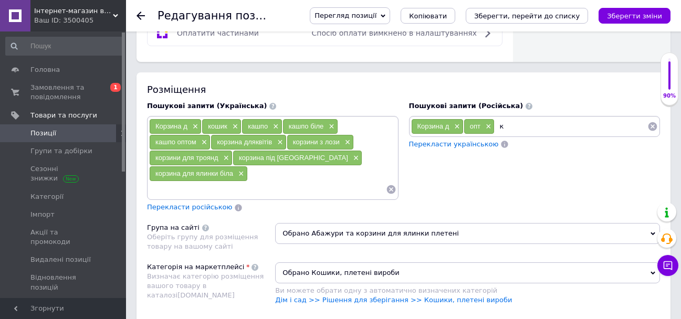
click at [203, 211] on span "Перекласти російською" at bounding box center [189, 207] width 85 height 8
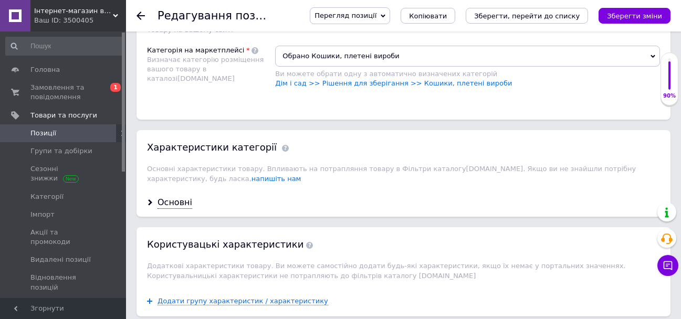
scroll to position [1007, 0]
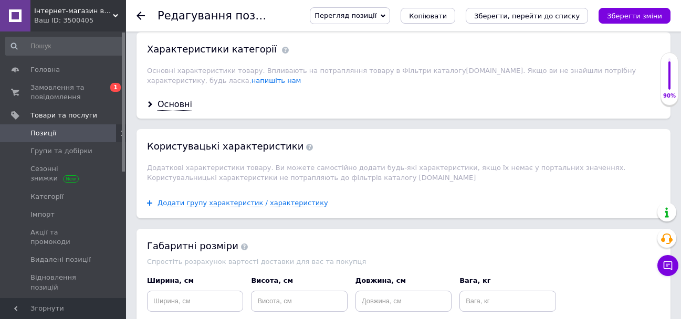
click at [170, 107] on div "Основні" at bounding box center [403, 105] width 534 height 28
click at [170, 111] on div "Основні" at bounding box center [174, 105] width 35 height 12
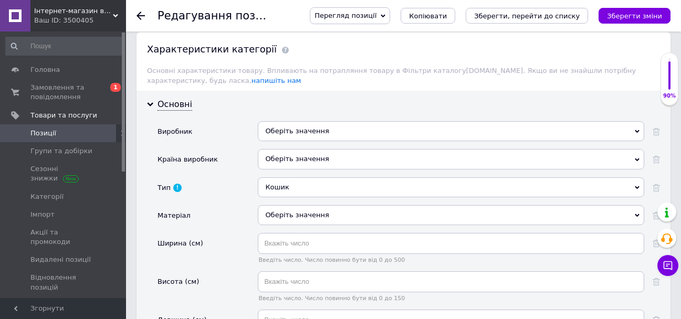
click at [351, 141] on div "Оберіть значення" at bounding box center [451, 131] width 386 height 20
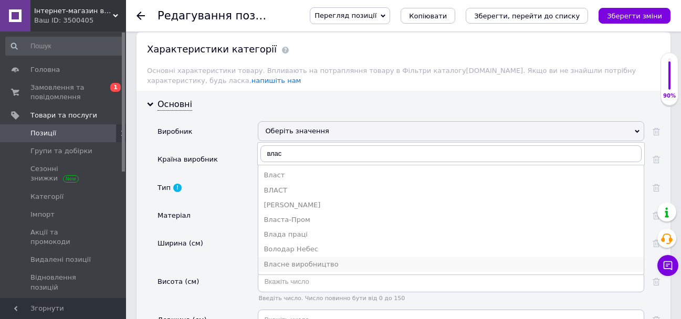
click at [353, 269] on div "Власне виробництво" at bounding box center [450, 264] width 375 height 9
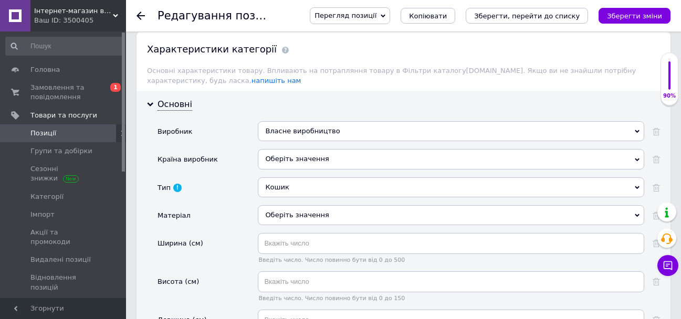
click at [318, 169] on div "Оберіть значення" at bounding box center [451, 159] width 386 height 20
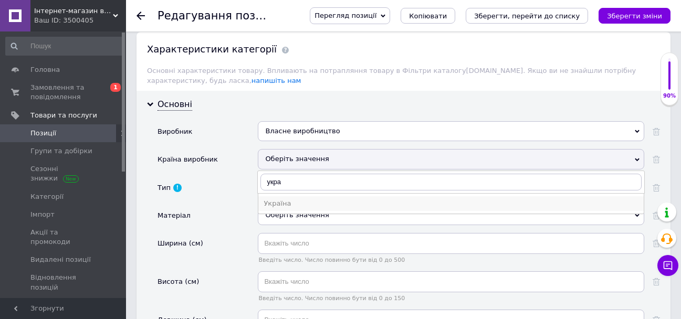
click at [294, 208] on div "Україна" at bounding box center [450, 203] width 375 height 9
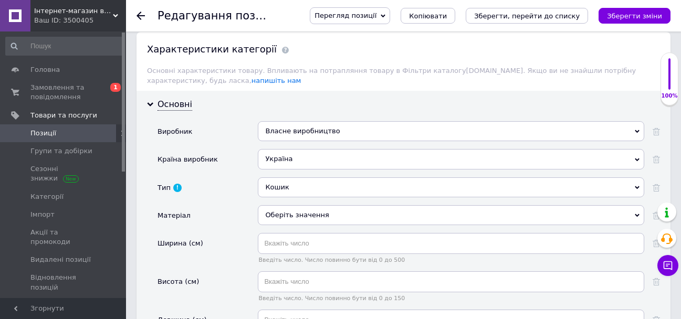
click at [300, 220] on div "Оберіть значення" at bounding box center [451, 215] width 386 height 20
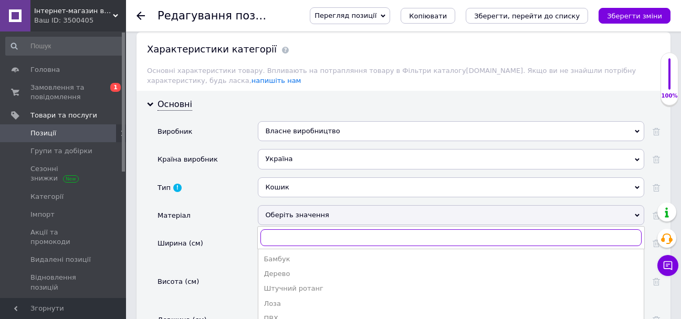
scroll to position [1165, 0]
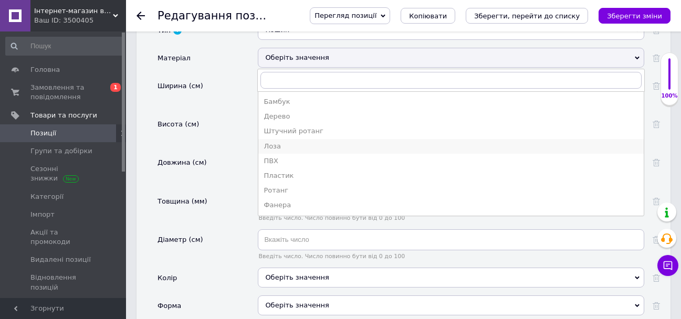
click at [299, 151] on div "Лоза" at bounding box center [450, 146] width 375 height 9
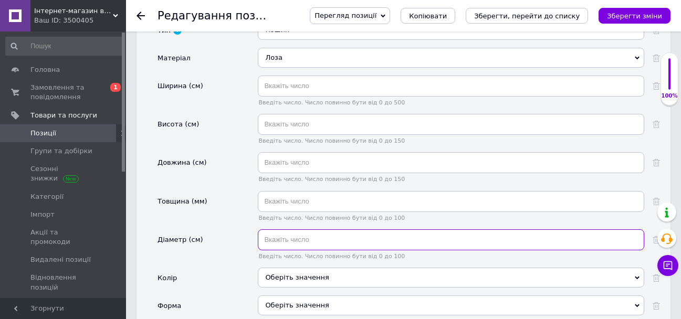
click at [308, 250] on input "text" at bounding box center [451, 239] width 386 height 21
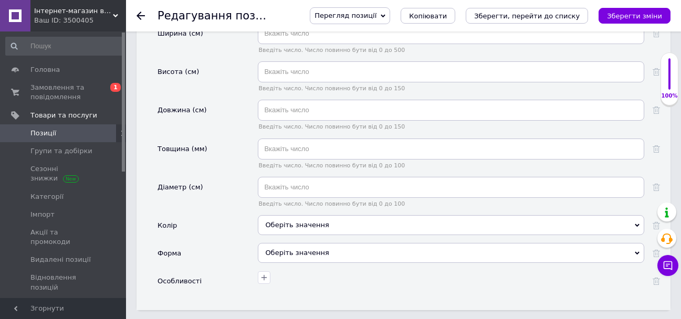
click at [283, 233] on div "Оберіть значення" at bounding box center [451, 225] width 386 height 20
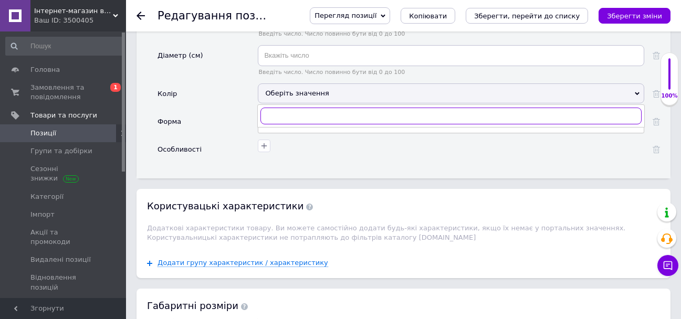
scroll to position [1375, 0]
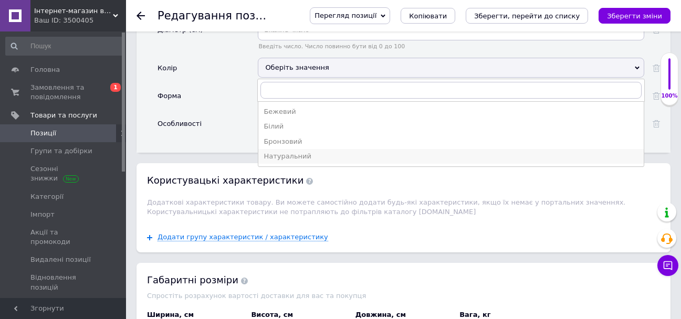
click at [305, 161] on div "Натуральний" at bounding box center [450, 156] width 375 height 9
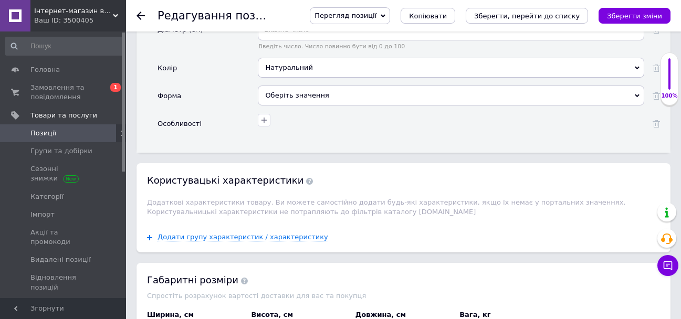
click at [301, 104] on div "Оберіть значення" at bounding box center [451, 96] width 386 height 20
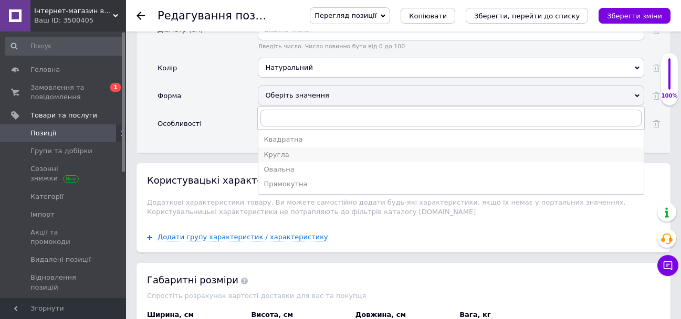
click at [308, 160] on div "Кругла" at bounding box center [450, 154] width 375 height 9
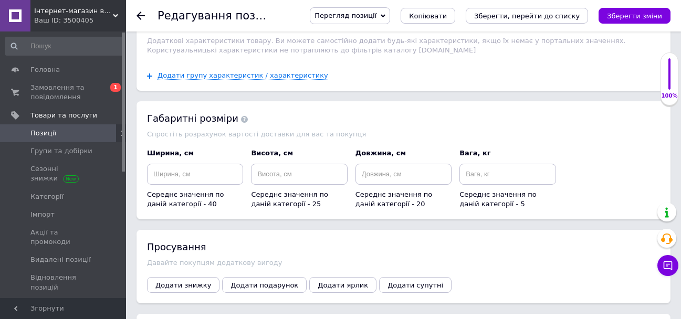
scroll to position [1532, 0]
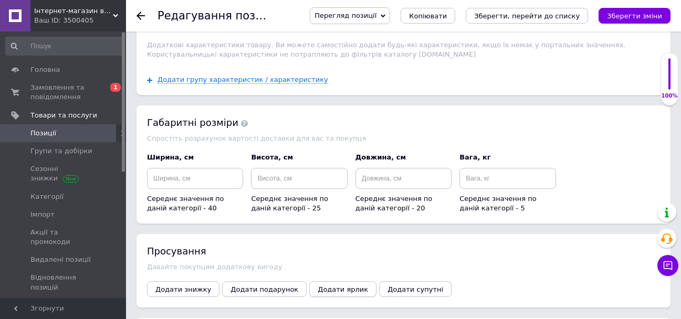
click at [323, 293] on span "Додати ярлик" at bounding box center [343, 290] width 50 height 8
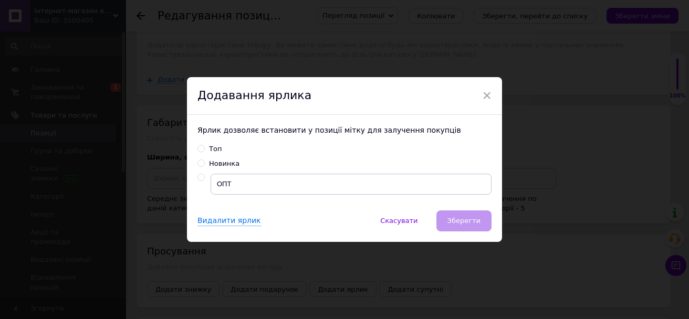
click at [225, 163] on div "Новинка" at bounding box center [224, 163] width 30 height 9
click at [204, 163] on input "Новинка" at bounding box center [200, 163] width 7 height 7
click at [459, 217] on span "Зберегти" at bounding box center [463, 221] width 33 height 8
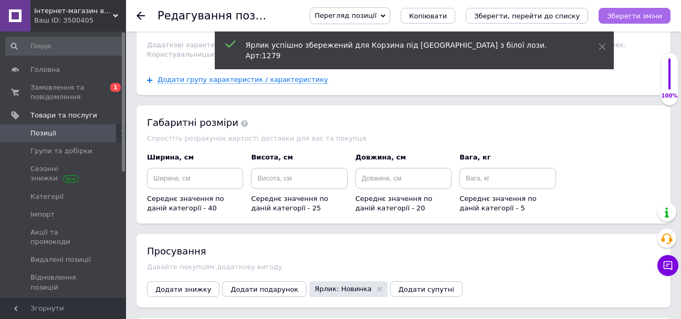
click at [634, 12] on icon "Зберегти зміни" at bounding box center [634, 16] width 55 height 8
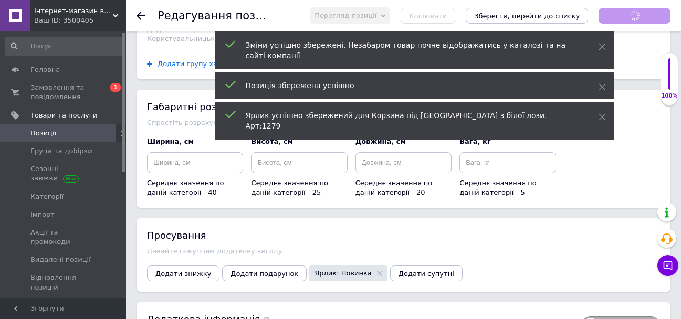
scroll to position [1516, 0]
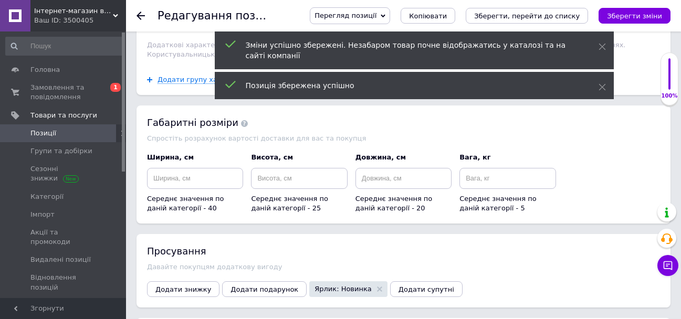
click at [140, 18] on use at bounding box center [140, 16] width 8 height 8
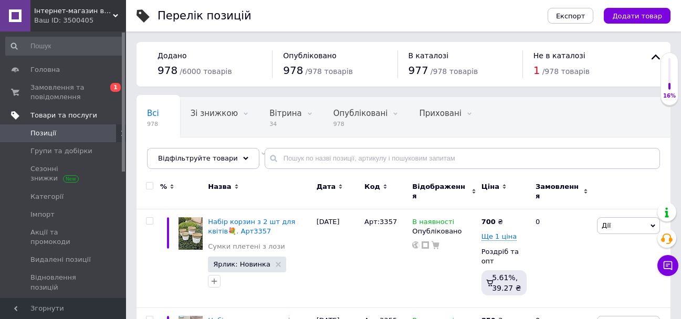
click at [57, 112] on span "Товари та послуги" at bounding box center [63, 115] width 67 height 9
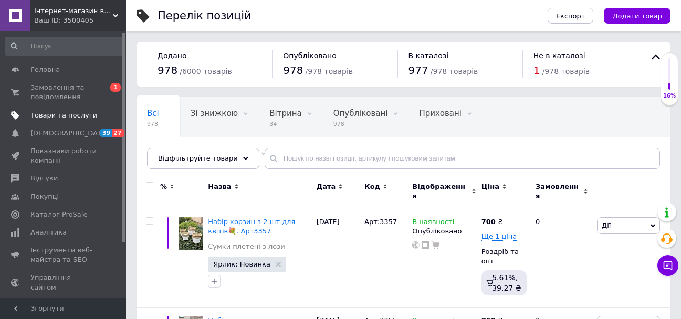
click at [50, 115] on span "Товари та послуги" at bounding box center [63, 115] width 67 height 9
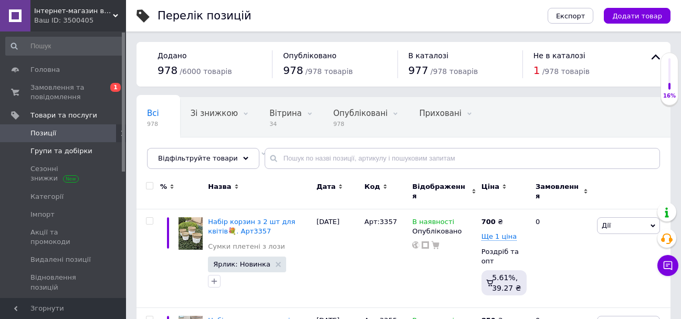
click at [53, 148] on span "Групи та добірки" at bounding box center [61, 150] width 62 height 9
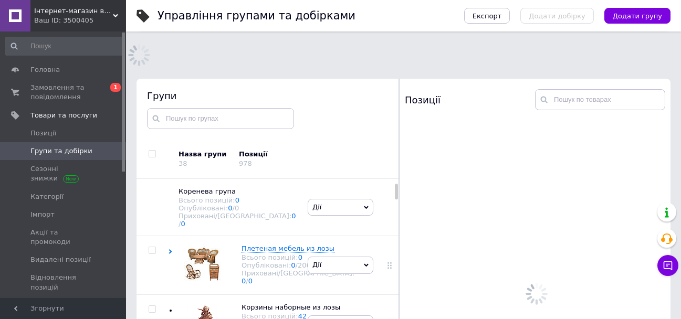
scroll to position [275, 0]
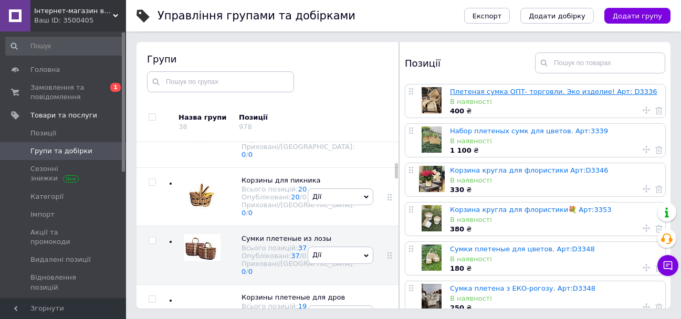
click at [464, 92] on link "Плетеная сумка ОПТ- торговли. Эко изделие! Арт: D3336" at bounding box center [553, 92] width 207 height 8
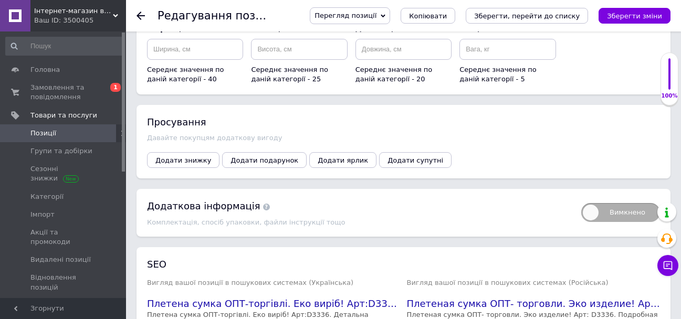
scroll to position [1365, 0]
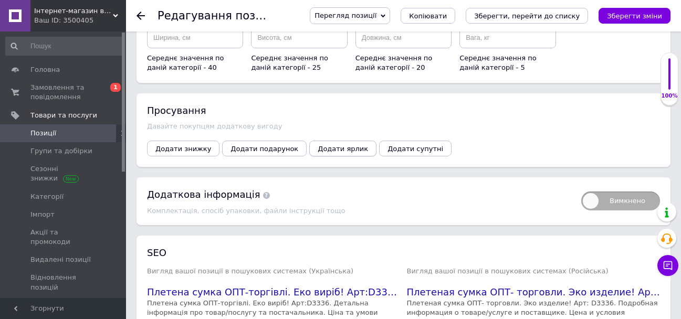
click at [328, 145] on span "Додати ярлик" at bounding box center [343, 149] width 50 height 8
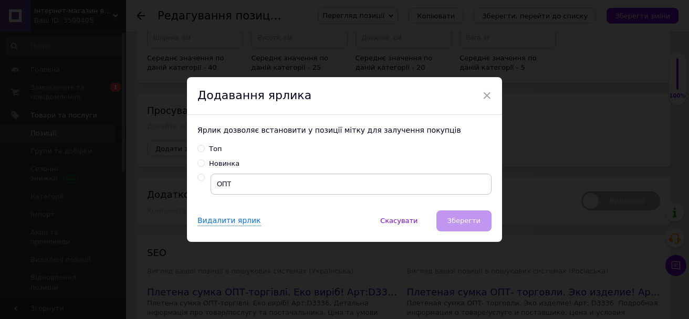
click at [198, 177] on input "radio" at bounding box center [200, 177] width 7 height 7
click at [469, 218] on span "Зберегти" at bounding box center [463, 221] width 33 height 8
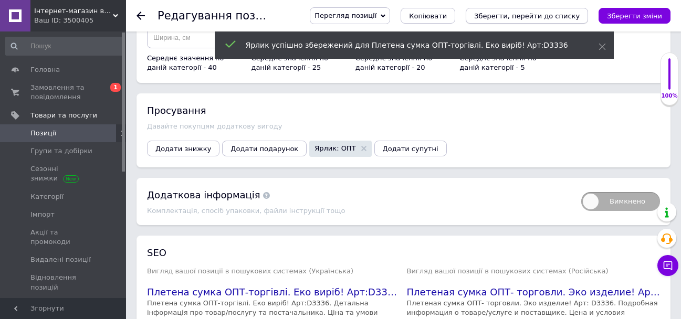
drag, startPoint x: 620, startPoint y: 9, endPoint x: 579, endPoint y: 9, distance: 40.9
click at [620, 10] on button "Зберегти зміни" at bounding box center [634, 16] width 72 height 16
click at [142, 17] on icon at bounding box center [140, 16] width 8 height 8
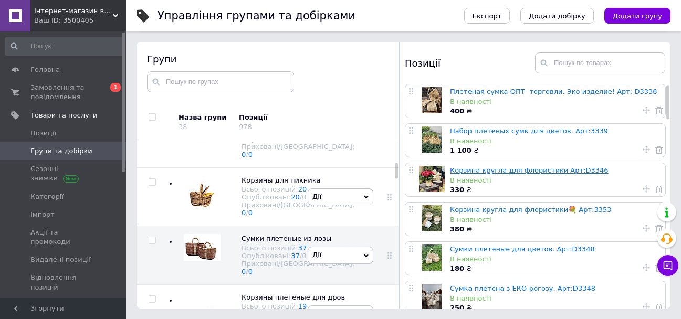
scroll to position [52, 0]
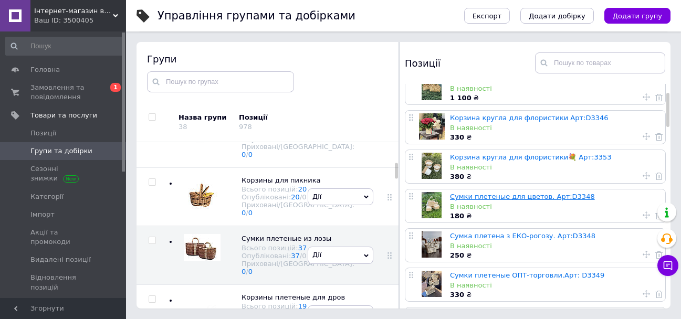
click at [496, 195] on link "Сумки плетеные для цветов. Арт:D3348" at bounding box center [522, 197] width 145 height 8
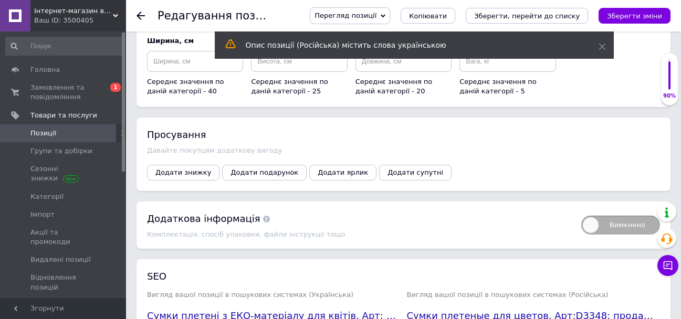
scroll to position [1365, 0]
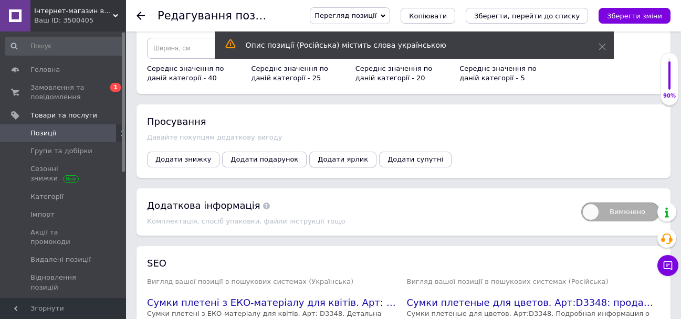
click at [318, 163] on span "Додати ярлик" at bounding box center [343, 159] width 50 height 8
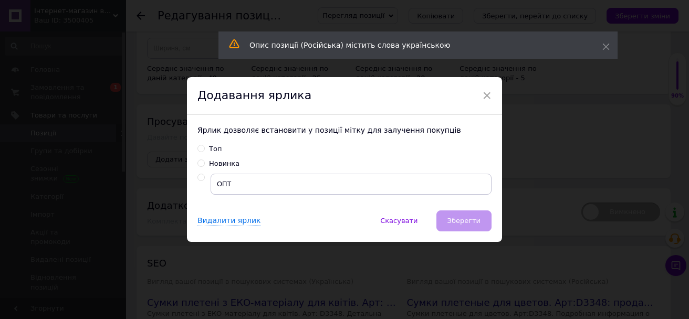
click at [197, 177] on input "radio" at bounding box center [200, 177] width 7 height 7
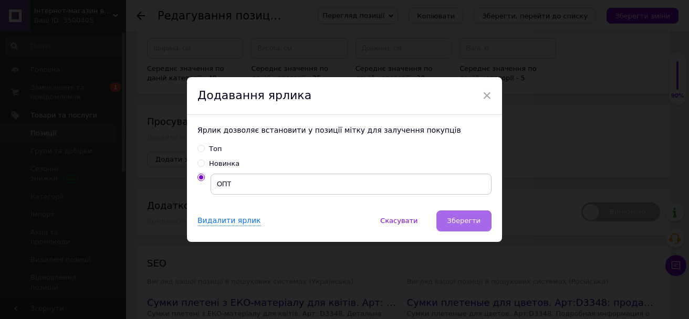
click at [466, 217] on span "Зберегти" at bounding box center [463, 221] width 33 height 8
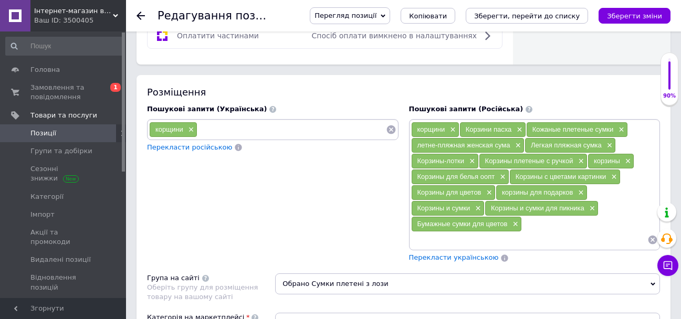
scroll to position [892, 0]
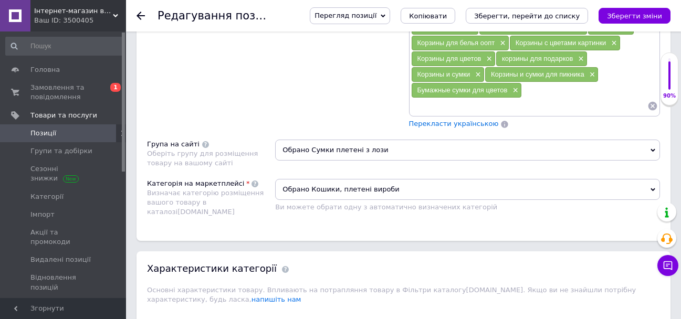
click at [439, 123] on span "Перекласти українською" at bounding box center [454, 124] width 90 height 8
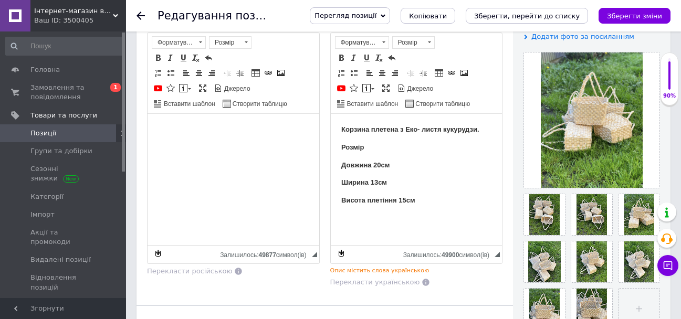
scroll to position [210, 0]
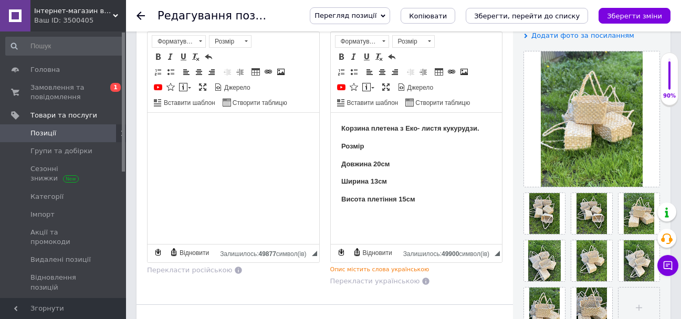
click at [368, 150] on p "Розмір" at bounding box center [416, 146] width 151 height 11
click at [372, 162] on strong "Довжина 20см" at bounding box center [365, 164] width 48 height 8
drag, startPoint x: 350, startPoint y: 200, endPoint x: 413, endPoint y: 198, distance: 62.5
click at [350, 199] on strong "Висота плетіння 15см" at bounding box center [378, 199] width 74 height 8
click at [384, 197] on strong "Высота плетіння 15см" at bounding box center [379, 199] width 76 height 8
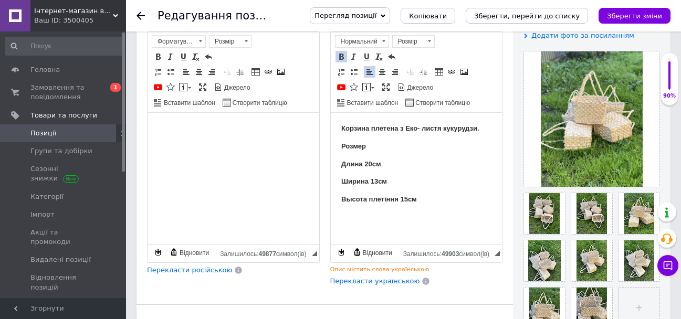
drag, startPoint x: 386, startPoint y: 198, endPoint x: 408, endPoint y: 199, distance: 21.5
click at [386, 198] on strong "Высота плетіння 15см" at bounding box center [379, 199] width 76 height 8
click at [400, 197] on strong "Высота плетення 15см" at bounding box center [379, 199] width 77 height 8
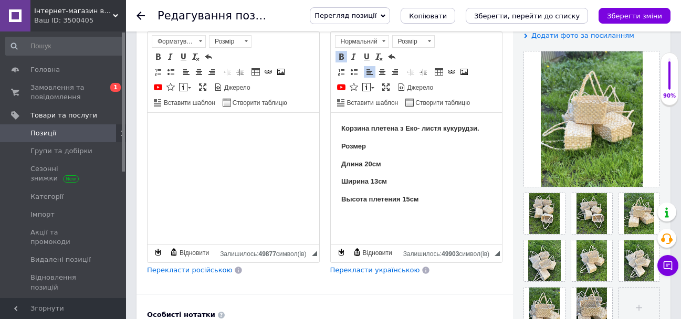
click at [439, 126] on strong "Корзина плетена з Еко- листя кукурудзи." at bounding box center [410, 128] width 138 height 8
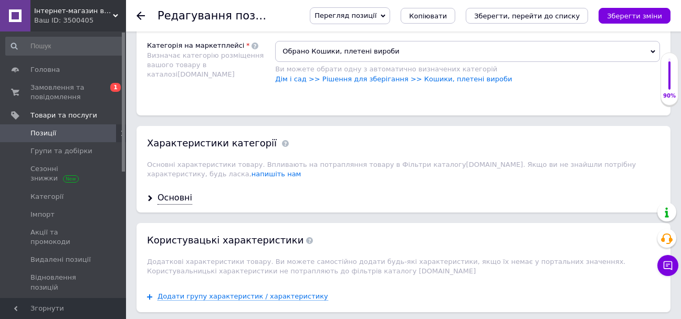
scroll to position [1001, 0]
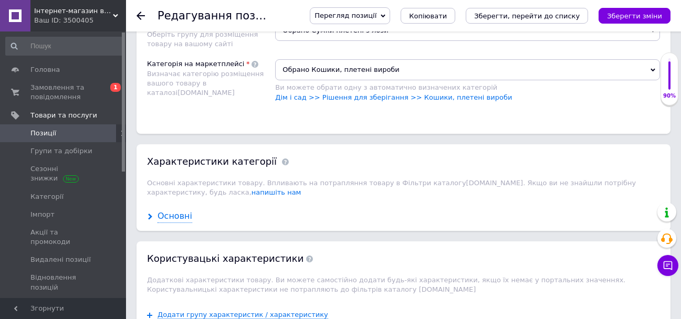
click at [168, 223] on div "Основні" at bounding box center [174, 216] width 35 height 12
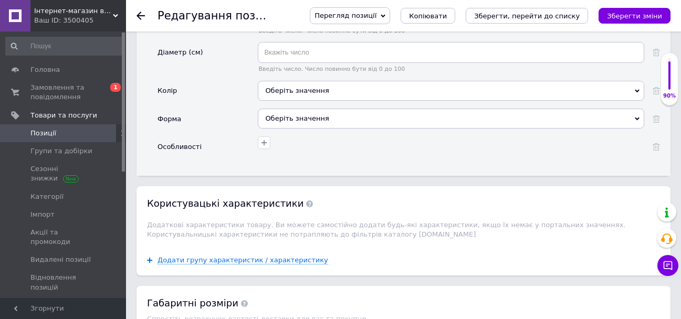
scroll to position [1421, 0]
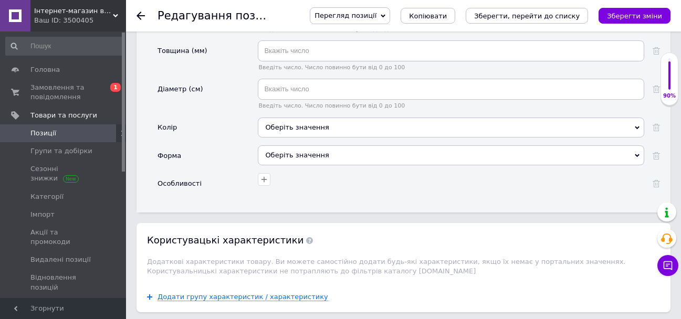
click at [320, 117] on div "Введіть число. Число повинно бути від 0 до 100" at bounding box center [451, 98] width 386 height 38
click at [320, 136] on div "Оберіть значення" at bounding box center [451, 128] width 386 height 20
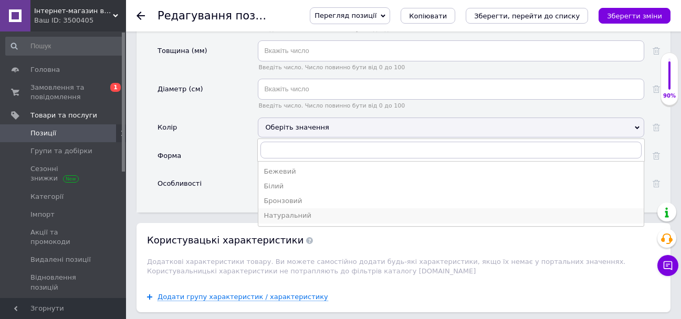
click at [336, 220] on div "Натуральний" at bounding box center [450, 215] width 375 height 9
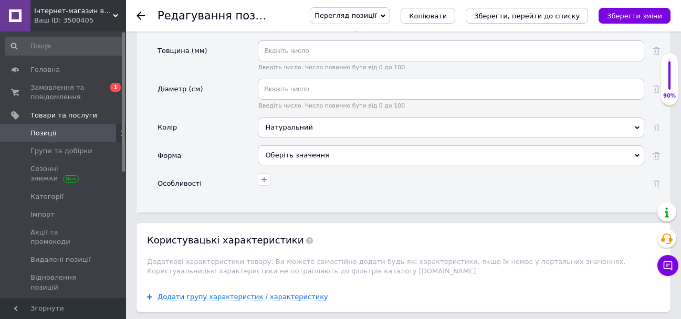
click at [312, 163] on div "Оберіть значення" at bounding box center [451, 155] width 386 height 20
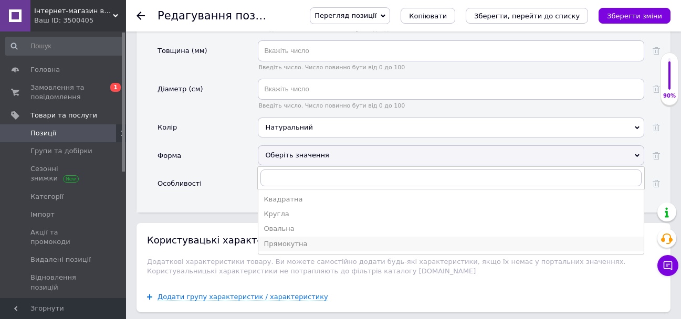
click at [337, 249] on div "Прямокутна" at bounding box center [450, 243] width 375 height 9
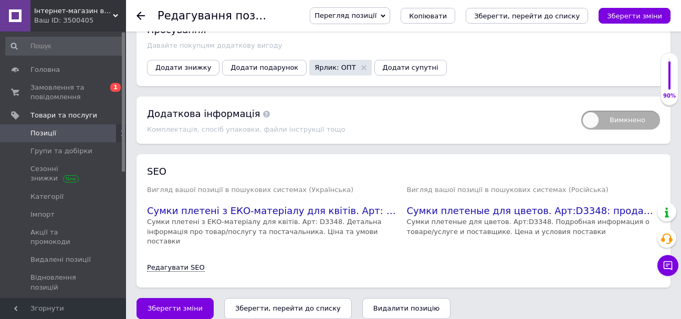
scroll to position [1875, 0]
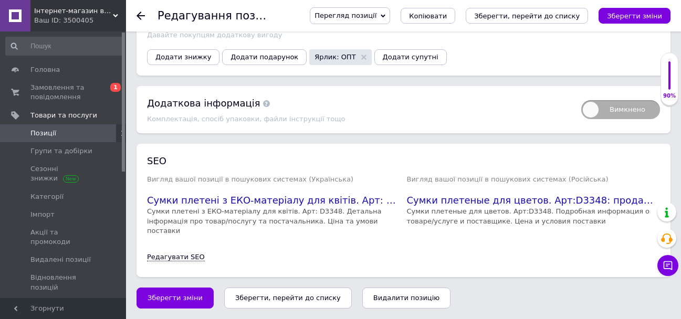
click at [208, 297] on div "Зберегти зміни Зберегти, перейти до списку Видалити позицію" at bounding box center [403, 298] width 534 height 21
click at [178, 293] on button "Зберегти зміни" at bounding box center [174, 298] width 77 height 21
click at [140, 13] on use at bounding box center [140, 16] width 8 height 8
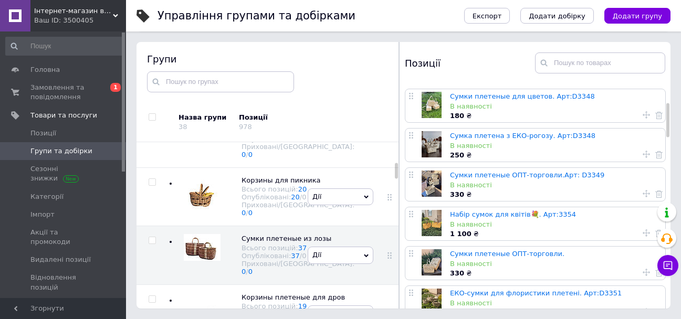
scroll to position [105, 0]
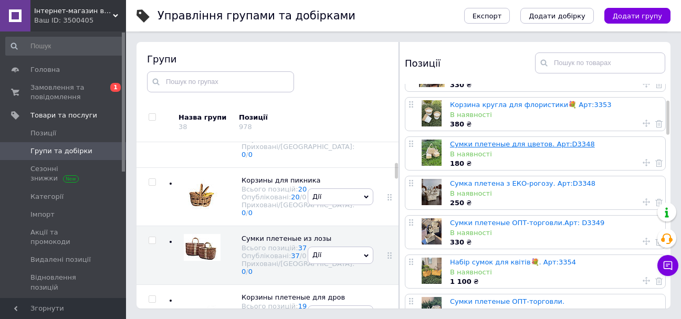
click at [474, 144] on link "Сумки плетеные для цветов. Арт:D3348" at bounding box center [522, 144] width 145 height 8
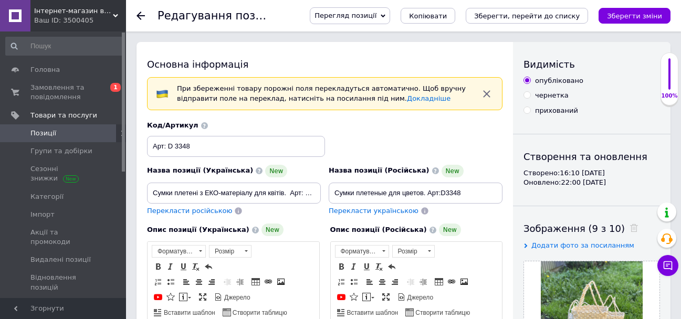
click at [140, 14] on use at bounding box center [140, 16] width 8 height 8
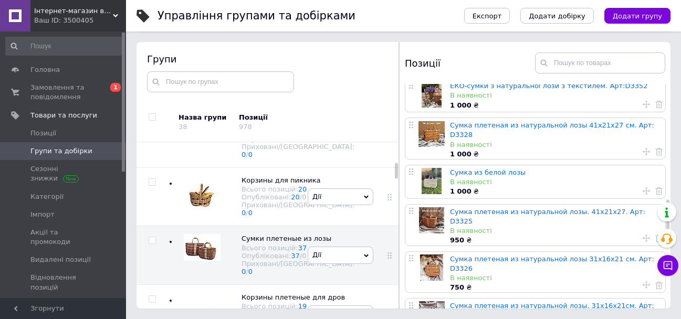
scroll to position [787, 0]
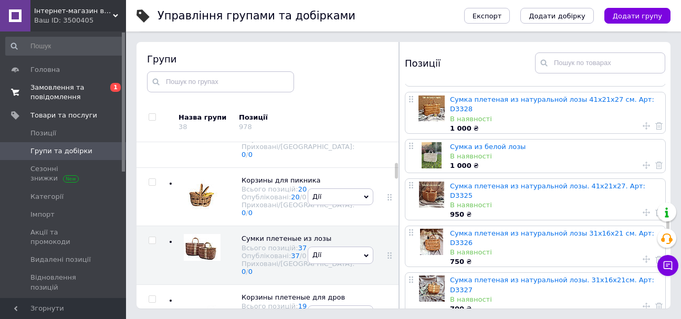
click at [69, 90] on span "Замовлення та повідомлення" at bounding box center [63, 92] width 67 height 19
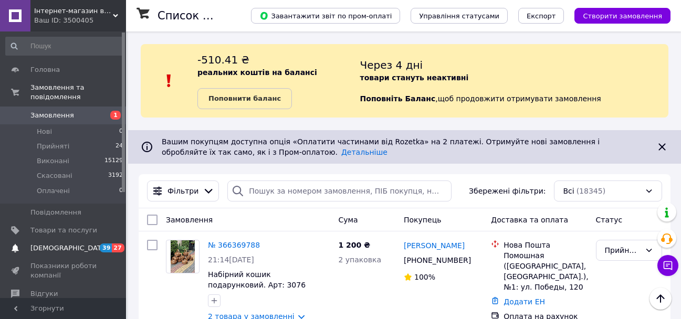
scroll to position [315, 0]
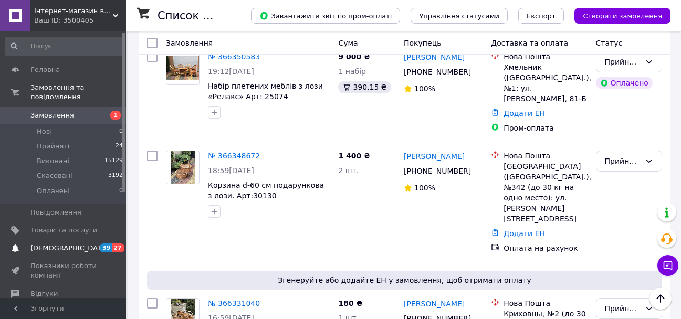
click at [55, 244] on span "[DEMOGRAPHIC_DATA]" at bounding box center [69, 248] width 78 height 9
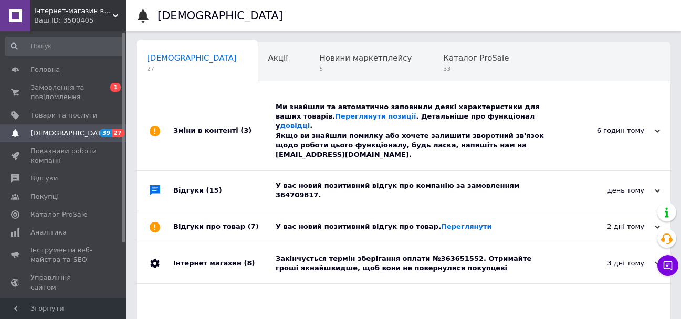
click at [425, 254] on div "Закінчується термін зберігання оплати №363651552. Отримайте гроші якнайшвидше, …" at bounding box center [415, 263] width 279 height 19
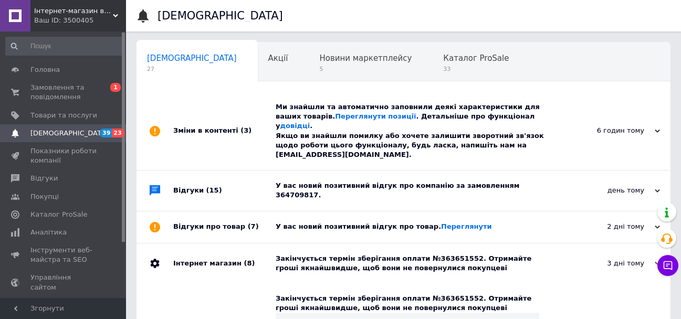
scroll to position [105, 0]
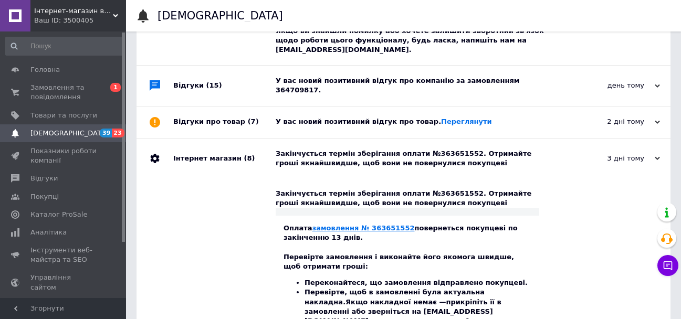
click at [372, 224] on link "замовлення № 363651552" at bounding box center [363, 228] width 102 height 8
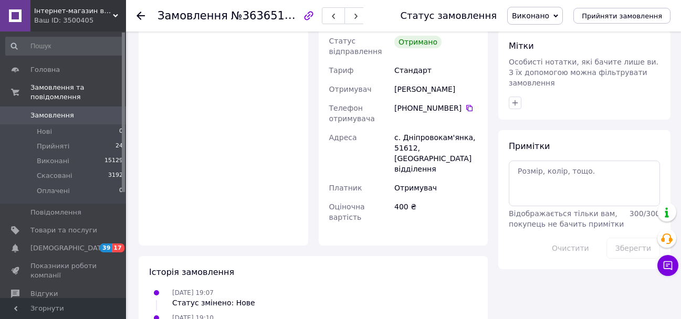
scroll to position [262, 0]
